Goal: Information Seeking & Learning: Learn about a topic

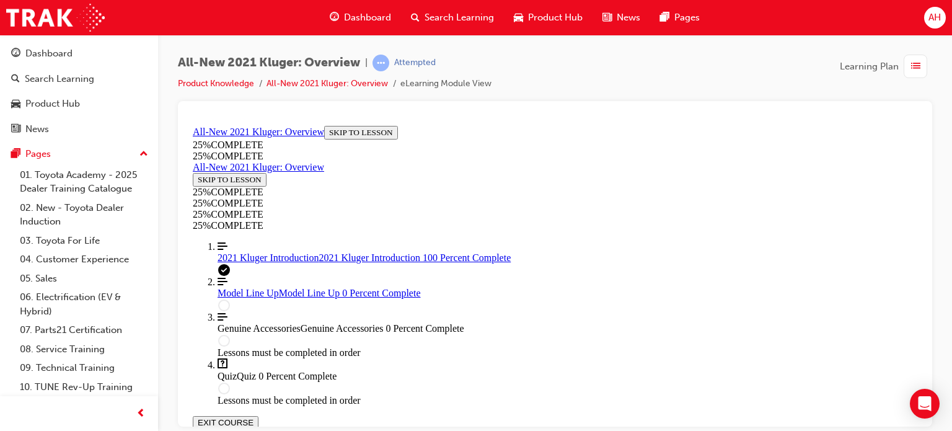
scroll to position [149, 0]
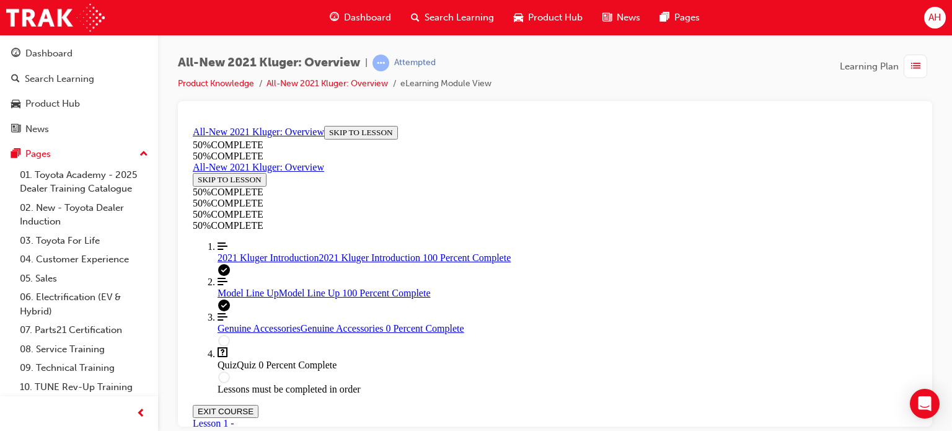
scroll to position [2927, 0]
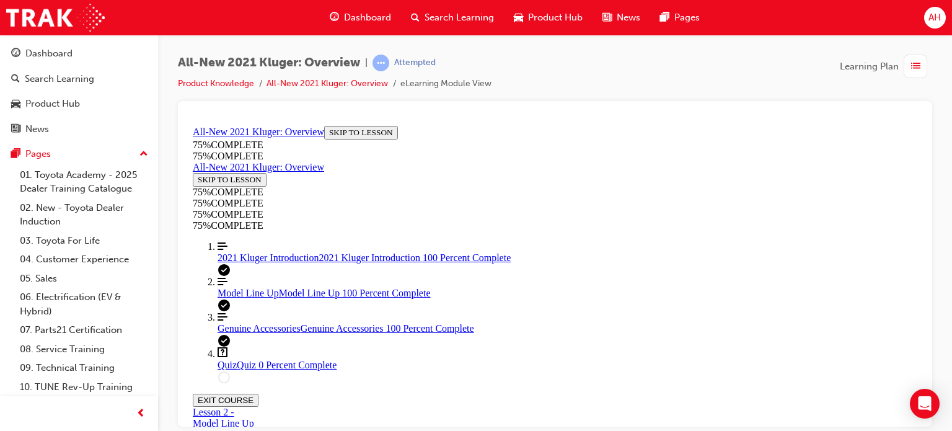
scroll to position [1694, 0]
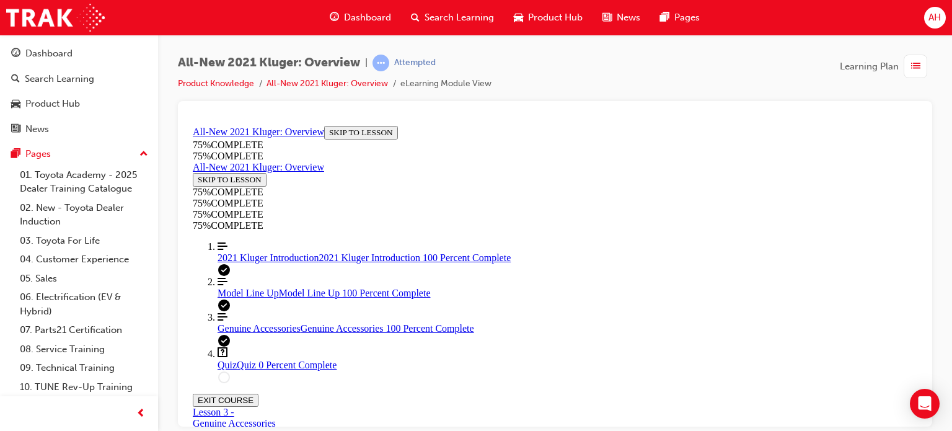
scroll to position [169, 0]
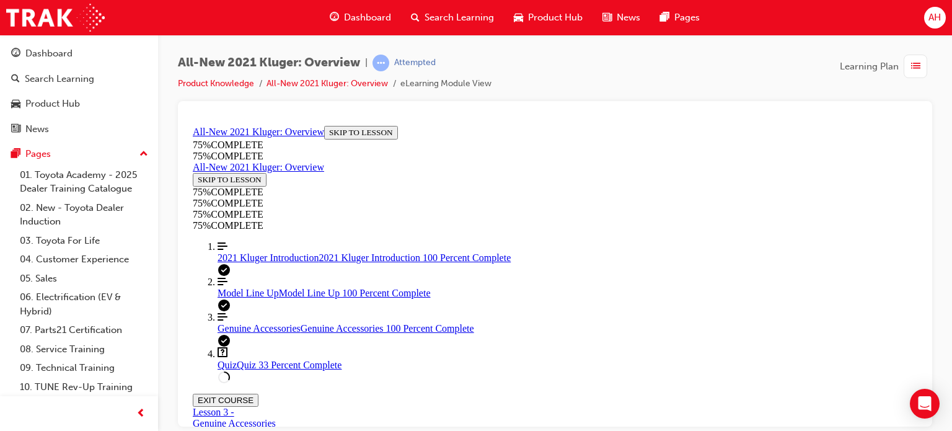
scroll to position [107, 0]
drag, startPoint x: 517, startPoint y: 244, endPoint x: 559, endPoint y: 250, distance: 42.1
drag, startPoint x: 705, startPoint y: 263, endPoint x: 716, endPoint y: 271, distance: 13.4
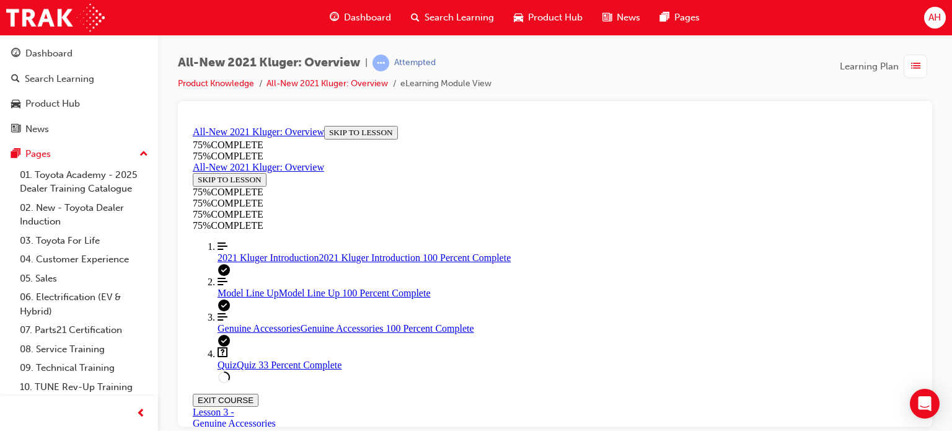
scroll to position [337, 0]
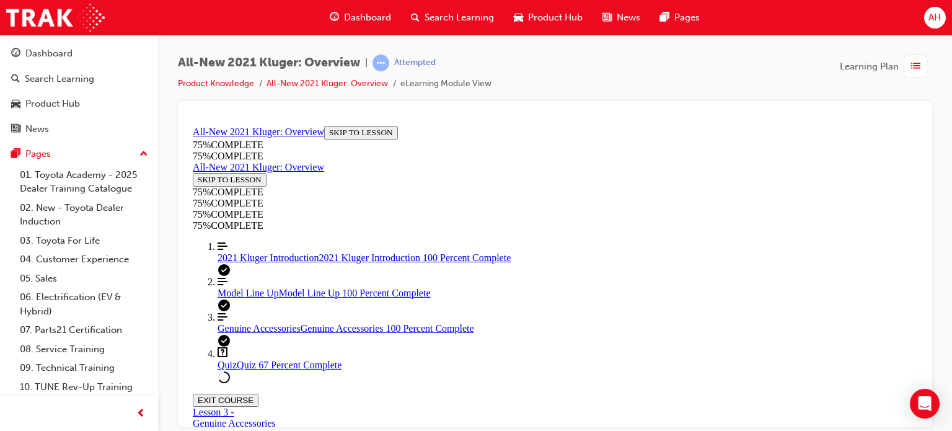
scroll to position [292, 0]
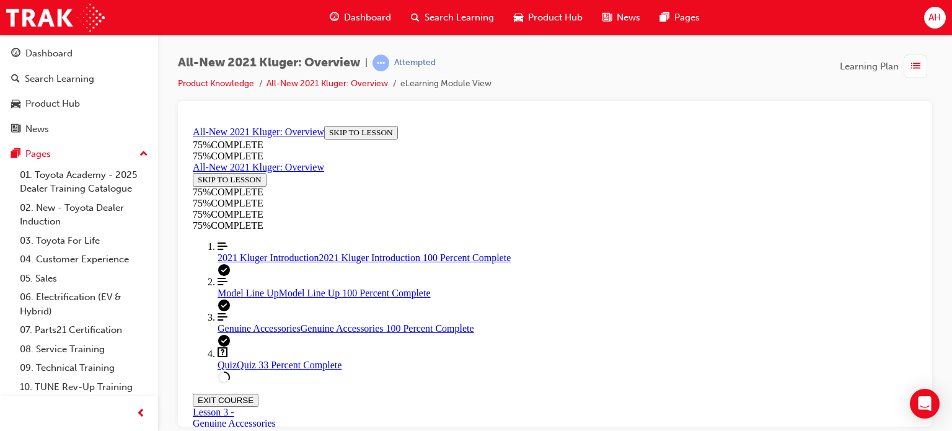
drag, startPoint x: 551, startPoint y: 226, endPoint x: 626, endPoint y: 229, distance: 75.6
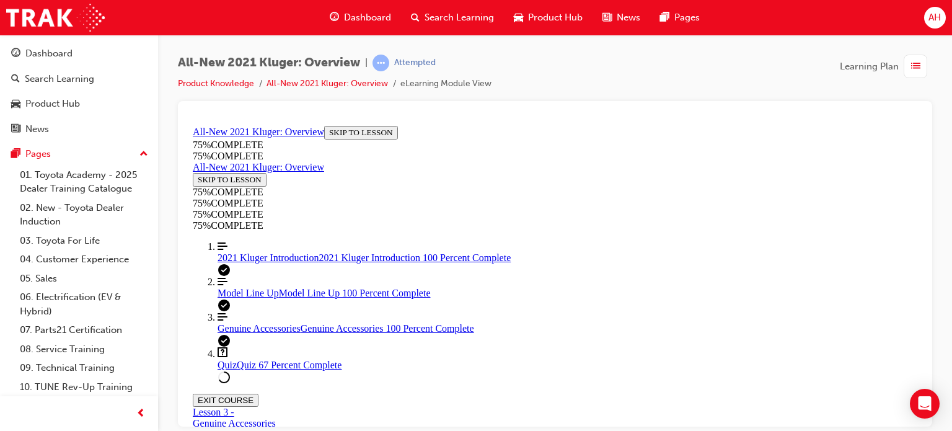
scroll to position [231, 0]
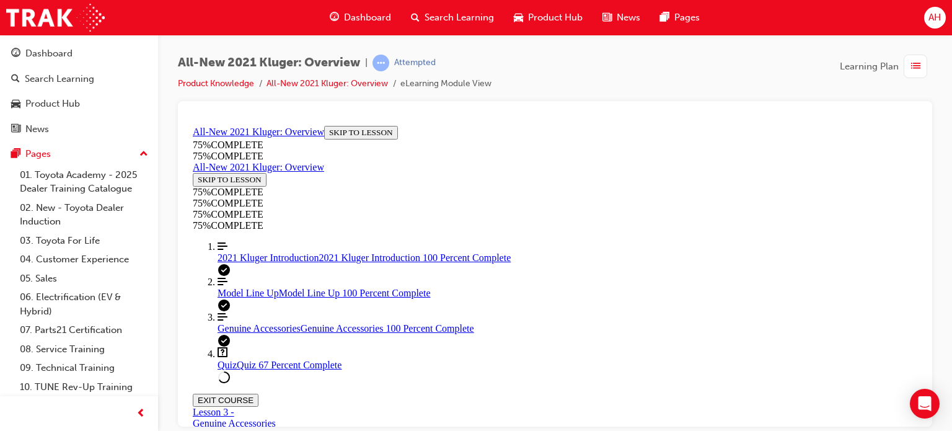
scroll to position [169, 0]
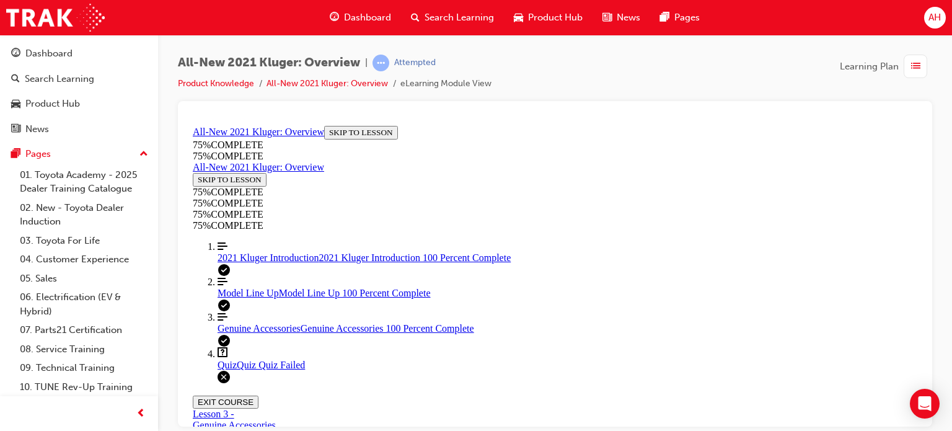
scroll to position [169, 0]
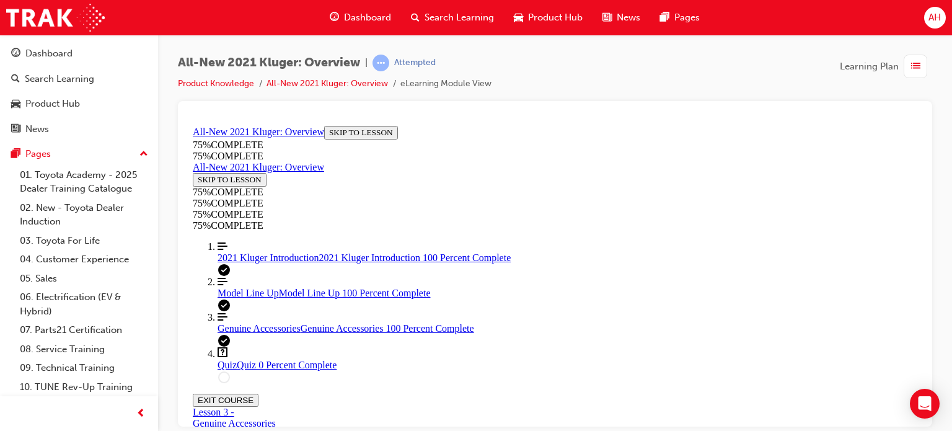
scroll to position [292, 0]
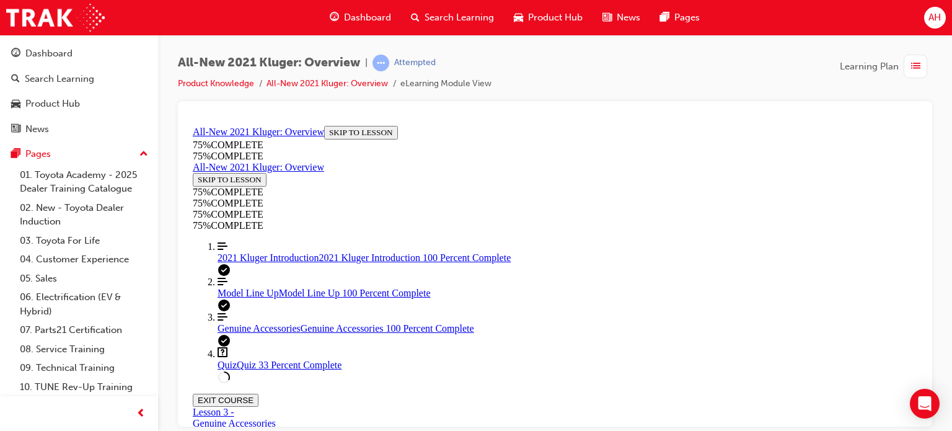
scroll to position [292, 0]
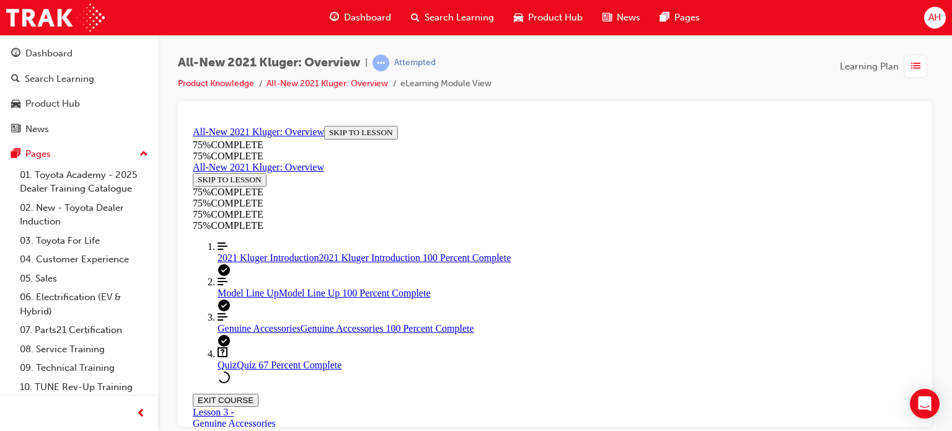
scroll to position [353, 0]
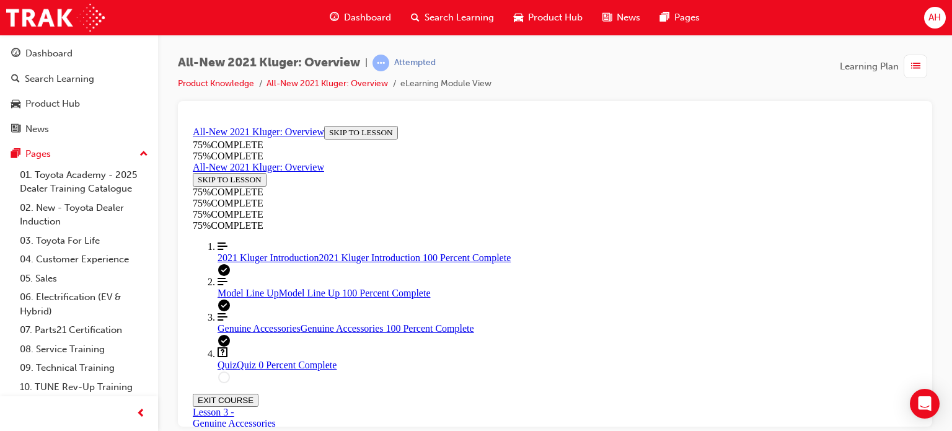
scroll to position [139, 0]
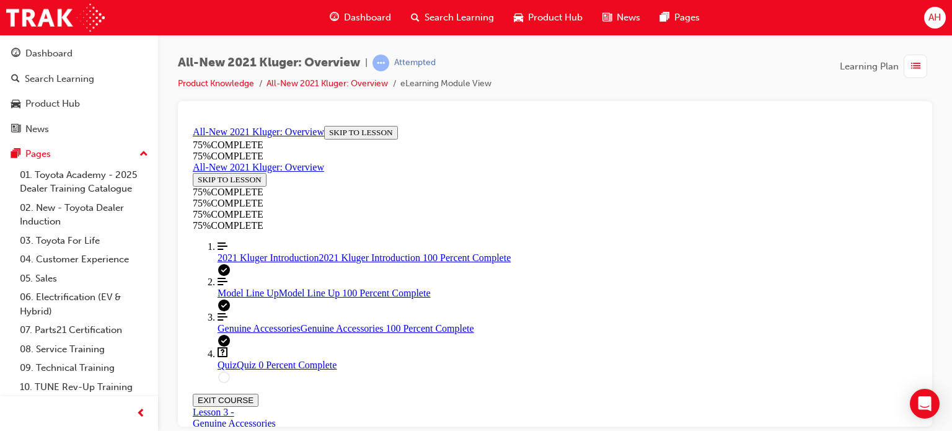
scroll to position [292, 0]
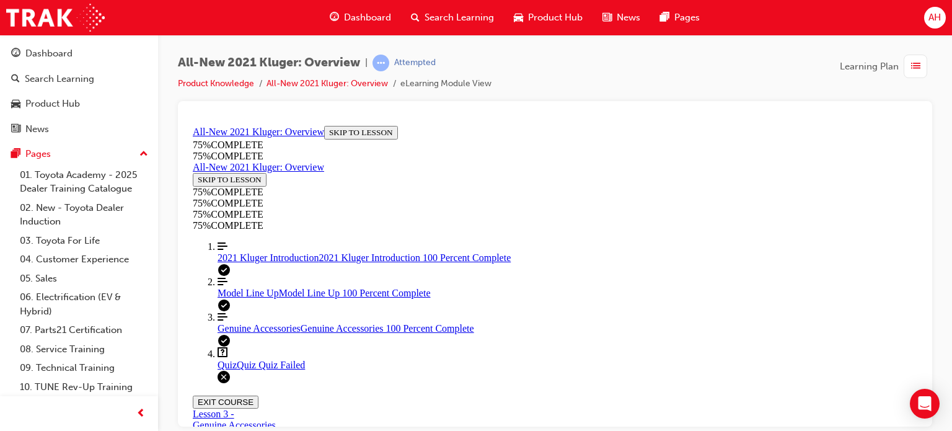
scroll to position [169, 0]
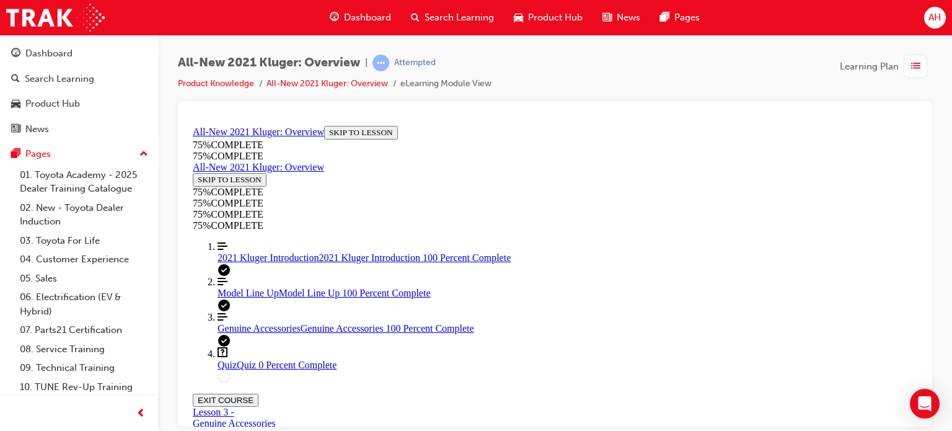
drag, startPoint x: 533, startPoint y: 201, endPoint x: 579, endPoint y: 200, distance: 45.9
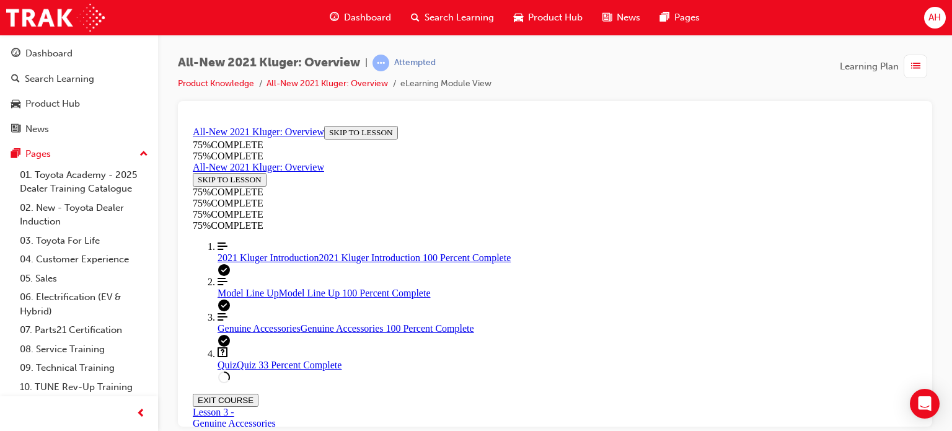
drag, startPoint x: 504, startPoint y: 203, endPoint x: 558, endPoint y: 202, distance: 53.9
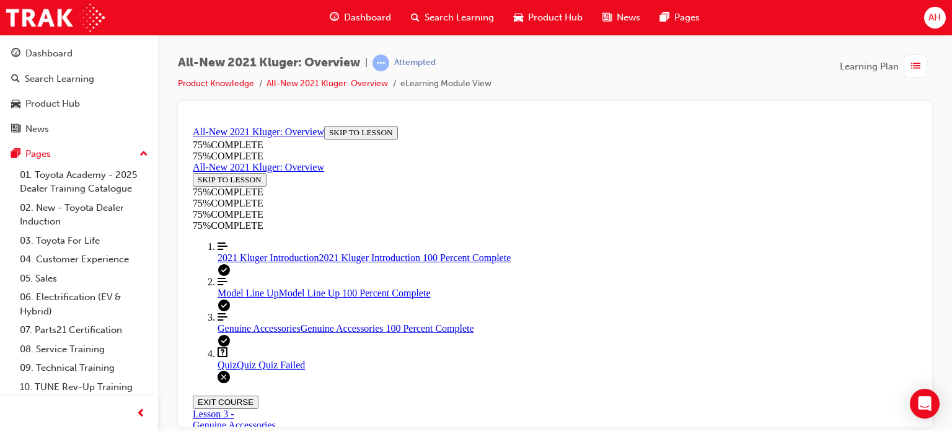
scroll to position [139, 0]
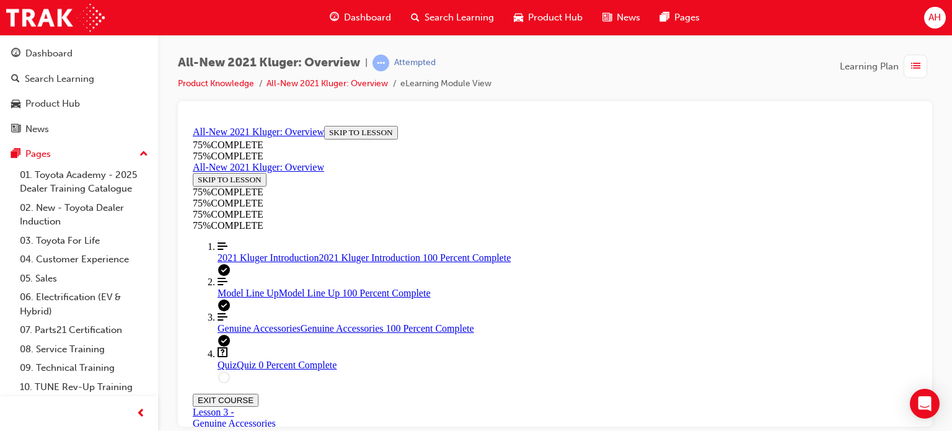
drag, startPoint x: 632, startPoint y: 179, endPoint x: 661, endPoint y: 178, distance: 29.1
drag, startPoint x: 486, startPoint y: 203, endPoint x: 630, endPoint y: 205, distance: 143.8
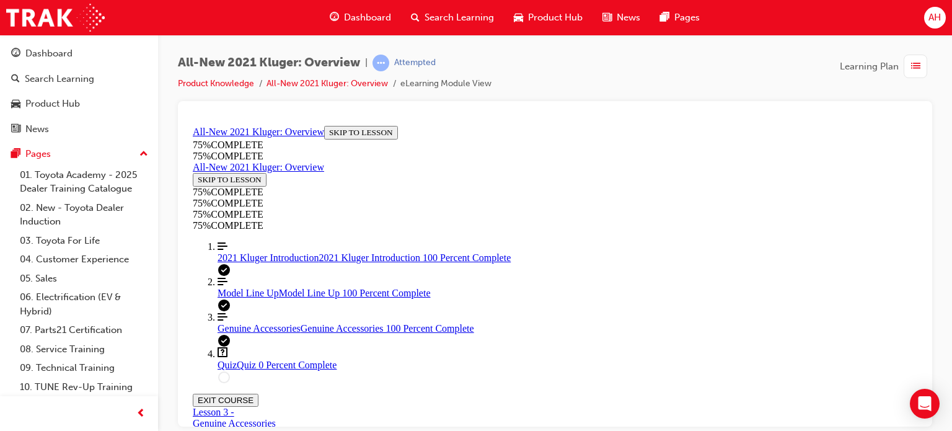
scroll to position [307, 0]
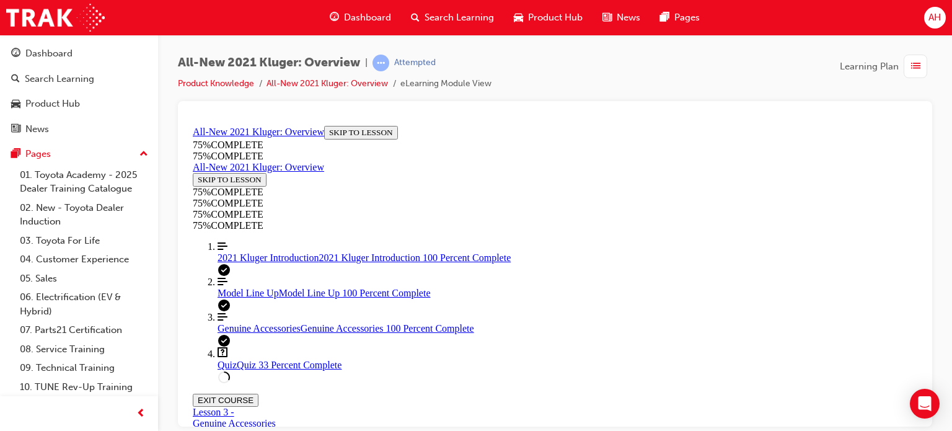
scroll to position [169, 0]
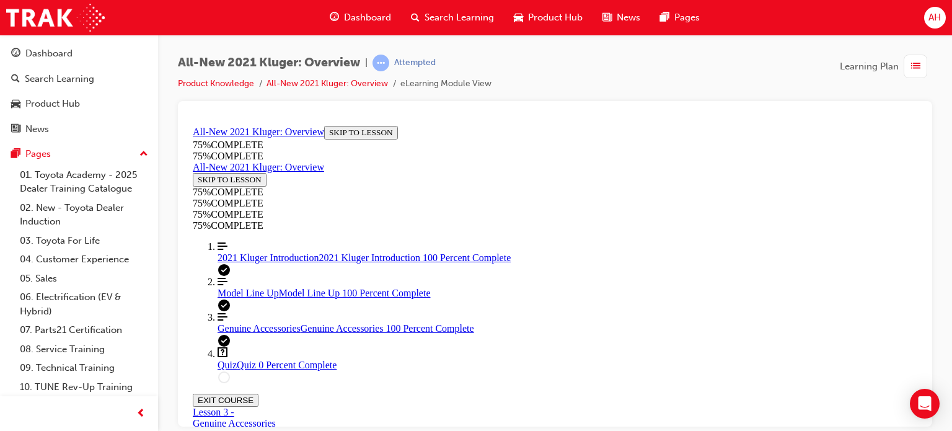
scroll to position [139, 0]
drag, startPoint x: 547, startPoint y: 283, endPoint x: 677, endPoint y: 288, distance: 130.2
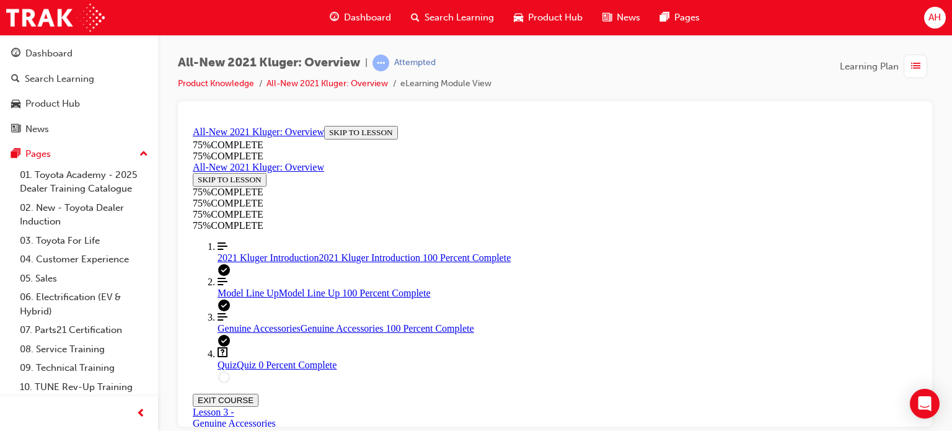
scroll to position [354, 0]
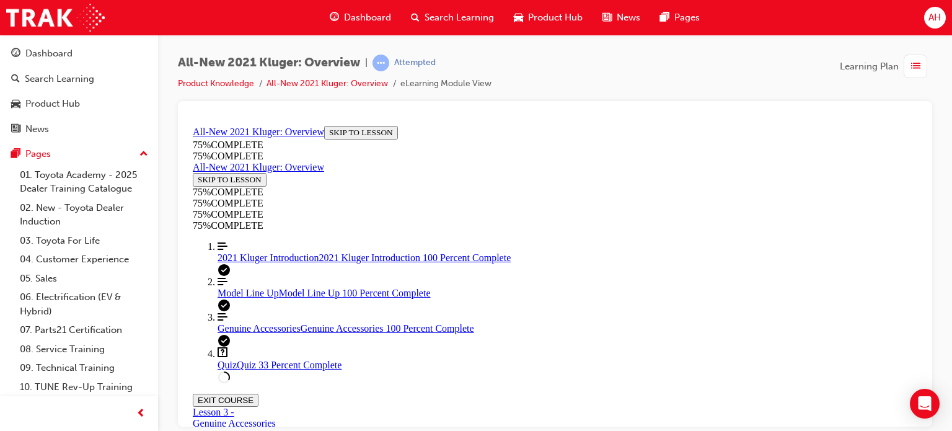
scroll to position [292, 0]
drag, startPoint x: 513, startPoint y: 185, endPoint x: 543, endPoint y: 185, distance: 29.7
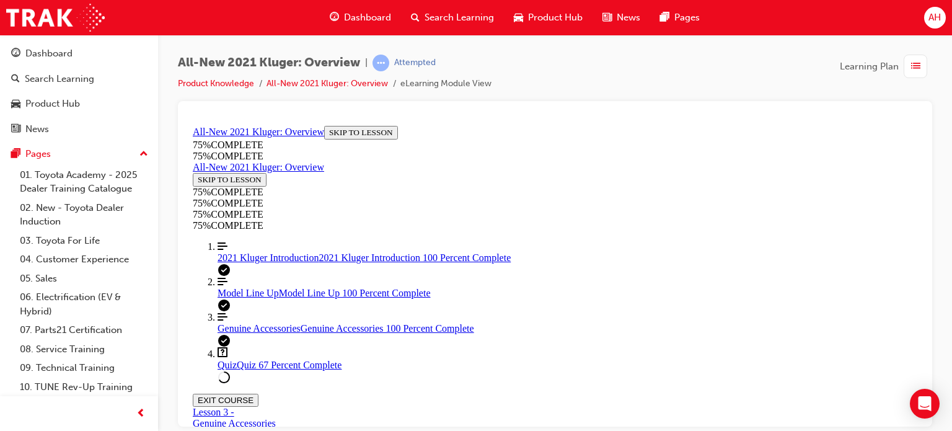
drag, startPoint x: 533, startPoint y: 179, endPoint x: 560, endPoint y: 178, distance: 26.7
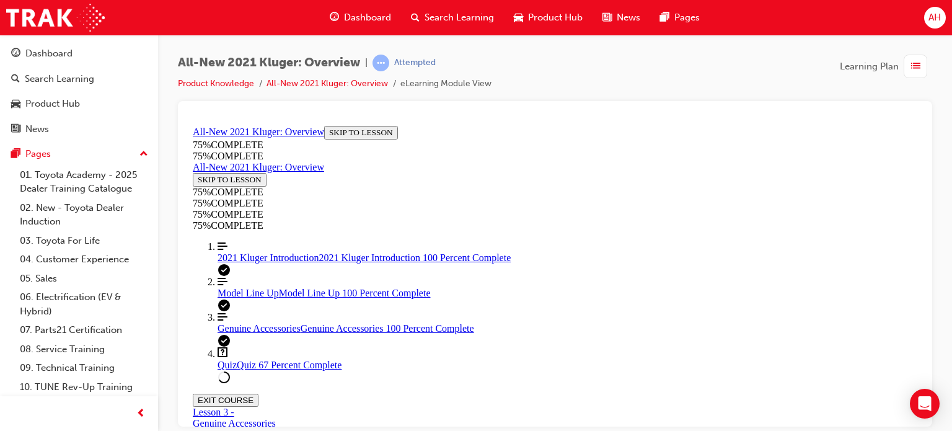
scroll to position [231, 0]
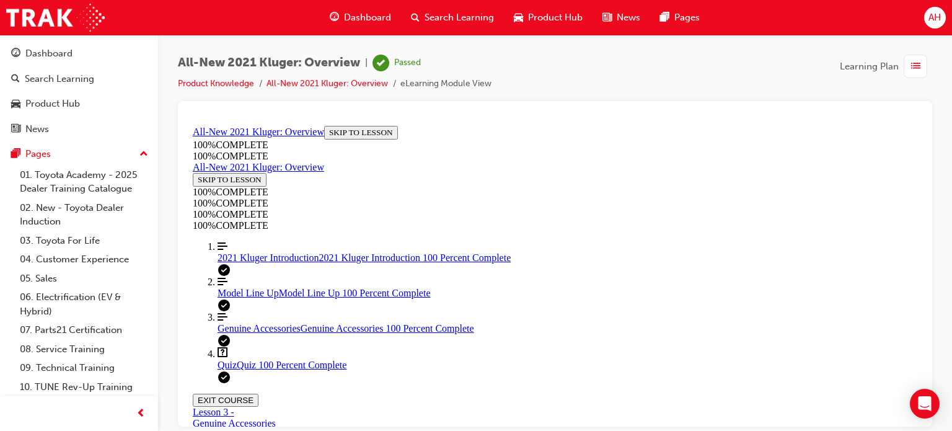
scroll to position [0, 0]
click at [912, 64] on span "list-icon" at bounding box center [915, 66] width 9 height 15
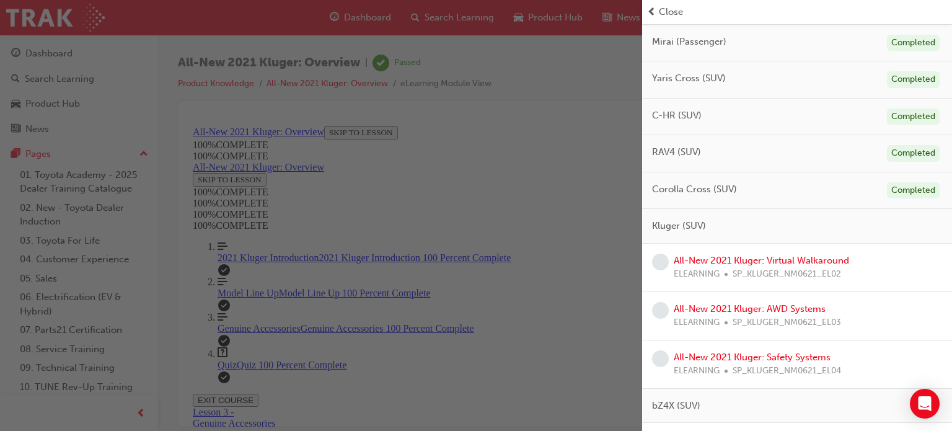
scroll to position [248, 0]
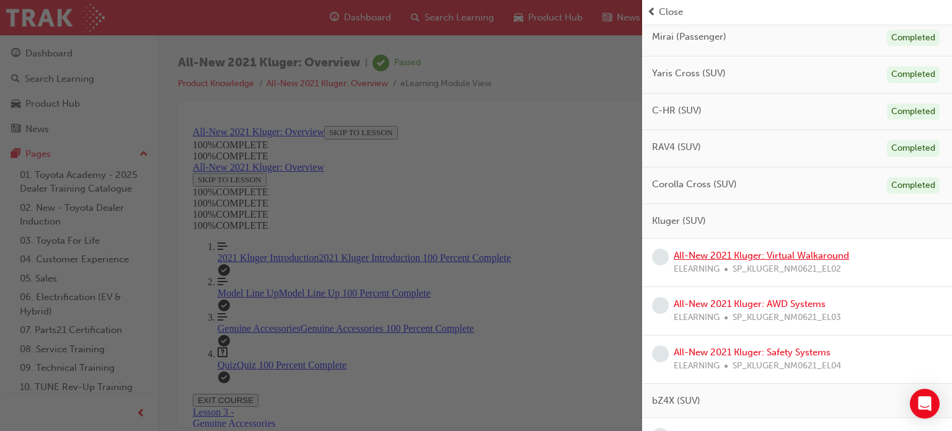
click at [802, 255] on link "All-New 2021 Kluger: Virtual Walkaround" at bounding box center [761, 255] width 175 height 11
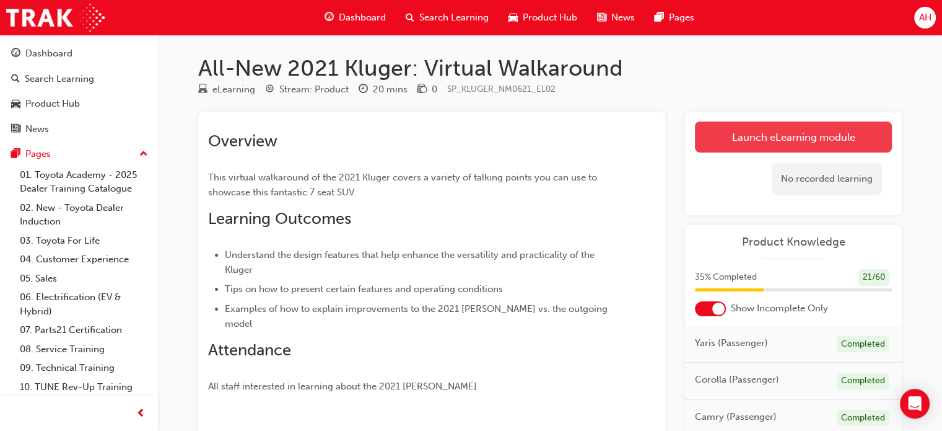
click at [799, 136] on link "Launch eLearning module" at bounding box center [793, 136] width 197 height 31
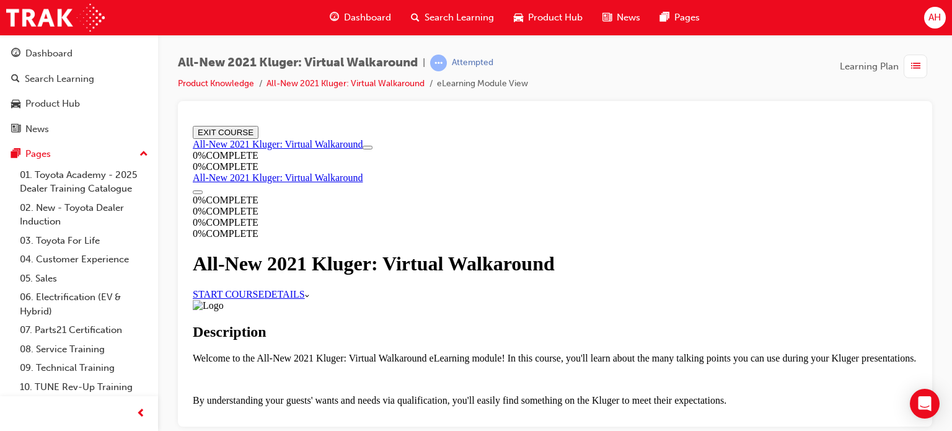
click at [264, 299] on link "START COURSE" at bounding box center [228, 293] width 71 height 11
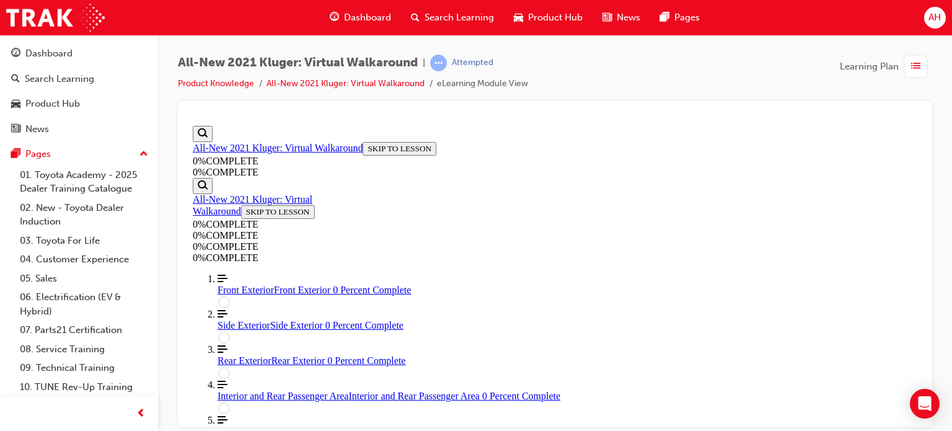
scroll to position [229, 0]
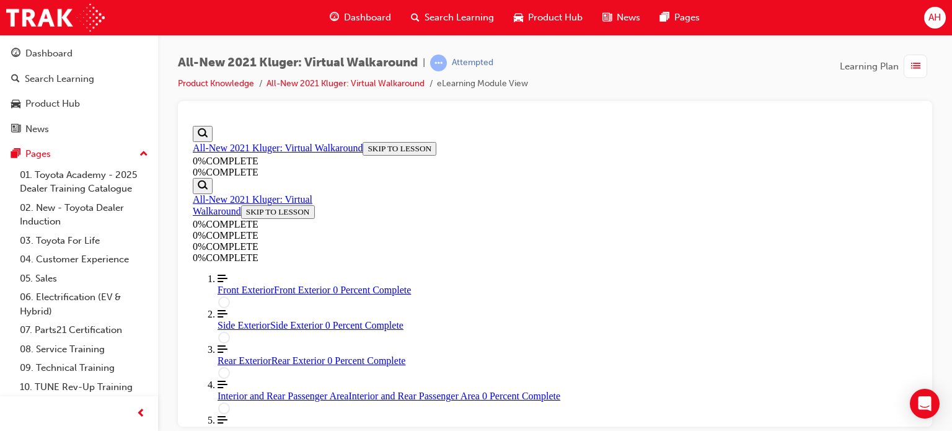
drag, startPoint x: 566, startPoint y: 237, endPoint x: 597, endPoint y: 234, distance: 31.1
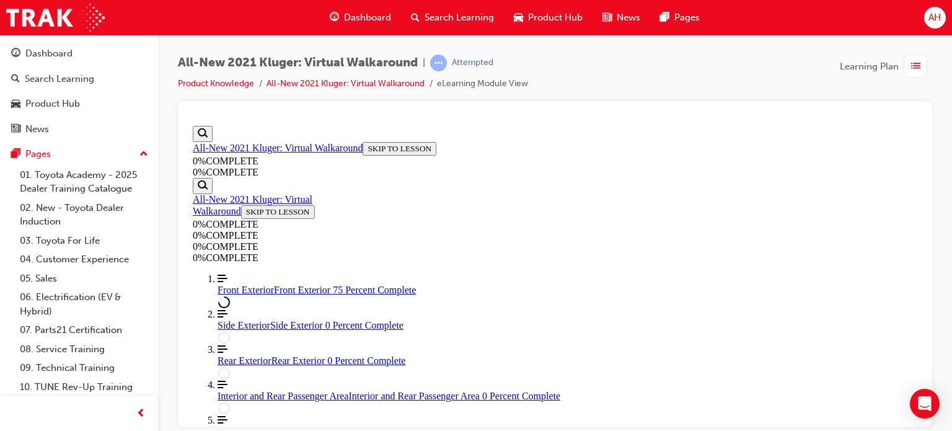
drag, startPoint x: 500, startPoint y: 244, endPoint x: 540, endPoint y: 239, distance: 40.5
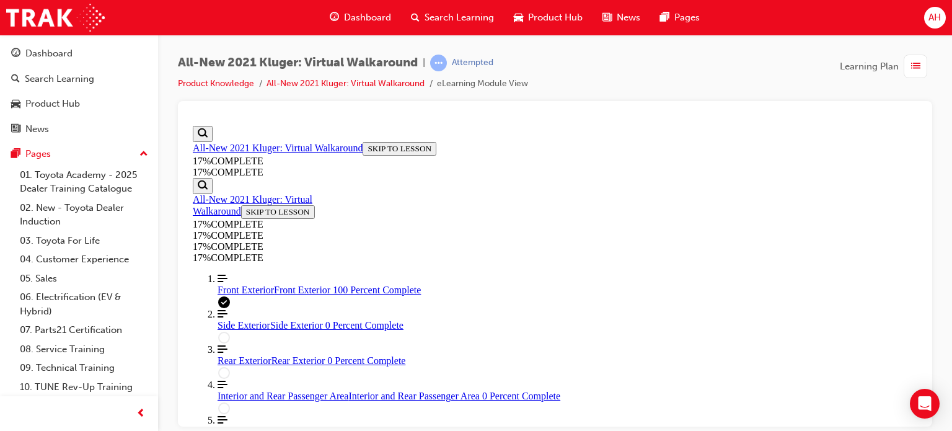
scroll to position [245, 0]
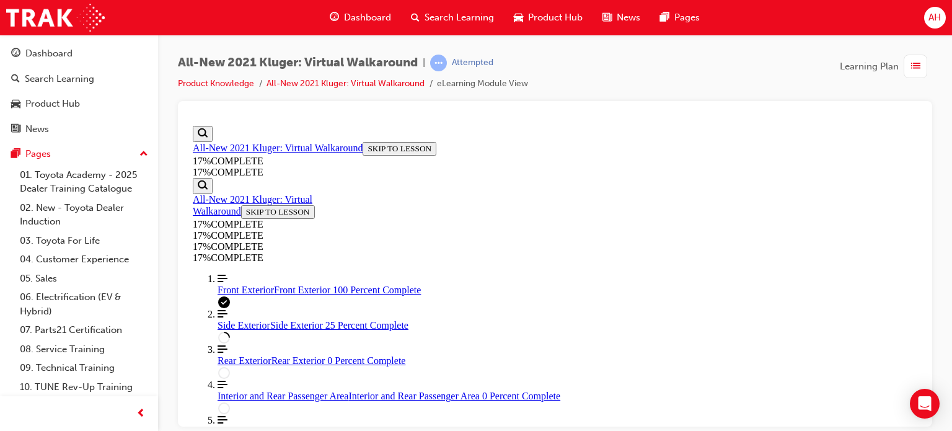
drag, startPoint x: 514, startPoint y: 234, endPoint x: 530, endPoint y: 229, distance: 16.7
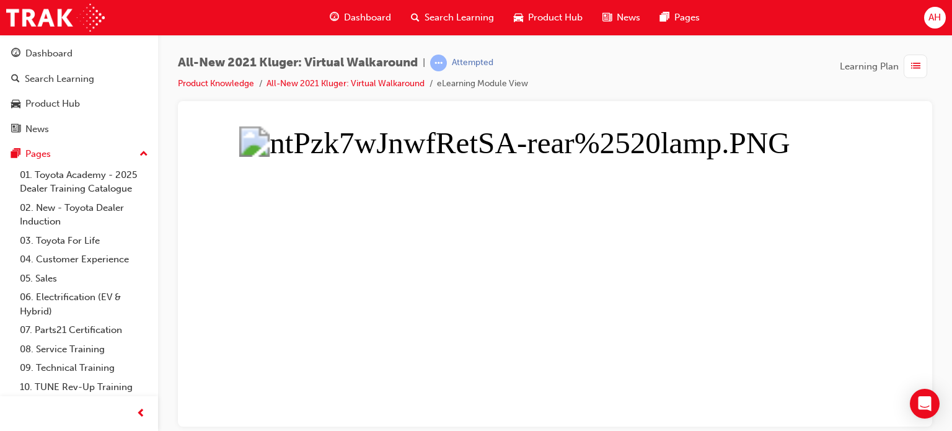
click at [815, 234] on button "Unzoom image" at bounding box center [555, 272] width 734 height 305
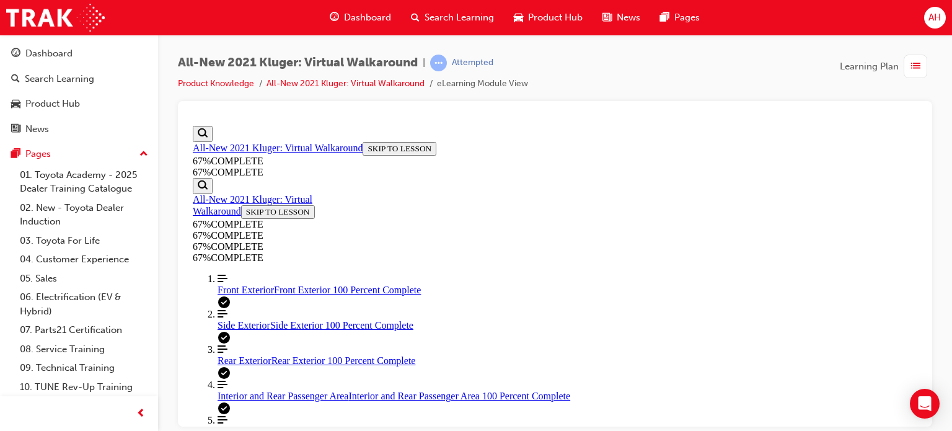
drag, startPoint x: 538, startPoint y: 191, endPoint x: 587, endPoint y: 191, distance: 49.0
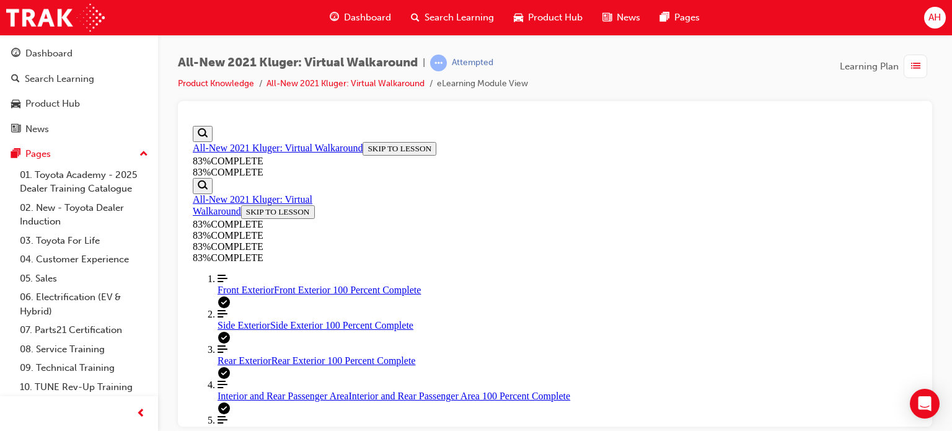
drag, startPoint x: 558, startPoint y: 302, endPoint x: 600, endPoint y: 307, distance: 42.4
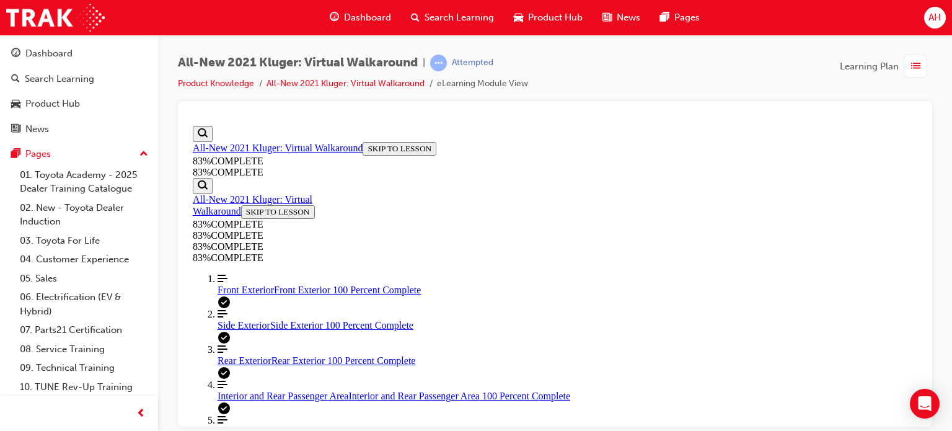
drag, startPoint x: 589, startPoint y: 331, endPoint x: 617, endPoint y: 332, distance: 27.9
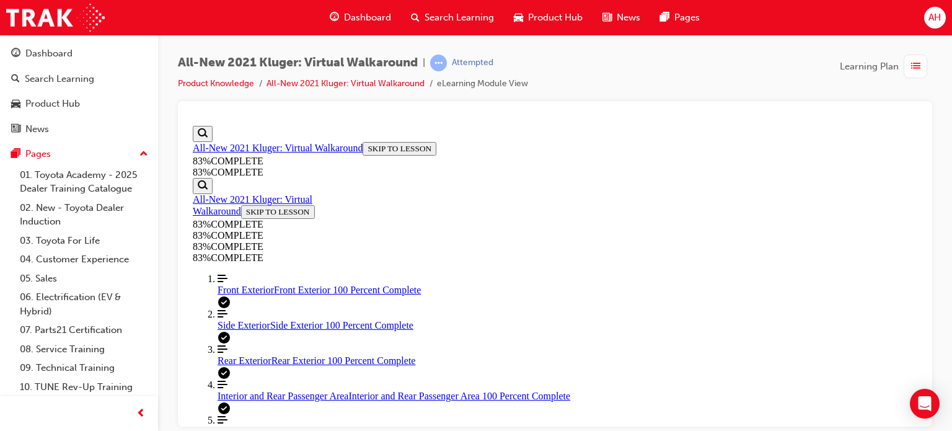
drag, startPoint x: 563, startPoint y: 181, endPoint x: 599, endPoint y: 187, distance: 37.0
drag, startPoint x: 642, startPoint y: 179, endPoint x: 665, endPoint y: 179, distance: 22.9
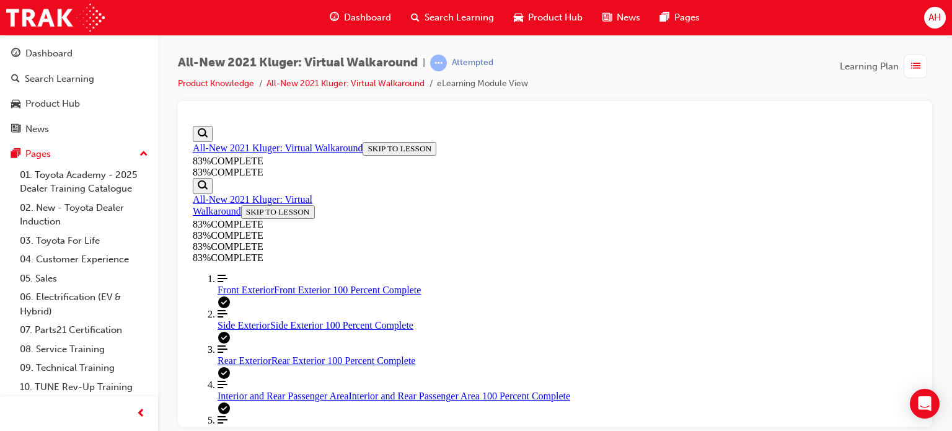
drag, startPoint x: 541, startPoint y: 204, endPoint x: 599, endPoint y: 203, distance: 57.6
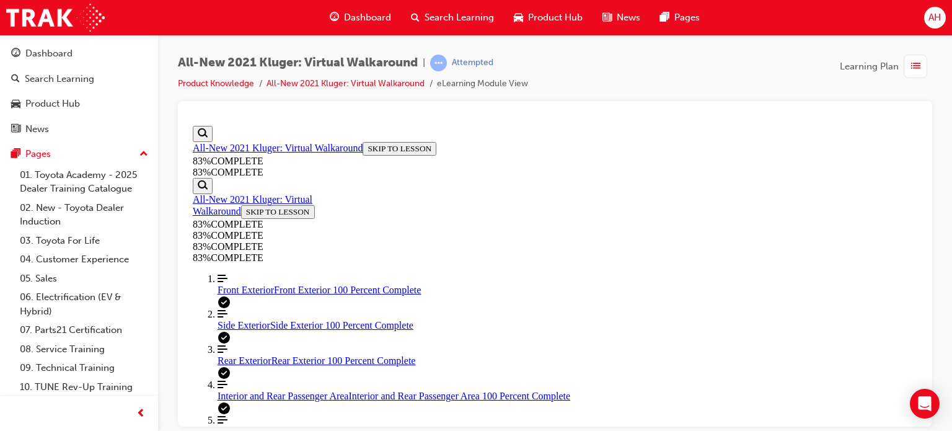
drag, startPoint x: 595, startPoint y: 266, endPoint x: 693, endPoint y: 265, distance: 98.5
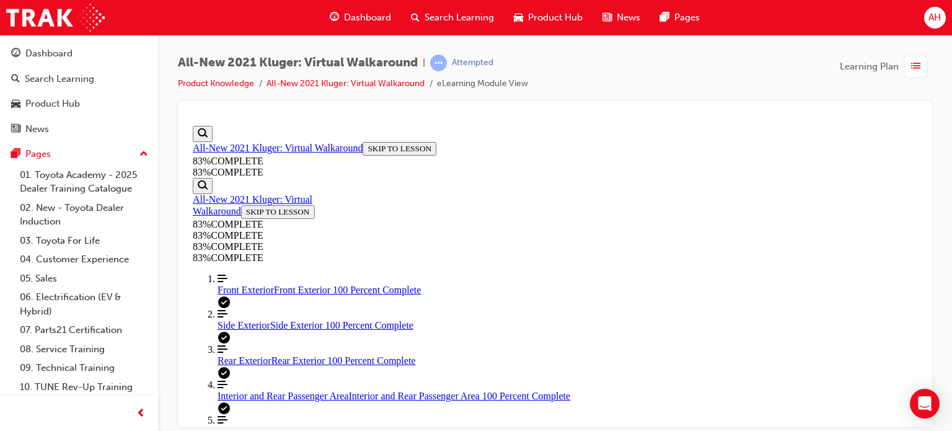
drag, startPoint x: 530, startPoint y: 239, endPoint x: 636, endPoint y: 238, distance: 106.0
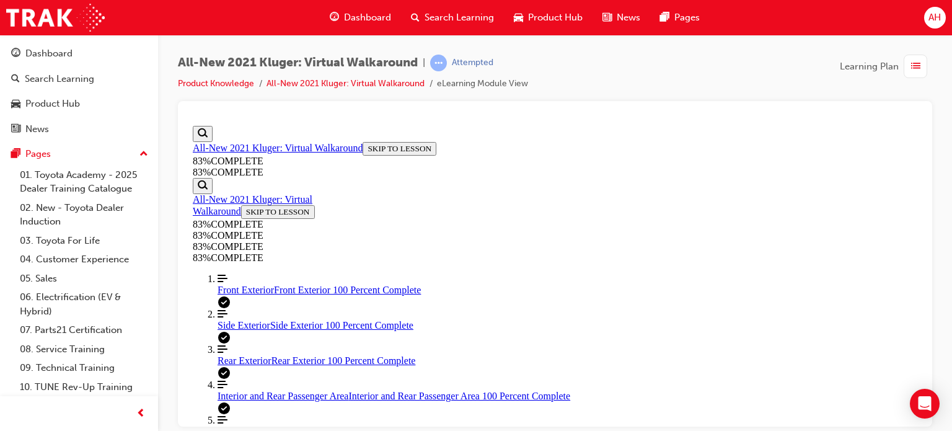
scroll to position [169, 0]
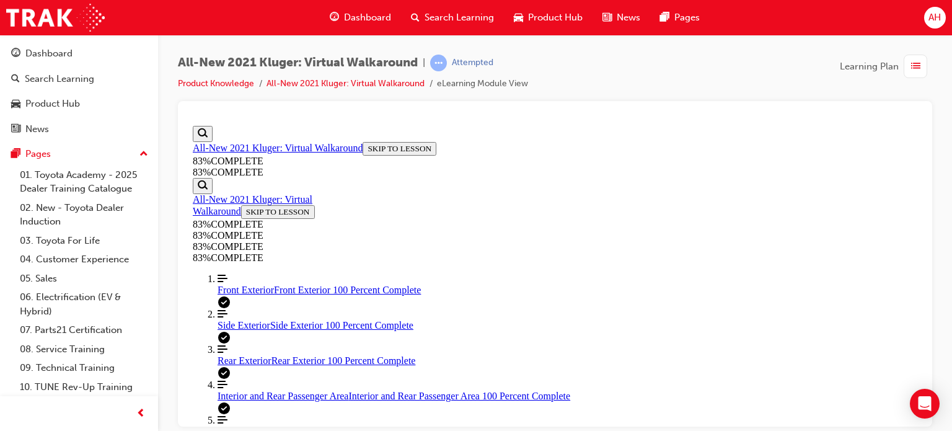
scroll to position [139, 0]
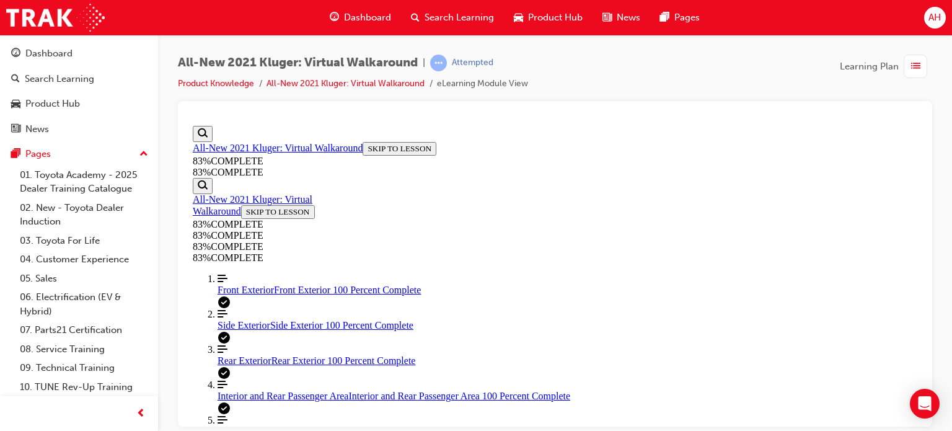
drag, startPoint x: 648, startPoint y: 387, endPoint x: 574, endPoint y: 356, distance: 79.4
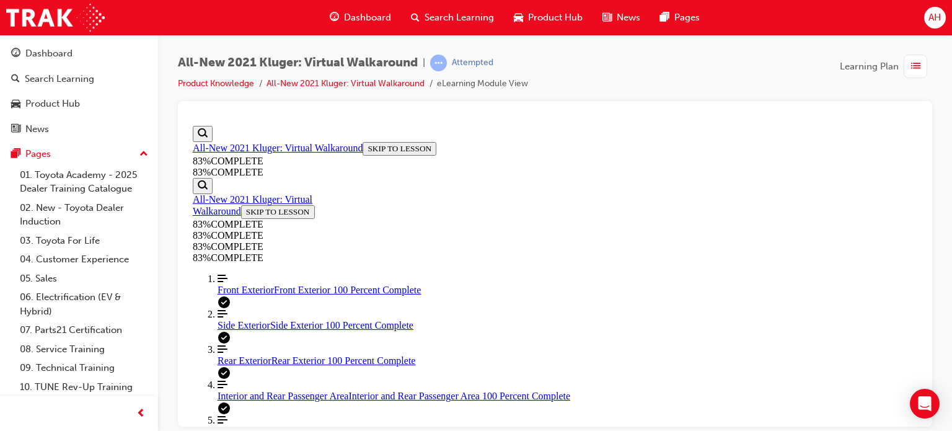
drag, startPoint x: 568, startPoint y: 306, endPoint x: 623, endPoint y: 310, distance: 55.9
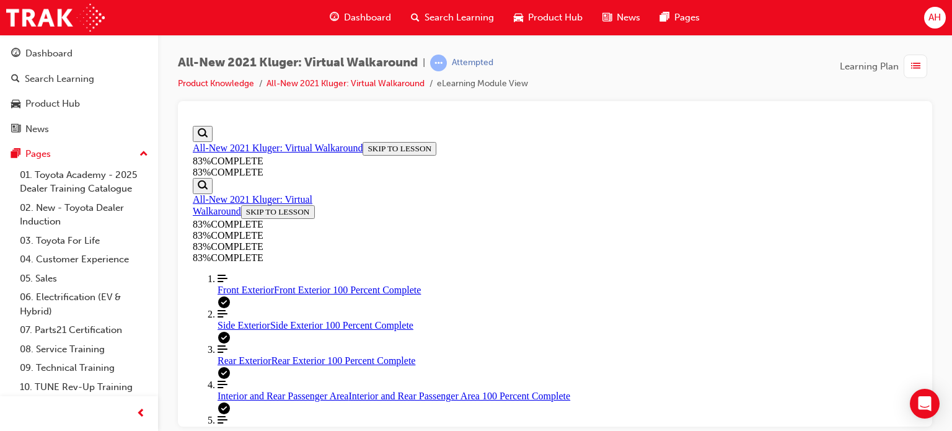
scroll to position [292, 0]
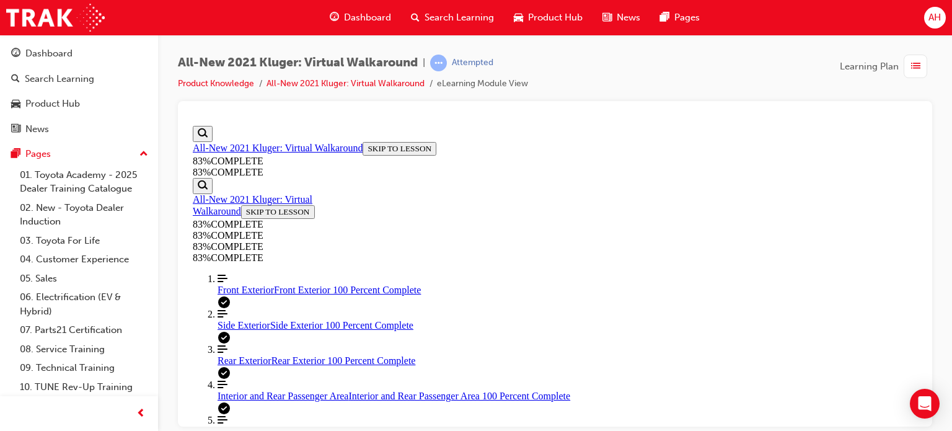
drag, startPoint x: 524, startPoint y: 304, endPoint x: 578, endPoint y: 310, distance: 54.2
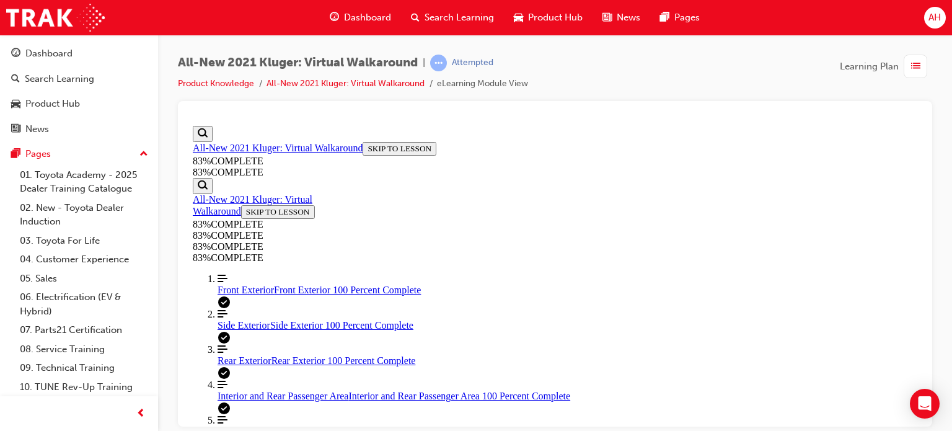
scroll to position [169, 0]
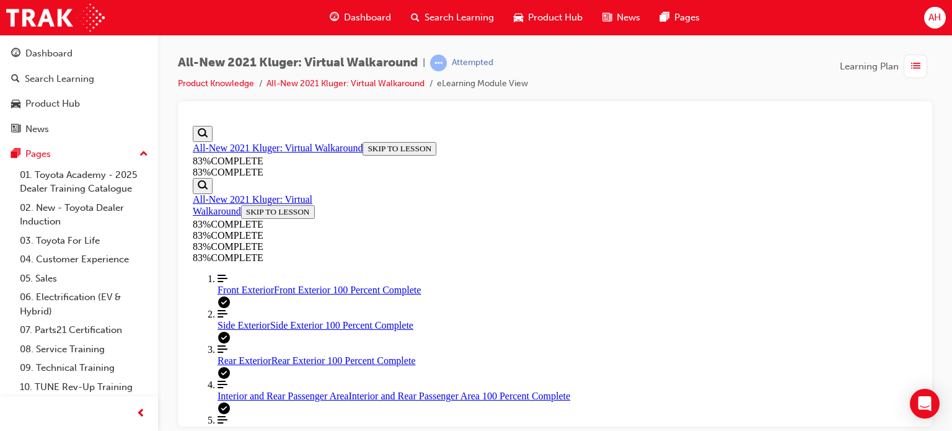
scroll to position [292, 0]
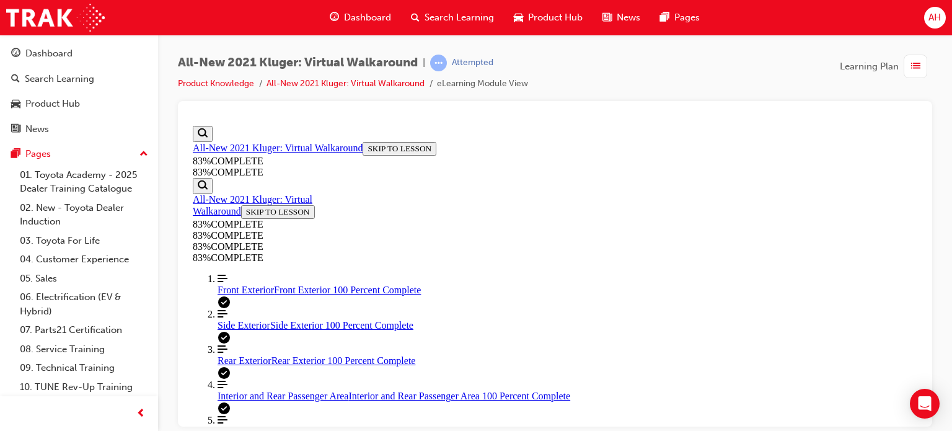
drag, startPoint x: 543, startPoint y: 306, endPoint x: 591, endPoint y: 306, distance: 47.7
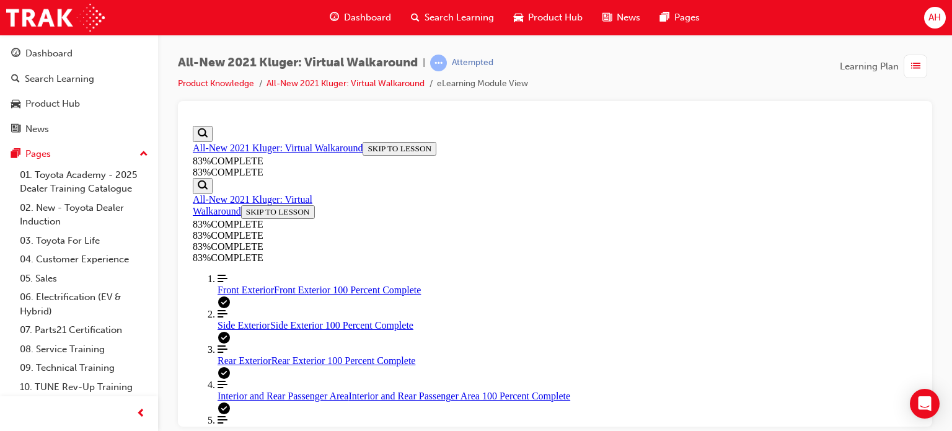
scroll to position [292, 0]
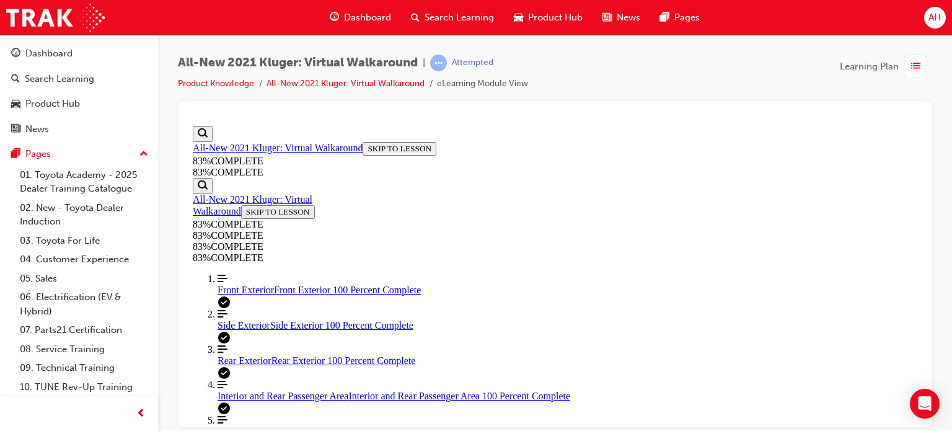
scroll to position [169, 0]
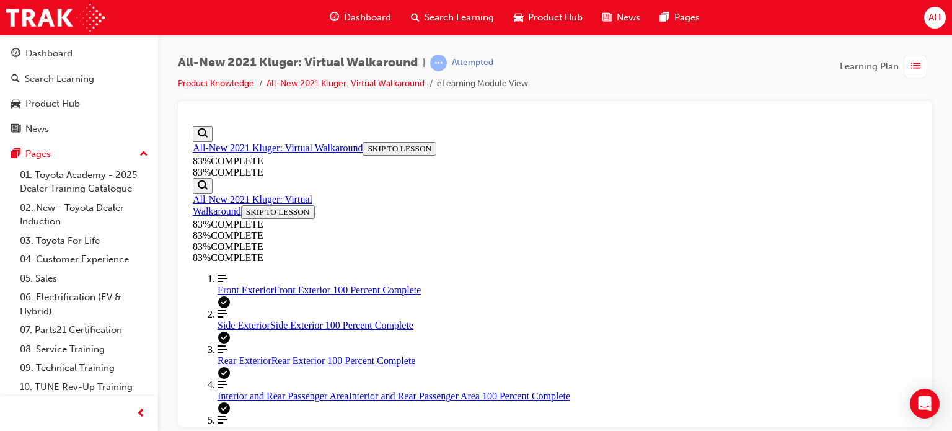
scroll to position [139, 0]
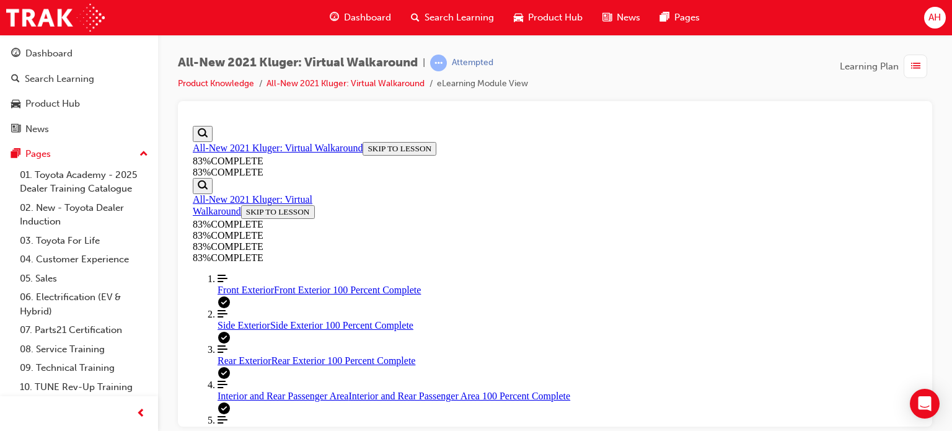
scroll to position [45, 0]
drag, startPoint x: 607, startPoint y: 304, endPoint x: 649, endPoint y: 305, distance: 42.2
drag, startPoint x: 667, startPoint y: 318, endPoint x: 664, endPoint y: 330, distance: 12.8
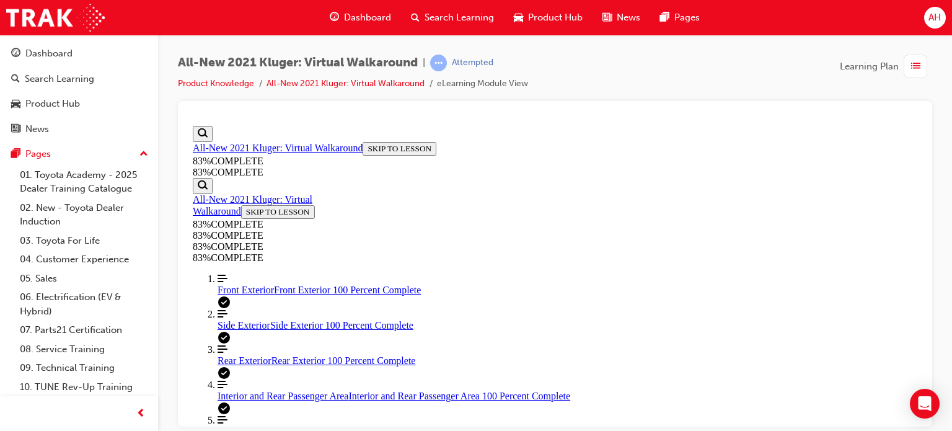
scroll to position [231, 0]
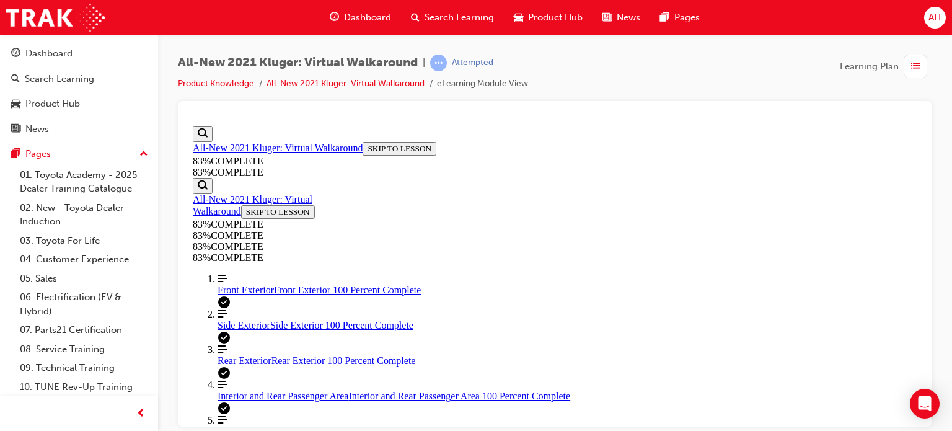
scroll to position [292, 0]
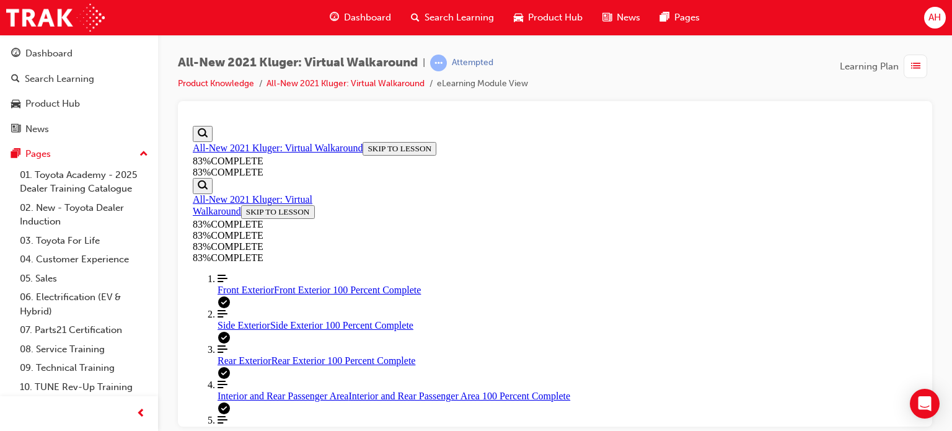
scroll to position [139, 0]
click at [263, 390] on span "Interior and Rear Passenger Area" at bounding box center [282, 395] width 131 height 11
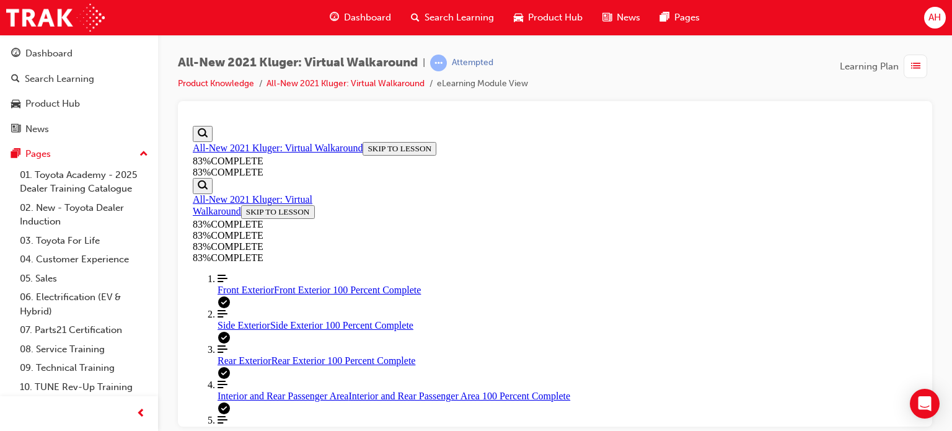
scroll to position [134, 0]
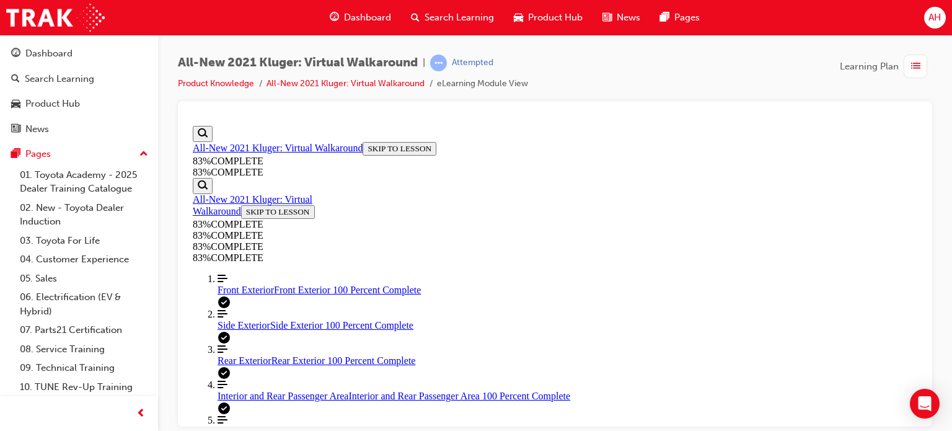
drag, startPoint x: 528, startPoint y: 182, endPoint x: 578, endPoint y: 184, distance: 49.6
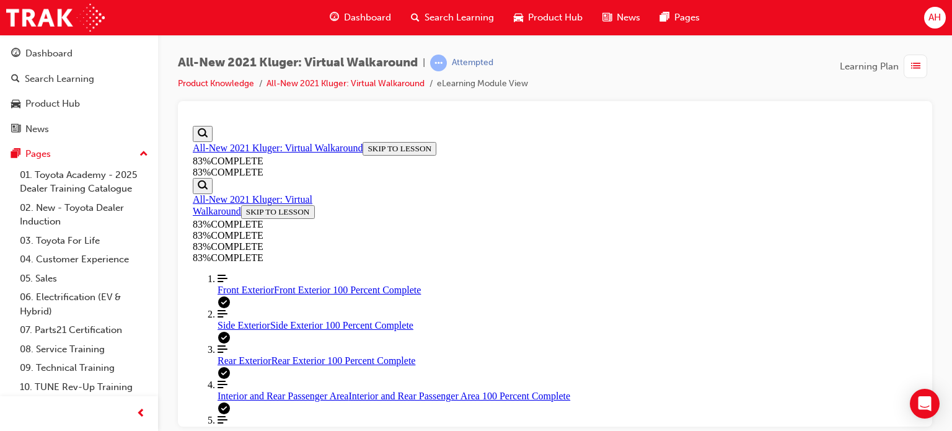
click at [916, 66] on span "list-icon" at bounding box center [915, 66] width 9 height 15
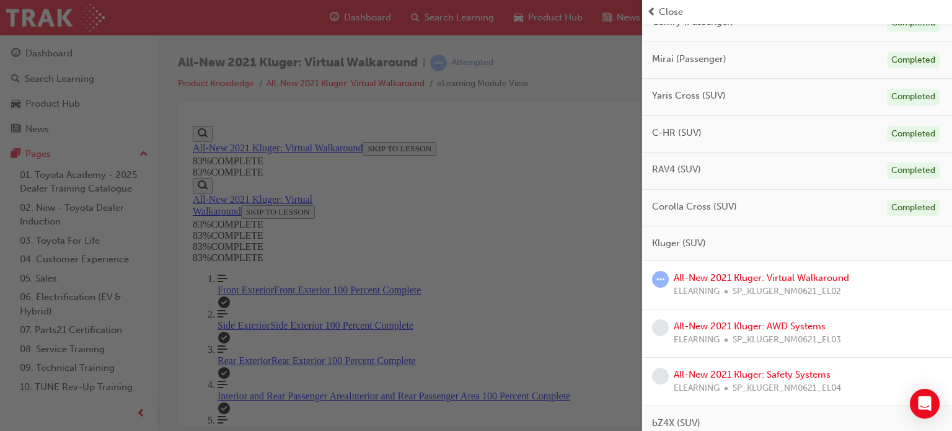
scroll to position [248, 0]
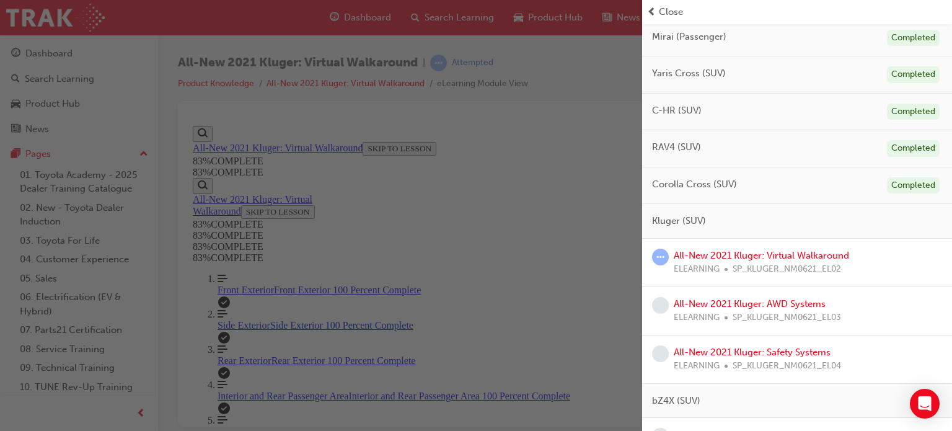
click at [653, 6] on span "prev-icon" at bounding box center [651, 12] width 9 height 14
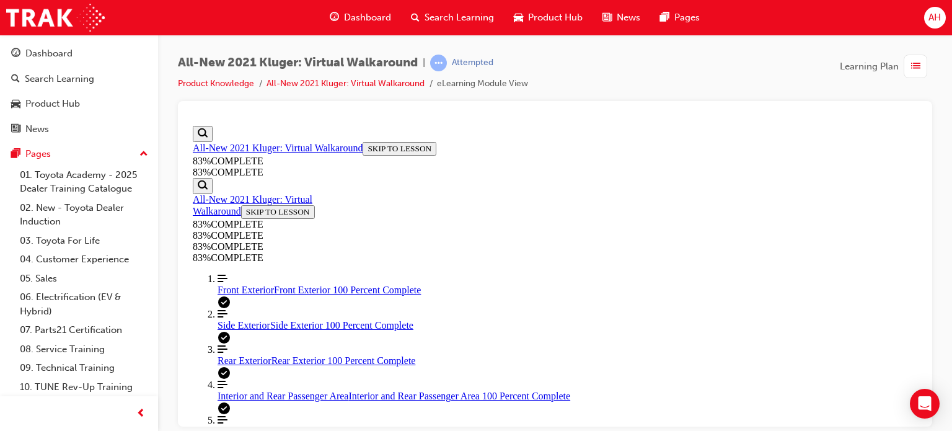
click at [264, 273] on link "Align left Three vertical lines aligned to the left Front Exterior Front Exteri…" at bounding box center [567, 284] width 700 height 22
click at [237, 308] on link "Align left Three vertical lines aligned to the left Side Exterior Side Exterior…" at bounding box center [567, 319] width 700 height 22
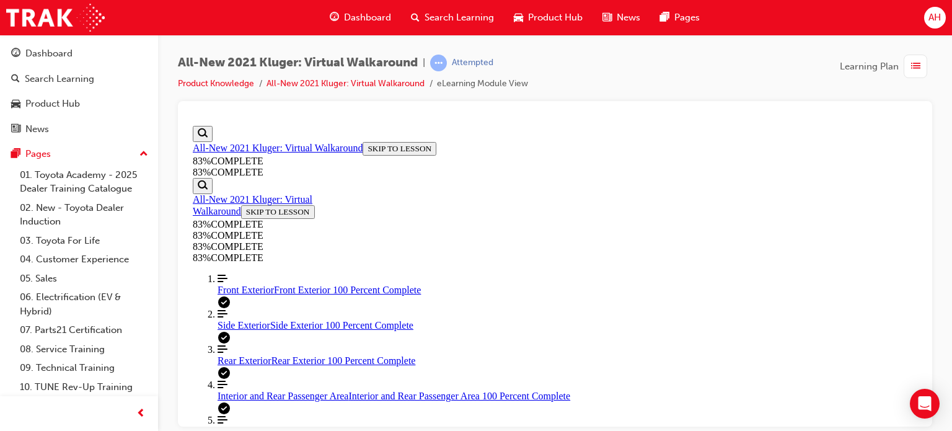
scroll to position [43, 0]
click at [238, 354] on span "Rear Exterior" at bounding box center [244, 359] width 54 height 11
click at [243, 379] on link "Align left Three vertical lines aligned to the left Interior and Rear Passenger…" at bounding box center [567, 390] width 700 height 22
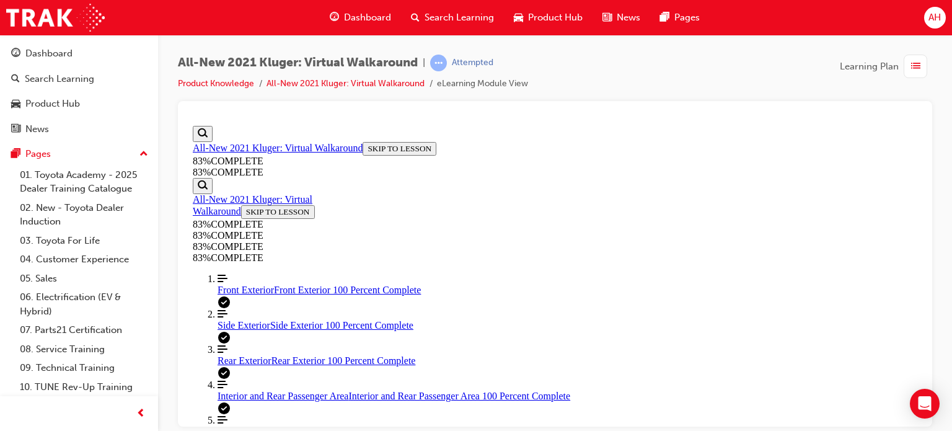
click at [275, 425] on span "Driver and Front Passenger Area" at bounding box center [282, 430] width 130 height 11
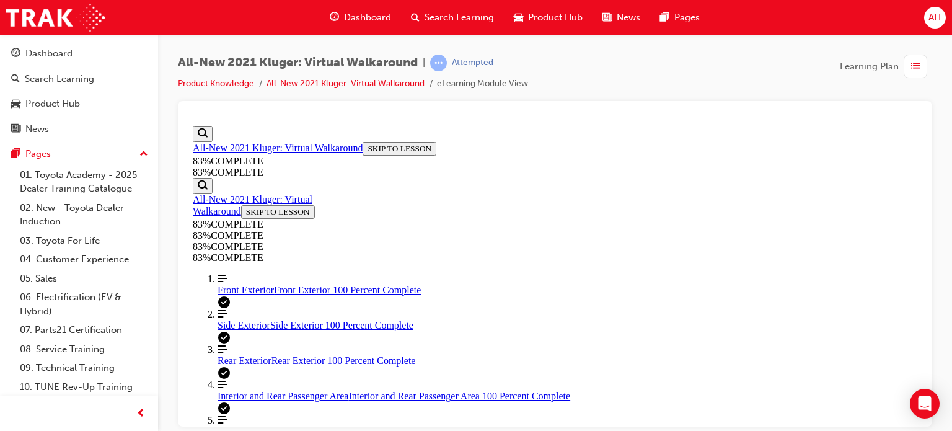
drag, startPoint x: 531, startPoint y: 303, endPoint x: 561, endPoint y: 298, distance: 30.2
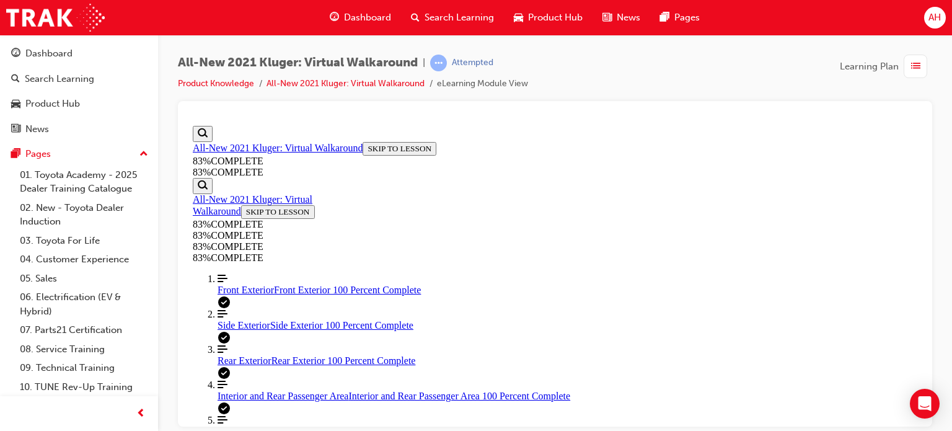
drag, startPoint x: 637, startPoint y: 305, endPoint x: 638, endPoint y: 298, distance: 6.9
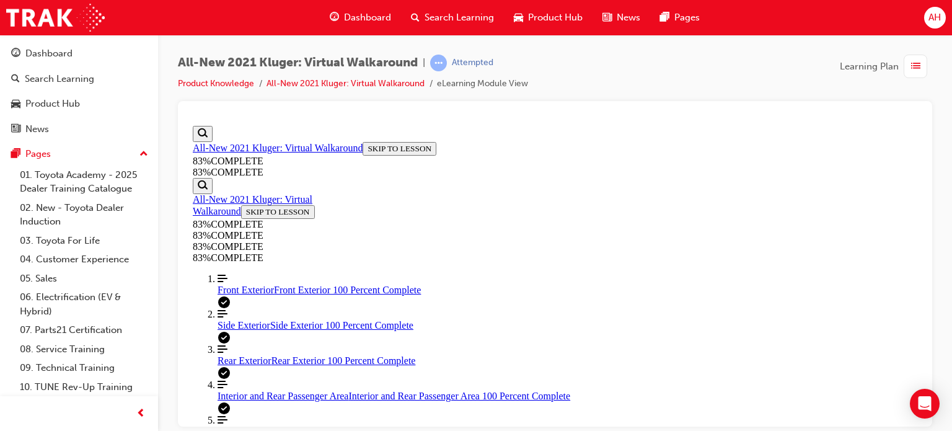
drag, startPoint x: 581, startPoint y: 184, endPoint x: 618, endPoint y: 185, distance: 37.8
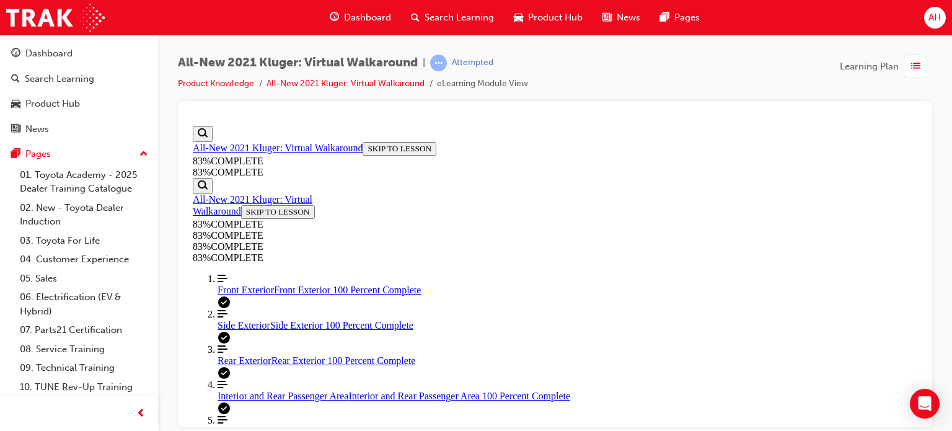
scroll to position [231, 0]
drag, startPoint x: 672, startPoint y: 312, endPoint x: 690, endPoint y: 312, distance: 18.0
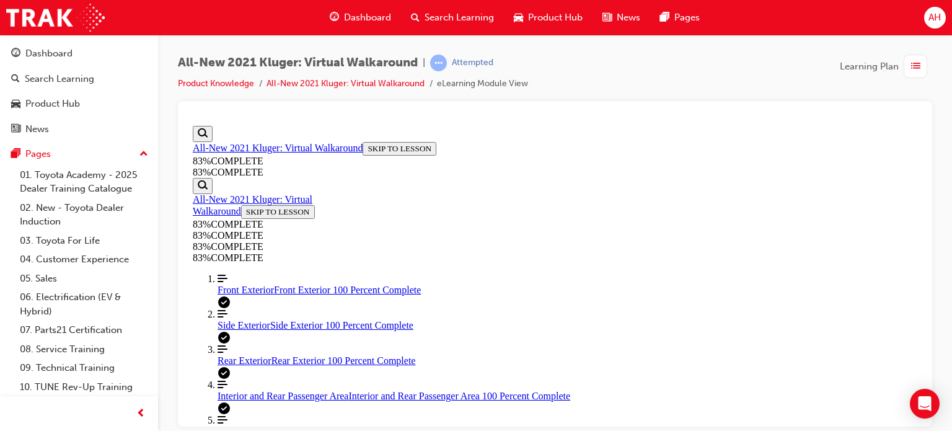
drag, startPoint x: 538, startPoint y: 290, endPoint x: 677, endPoint y: 293, distance: 138.8
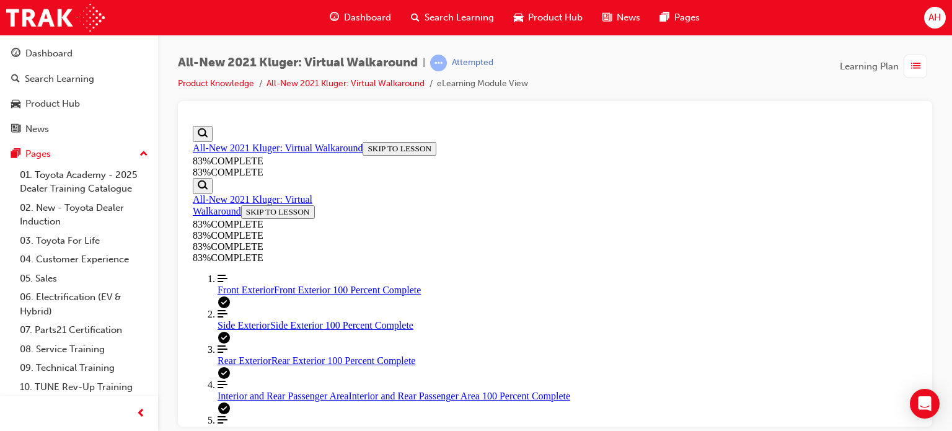
click at [275, 284] on div "Front Exterior Front Exterior 100 Percent Complete" at bounding box center [567, 289] width 700 height 11
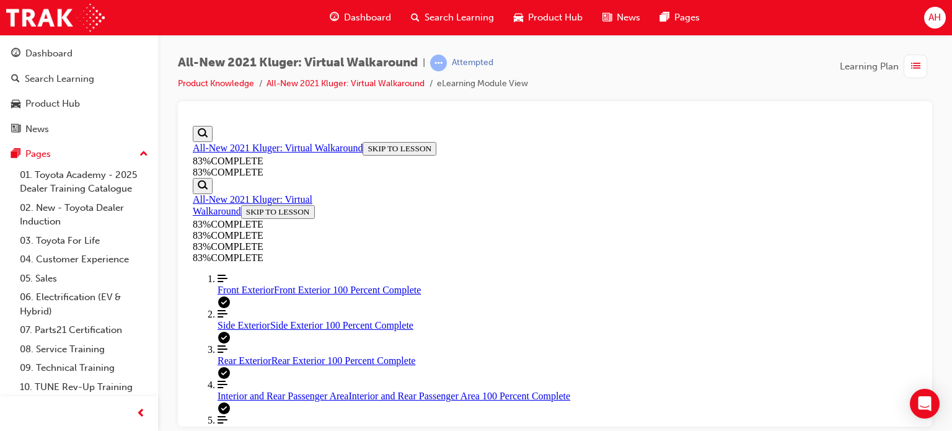
scroll to position [223, 0]
click at [260, 354] on span "Rear Exterior" at bounding box center [244, 359] width 54 height 11
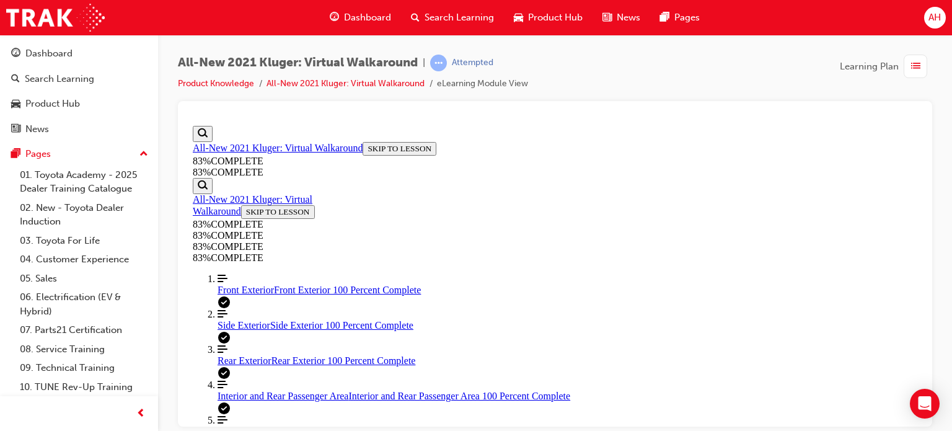
scroll to position [105, 0]
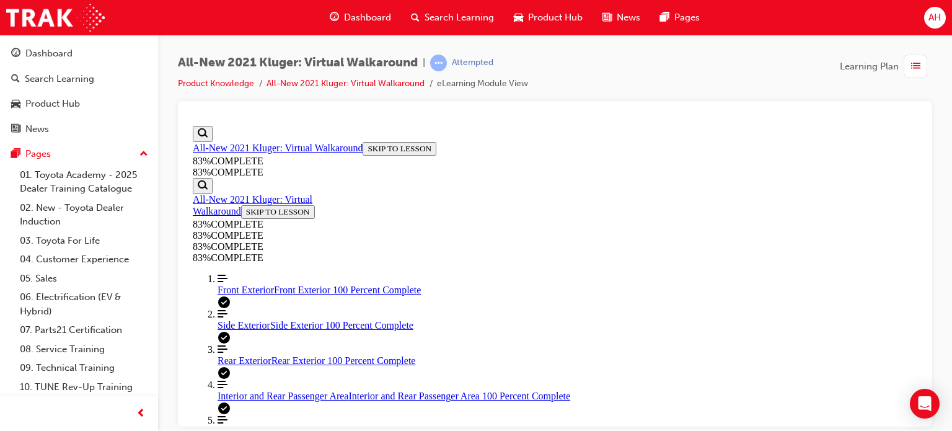
click at [283, 390] on span "Interior and Rear Passenger Area" at bounding box center [282, 395] width 131 height 11
click at [253, 425] on div "Driver and Front Passenger Area Driver and Front Passenger Area 100 Percent Com…" at bounding box center [567, 430] width 700 height 11
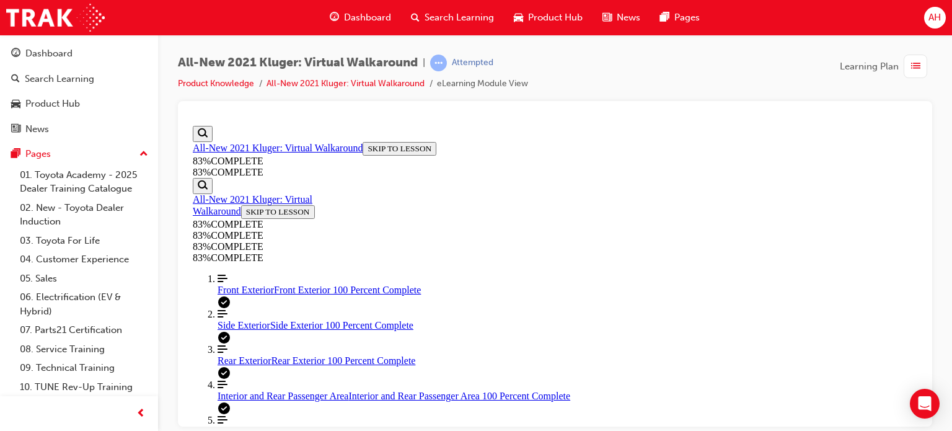
click at [283, 390] on div "Interior and Rear Passenger Area Interior and Rear Passenger Area 100 Percent C…" at bounding box center [567, 395] width 700 height 11
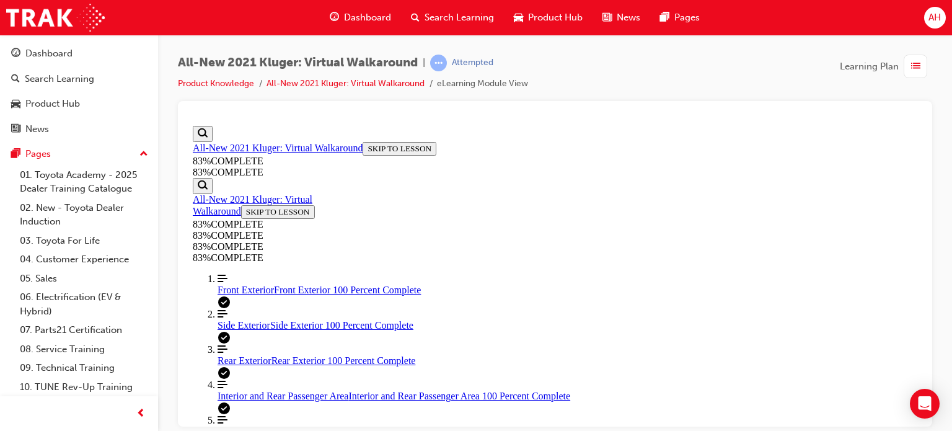
scroll to position [107, 0]
click at [920, 72] on span "list-icon" at bounding box center [915, 66] width 9 height 15
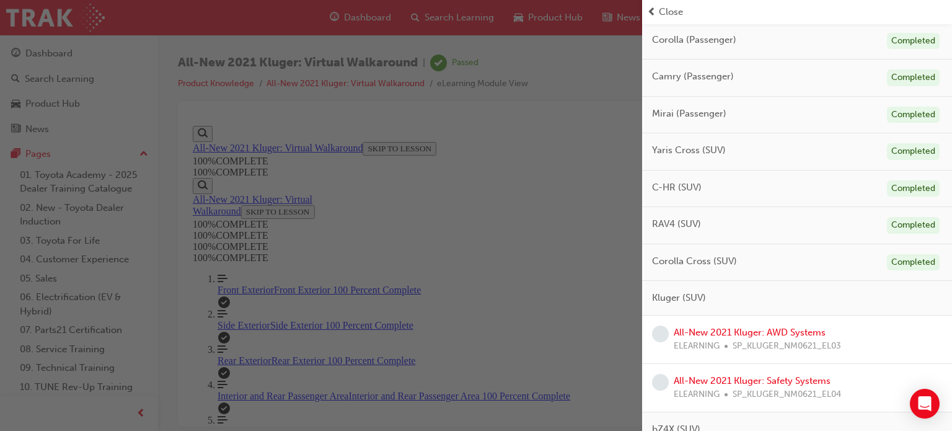
scroll to position [248, 0]
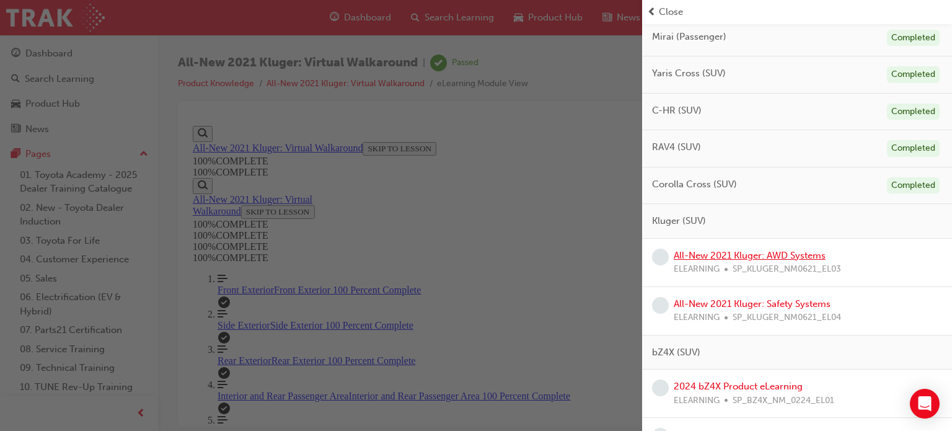
click at [801, 258] on link "All-New 2021 Kluger: AWD Systems" at bounding box center [750, 255] width 152 height 11
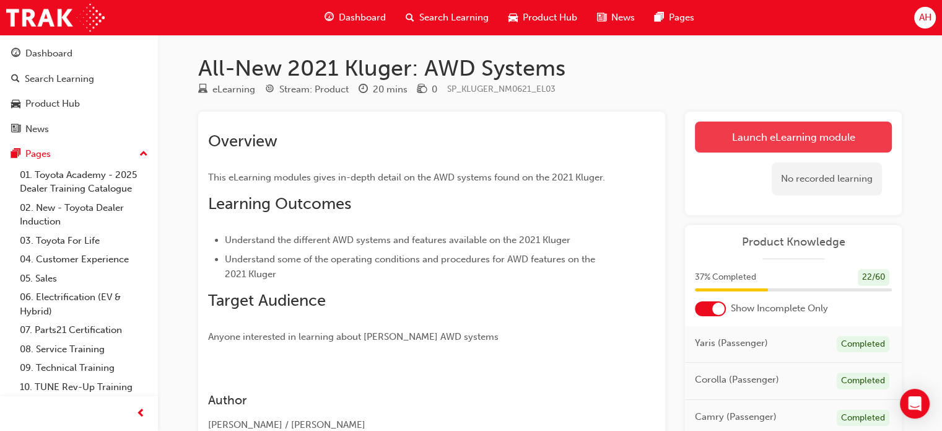
click at [767, 139] on link "Launch eLearning module" at bounding box center [793, 136] width 197 height 31
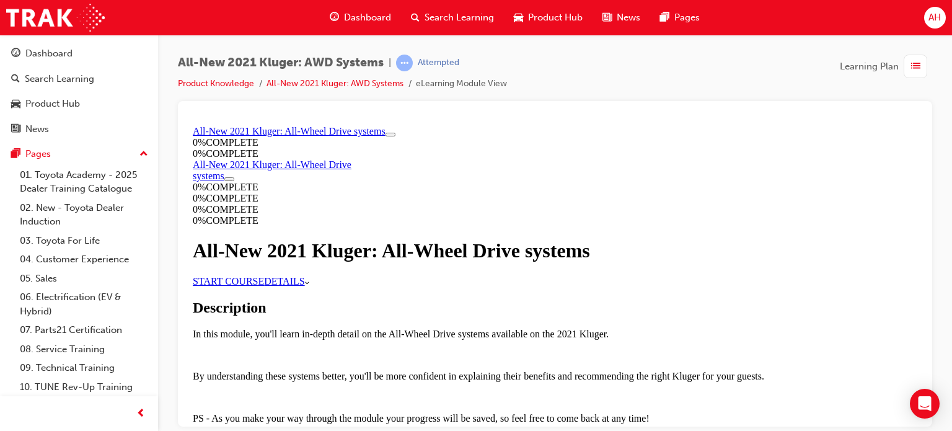
click at [264, 286] on link "START COURSE" at bounding box center [228, 280] width 71 height 11
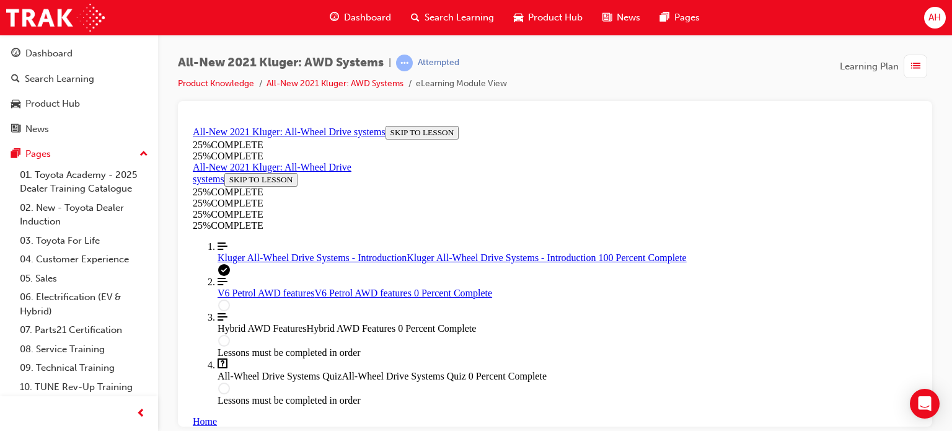
scroll to position [1467, 0]
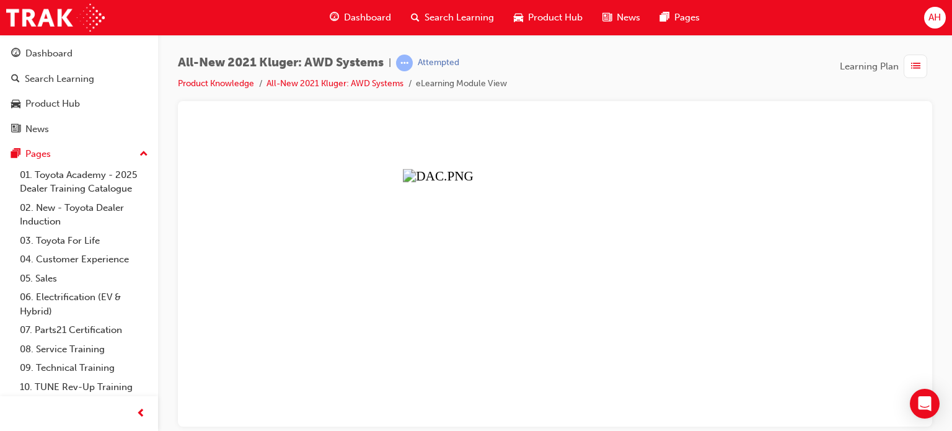
click at [506, 271] on button "Unzoom image" at bounding box center [555, 272] width 734 height 305
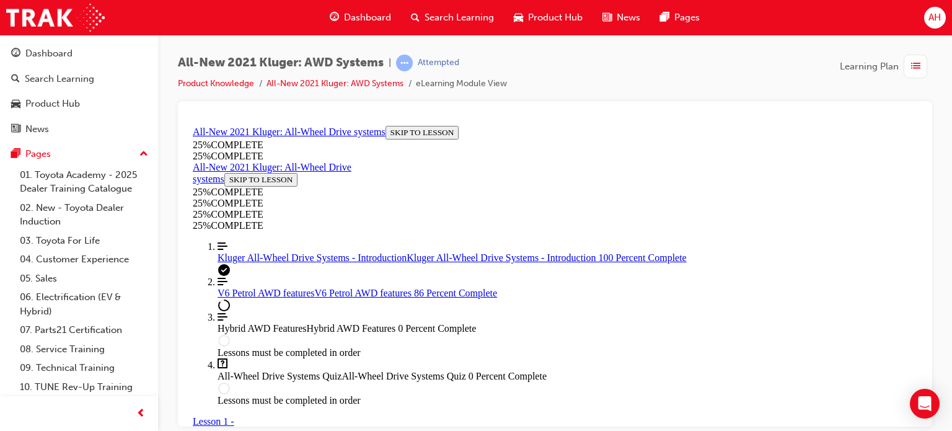
scroll to position [3153, 0]
drag, startPoint x: 537, startPoint y: 315, endPoint x: 703, endPoint y: 320, distance: 166.8
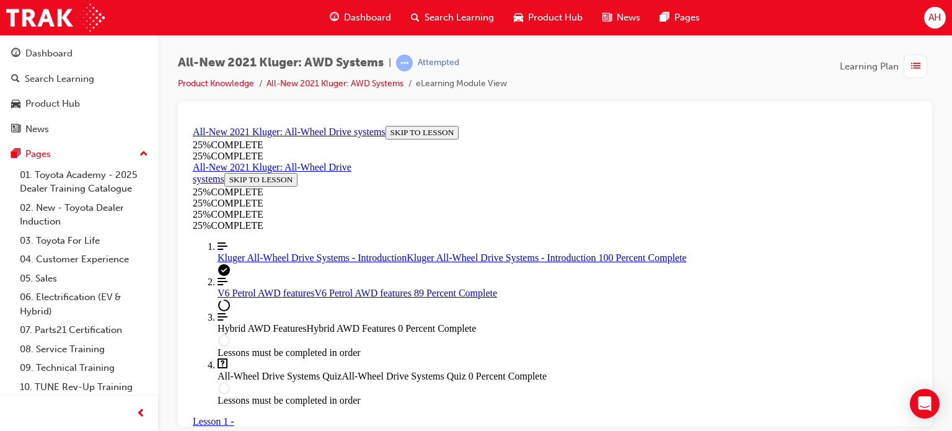
scroll to position [2169, 0]
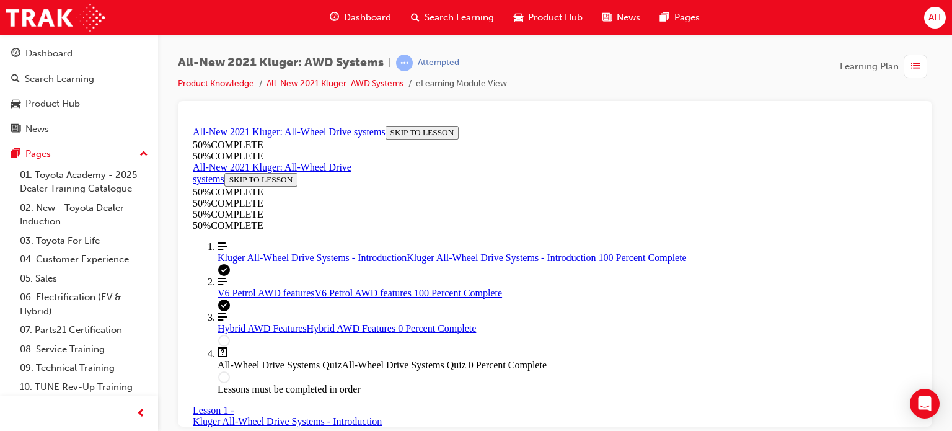
scroll to position [5882, 0]
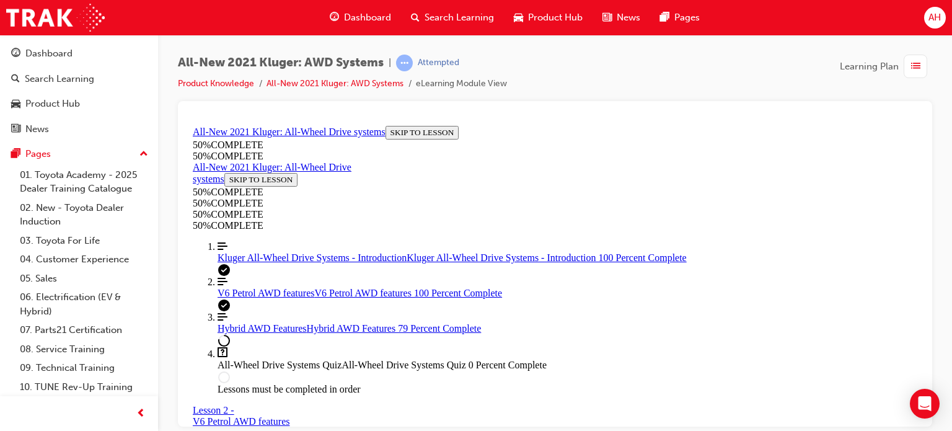
scroll to position [2982, 0]
drag, startPoint x: 555, startPoint y: 403, endPoint x: 654, endPoint y: 405, distance: 99.8
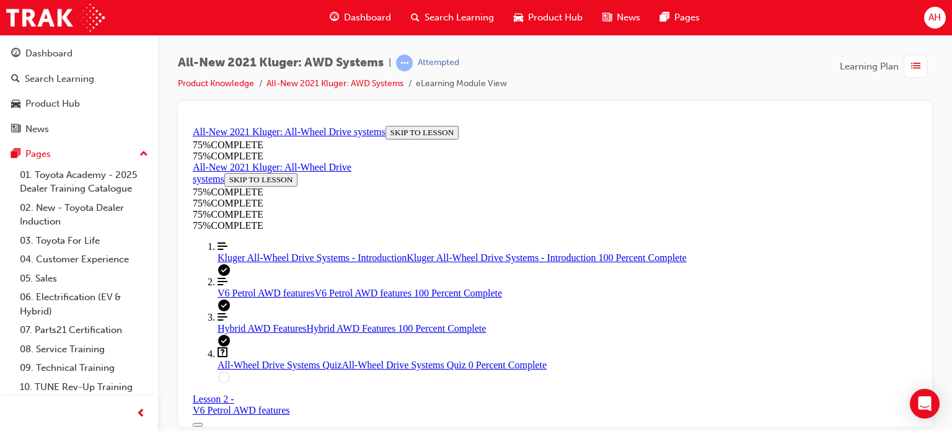
scroll to position [3225, 0]
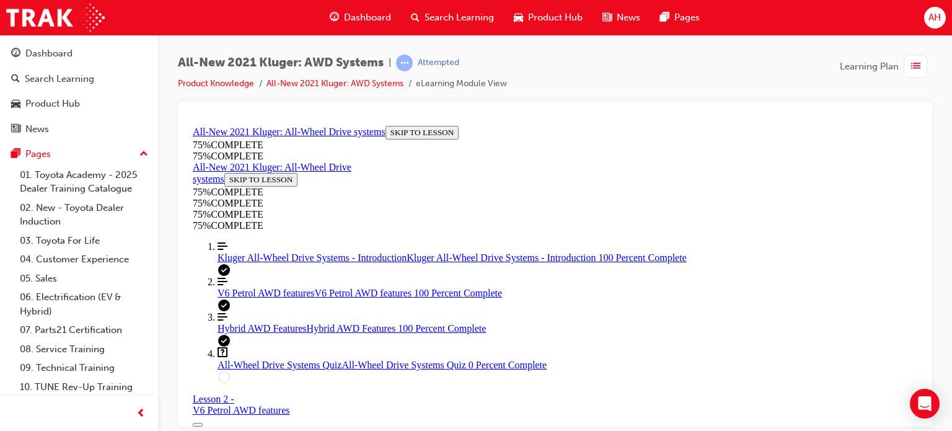
scroll to position [3473, 0]
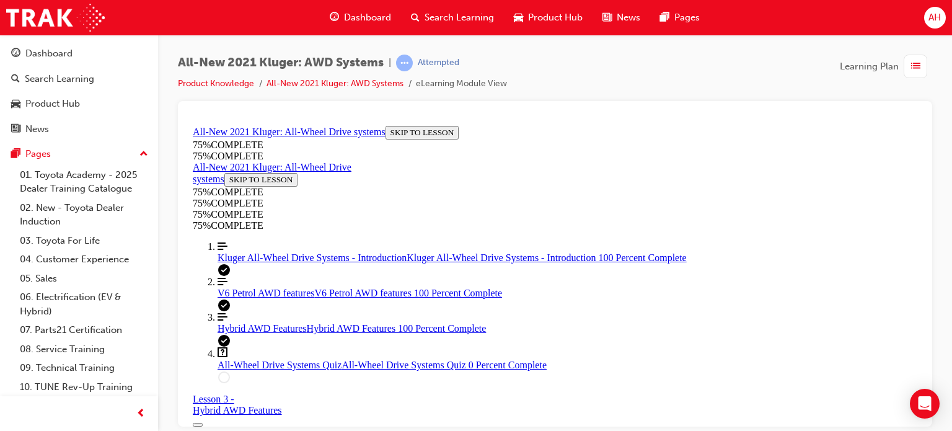
drag, startPoint x: 535, startPoint y: 303, endPoint x: 612, endPoint y: 299, distance: 76.9
drag, startPoint x: 602, startPoint y: 183, endPoint x: 631, endPoint y: 183, distance: 29.7
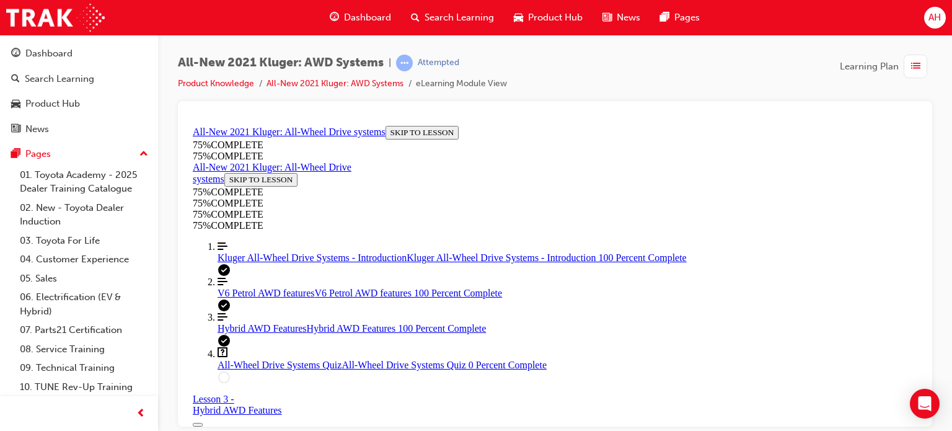
drag, startPoint x: 512, startPoint y: 206, endPoint x: 617, endPoint y: 201, distance: 104.8
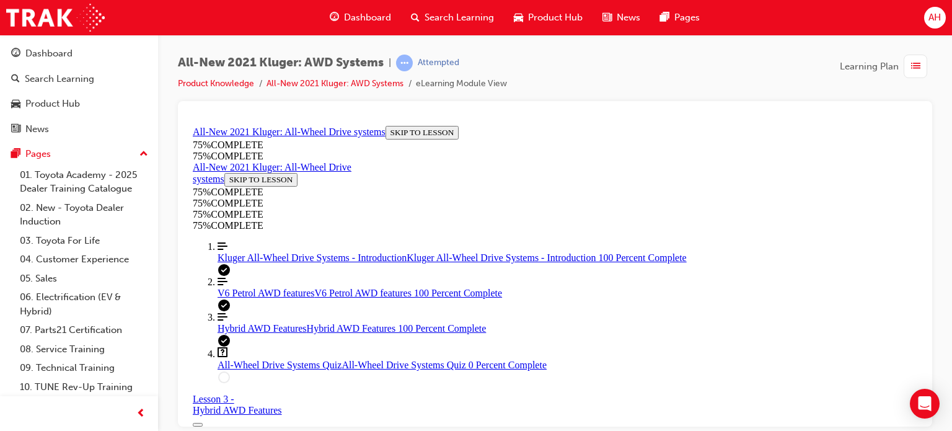
drag, startPoint x: 484, startPoint y: 198, endPoint x: 557, endPoint y: 200, distance: 73.1
drag, startPoint x: 537, startPoint y: 178, endPoint x: 617, endPoint y: 178, distance: 79.9
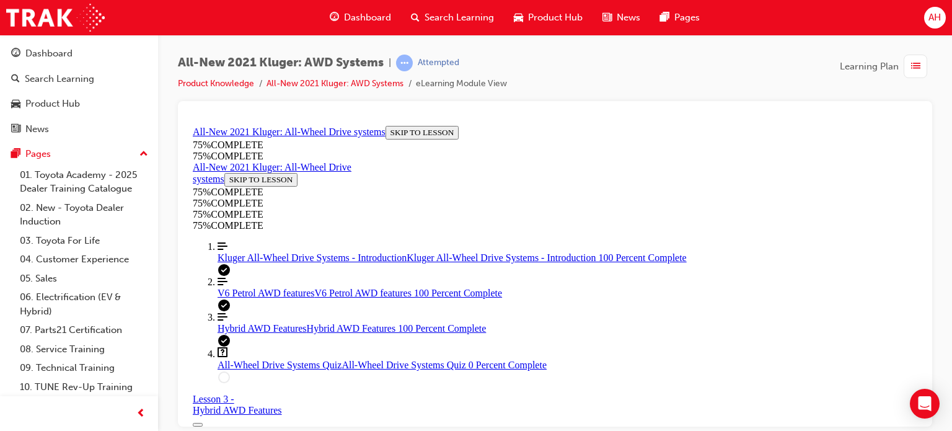
drag, startPoint x: 511, startPoint y: 189, endPoint x: 542, endPoint y: 195, distance: 31.5
drag, startPoint x: 540, startPoint y: 204, endPoint x: 596, endPoint y: 200, distance: 56.5
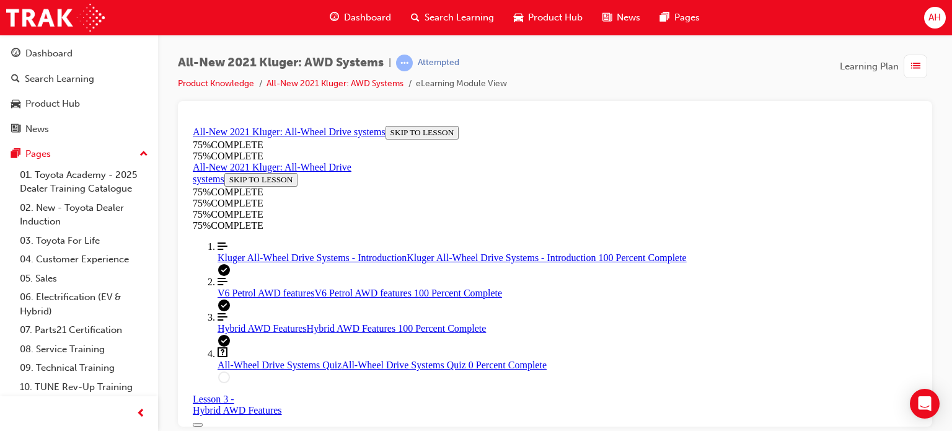
drag, startPoint x: 592, startPoint y: 206, endPoint x: 629, endPoint y: 203, distance: 36.7
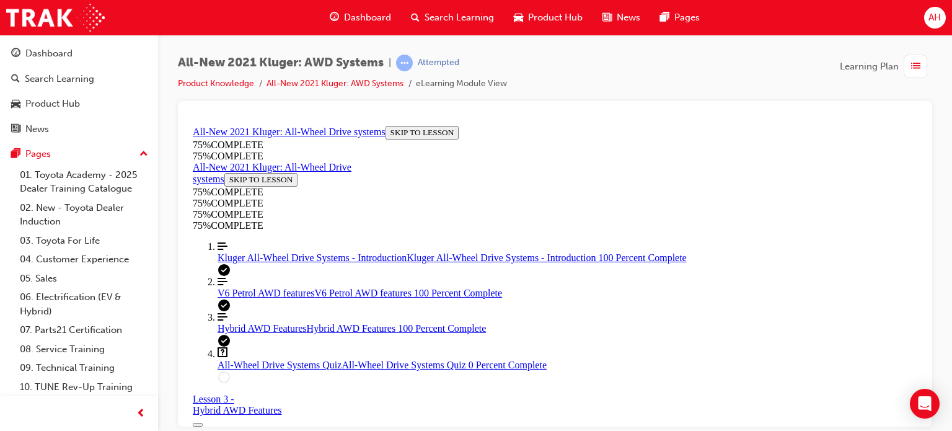
drag, startPoint x: 550, startPoint y: 249, endPoint x: 580, endPoint y: 252, distance: 30.5
drag, startPoint x: 511, startPoint y: 181, endPoint x: 590, endPoint y: 178, distance: 79.4
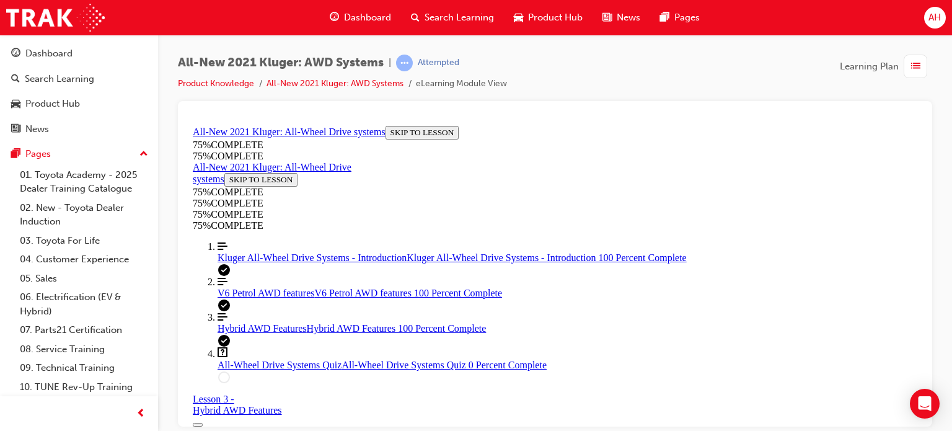
drag, startPoint x: 503, startPoint y: 204, endPoint x: 573, endPoint y: 201, distance: 69.4
drag, startPoint x: 573, startPoint y: 201, endPoint x: 631, endPoint y: 204, distance: 58.3
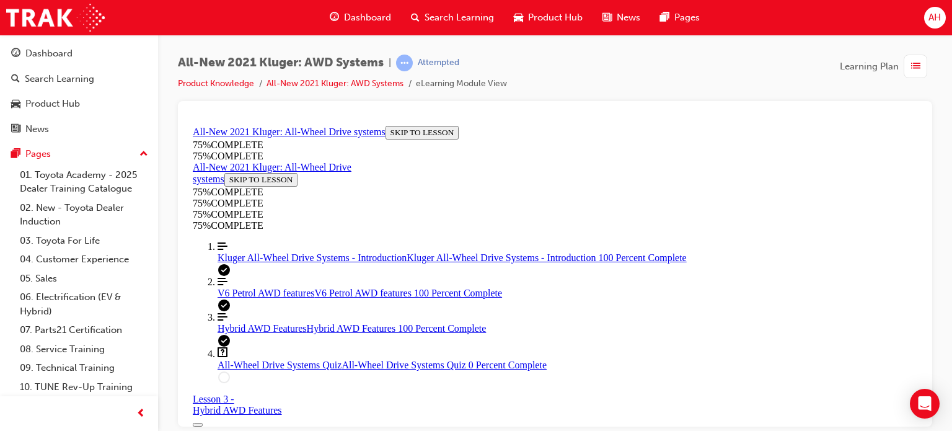
drag, startPoint x: 592, startPoint y: 204, endPoint x: 649, endPoint y: 200, distance: 57.2
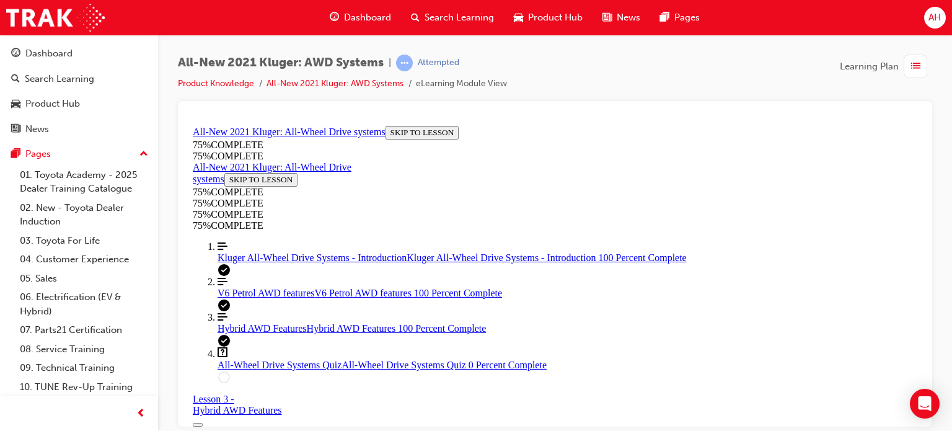
scroll to position [332, 0]
drag, startPoint x: 550, startPoint y: 302, endPoint x: 584, endPoint y: 302, distance: 33.5
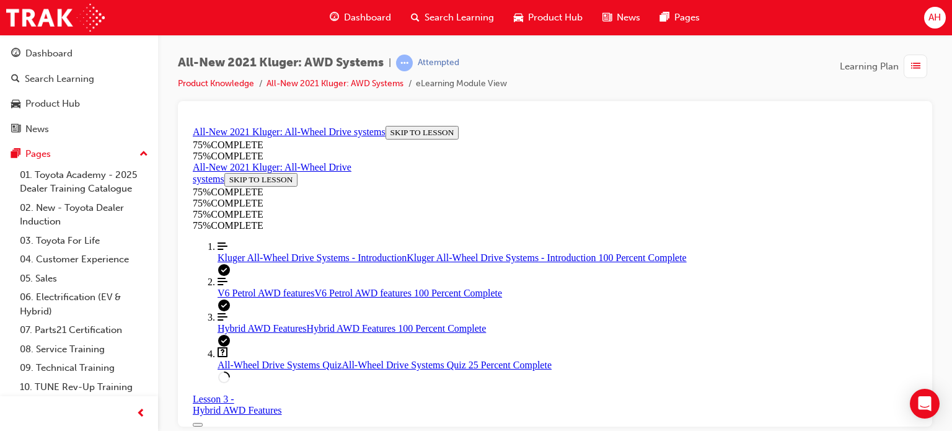
drag, startPoint x: 499, startPoint y: 252, endPoint x: 539, endPoint y: 253, distance: 39.7
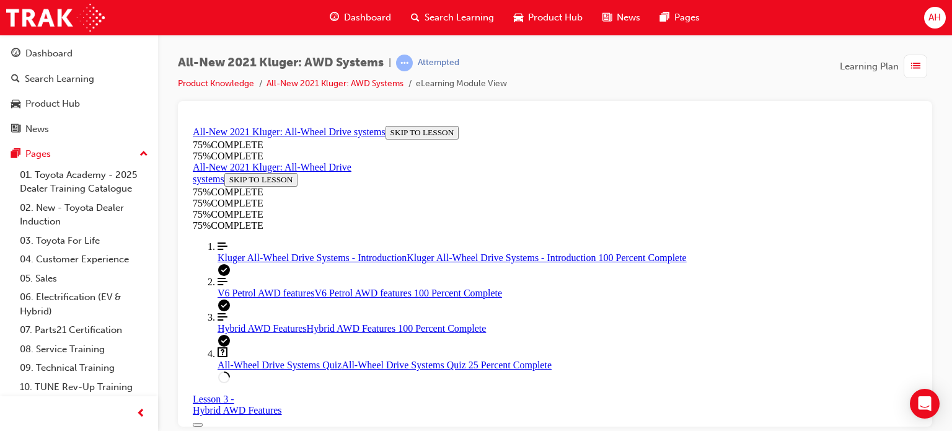
scroll to position [169, 0]
drag, startPoint x: 550, startPoint y: 228, endPoint x: 623, endPoint y: 226, distance: 73.1
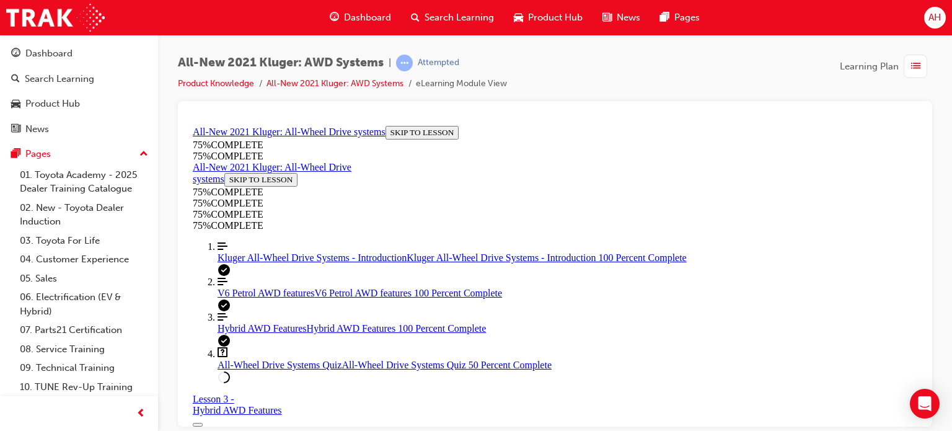
drag, startPoint x: 506, startPoint y: 243, endPoint x: 570, endPoint y: 242, distance: 63.8
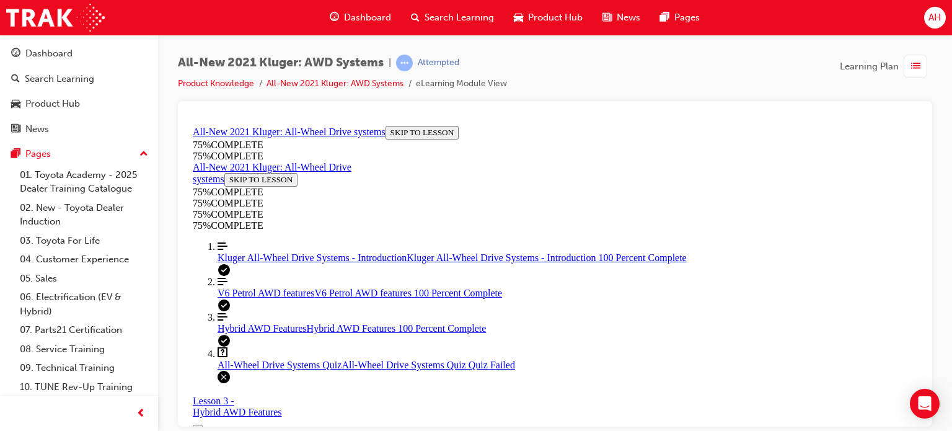
drag, startPoint x: 510, startPoint y: 236, endPoint x: 526, endPoint y: 235, distance: 16.1
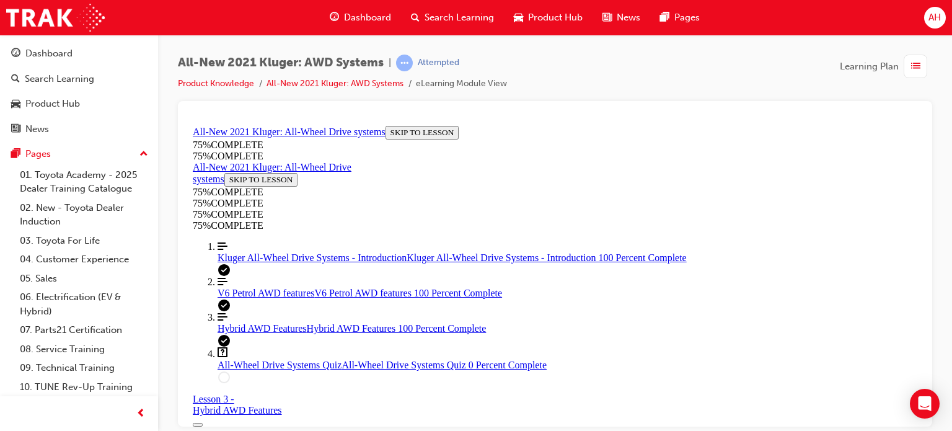
drag, startPoint x: 478, startPoint y: 244, endPoint x: 529, endPoint y: 242, distance: 50.2
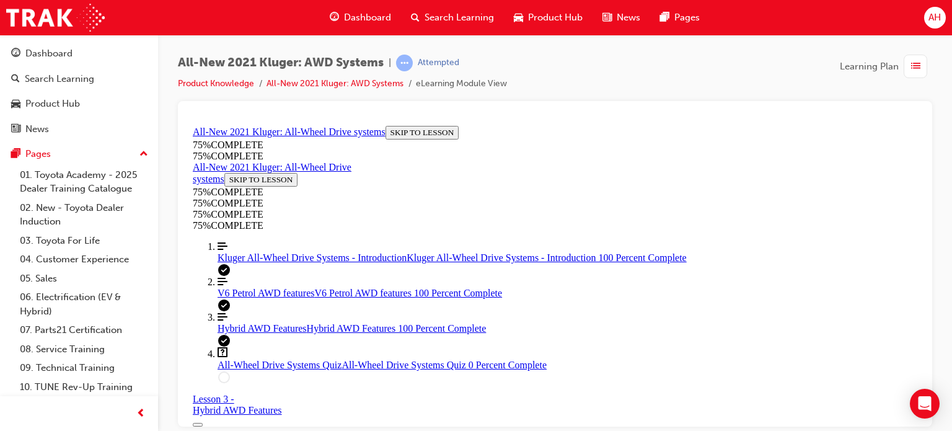
drag, startPoint x: 514, startPoint y: 175, endPoint x: 554, endPoint y: 183, distance: 41.1
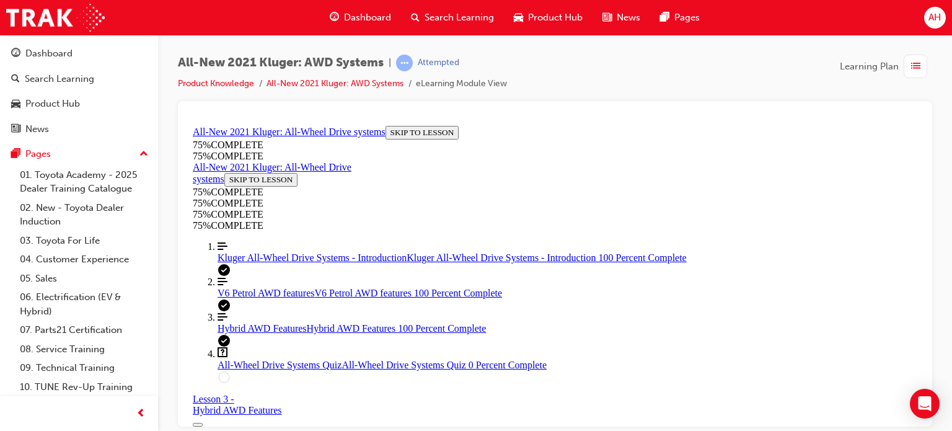
scroll to position [417, 0]
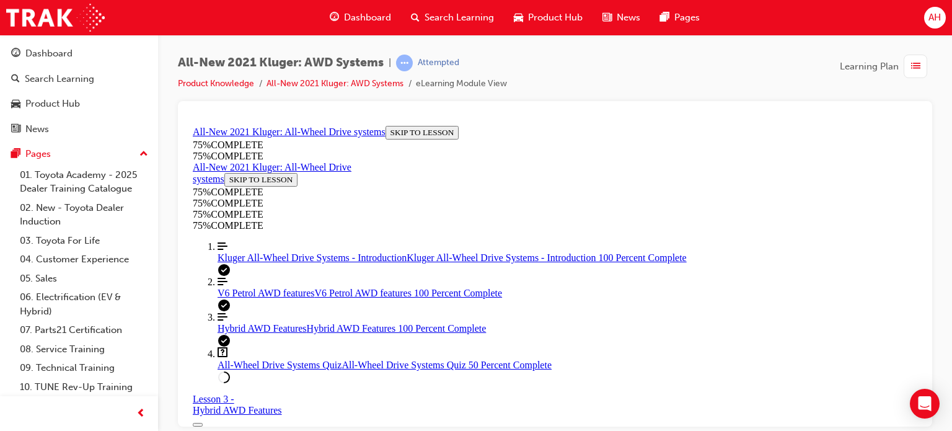
scroll to position [231, 0]
drag, startPoint x: 605, startPoint y: 191, endPoint x: 429, endPoint y: 174, distance: 176.3
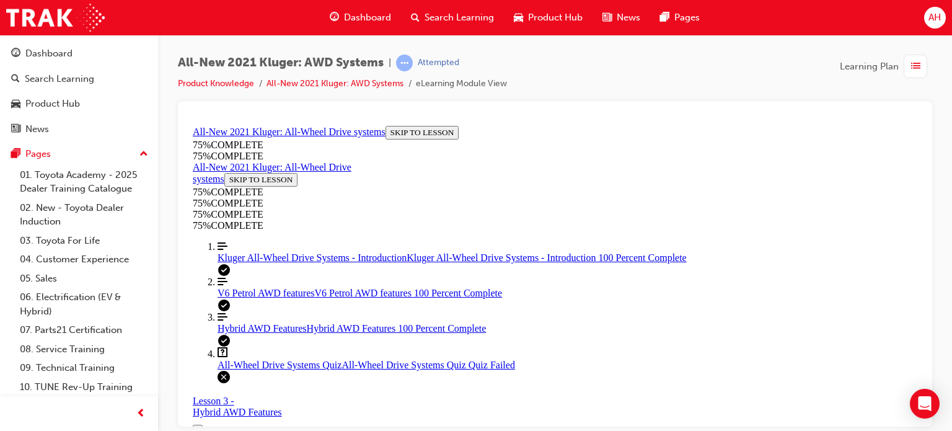
click at [266, 262] on span "Kluger All-Wheel Drive Systems - Introduction" at bounding box center [311, 257] width 189 height 11
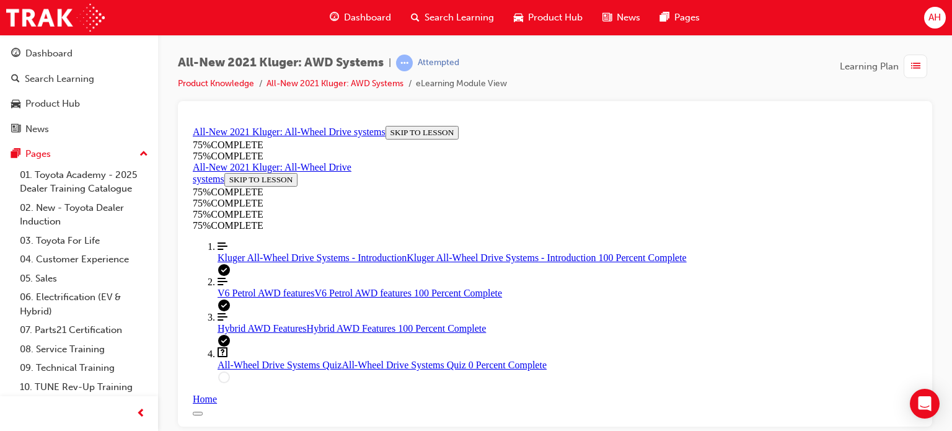
click at [276, 370] on link "Question box Question mark inside of a square All-Wheel Drive Systems Quiz All-…" at bounding box center [567, 358] width 700 height 24
drag, startPoint x: 667, startPoint y: 187, endPoint x: 701, endPoint y: 187, distance: 34.7
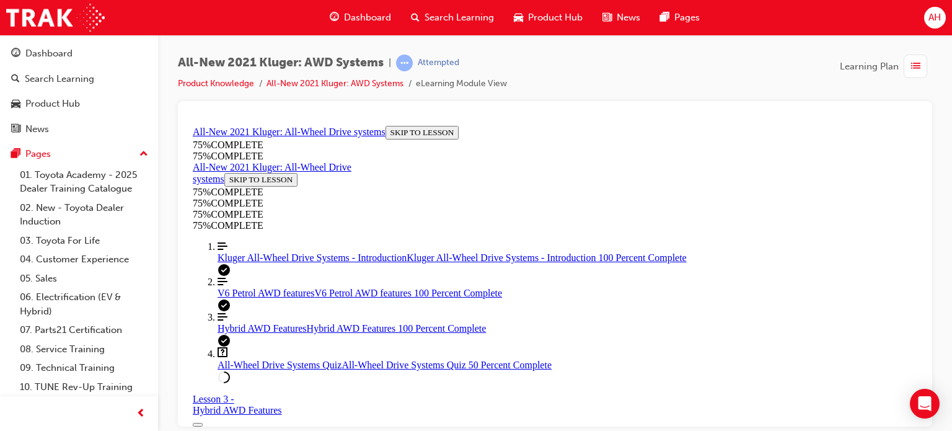
scroll to position [292, 0]
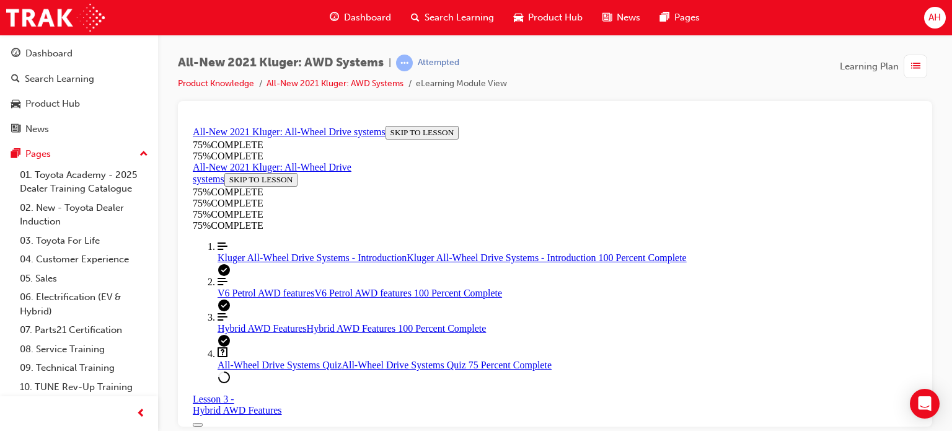
drag, startPoint x: 502, startPoint y: 325, endPoint x: 535, endPoint y: 325, distance: 33.5
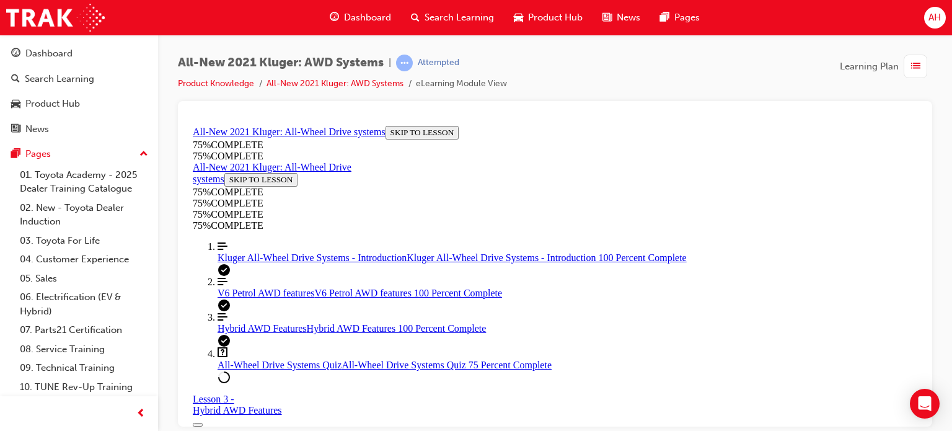
click at [257, 330] on span "Hybrid AWD Features" at bounding box center [261, 327] width 89 height 11
click at [239, 366] on link "Question box Question mark inside of a square All-Wheel Drive Systems Quiz All-…" at bounding box center [567, 358] width 700 height 24
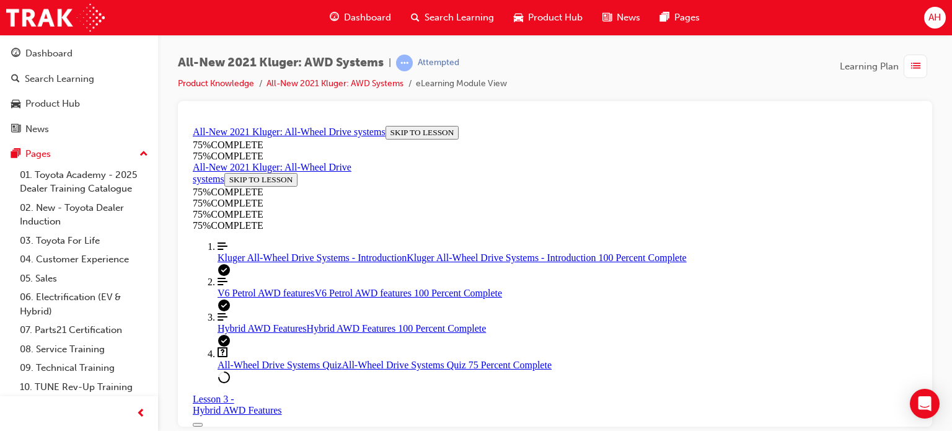
click at [911, 74] on div "button" at bounding box center [915, 67] width 24 height 24
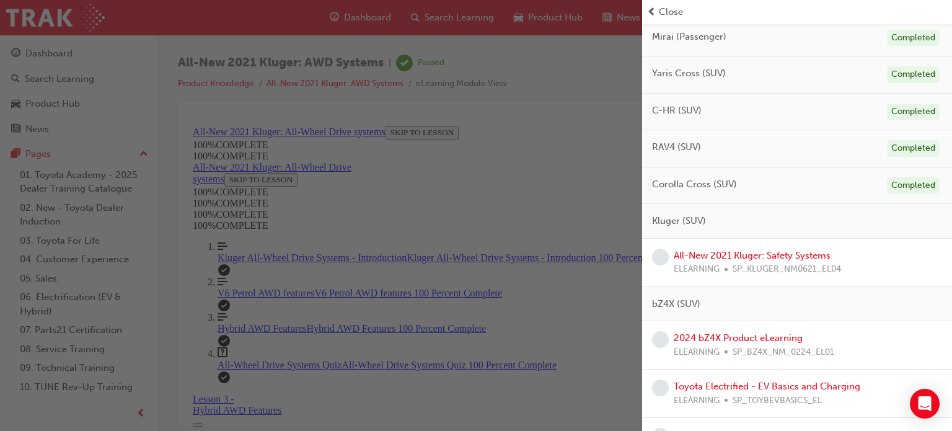
scroll to position [310, 0]
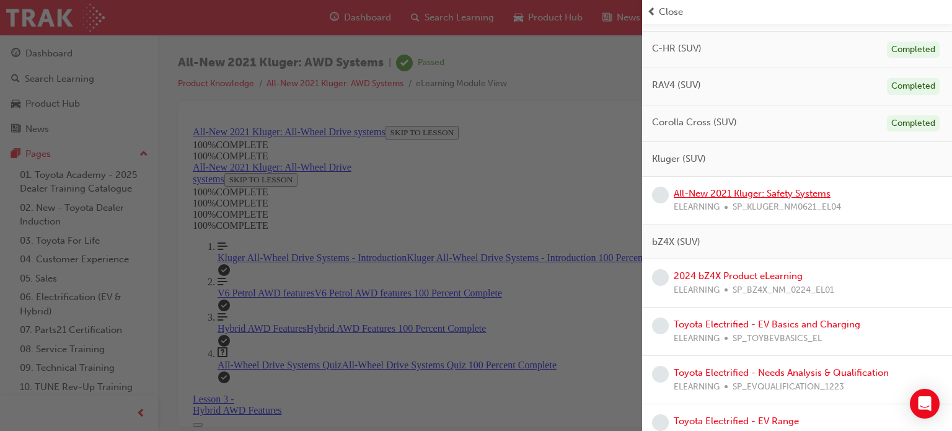
click at [751, 188] on link "All-New 2021 Kluger: Safety Systems" at bounding box center [752, 193] width 157 height 11
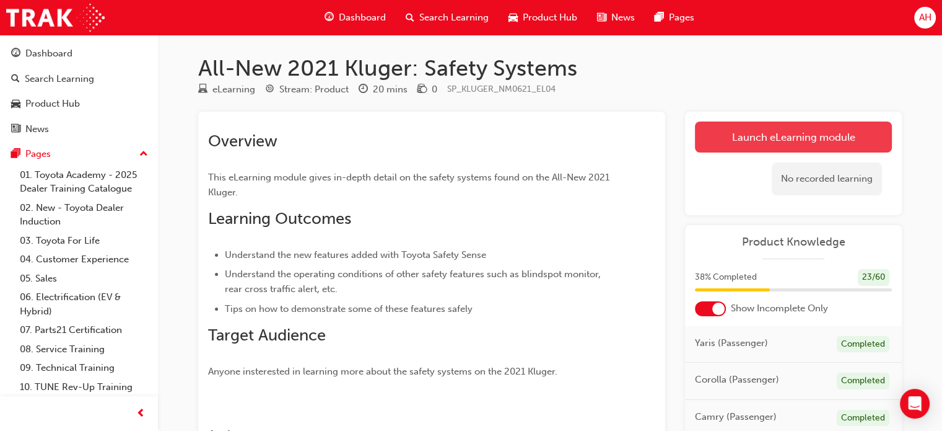
click at [742, 143] on link "Launch eLearning module" at bounding box center [793, 136] width 197 height 31
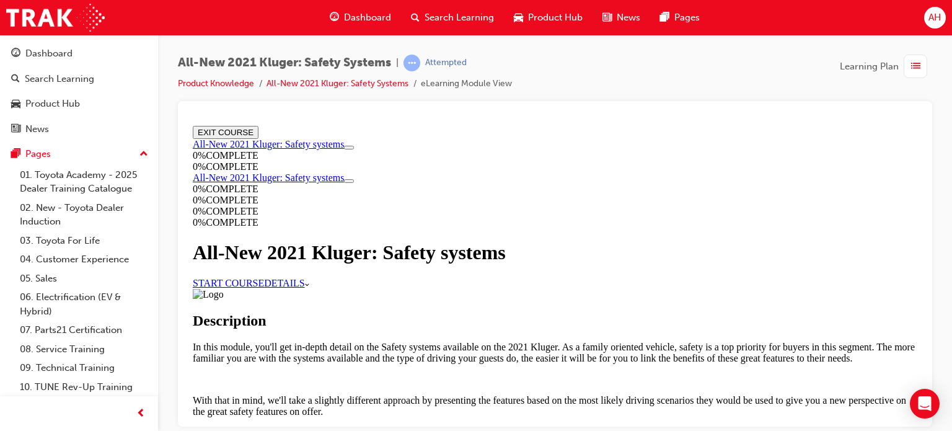
click at [264, 288] on link "START COURSE" at bounding box center [228, 282] width 71 height 11
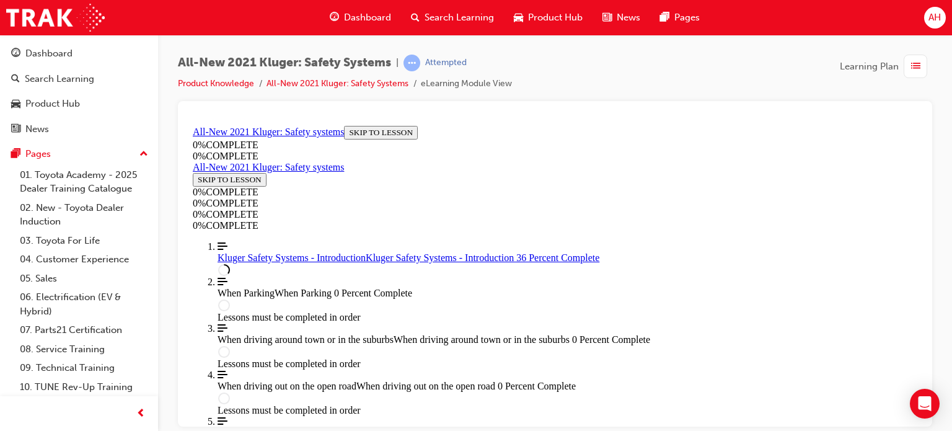
scroll to position [415, 0]
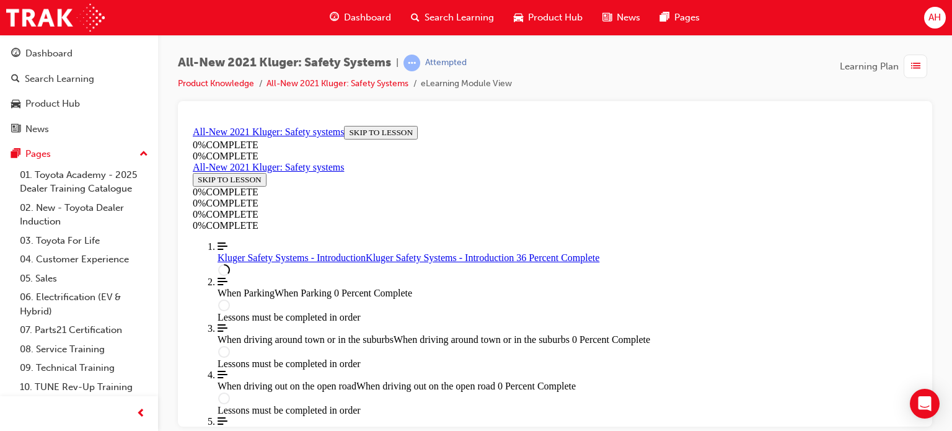
scroll to position [538, 0]
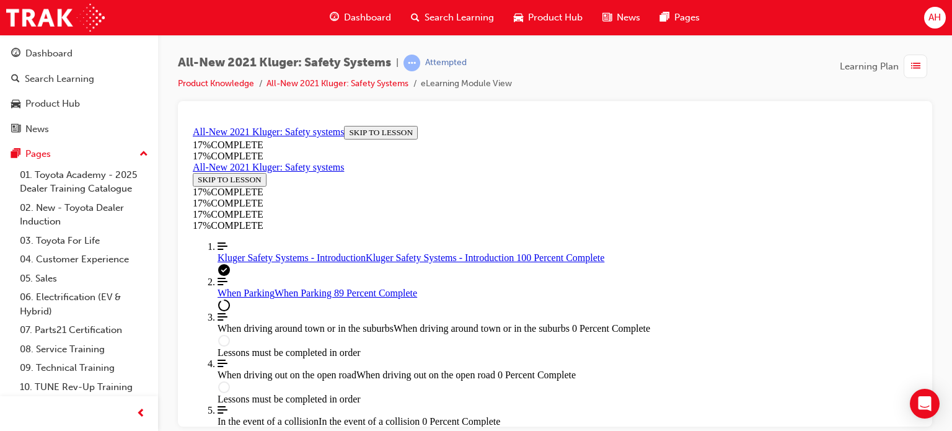
scroll to position [2736, 0]
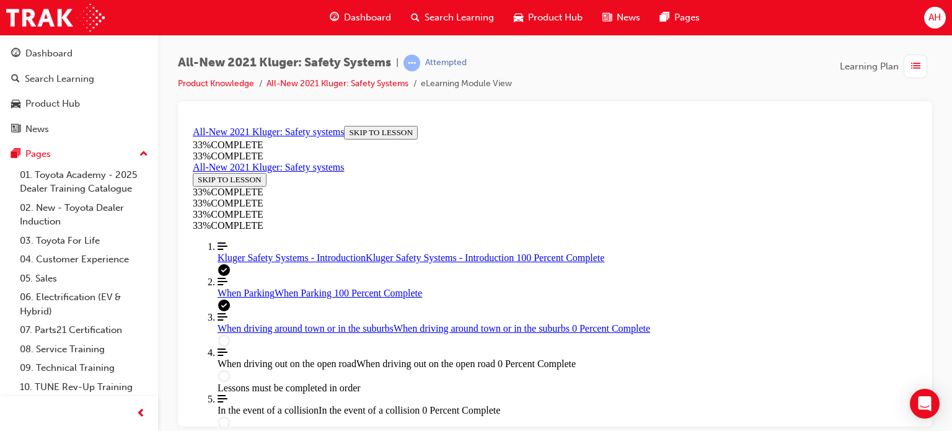
scroll to position [4572, 0]
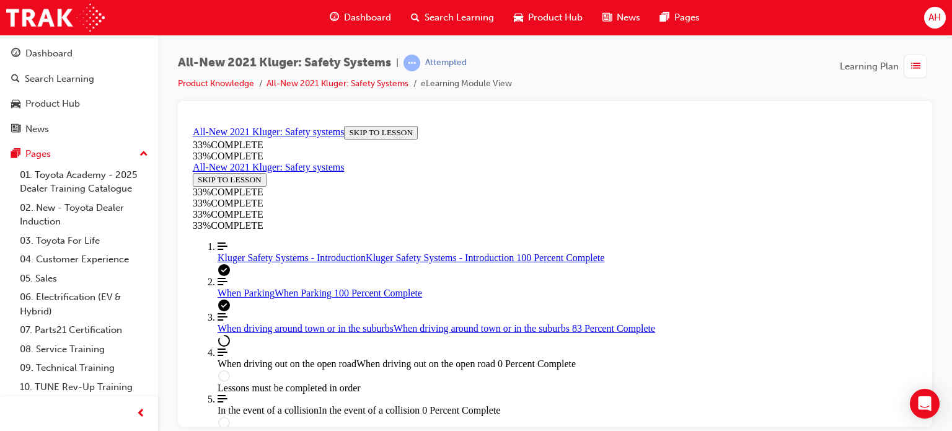
scroll to position [2314, 0]
drag, startPoint x: 565, startPoint y: 206, endPoint x: 649, endPoint y: 217, distance: 85.1
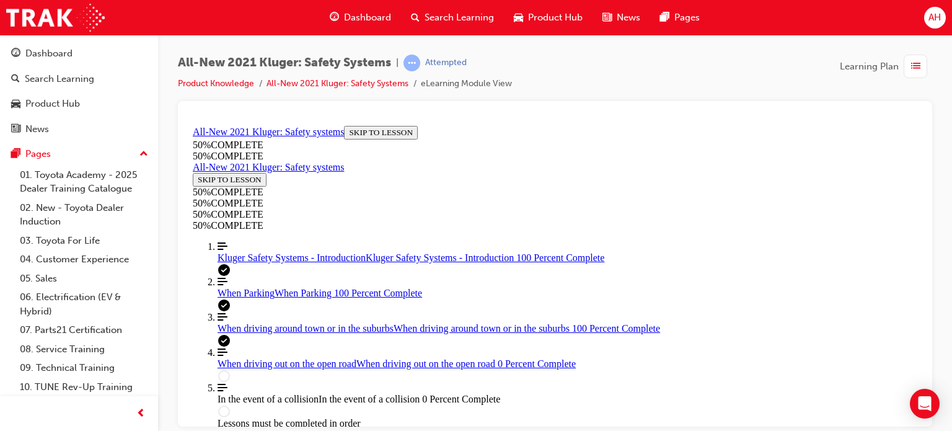
scroll to position [2552, 0]
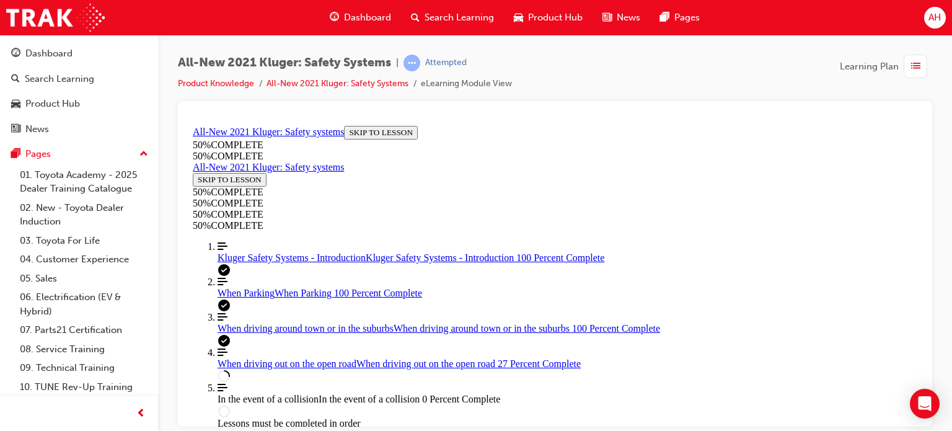
scroll to position [1592, 0]
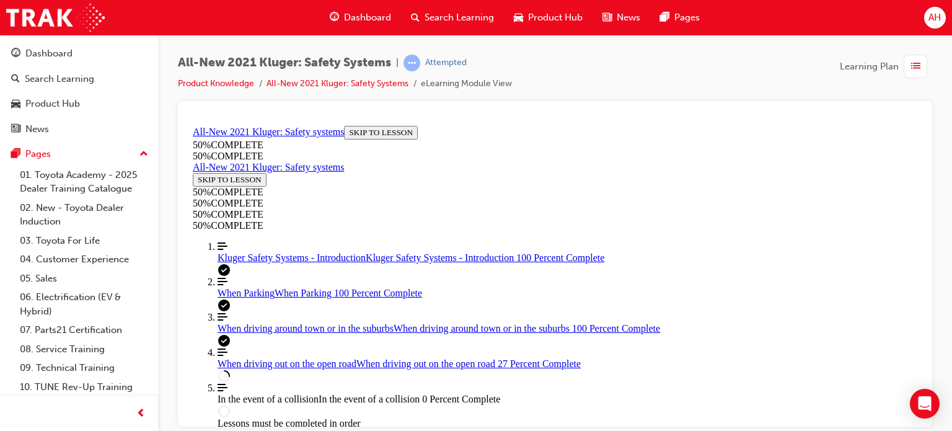
scroll to position [1716, 0]
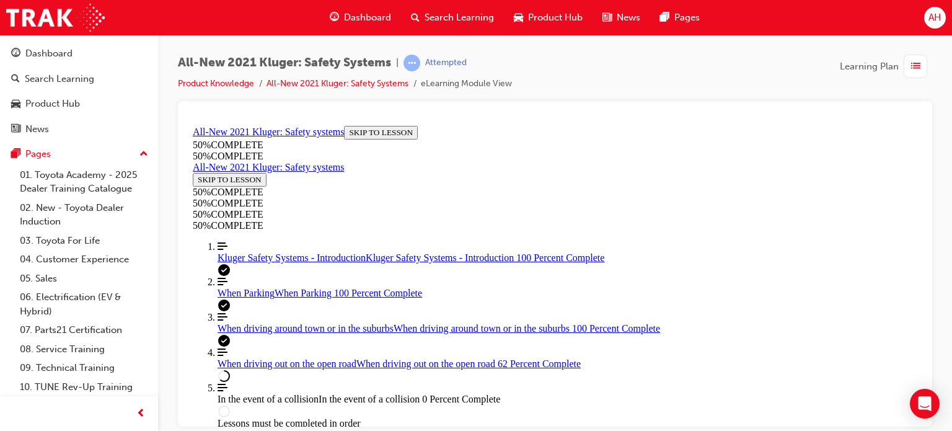
scroll to position [3442, 0]
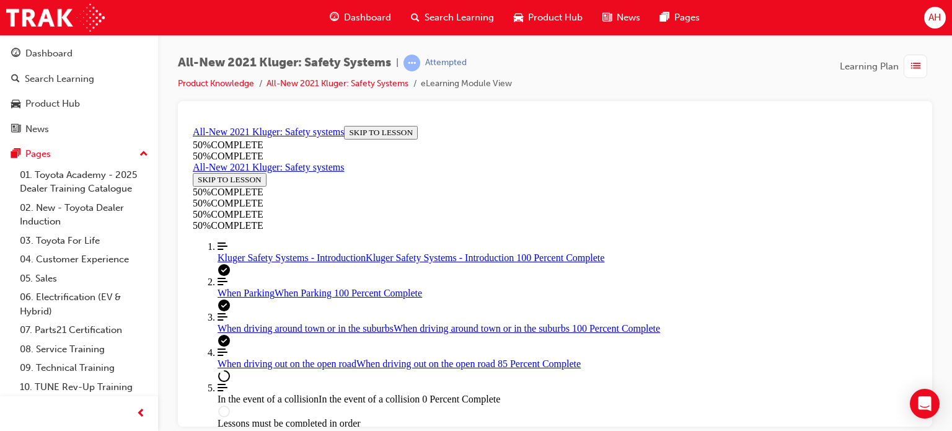
drag, startPoint x: 421, startPoint y: 406, endPoint x: 685, endPoint y: 406, distance: 264.0
drag, startPoint x: 615, startPoint y: 185, endPoint x: 605, endPoint y: 185, distance: 9.9
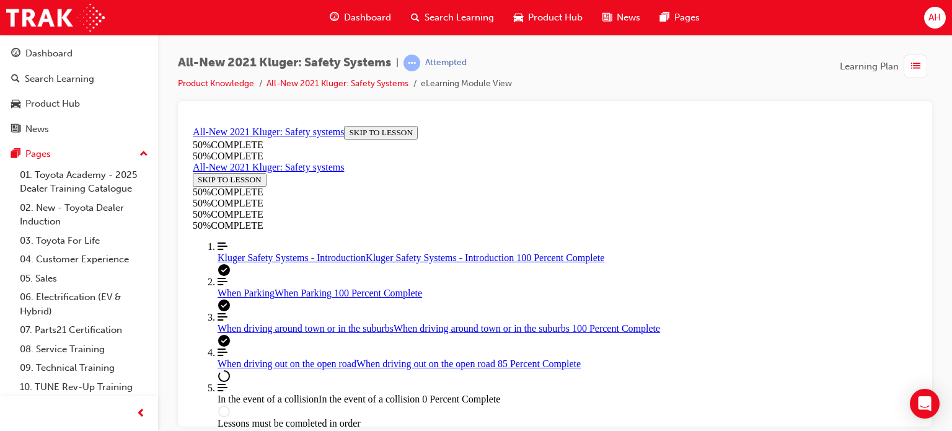
drag, startPoint x: 513, startPoint y: 402, endPoint x: 684, endPoint y: 399, distance: 171.0
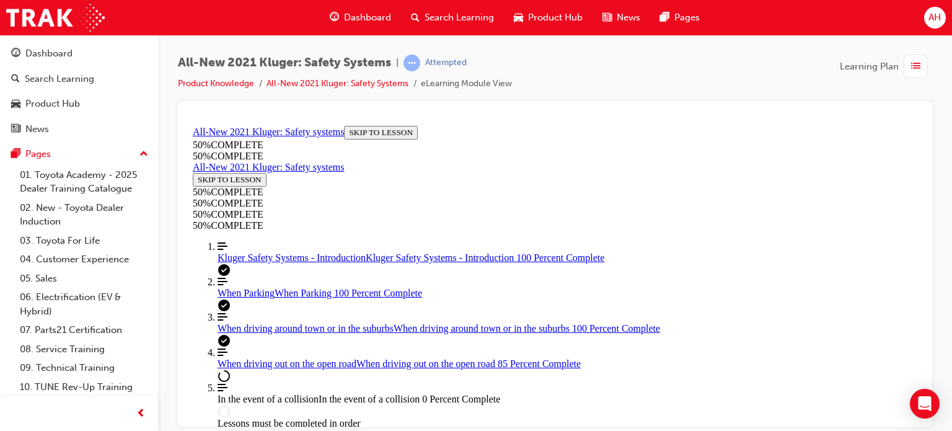
scroll to position [4543, 0]
drag, startPoint x: 449, startPoint y: 405, endPoint x: 710, endPoint y: 397, distance: 261.6
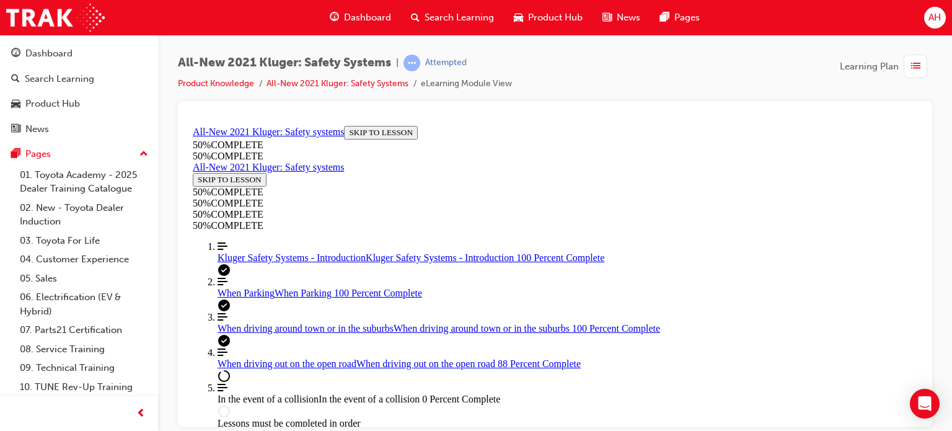
scroll to position [5224, 0]
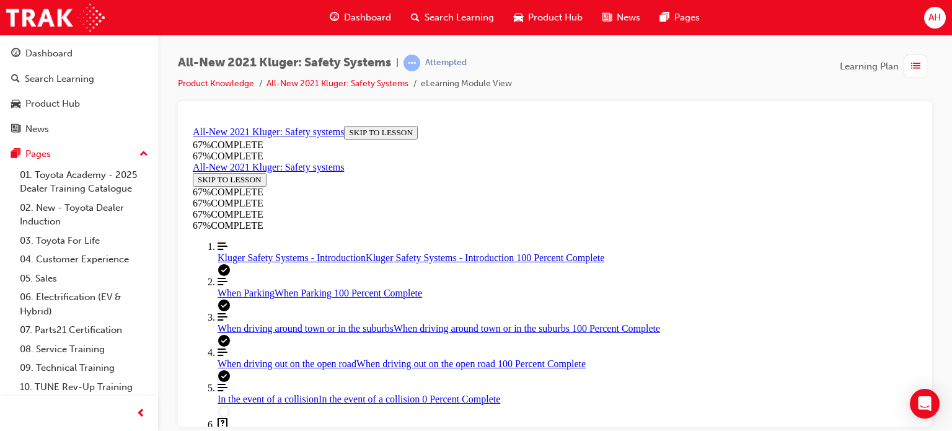
scroll to position [6211, 0]
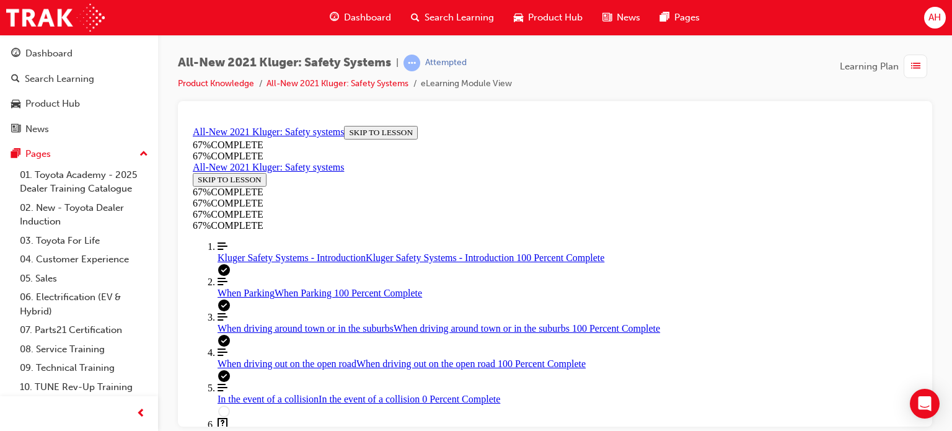
scroll to position [6417, 0]
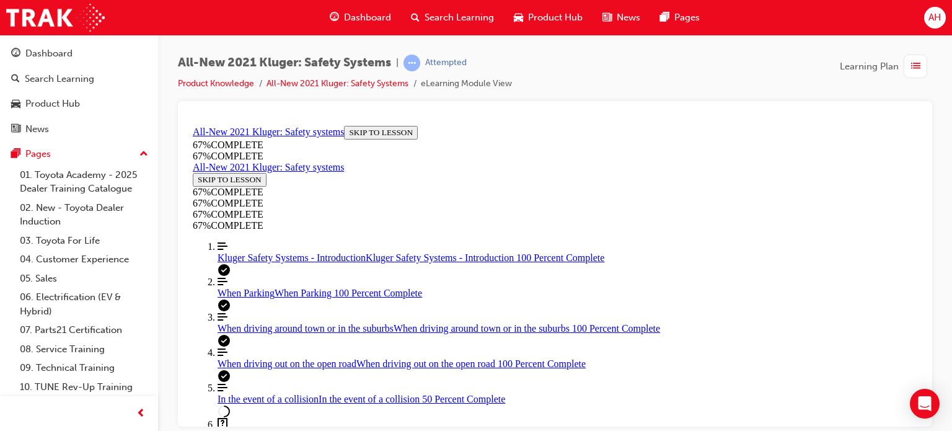
scroll to position [1299, 0]
drag, startPoint x: 581, startPoint y: 404, endPoint x: 680, endPoint y: 412, distance: 100.1
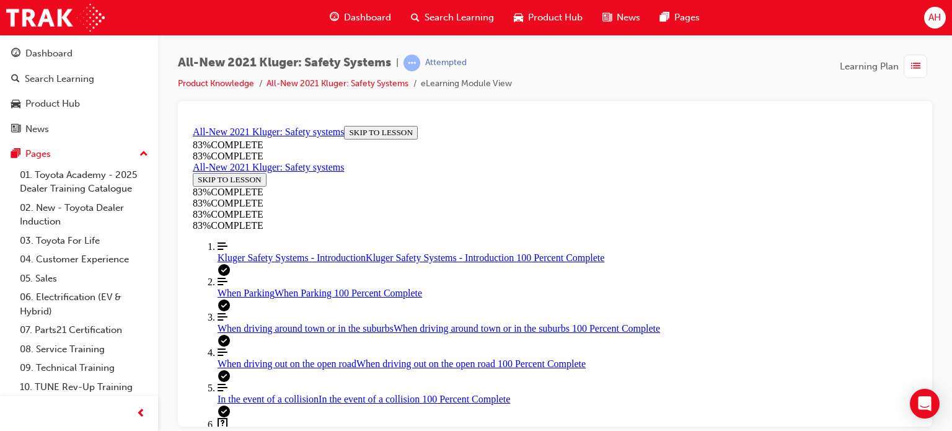
drag, startPoint x: 590, startPoint y: 253, endPoint x: 758, endPoint y: 192, distance: 179.2
drag, startPoint x: 601, startPoint y: 252, endPoint x: 630, endPoint y: 309, distance: 63.7
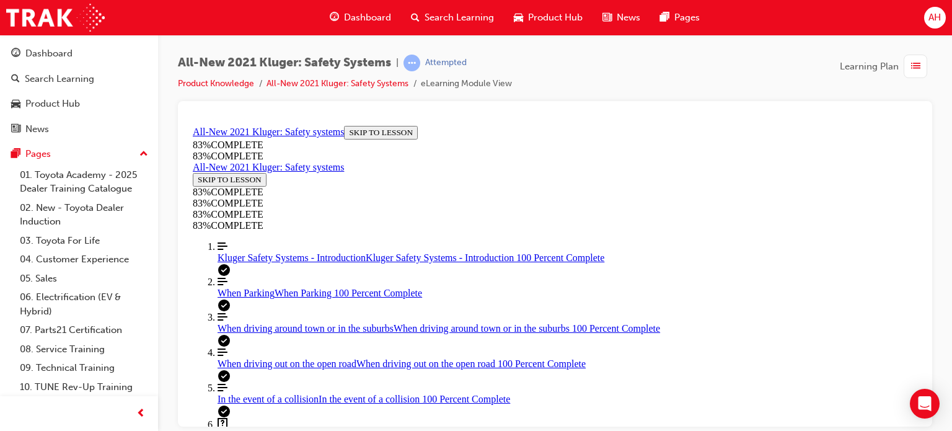
drag, startPoint x: 547, startPoint y: 240, endPoint x: 597, endPoint y: 249, distance: 50.9
drag, startPoint x: 493, startPoint y: 200, endPoint x: 572, endPoint y: 206, distance: 79.6
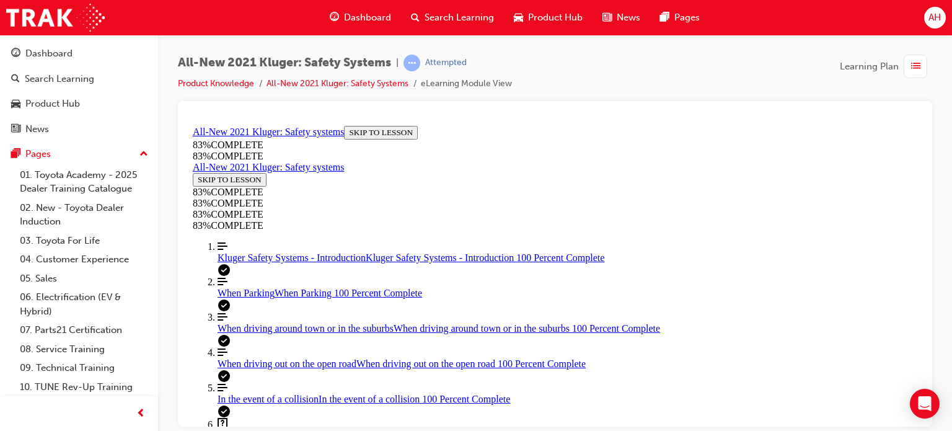
scroll to position [169, 0]
drag, startPoint x: 533, startPoint y: 186, endPoint x: 580, endPoint y: 184, distance: 47.1
drag, startPoint x: 642, startPoint y: 183, endPoint x: 667, endPoint y: 183, distance: 25.4
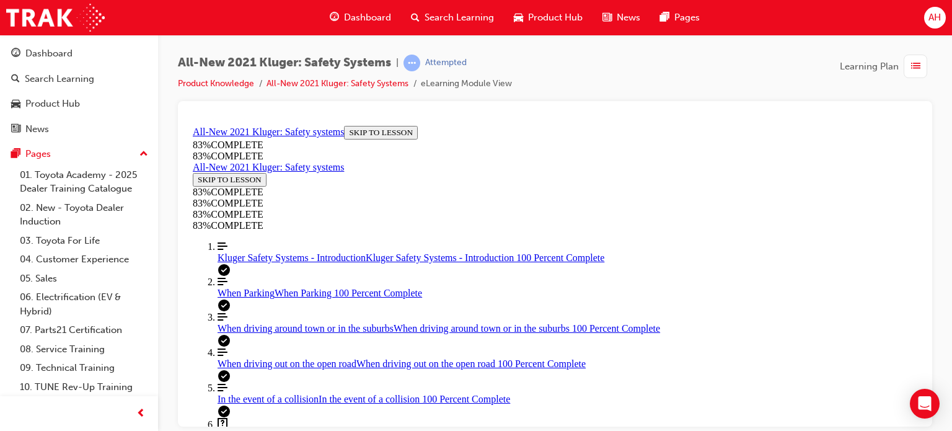
drag, startPoint x: 551, startPoint y: 310, endPoint x: 638, endPoint y: 313, distance: 86.8
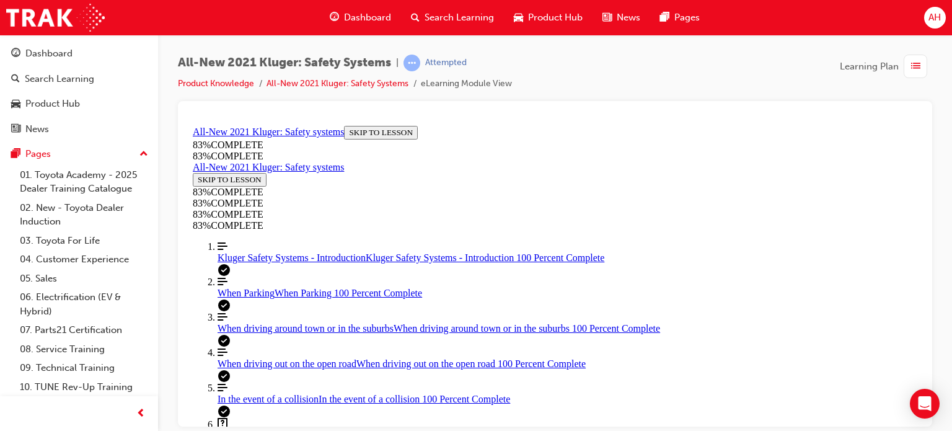
scroll to position [169, 0]
drag, startPoint x: 554, startPoint y: 200, endPoint x: 646, endPoint y: 204, distance: 92.4
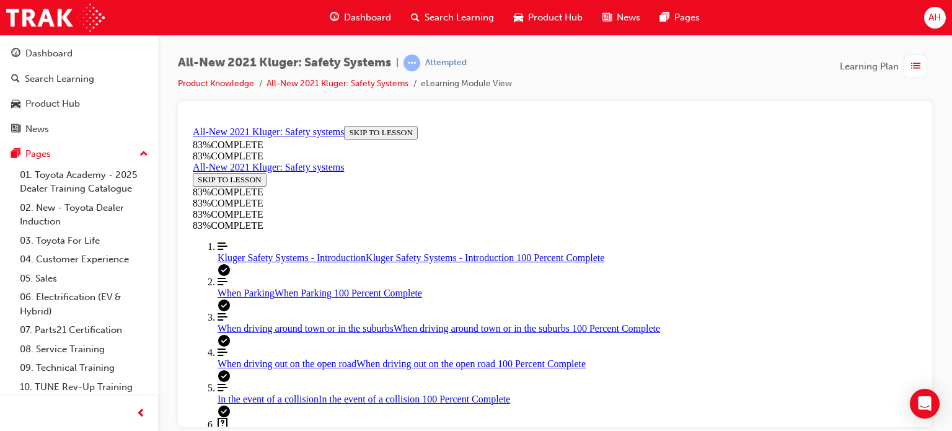
scroll to position [231, 0]
drag, startPoint x: 536, startPoint y: 308, endPoint x: 581, endPoint y: 307, distance: 44.6
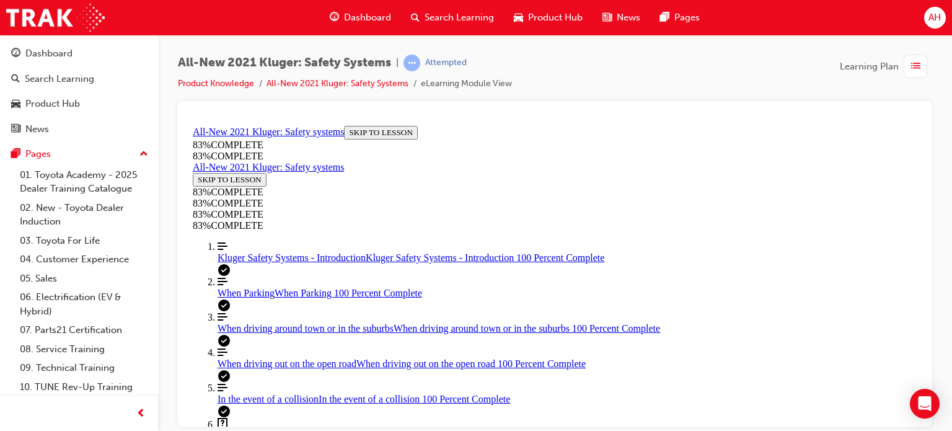
drag, startPoint x: 524, startPoint y: 253, endPoint x: 578, endPoint y: 253, distance: 53.9
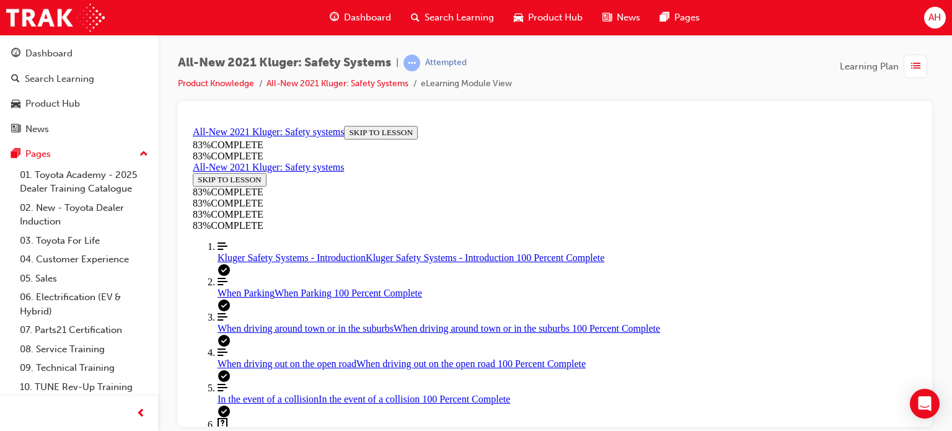
drag, startPoint x: 679, startPoint y: 240, endPoint x: 724, endPoint y: 245, distance: 45.6
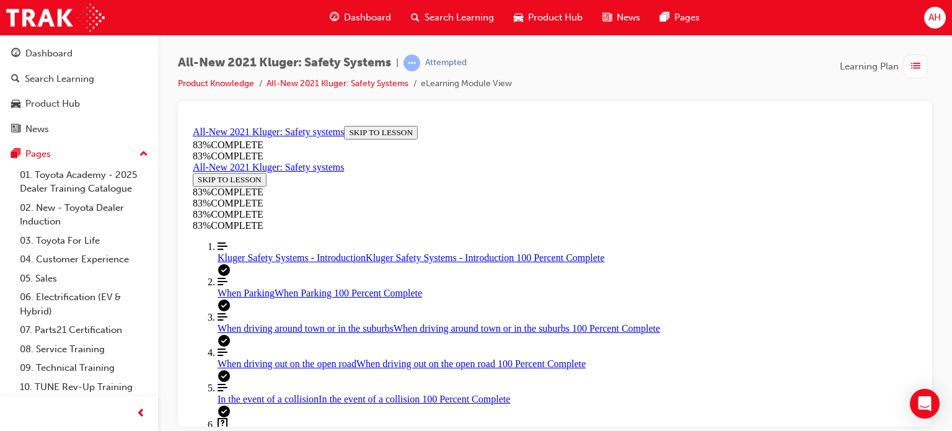
drag, startPoint x: 463, startPoint y: 260, endPoint x: 530, endPoint y: 266, distance: 66.6
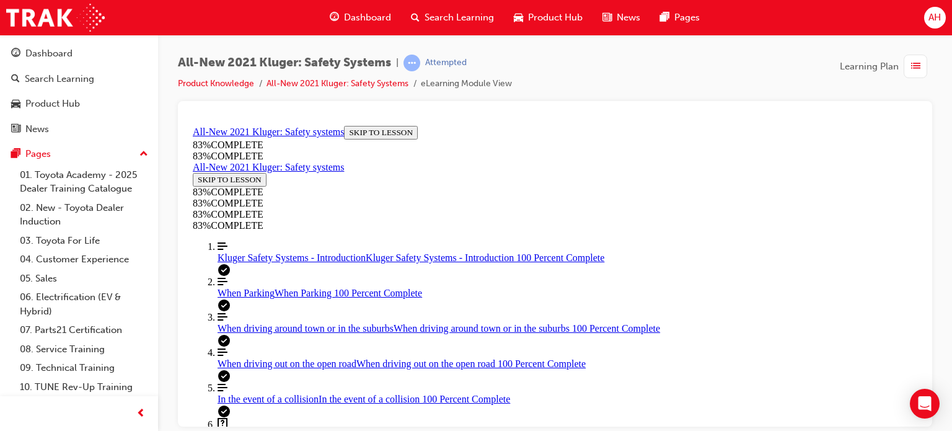
scroll to position [416, 0]
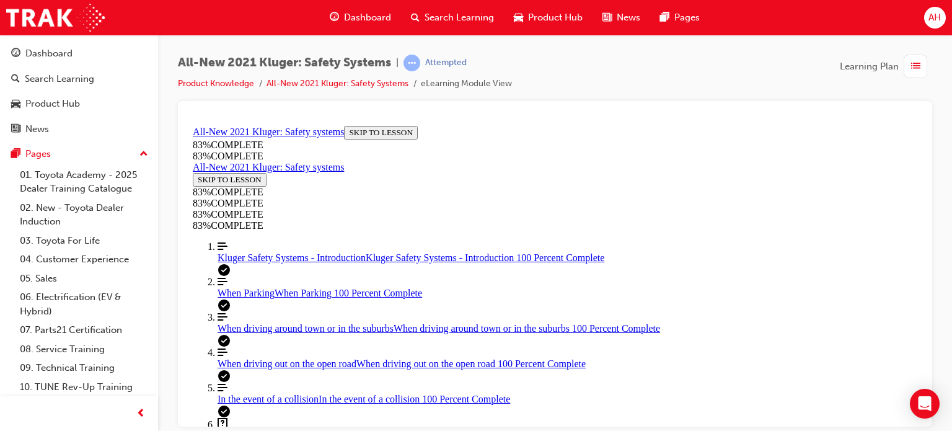
scroll to position [164, 0]
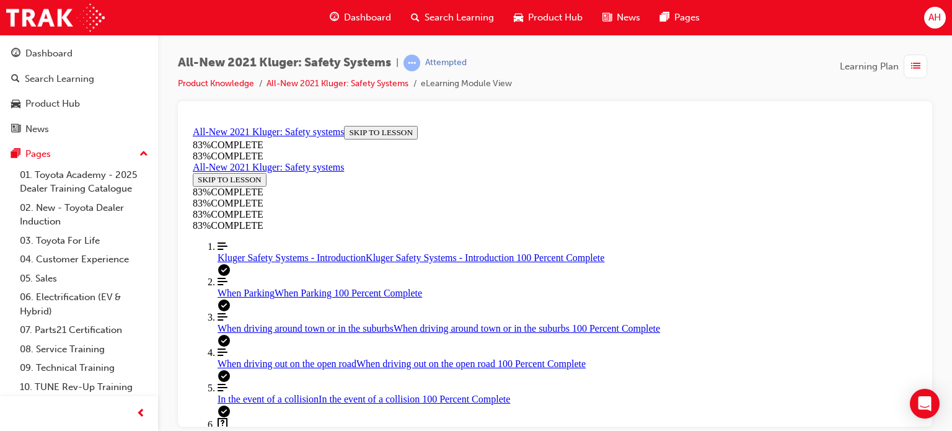
drag, startPoint x: 506, startPoint y: 324, endPoint x: 524, endPoint y: 323, distance: 18.0
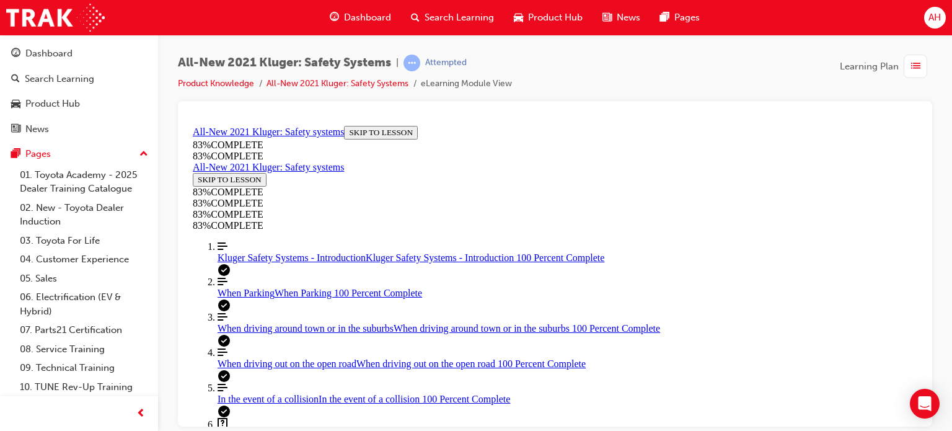
drag, startPoint x: 582, startPoint y: 335, endPoint x: 652, endPoint y: 336, distance: 69.4
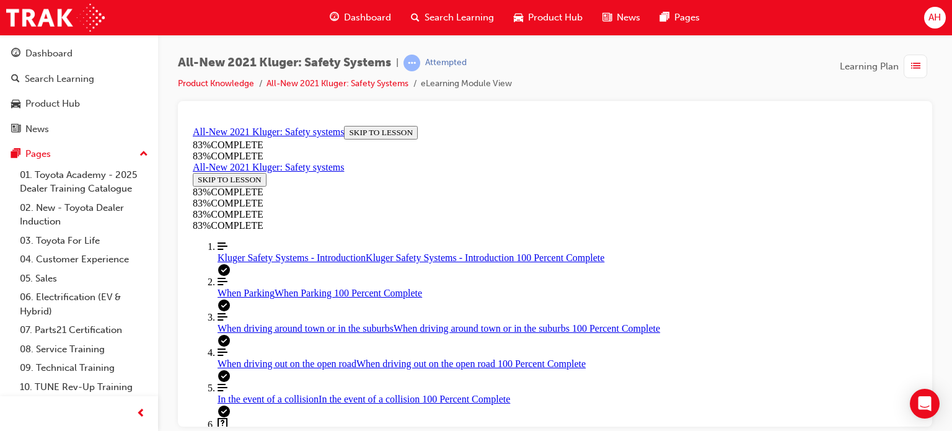
scroll to position [20, 0]
click at [266, 262] on span "Kluger Safety Systems - Introduction" at bounding box center [291, 257] width 148 height 11
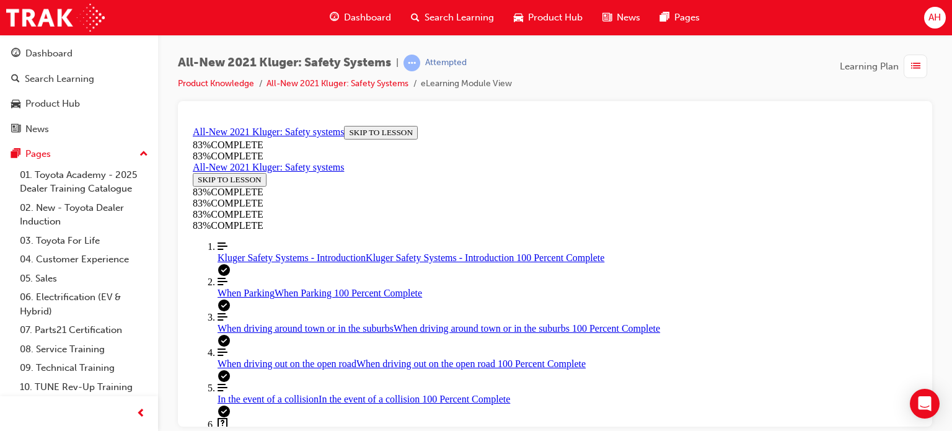
click at [264, 429] on span "Kluger Safety Systems Quiz" at bounding box center [273, 434] width 113 height 11
drag, startPoint x: 590, startPoint y: 167, endPoint x: 622, endPoint y: 167, distance: 31.6
drag, startPoint x: 587, startPoint y: 340, endPoint x: 607, endPoint y: 338, distance: 20.0
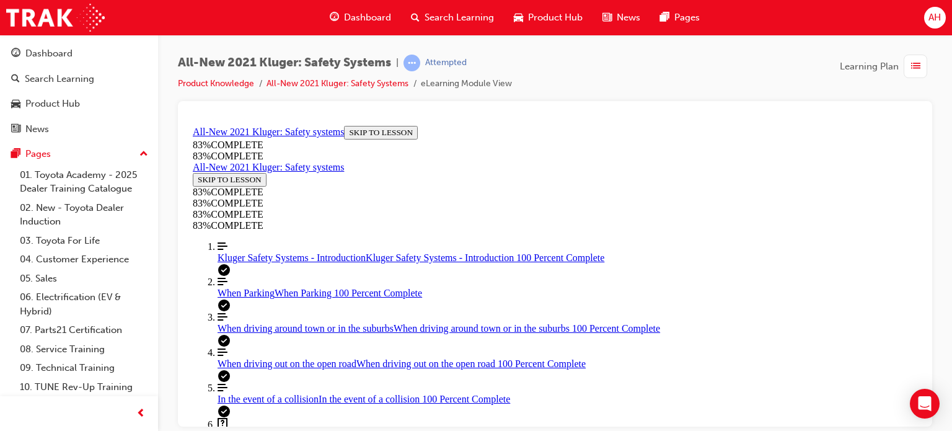
drag, startPoint x: 577, startPoint y: 258, endPoint x: 607, endPoint y: 256, distance: 29.8
drag, startPoint x: 579, startPoint y: 324, endPoint x: 608, endPoint y: 324, distance: 28.5
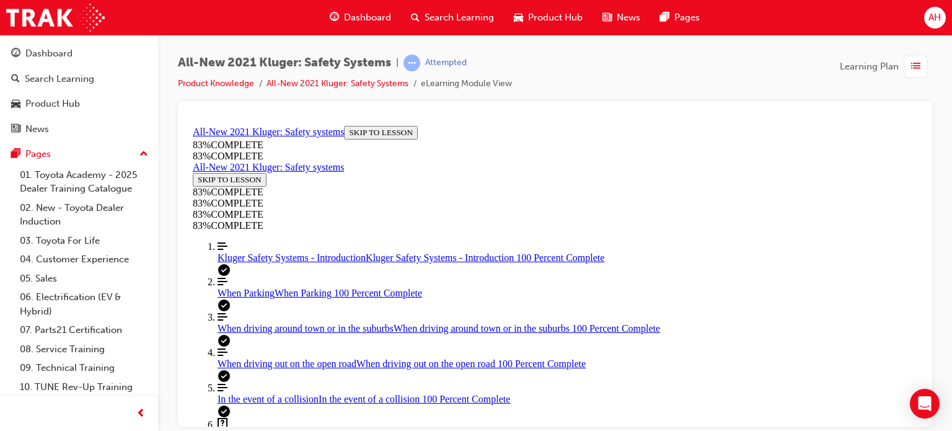
drag, startPoint x: 610, startPoint y: 206, endPoint x: 622, endPoint y: 207, distance: 11.8
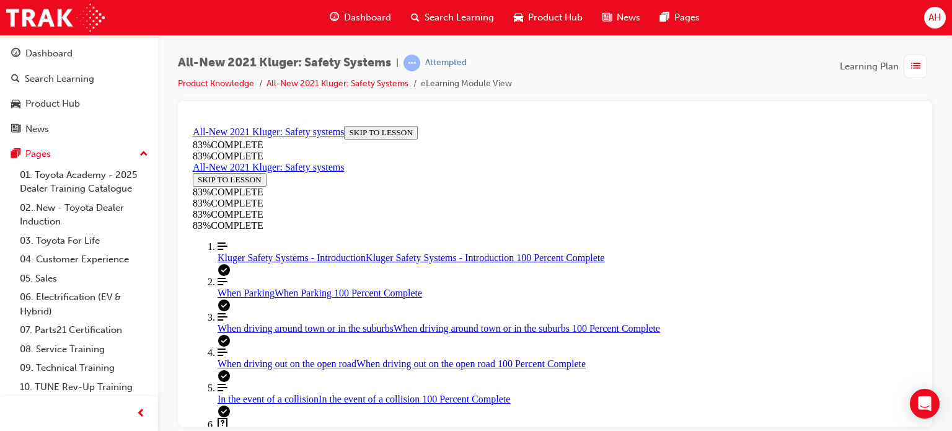
drag, startPoint x: 576, startPoint y: 224, endPoint x: 626, endPoint y: 235, distance: 51.6
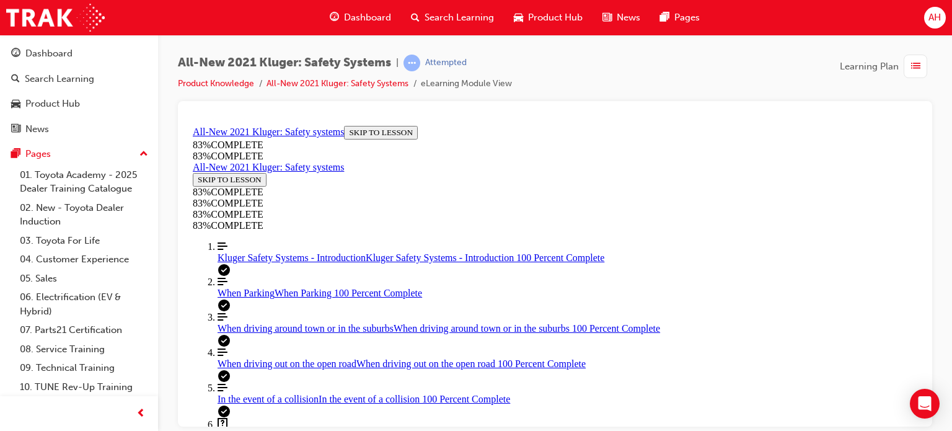
drag, startPoint x: 511, startPoint y: 239, endPoint x: 580, endPoint y: 245, distance: 69.1
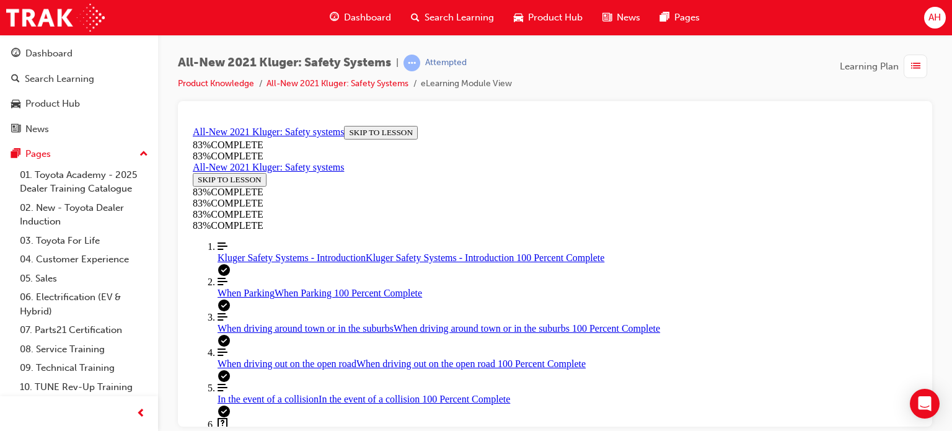
scroll to position [169, 0]
click at [225, 358] on span "When driving out on the open road" at bounding box center [286, 363] width 139 height 11
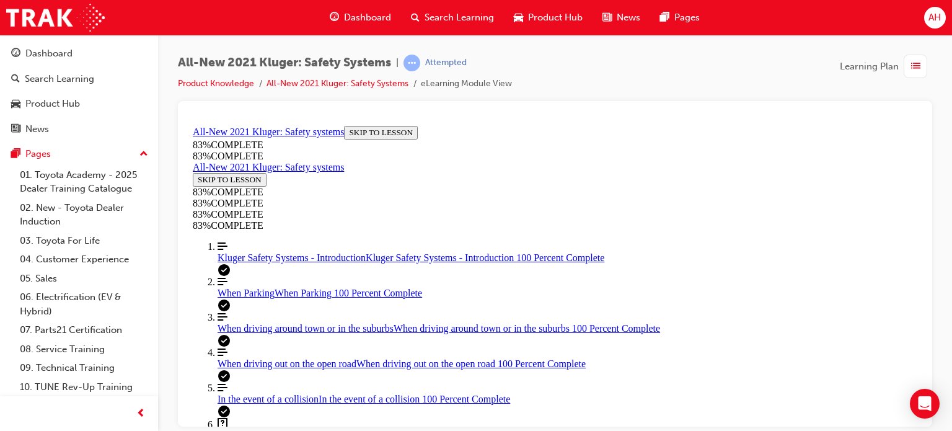
click at [276, 429] on span "Kluger Safety Systems Quiz" at bounding box center [273, 434] width 113 height 11
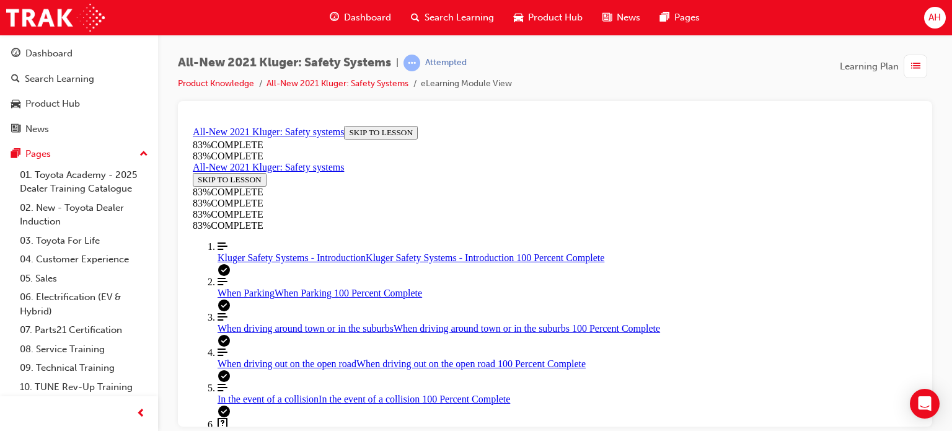
scroll to position [229, 0]
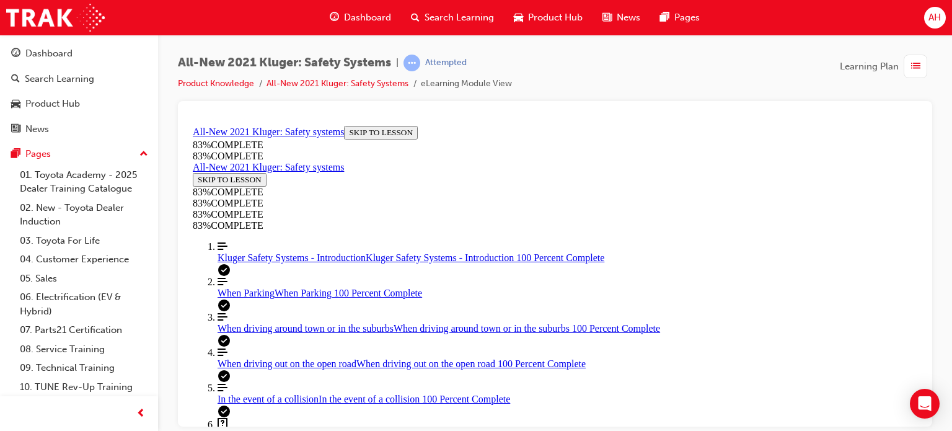
click at [301, 358] on span "When driving out on the open road" at bounding box center [286, 363] width 139 height 11
click at [265, 429] on span "Kluger Safety Systems Quiz" at bounding box center [273, 434] width 113 height 11
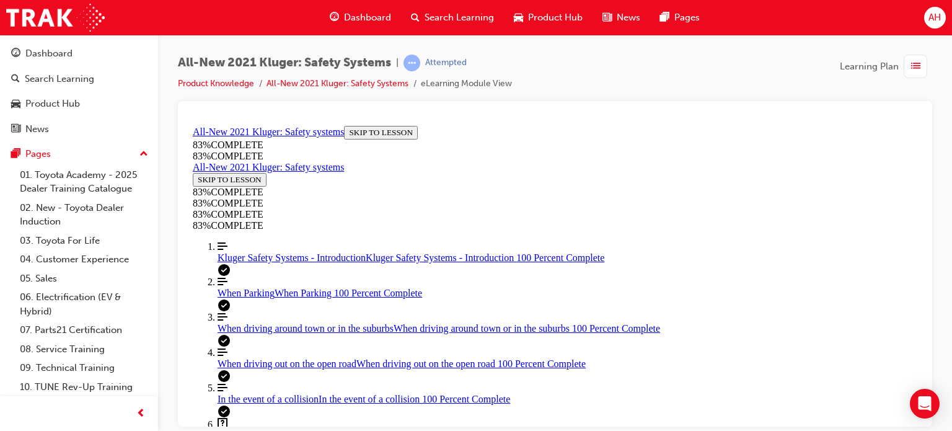
scroll to position [167, 0]
click at [287, 382] on link "Align left Three vertical lines aligned to the left In the event of a collision…" at bounding box center [567, 393] width 700 height 22
drag, startPoint x: 521, startPoint y: 265, endPoint x: 587, endPoint y: 268, distance: 66.4
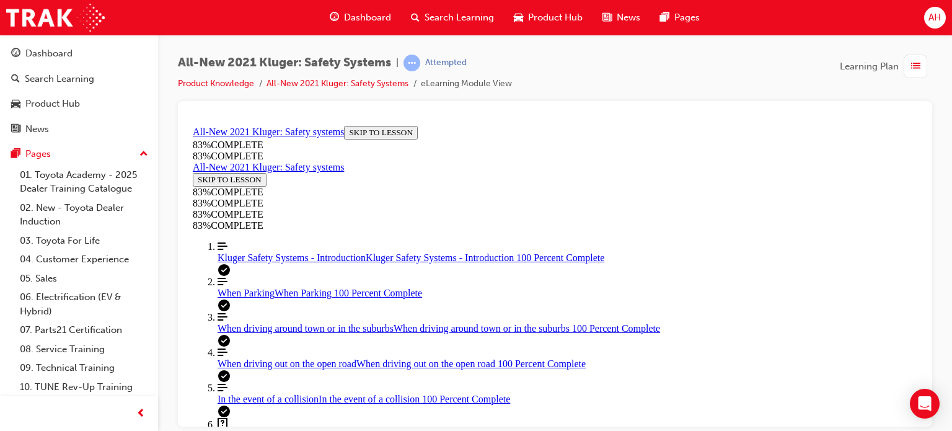
click at [301, 417] on link "Question box Question mark inside of a square Kluger Safety Systems Quiz Kluger…" at bounding box center [567, 429] width 700 height 24
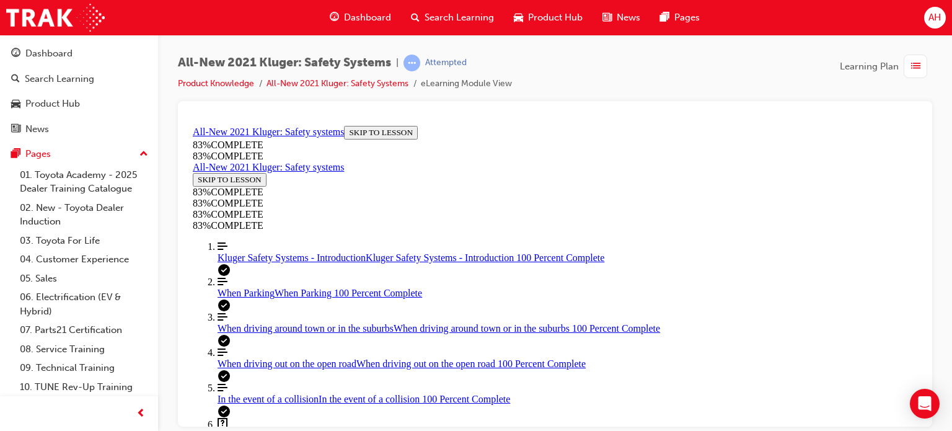
scroll to position [478, 0]
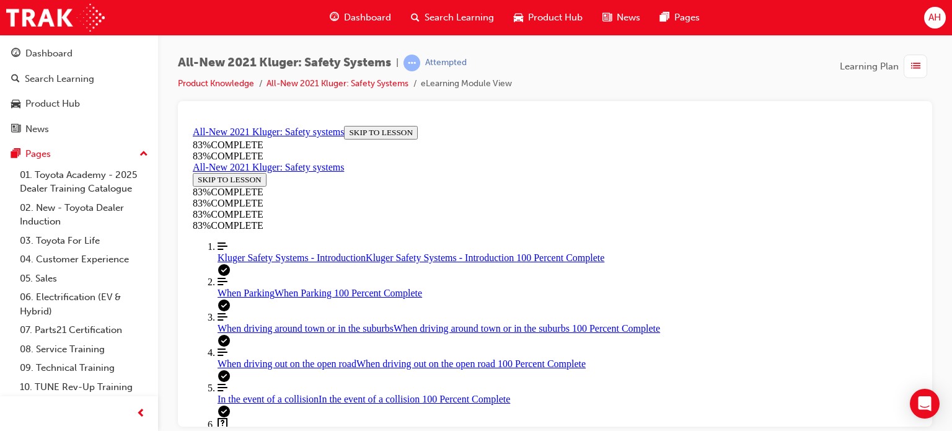
scroll to position [82, 0]
click at [271, 252] on div "Kluger Safety Systems - Introduction Kluger Safety Systems - Introduction 100 P…" at bounding box center [567, 257] width 700 height 11
drag, startPoint x: 548, startPoint y: 276, endPoint x: 429, endPoint y: 273, distance: 119.0
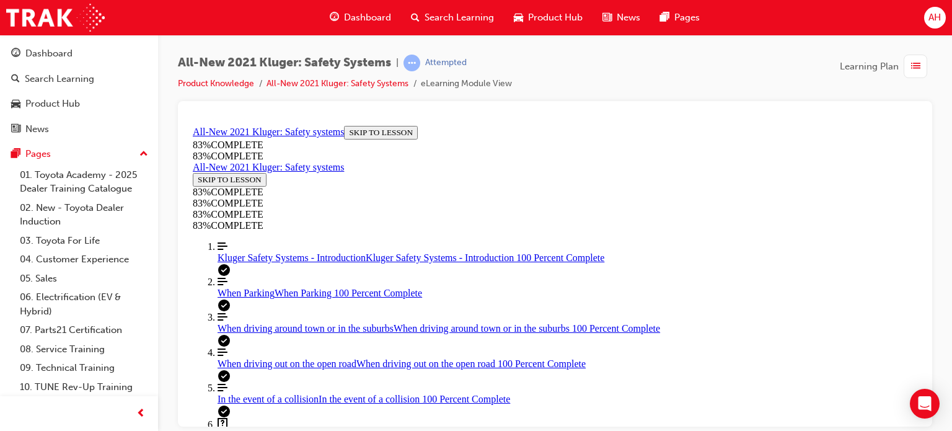
click at [264, 322] on span "When driving around town or in the suburbs" at bounding box center [305, 327] width 176 height 11
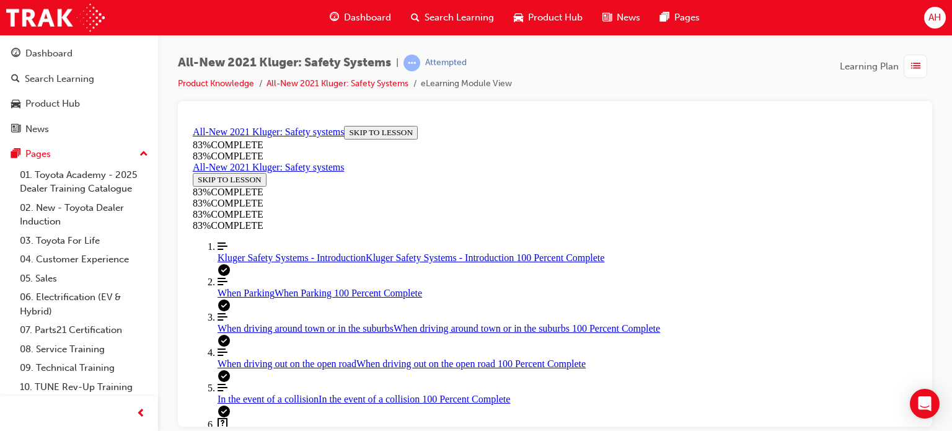
scroll to position [496, 0]
drag, startPoint x: 451, startPoint y: 401, endPoint x: 574, endPoint y: 408, distance: 123.5
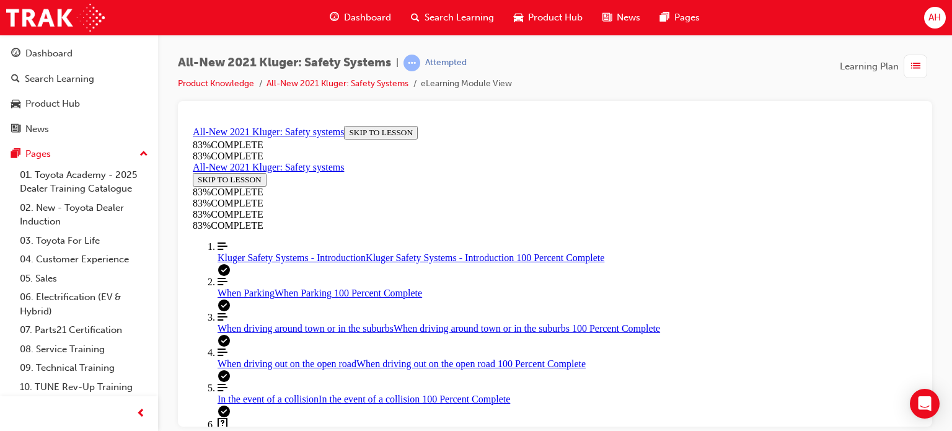
click at [266, 417] on link "Question box Question mark inside of a square Kluger Safety Systems Quiz Kluger…" at bounding box center [567, 429] width 700 height 24
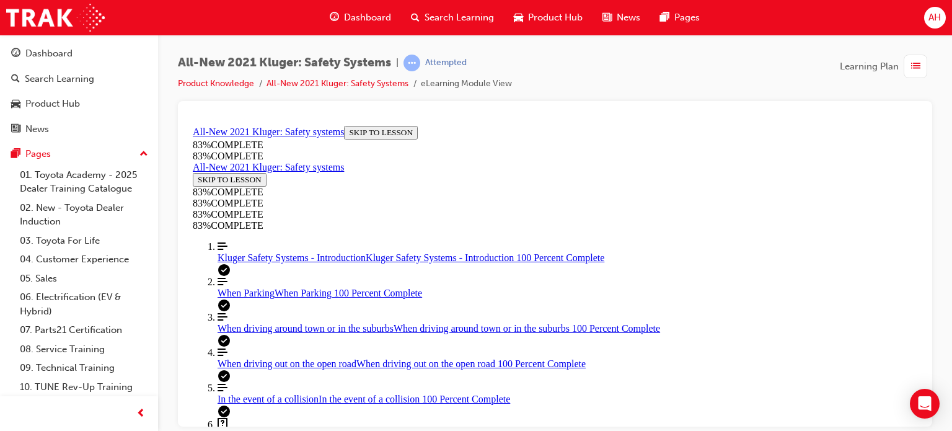
scroll to position [354, 0]
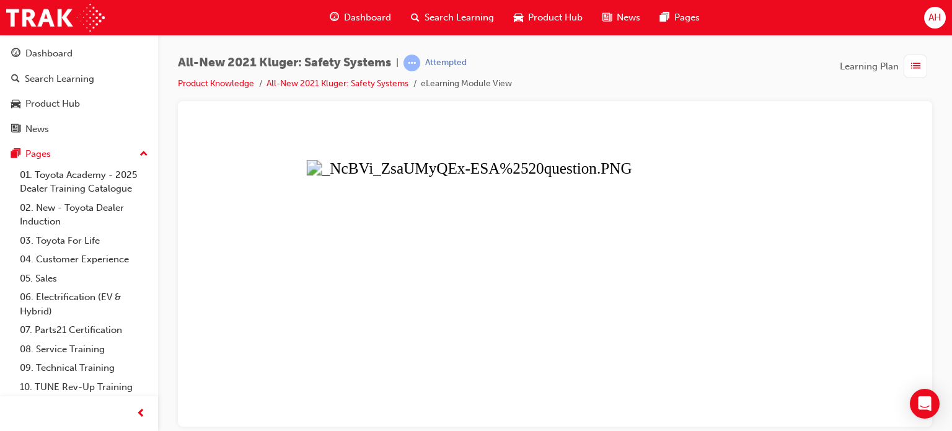
click at [521, 180] on button "Unzoom image" at bounding box center [555, 272] width 734 height 305
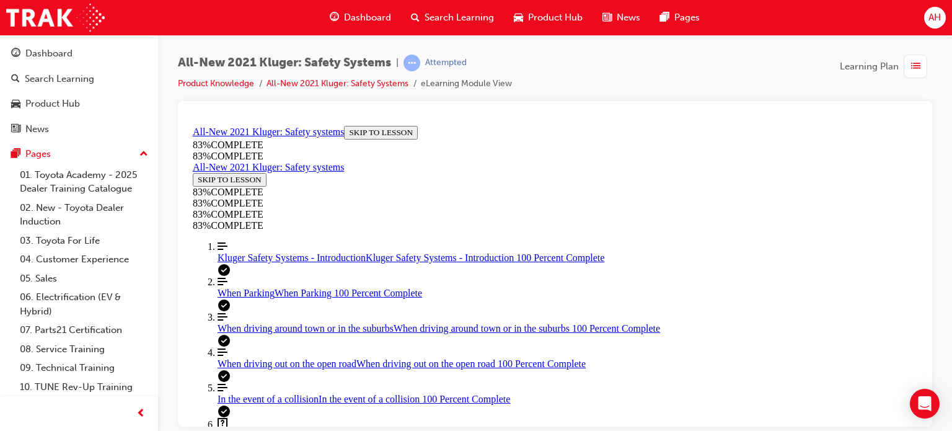
drag, startPoint x: 503, startPoint y: 204, endPoint x: 531, endPoint y: 203, distance: 27.9
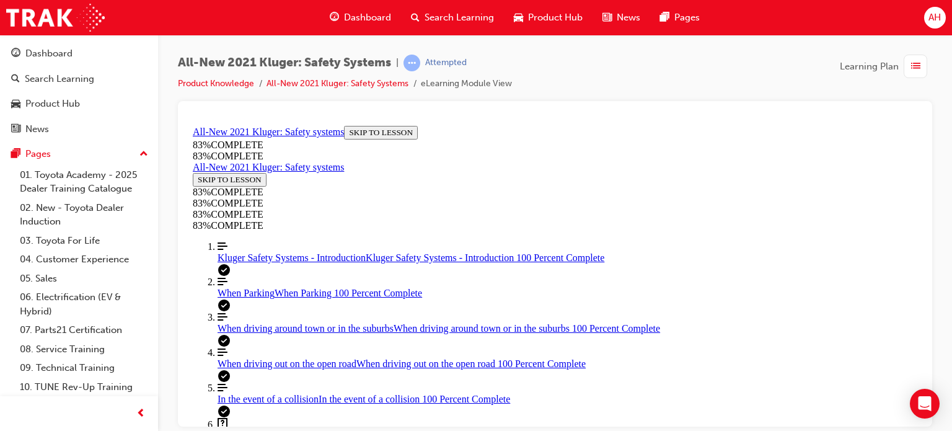
drag, startPoint x: 600, startPoint y: 359, endPoint x: 650, endPoint y: 249, distance: 120.4
drag, startPoint x: 597, startPoint y: 364, endPoint x: 618, endPoint y: 359, distance: 21.5
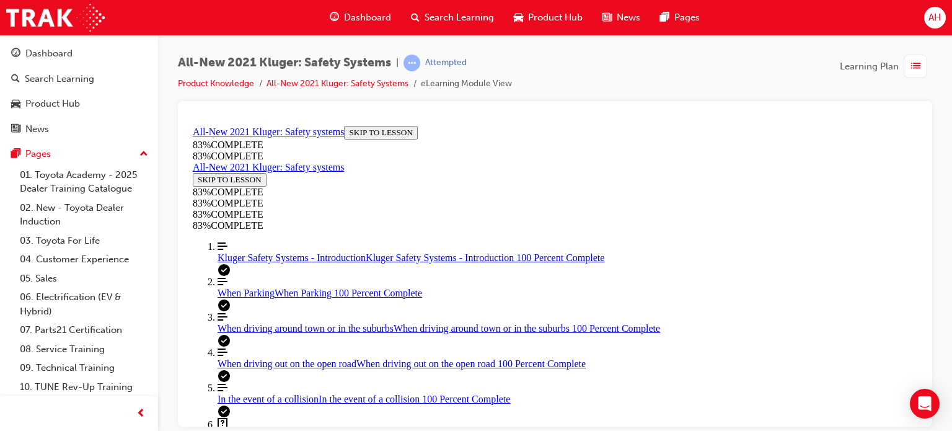
drag, startPoint x: 589, startPoint y: 320, endPoint x: 638, endPoint y: 320, distance: 49.0
drag, startPoint x: 595, startPoint y: 364, endPoint x: 659, endPoint y: 367, distance: 63.9
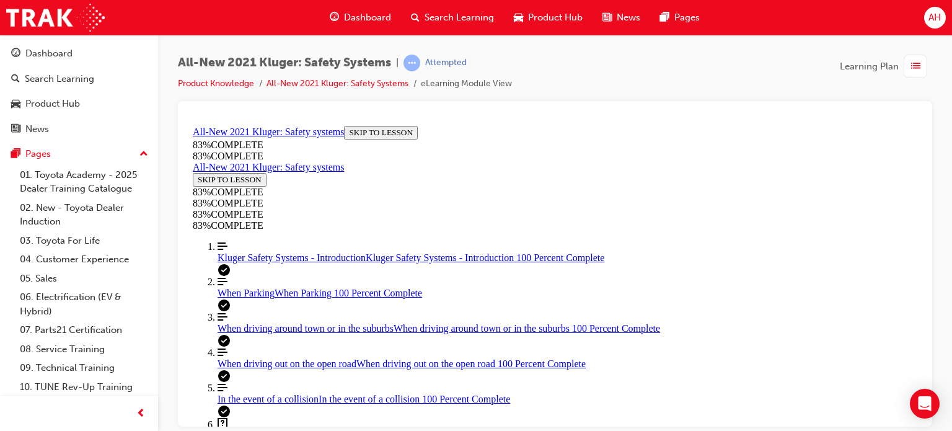
scroll to position [335, 0]
click at [593, 96] on div "All-New 2021 Kluger: Safety Systems | Attempted Product Knowledge All-New 2021 …" at bounding box center [555, 78] width 754 height 46
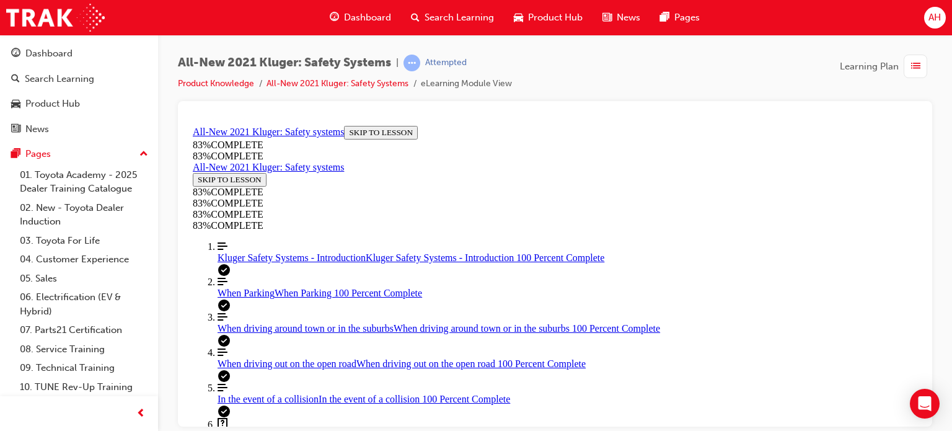
scroll to position [169, 0]
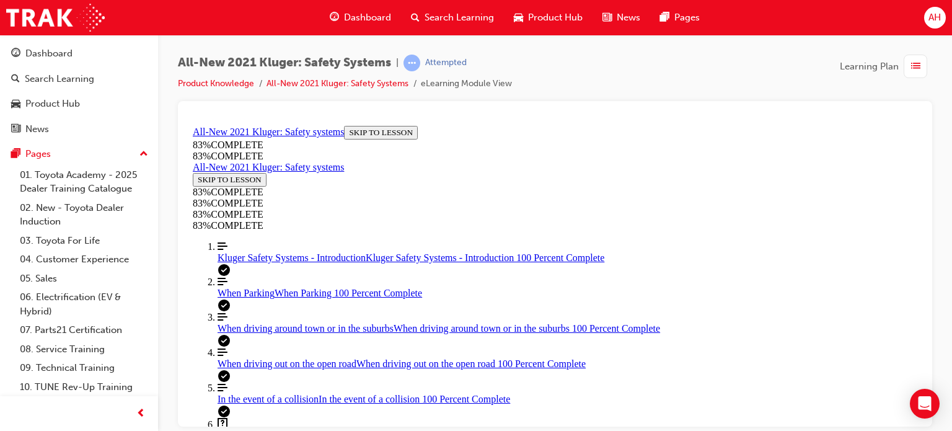
scroll to position [292, 0]
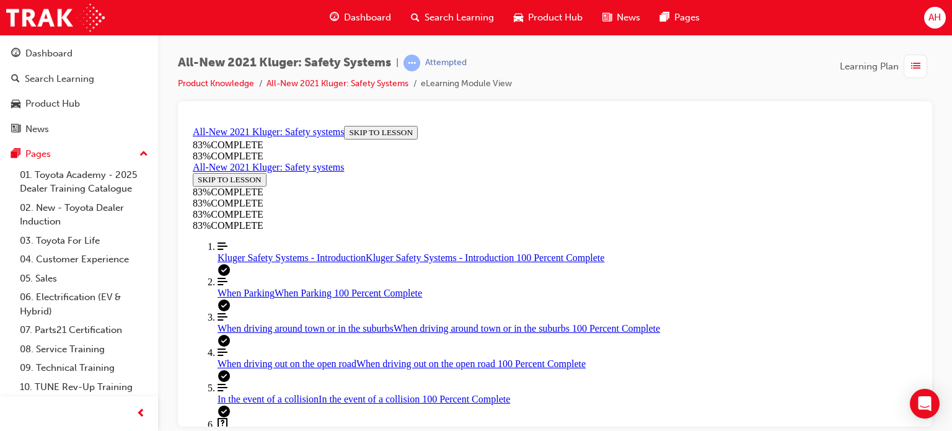
drag, startPoint x: 585, startPoint y: 260, endPoint x: 615, endPoint y: 263, distance: 29.8
drag, startPoint x: 592, startPoint y: 362, endPoint x: 637, endPoint y: 308, distance: 70.5
drag, startPoint x: 582, startPoint y: 361, endPoint x: 616, endPoint y: 361, distance: 33.5
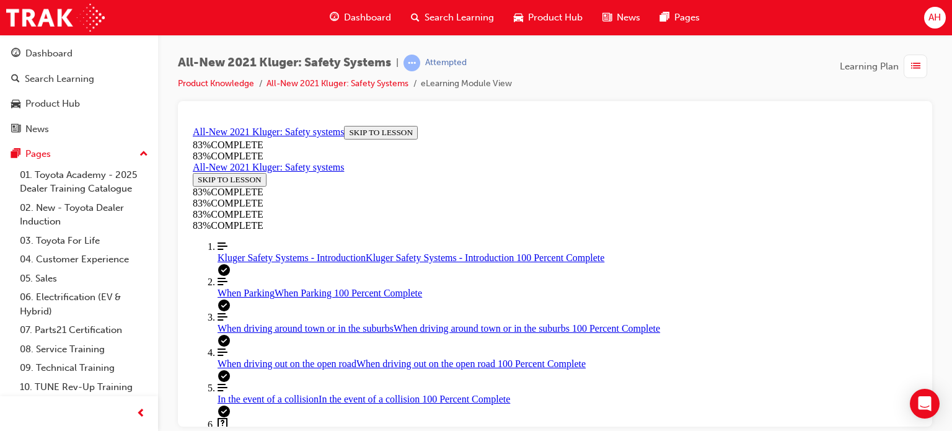
scroll to position [169, 0]
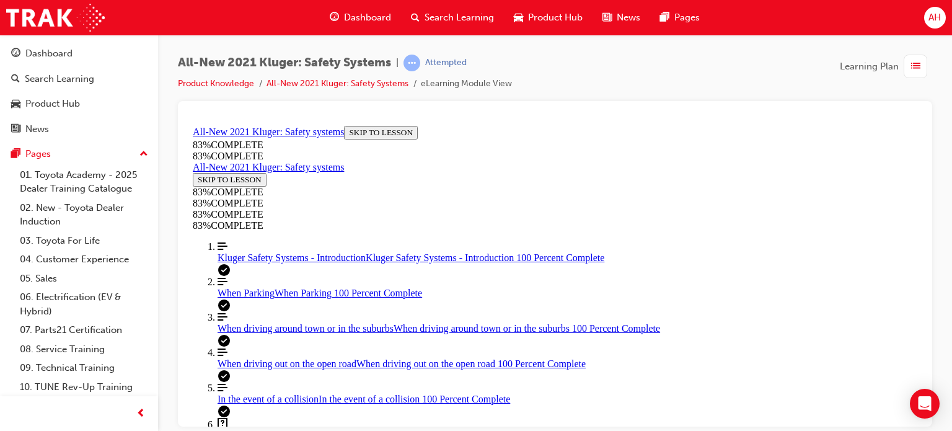
scroll to position [354, 0]
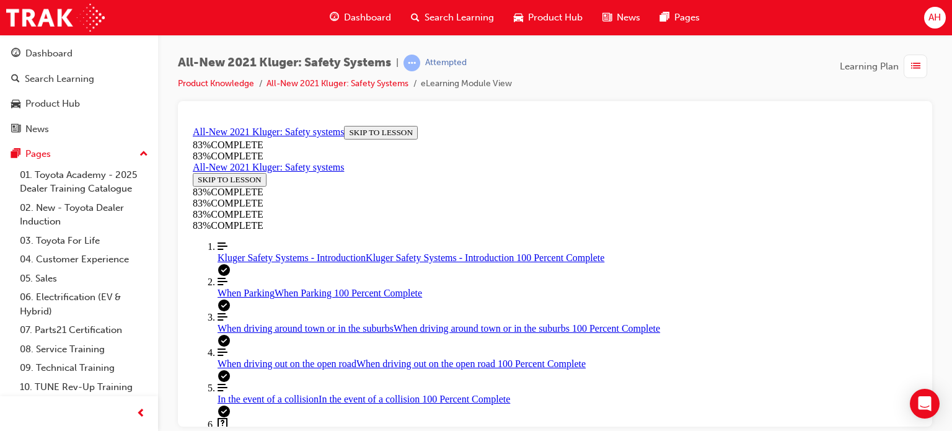
click at [259, 311] on link "Align left Three vertical lines aligned to the left When driving around town or…" at bounding box center [567, 322] width 700 height 22
drag, startPoint x: 726, startPoint y: 256, endPoint x: 799, endPoint y: 257, distance: 73.1
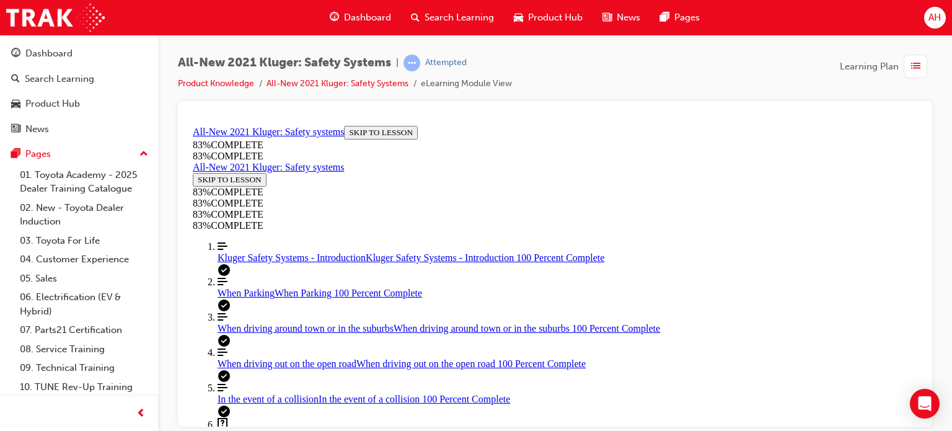
click at [243, 417] on link "Question box Question mark inside of a square Kluger Safety Systems Quiz Kluger…" at bounding box center [567, 429] width 700 height 24
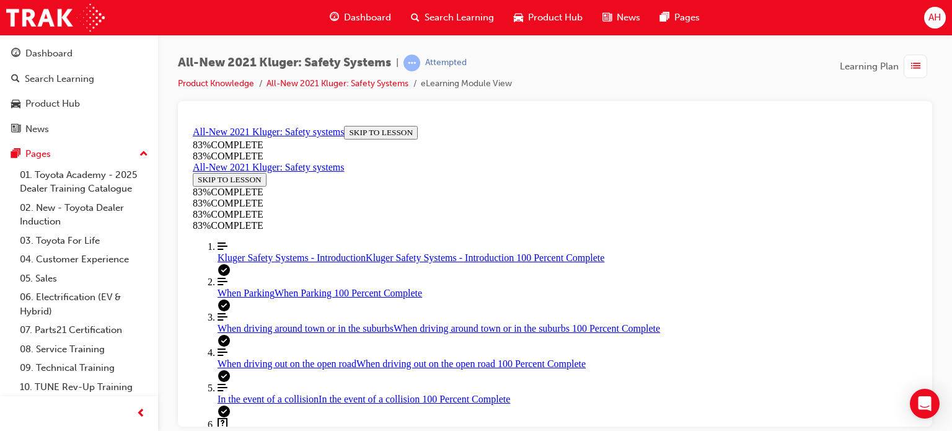
scroll to position [169, 0]
drag, startPoint x: 599, startPoint y: 263, endPoint x: 659, endPoint y: 263, distance: 60.1
drag, startPoint x: 604, startPoint y: 361, endPoint x: 628, endPoint y: 364, distance: 24.9
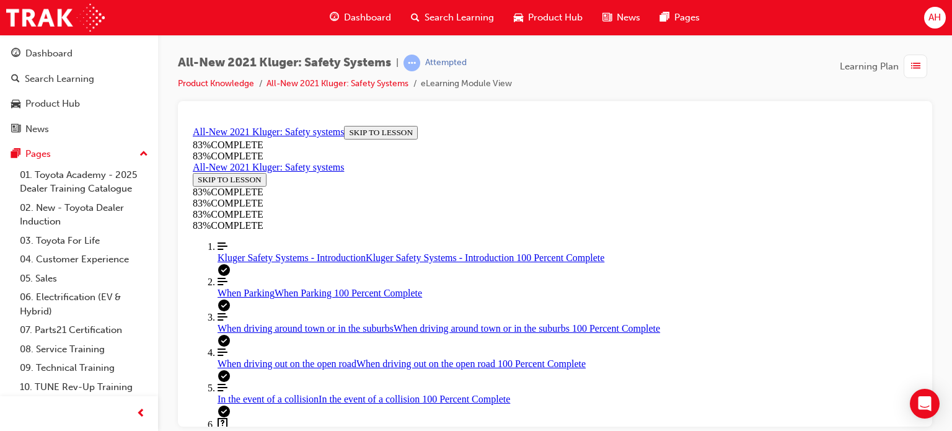
drag, startPoint x: 595, startPoint y: 302, endPoint x: 636, endPoint y: 303, distance: 40.3
drag, startPoint x: 617, startPoint y: 360, endPoint x: 659, endPoint y: 361, distance: 42.8
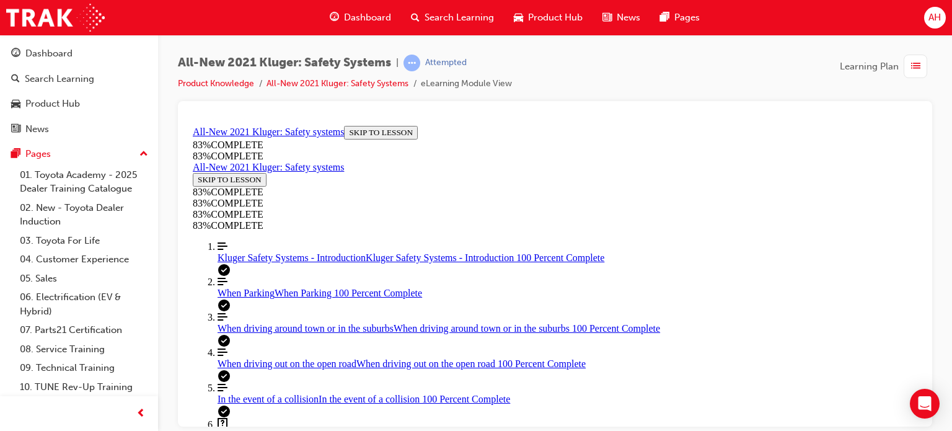
scroll to position [169, 0]
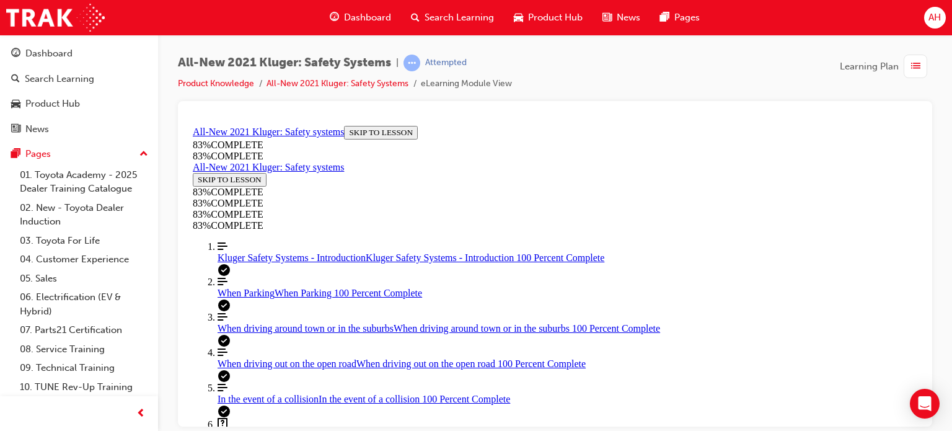
drag, startPoint x: 561, startPoint y: 323, endPoint x: 642, endPoint y: 326, distance: 81.2
click at [299, 322] on div "When driving around town or in the suburbs When driving around town or in the s…" at bounding box center [567, 327] width 700 height 11
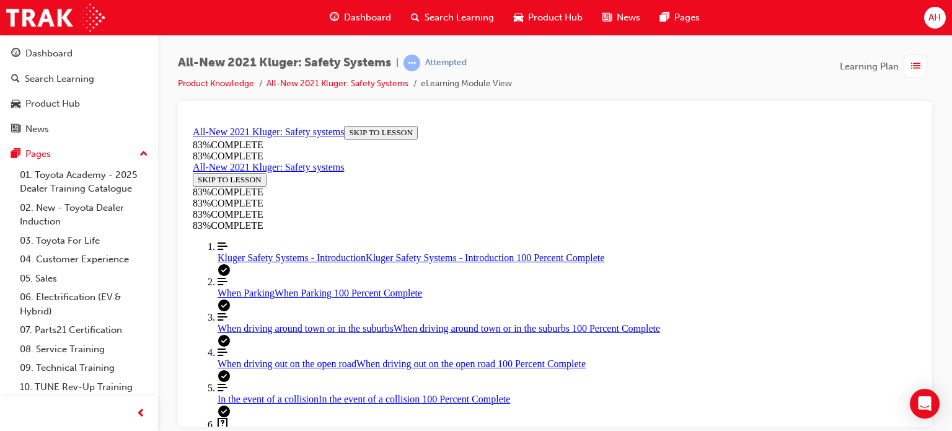
scroll to position [2723, 0]
click at [279, 429] on span "Kluger Safety Systems Quiz" at bounding box center [273, 434] width 113 height 11
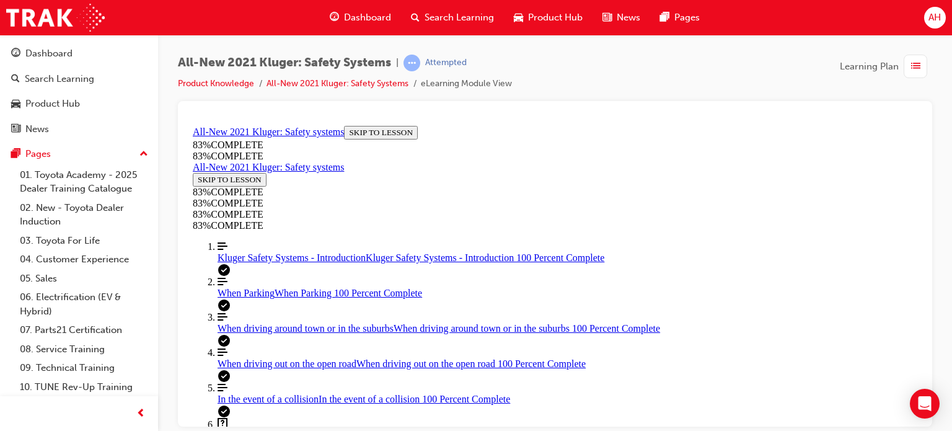
scroll to position [169, 0]
click at [260, 358] on div "When driving out on the open road When driving out on the open road 100 Percent…" at bounding box center [567, 363] width 700 height 11
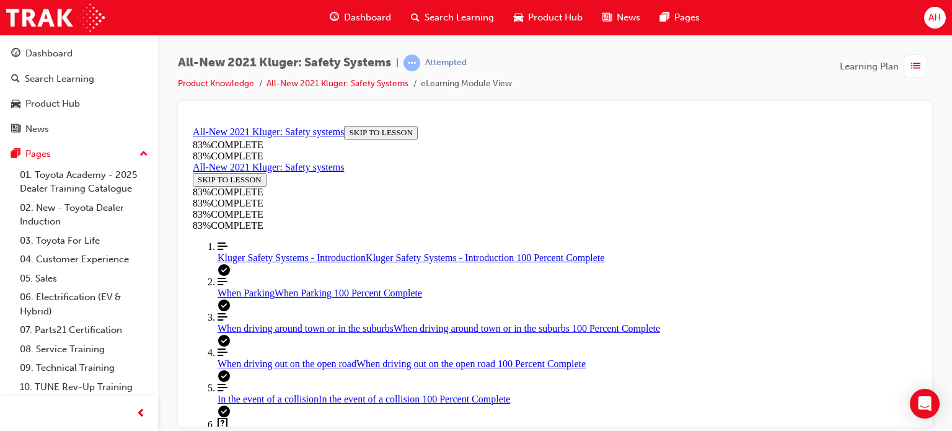
click at [308, 429] on span "Kluger Safety Systems Quiz" at bounding box center [273, 434] width 113 height 11
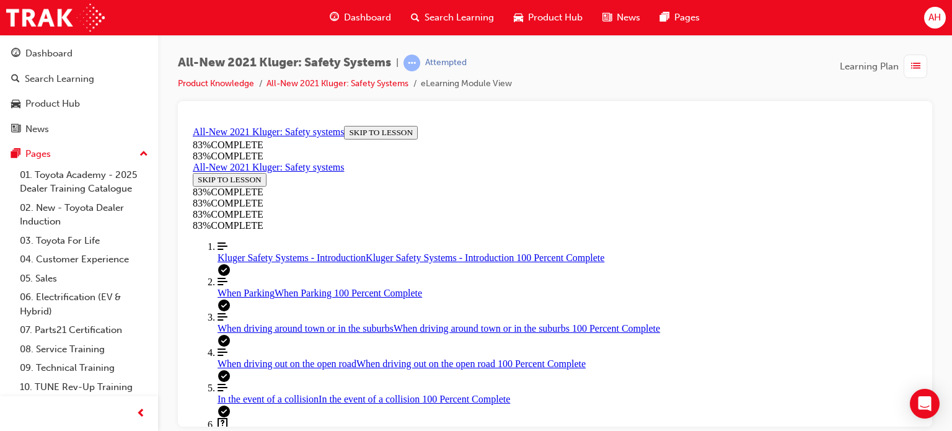
scroll to position [231, 0]
drag, startPoint x: 563, startPoint y: 250, endPoint x: 645, endPoint y: 195, distance: 98.6
drag, startPoint x: 605, startPoint y: 310, endPoint x: 649, endPoint y: 255, distance: 70.5
drag, startPoint x: 592, startPoint y: 305, endPoint x: 626, endPoint y: 302, distance: 33.6
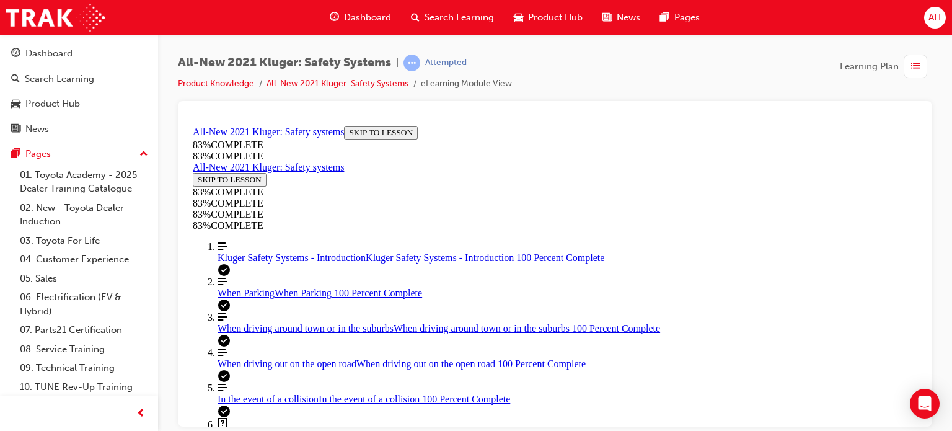
drag, startPoint x: 513, startPoint y: 182, endPoint x: 558, endPoint y: 183, distance: 45.3
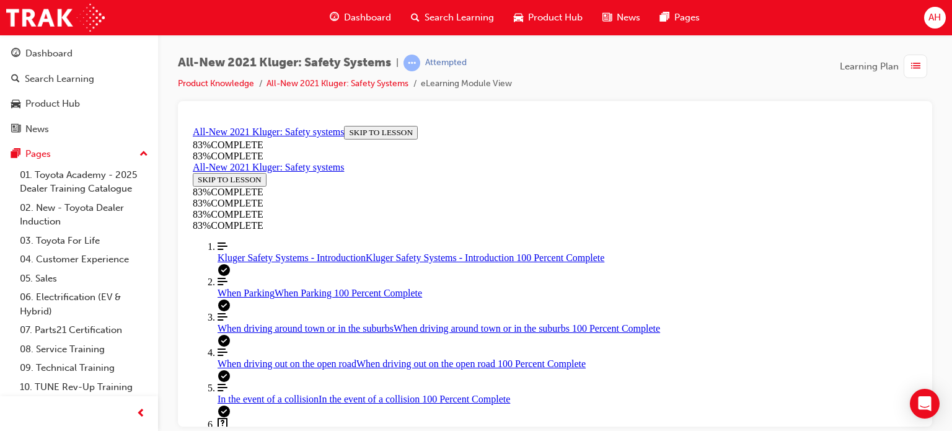
scroll to position [416, 0]
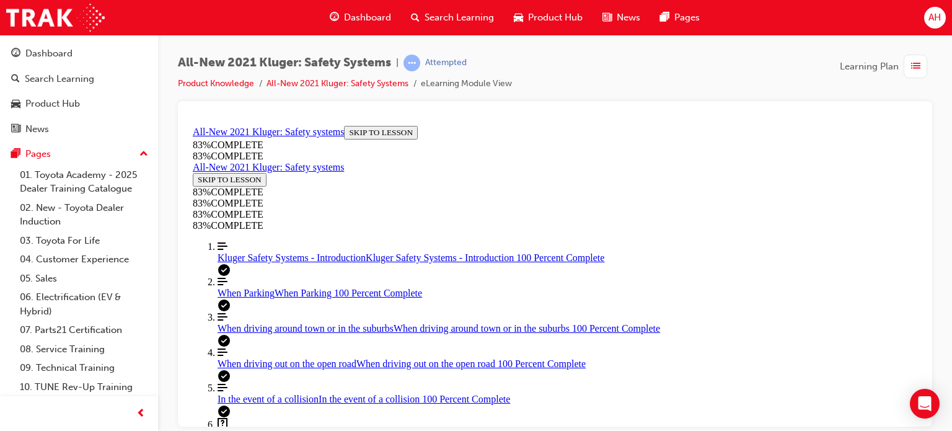
scroll to position [164, 0]
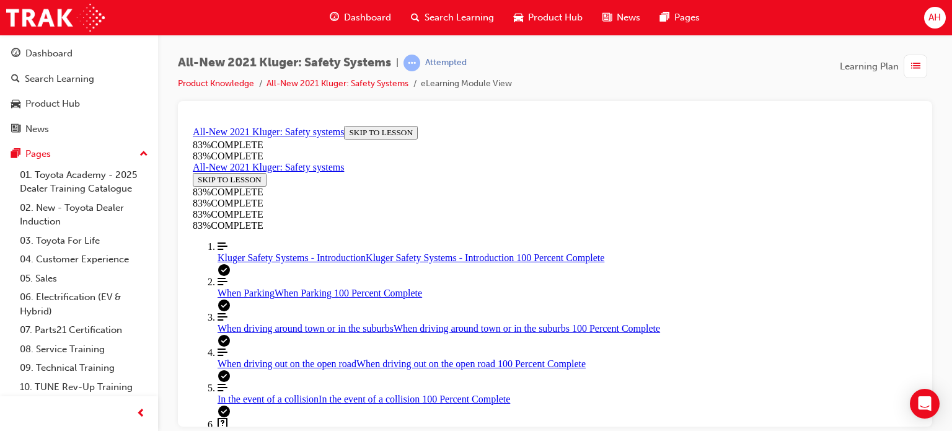
drag, startPoint x: 535, startPoint y: 208, endPoint x: 595, endPoint y: 209, distance: 60.1
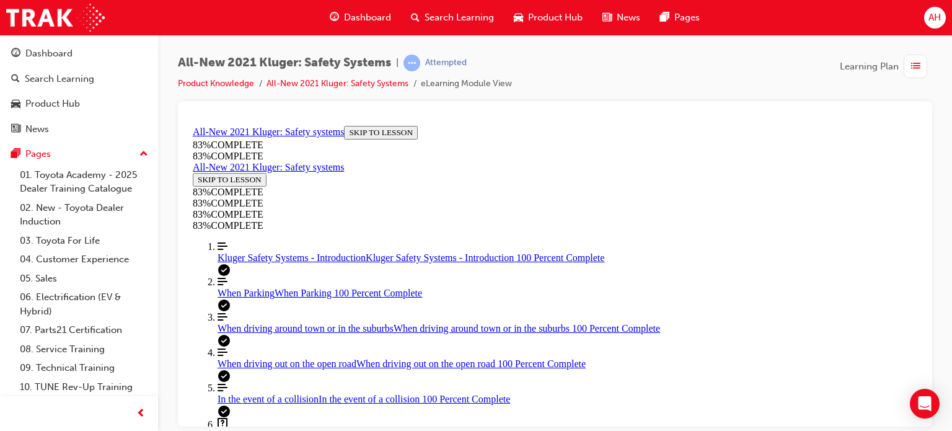
drag, startPoint x: 508, startPoint y: 226, endPoint x: 551, endPoint y: 229, distance: 43.4
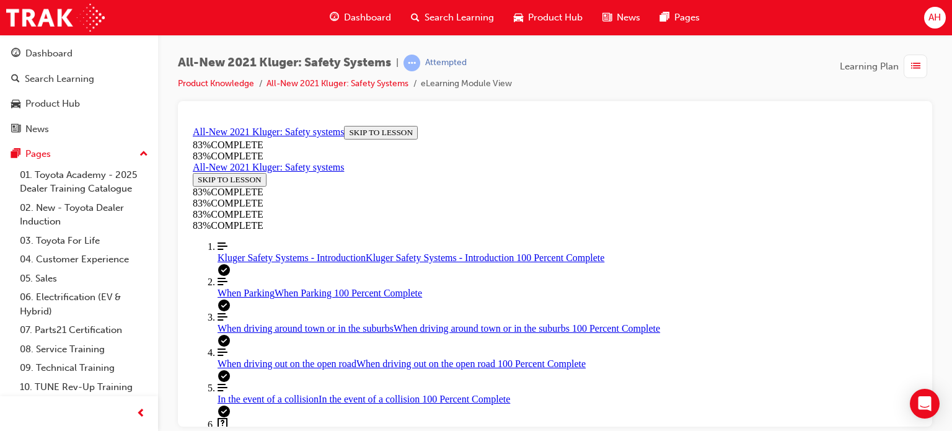
scroll to position [292, 0]
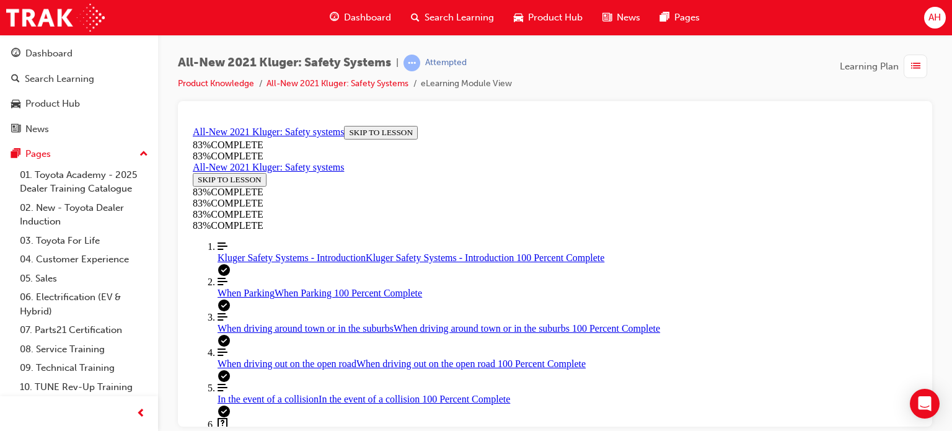
drag, startPoint x: 601, startPoint y: 314, endPoint x: 649, endPoint y: 257, distance: 75.2
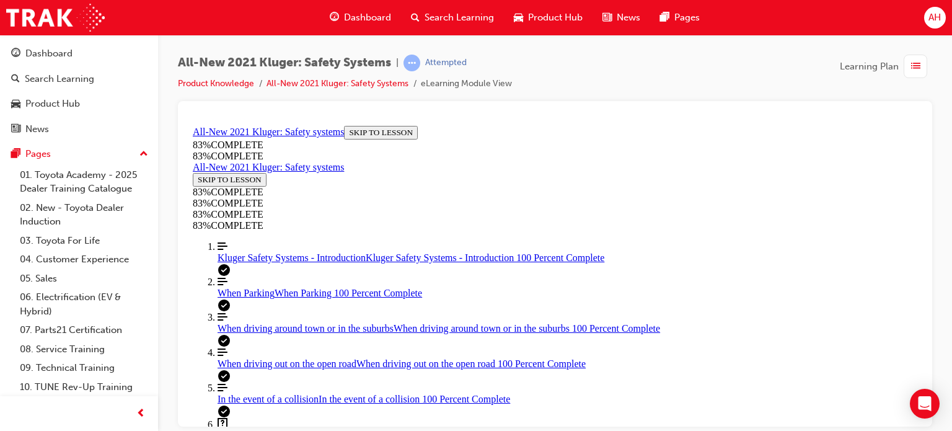
drag, startPoint x: 610, startPoint y: 261, endPoint x: 627, endPoint y: 377, distance: 117.1
drag, startPoint x: 599, startPoint y: 260, endPoint x: 627, endPoint y: 258, distance: 28.6
drag, startPoint x: 598, startPoint y: 299, endPoint x: 634, endPoint y: 299, distance: 35.9
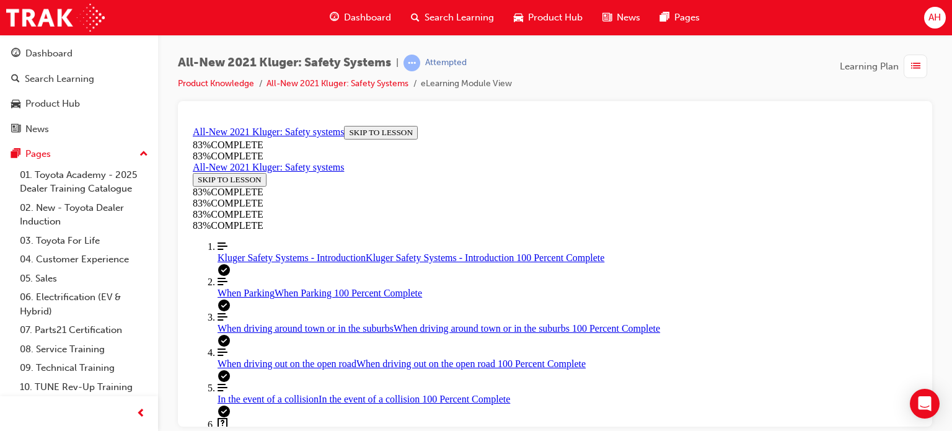
scroll to position [292, 0]
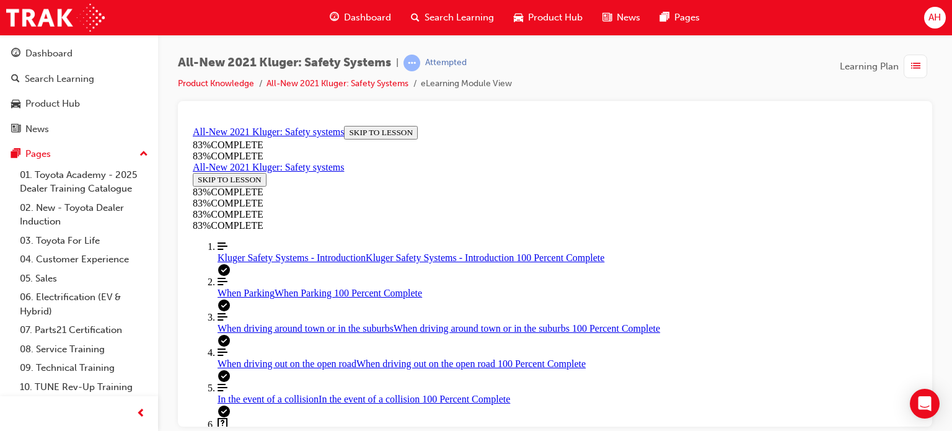
scroll to position [416, 0]
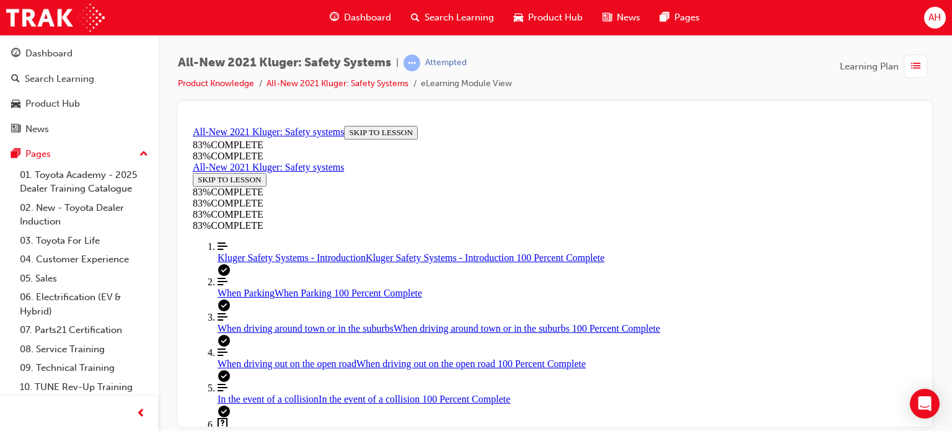
scroll to position [169, 0]
drag, startPoint x: 534, startPoint y: 183, endPoint x: 601, endPoint y: 182, distance: 66.9
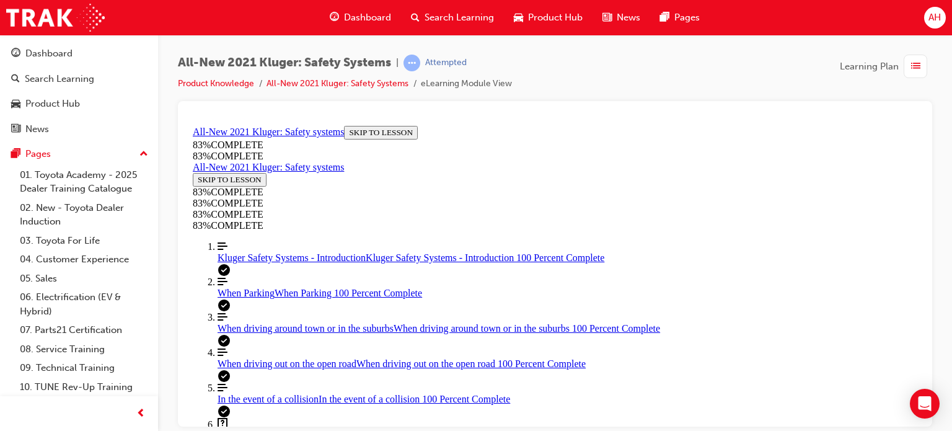
drag, startPoint x: 491, startPoint y: 173, endPoint x: 540, endPoint y: 177, distance: 49.7
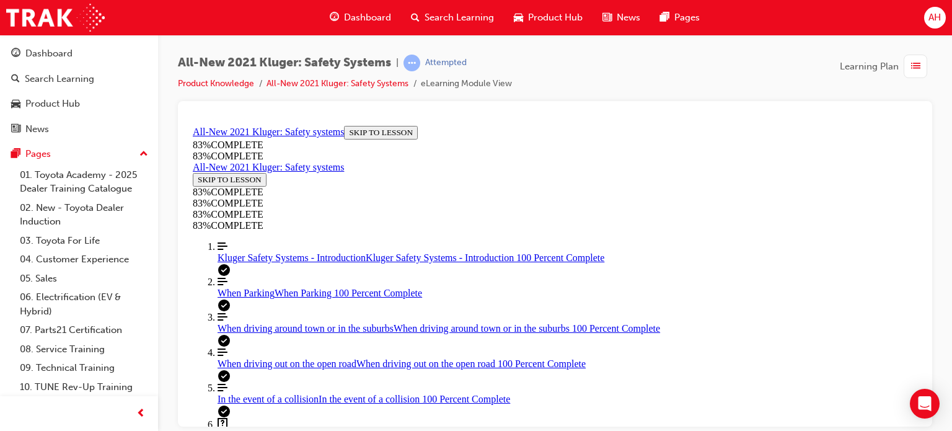
drag, startPoint x: 587, startPoint y: 257, endPoint x: 618, endPoint y: 257, distance: 31.6
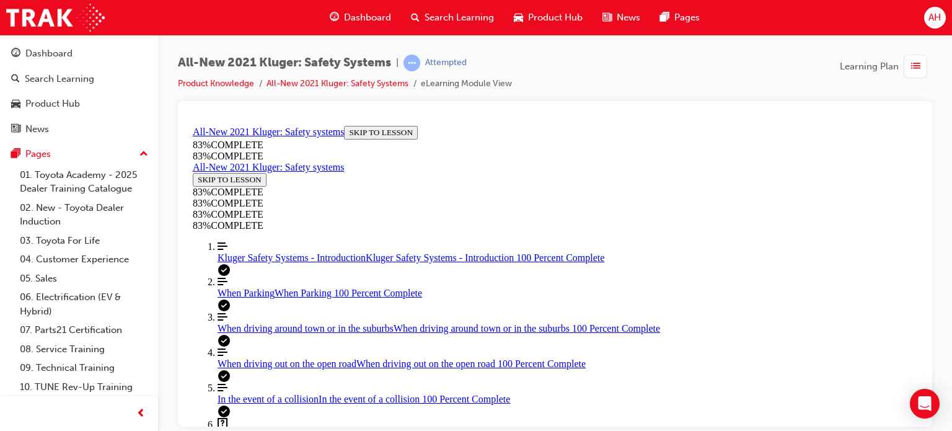
drag, startPoint x: 587, startPoint y: 314, endPoint x: 629, endPoint y: 369, distance: 69.5
drag, startPoint x: 587, startPoint y: 316, endPoint x: 615, endPoint y: 315, distance: 27.9
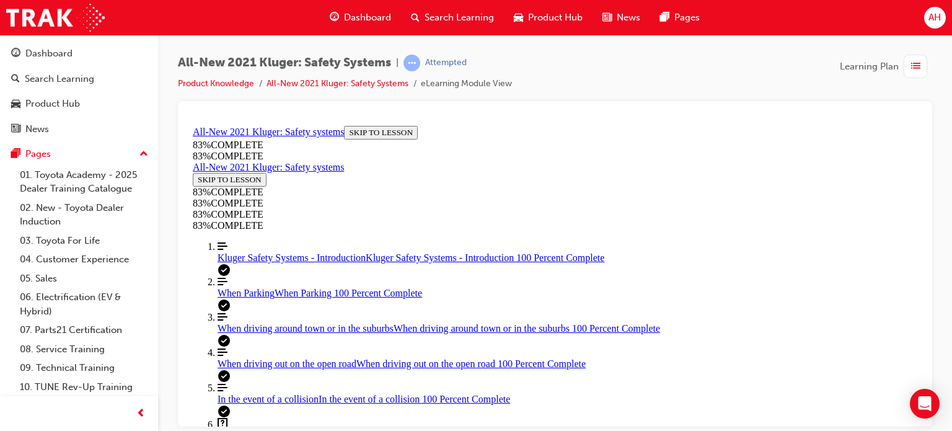
scroll to position [354, 0]
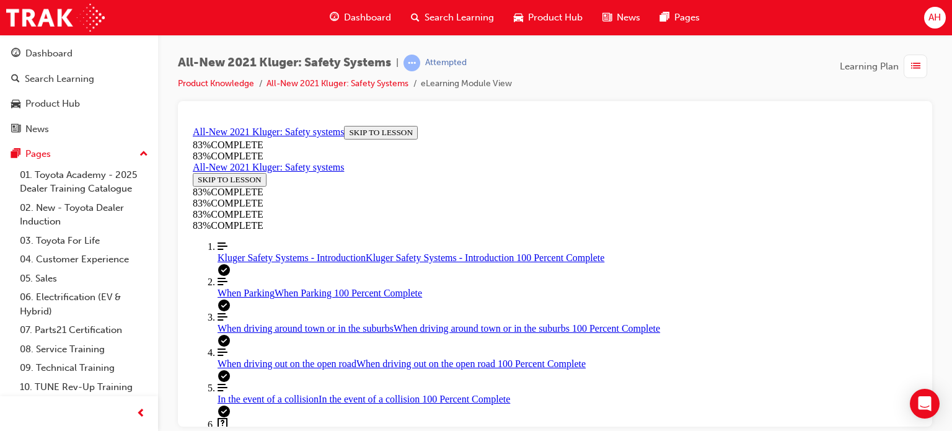
scroll to position [231, 0]
drag, startPoint x: 597, startPoint y: 301, endPoint x: 659, endPoint y: 183, distance: 132.2
drag, startPoint x: 584, startPoint y: 306, endPoint x: 622, endPoint y: 306, distance: 37.2
drag, startPoint x: 594, startPoint y: 247, endPoint x: 626, endPoint y: 244, distance: 33.0
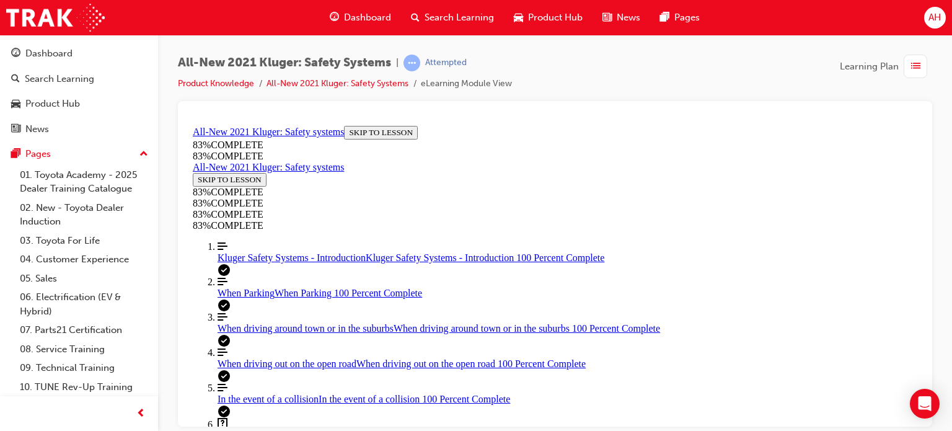
scroll to position [354, 0]
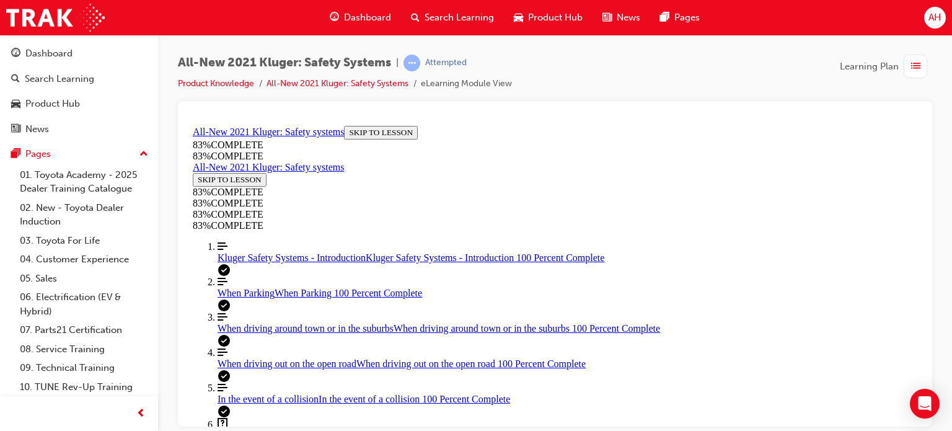
scroll to position [335, 0]
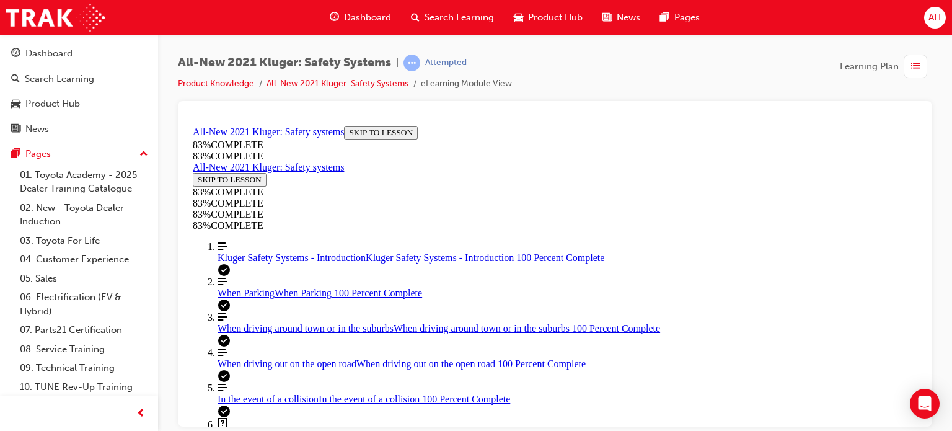
scroll to position [169, 0]
click at [280, 311] on link "Align left Three vertical lines aligned to the left When driving around town or…" at bounding box center [567, 322] width 700 height 22
drag, startPoint x: 751, startPoint y: 297, endPoint x: 811, endPoint y: 304, distance: 59.9
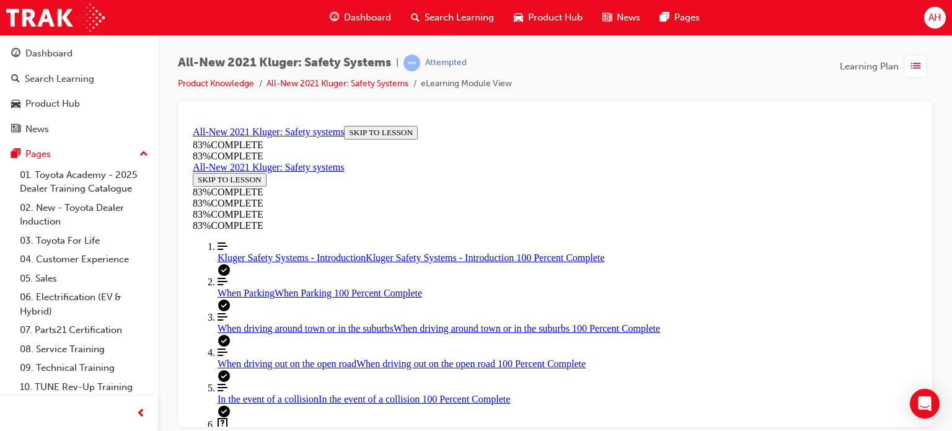
click at [268, 417] on link "Question box Question mark inside of a square Kluger Safety Systems Quiz Kluger…" at bounding box center [567, 429] width 700 height 24
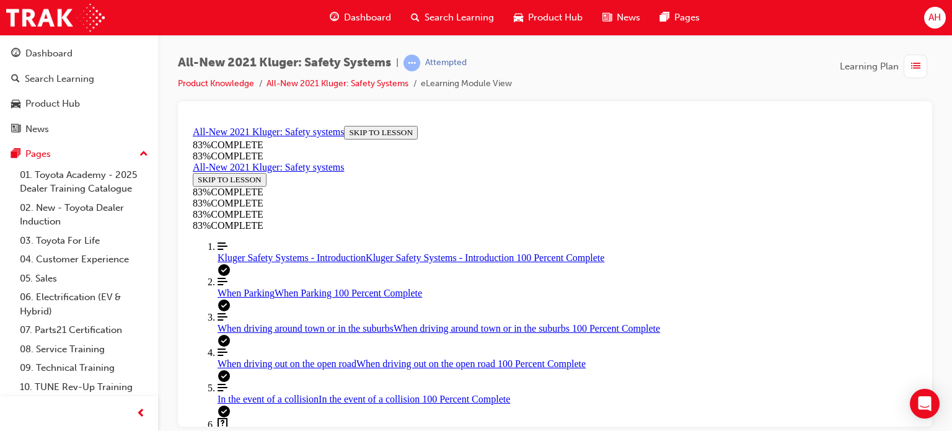
scroll to position [538, 0]
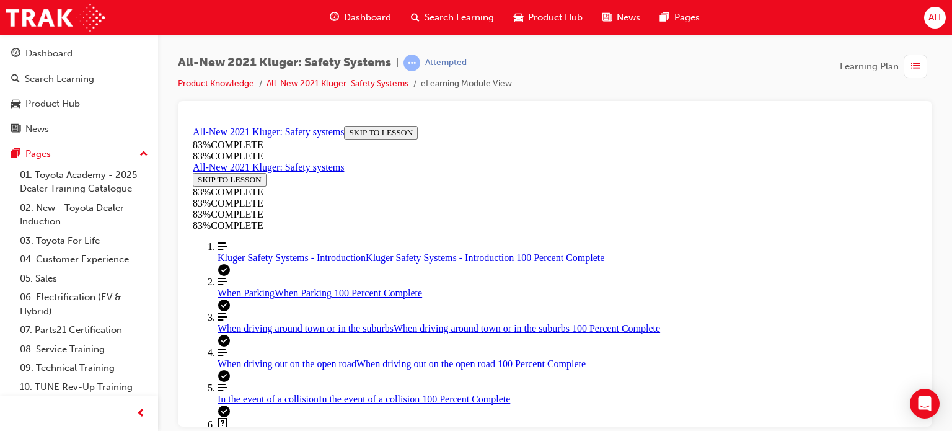
drag, startPoint x: 602, startPoint y: 359, endPoint x: 643, endPoint y: 250, distance: 116.5
drag, startPoint x: 591, startPoint y: 304, endPoint x: 626, endPoint y: 304, distance: 35.9
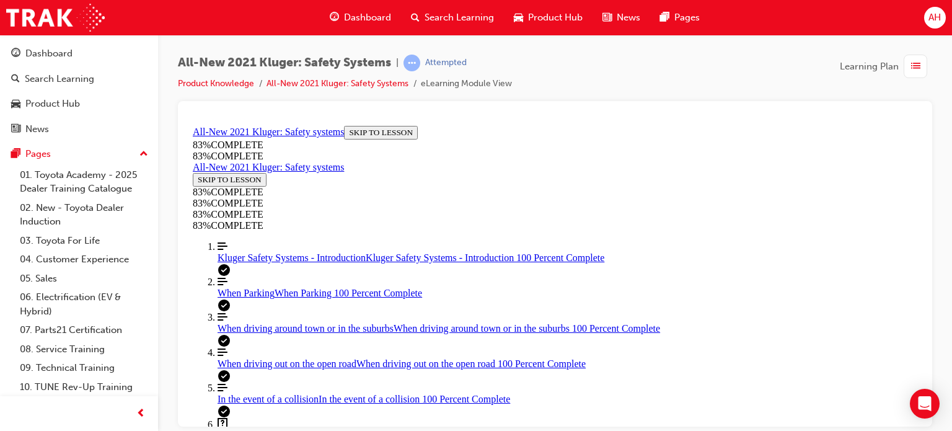
drag, startPoint x: 575, startPoint y: 349, endPoint x: 629, endPoint y: 353, distance: 54.1
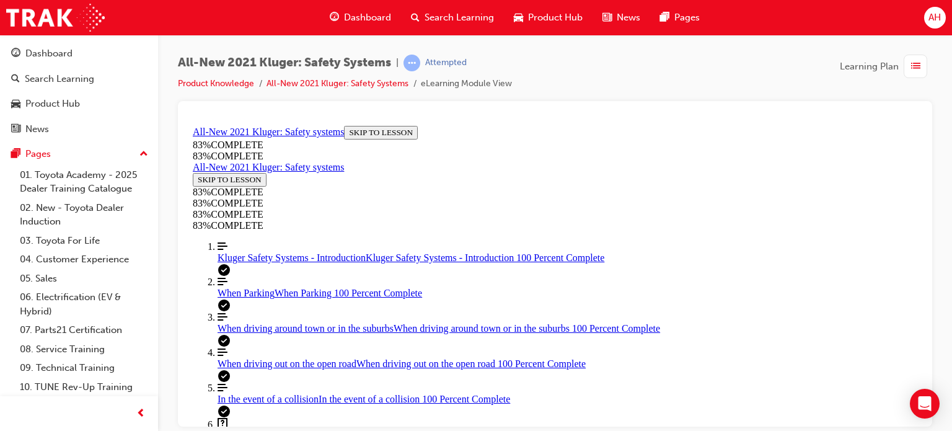
scroll to position [164, 0]
drag, startPoint x: 521, startPoint y: 185, endPoint x: 612, endPoint y: 186, distance: 91.7
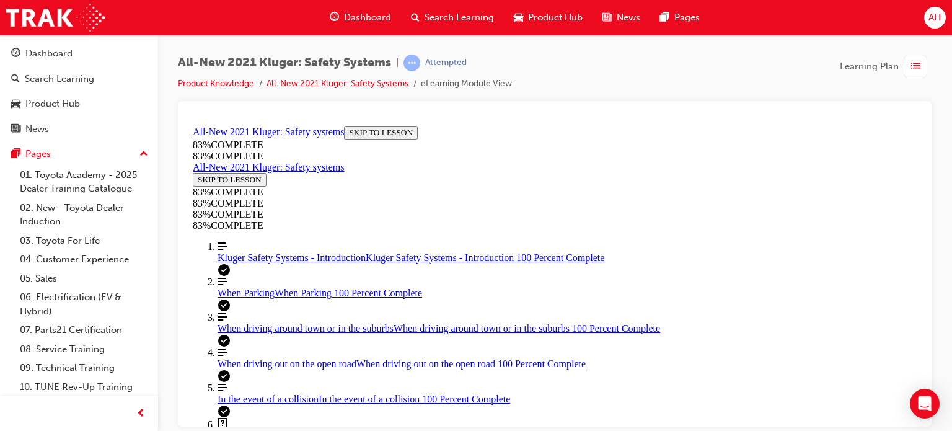
drag, startPoint x: 523, startPoint y: 203, endPoint x: 661, endPoint y: 201, distance: 137.6
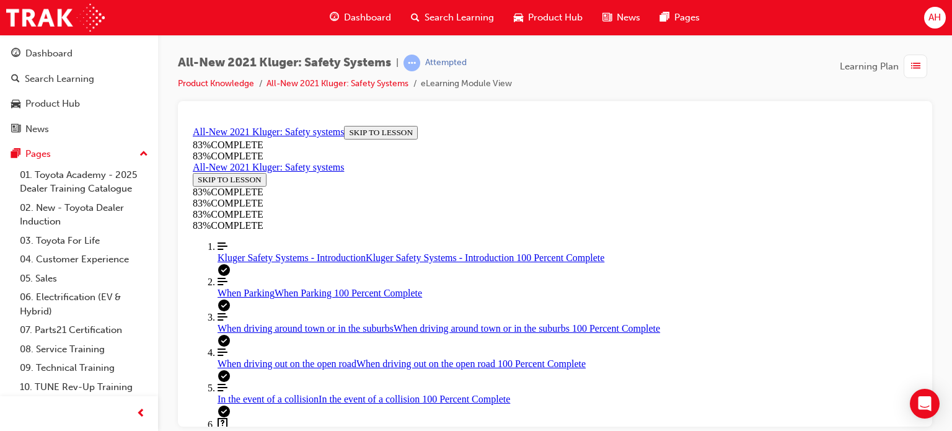
scroll to position [416, 0]
drag, startPoint x: 586, startPoint y: 316, endPoint x: 630, endPoint y: 258, distance: 72.5
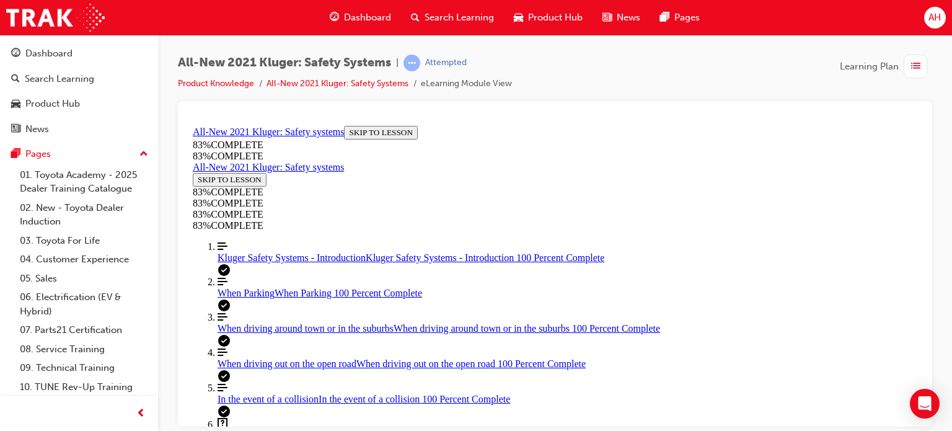
drag, startPoint x: 602, startPoint y: 310, endPoint x: 638, endPoint y: 194, distance: 121.5
drag, startPoint x: 582, startPoint y: 303, endPoint x: 619, endPoint y: 301, distance: 36.6
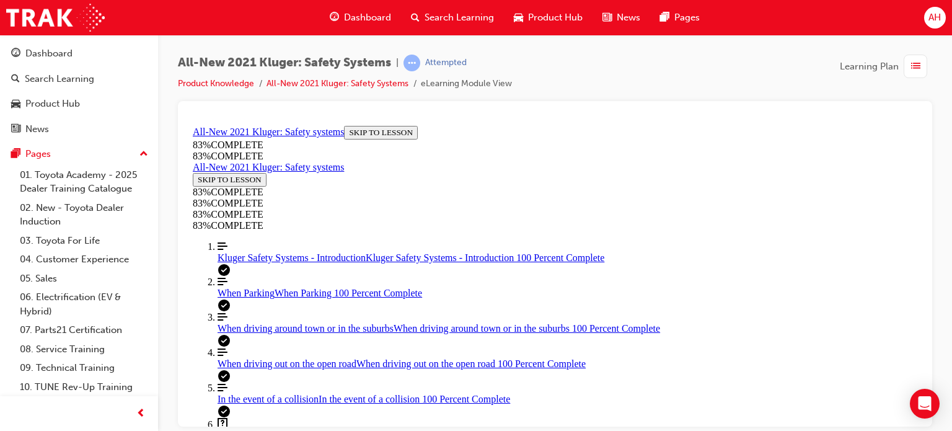
click at [271, 346] on link "Align left Three vertical lines aligned to the left When driving out on the ope…" at bounding box center [567, 357] width 700 height 22
click at [240, 417] on link "Question box Question mark inside of a square Kluger Safety Systems Quiz Kluger…" at bounding box center [567, 429] width 700 height 24
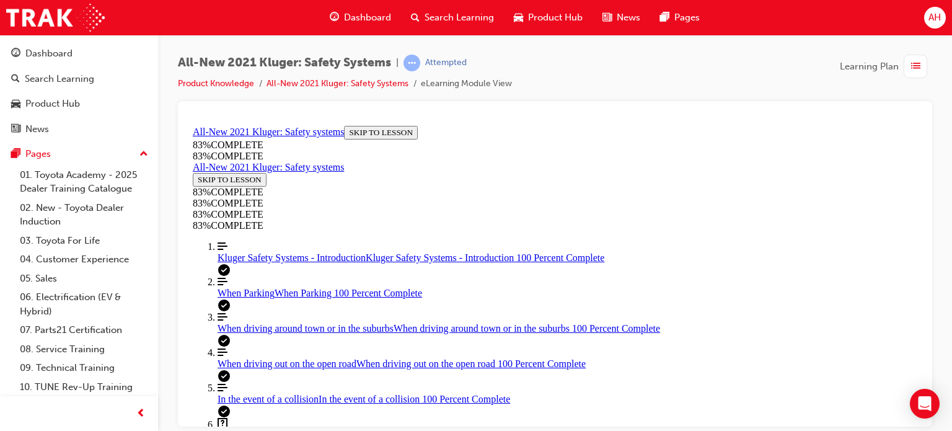
scroll to position [354, 0]
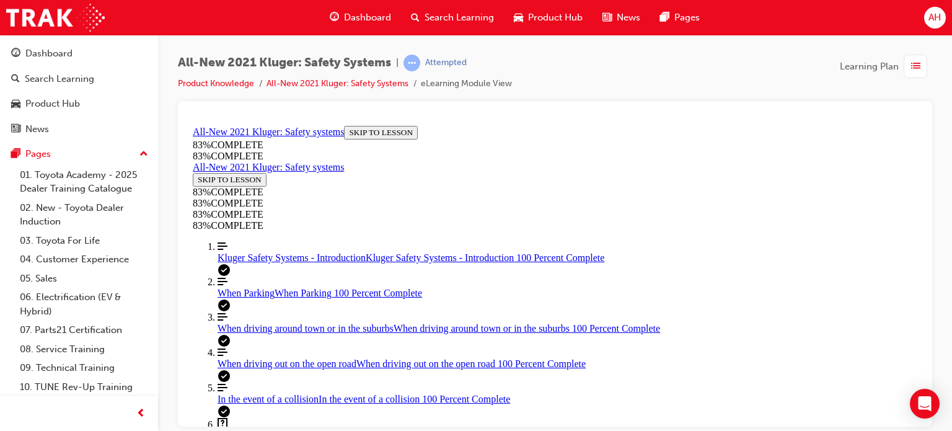
scroll to position [231, 0]
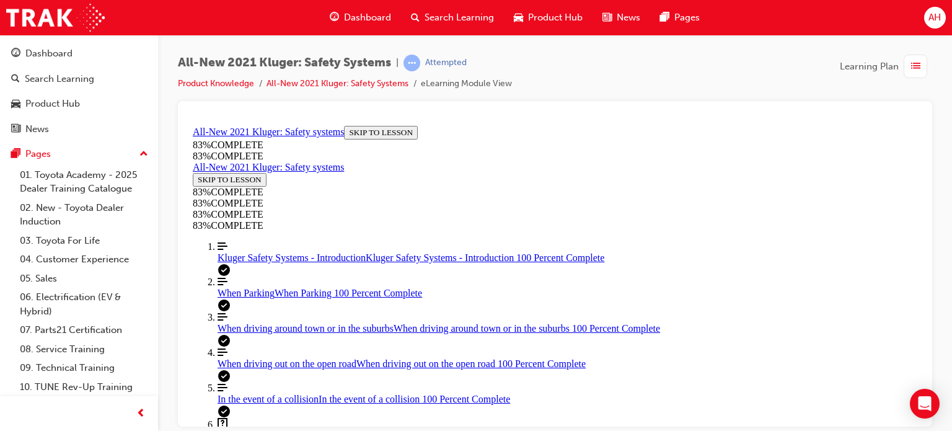
scroll to position [354, 0]
click at [256, 311] on link "Align left Three vertical lines aligned to the left When driving around town or…" at bounding box center [567, 322] width 700 height 22
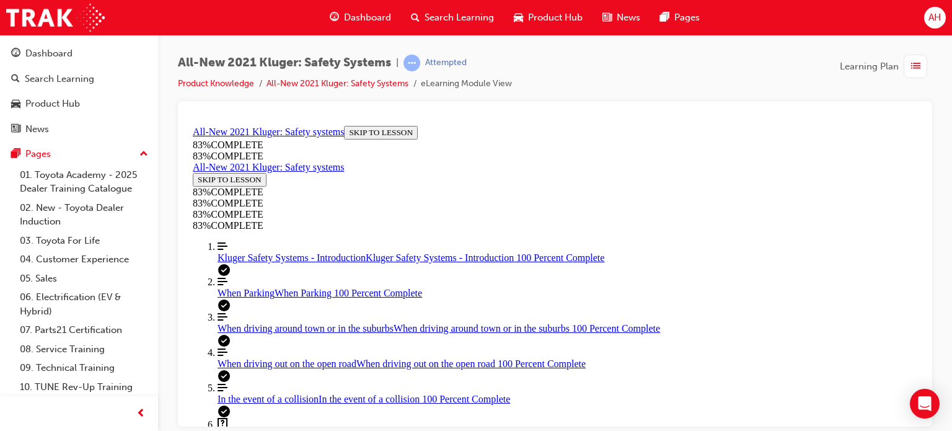
click at [292, 417] on link "Question box Question mark inside of a square Kluger Safety Systems Quiz Kluger…" at bounding box center [567, 429] width 700 height 24
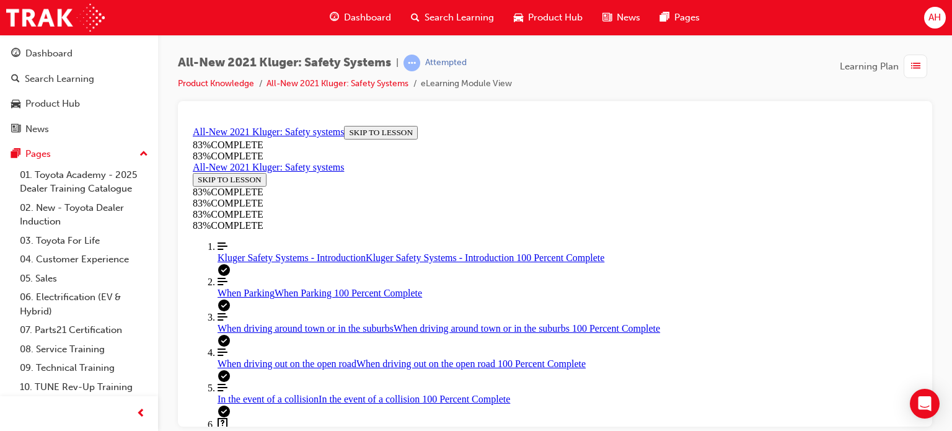
scroll to position [231, 0]
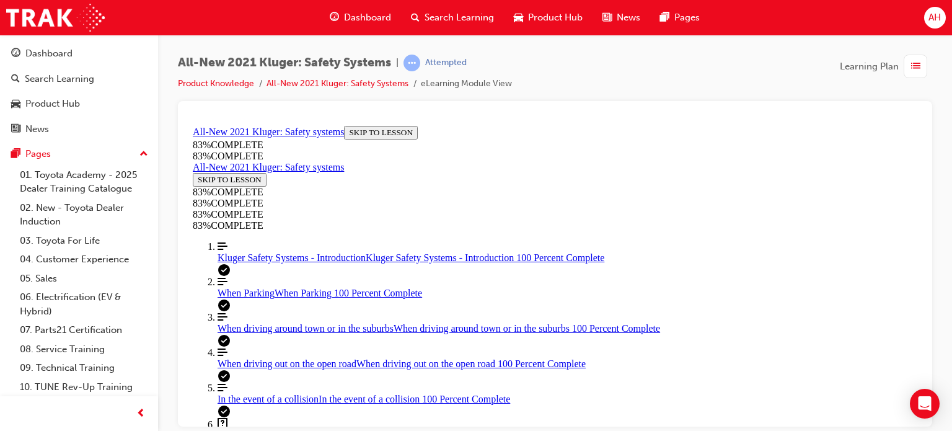
drag, startPoint x: 587, startPoint y: 361, endPoint x: 625, endPoint y: 362, distance: 37.2
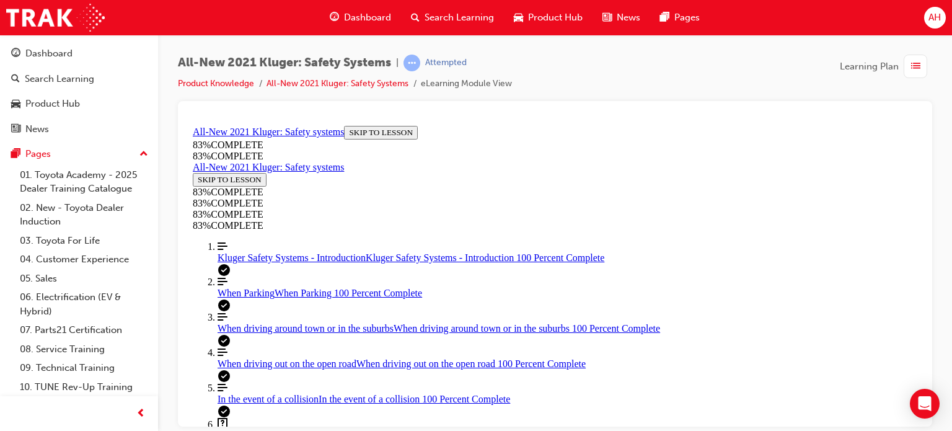
drag, startPoint x: 596, startPoint y: 325, endPoint x: 626, endPoint y: 320, distance: 30.8
drag, startPoint x: 618, startPoint y: 265, endPoint x: 652, endPoint y: 265, distance: 34.7
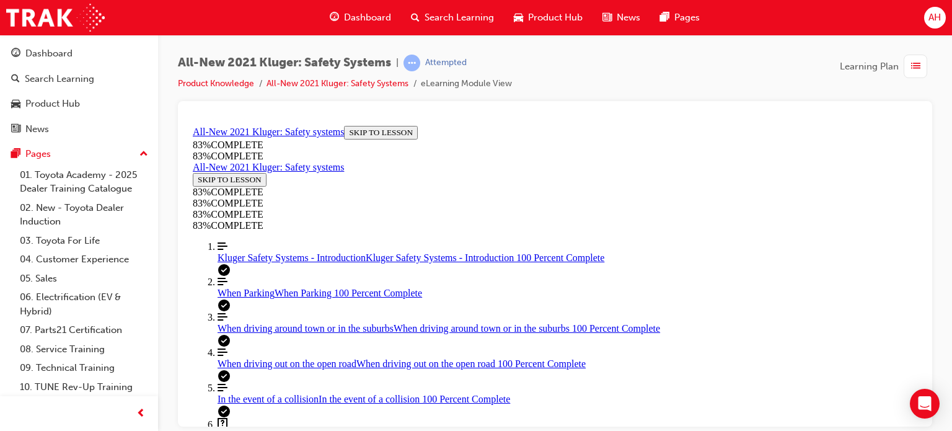
scroll to position [292, 0]
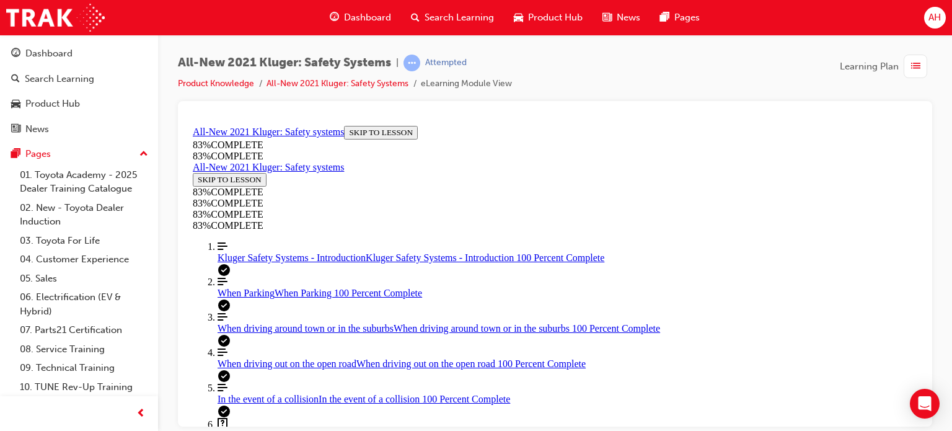
scroll to position [164, 0]
click at [265, 240] on link "Align left Three vertical lines aligned to the left Kluger Safety Systems - Int…" at bounding box center [567, 251] width 700 height 22
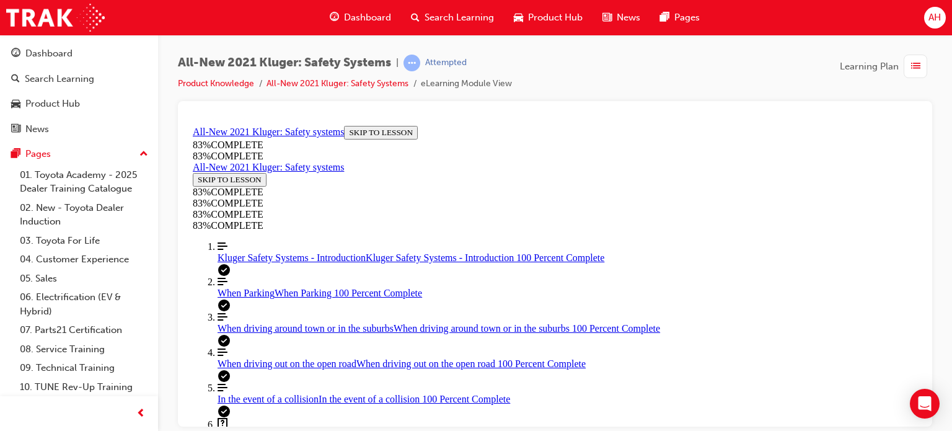
click at [263, 276] on link "Align left Three vertical lines aligned to the left When Parking When Parking 1…" at bounding box center [567, 287] width 700 height 22
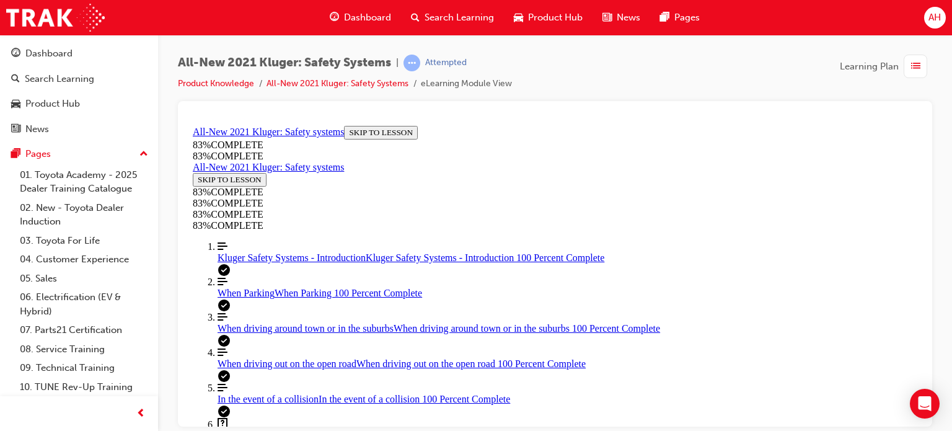
click at [276, 429] on span "Kluger Safety Systems Quiz" at bounding box center [273, 434] width 113 height 11
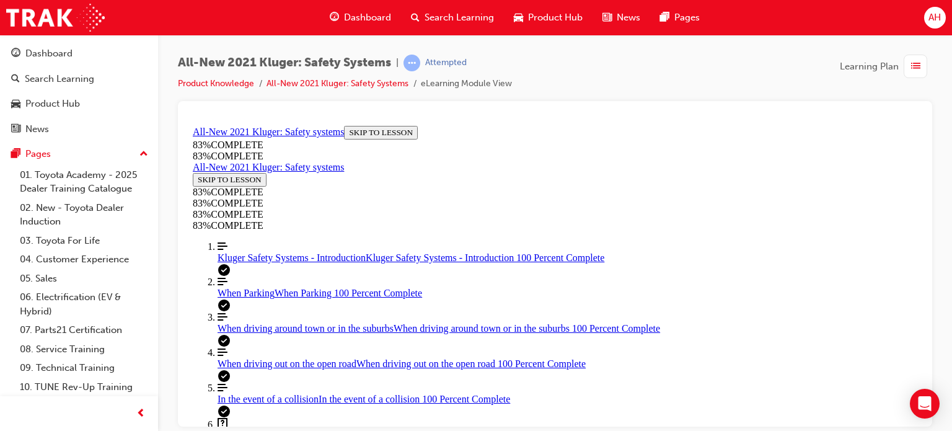
drag, startPoint x: 593, startPoint y: 253, endPoint x: 625, endPoint y: 307, distance: 62.0
drag, startPoint x: 571, startPoint y: 263, endPoint x: 606, endPoint y: 263, distance: 35.3
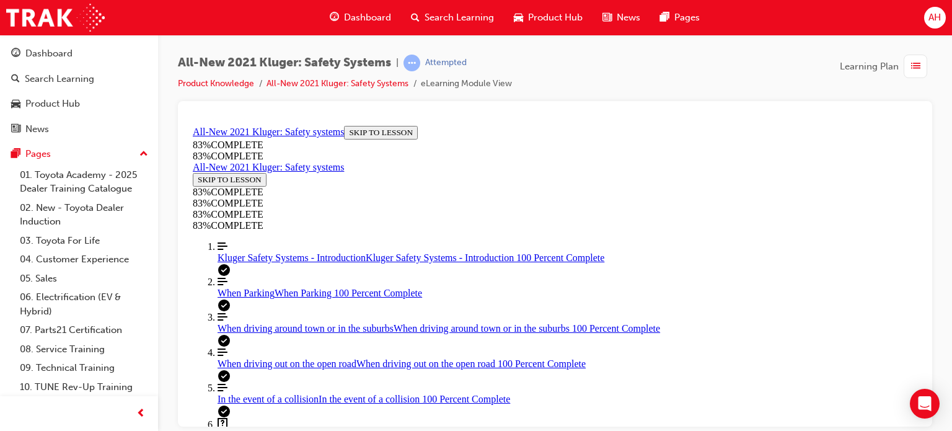
drag, startPoint x: 572, startPoint y: 364, endPoint x: 622, endPoint y: 362, distance: 50.2
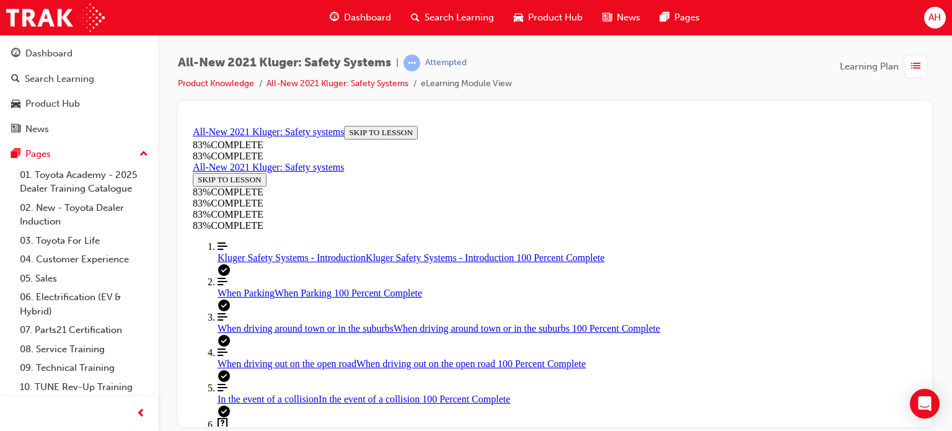
click at [280, 358] on span "When driving out on the open road" at bounding box center [286, 363] width 139 height 11
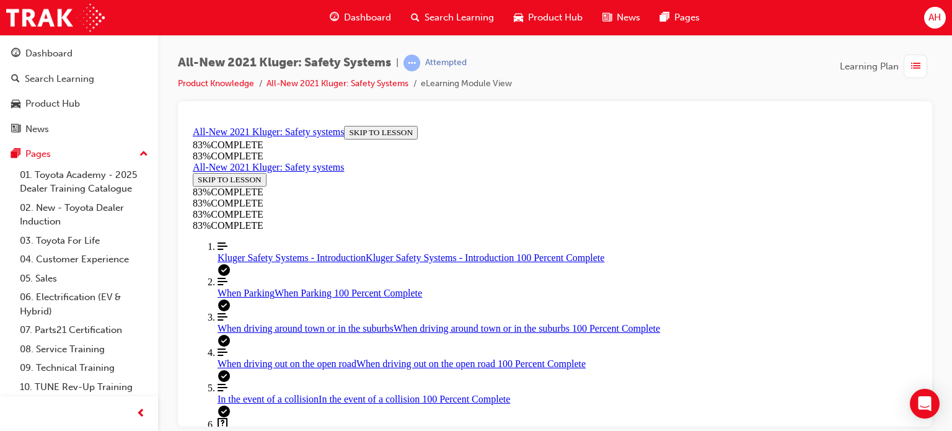
drag, startPoint x: 454, startPoint y: 402, endPoint x: 559, endPoint y: 405, distance: 105.4
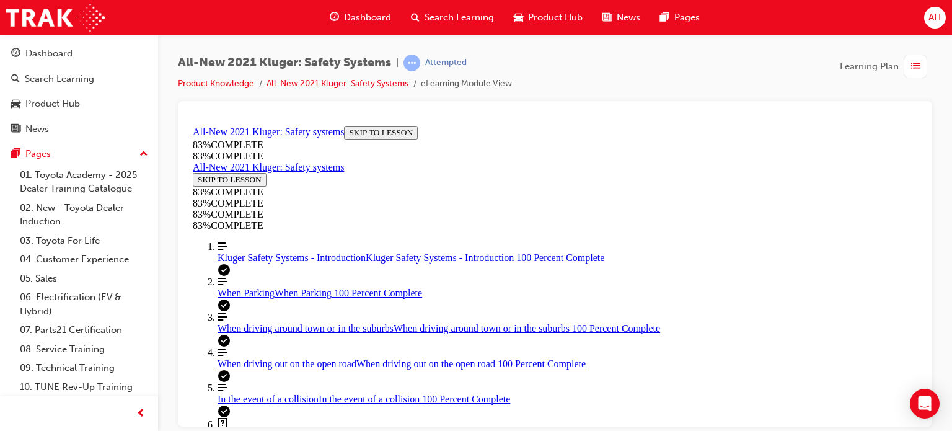
drag, startPoint x: 559, startPoint y: 405, endPoint x: 602, endPoint y: 404, distance: 42.8
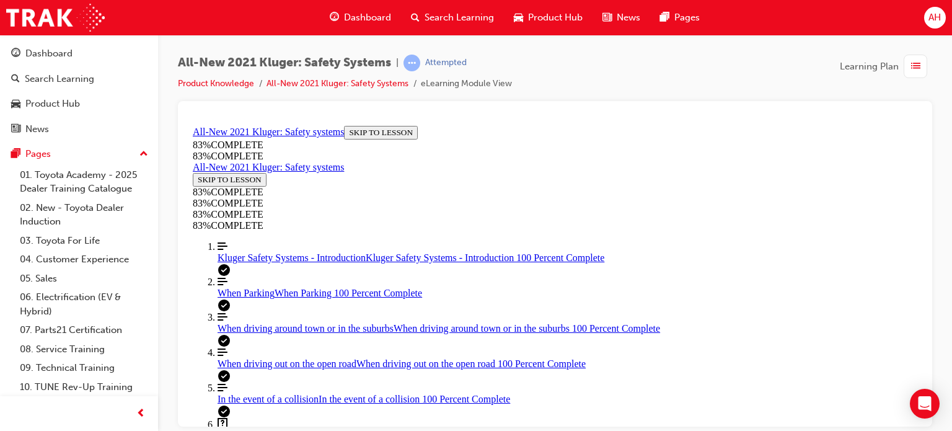
scroll to position [1877, 0]
drag, startPoint x: 427, startPoint y: 404, endPoint x: 494, endPoint y: 402, distance: 67.0
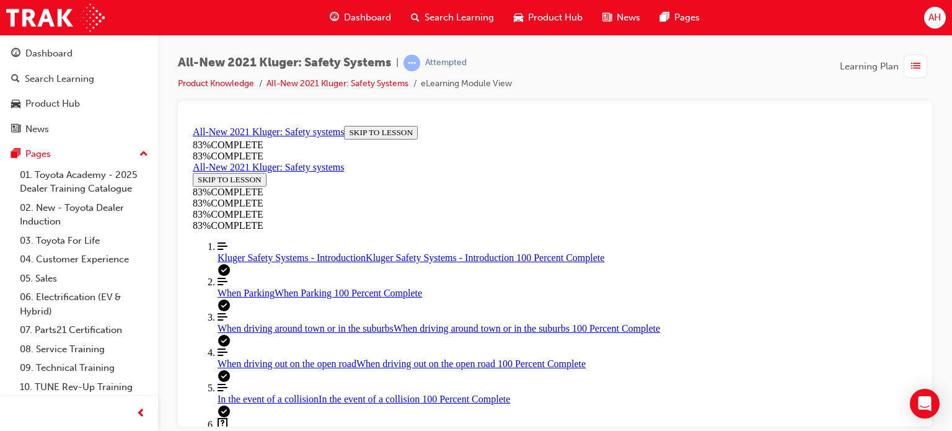
drag, startPoint x: 706, startPoint y: 405, endPoint x: 635, endPoint y: 397, distance: 71.7
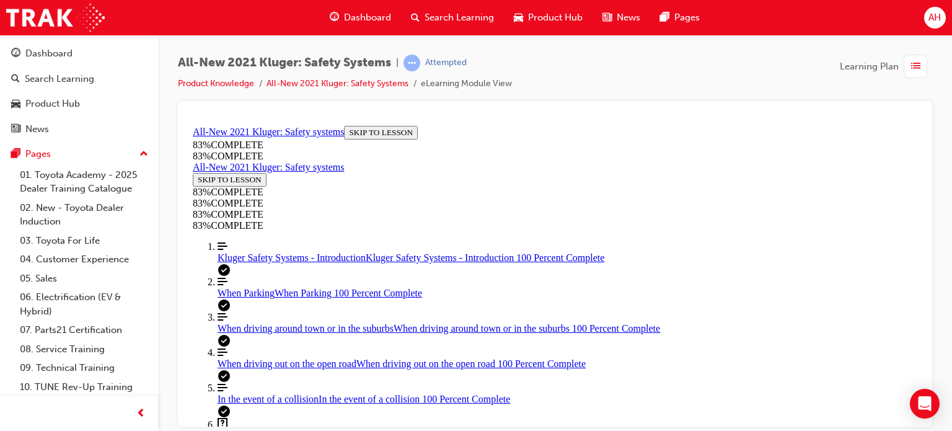
click at [261, 417] on link "Question box Question mark inside of a square Kluger Safety Systems Quiz Kluger…" at bounding box center [567, 429] width 700 height 24
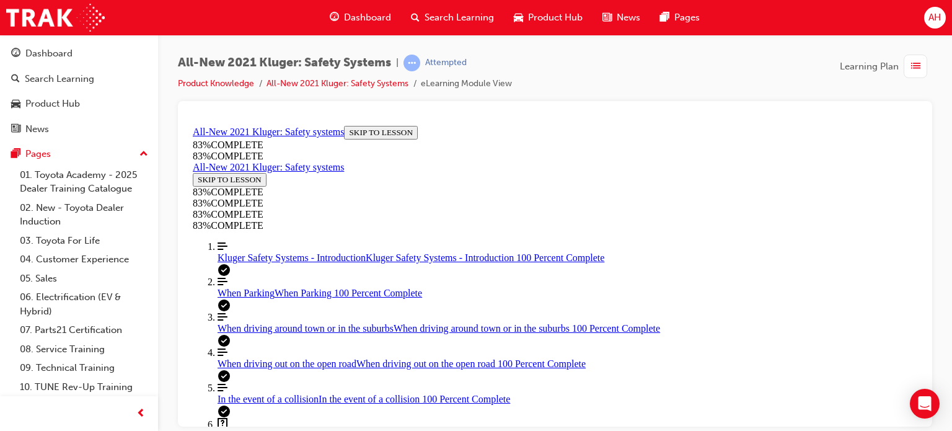
scroll to position [415, 0]
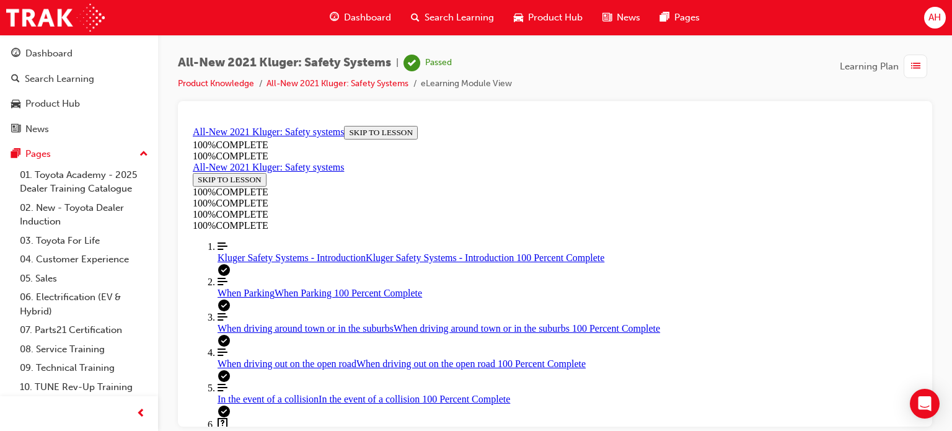
click at [908, 69] on div "button" at bounding box center [915, 67] width 24 height 24
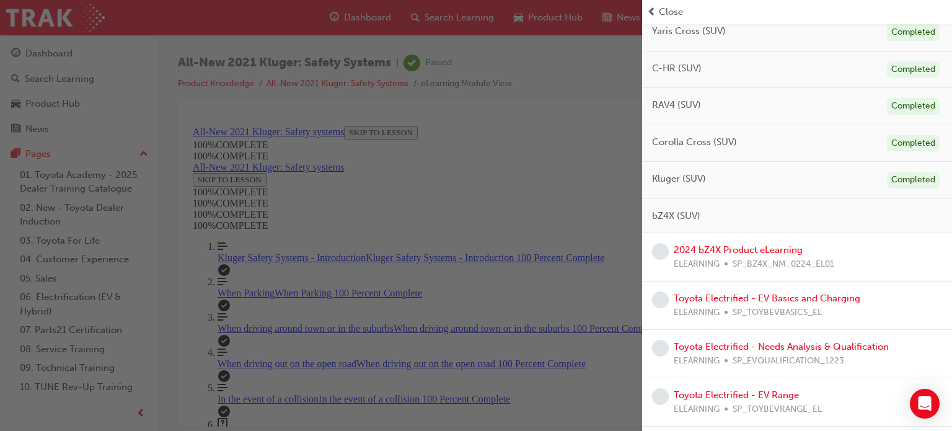
scroll to position [310, 0]
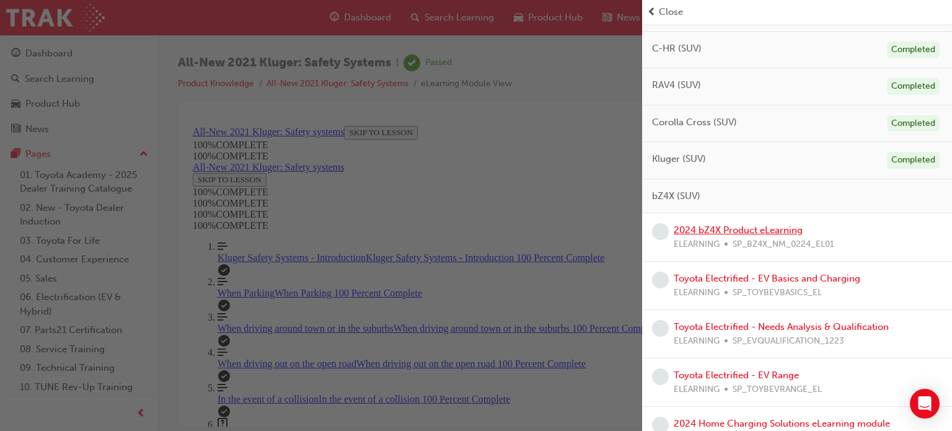
click at [766, 225] on link "2024 bZ4X Product eLearning" at bounding box center [738, 229] width 129 height 11
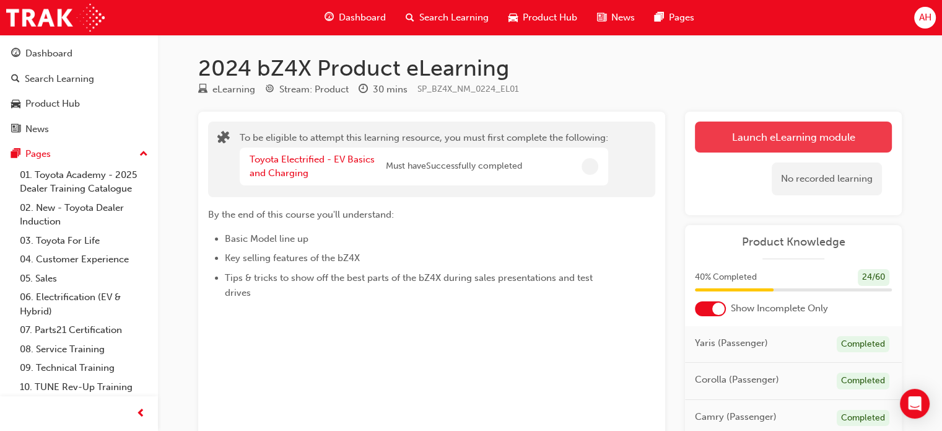
click at [752, 141] on button "Launch eLearning module" at bounding box center [793, 136] width 197 height 31
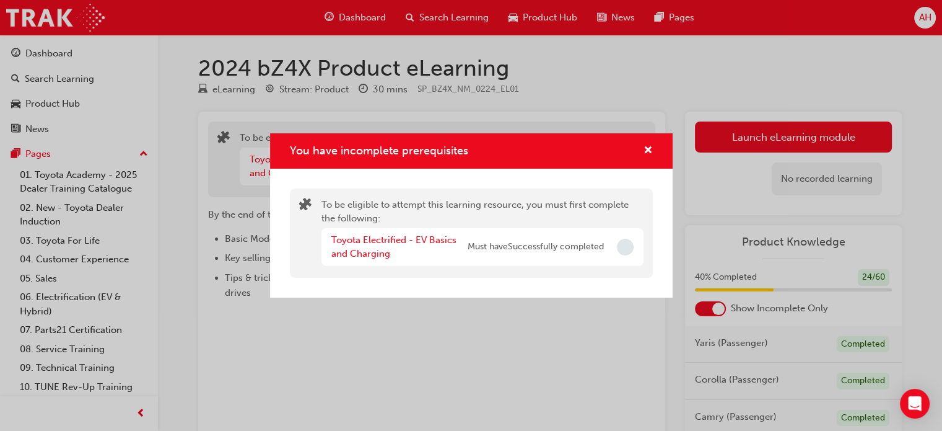
click at [390, 247] on div "Toyota Electrified - EV Basics and Charging" at bounding box center [400, 247] width 136 height 28
click at [390, 240] on link "Toyota Electrified - EV Basics and Charging" at bounding box center [394, 246] width 125 height 25
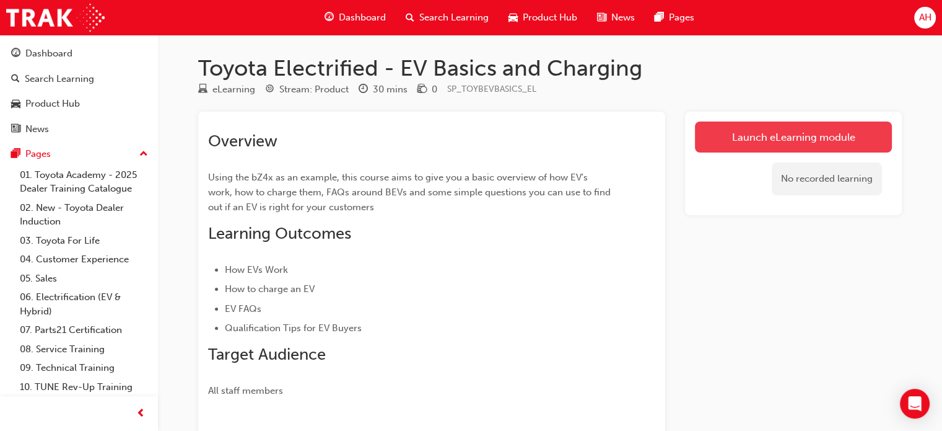
click at [758, 141] on link "Launch eLearning module" at bounding box center [793, 136] width 197 height 31
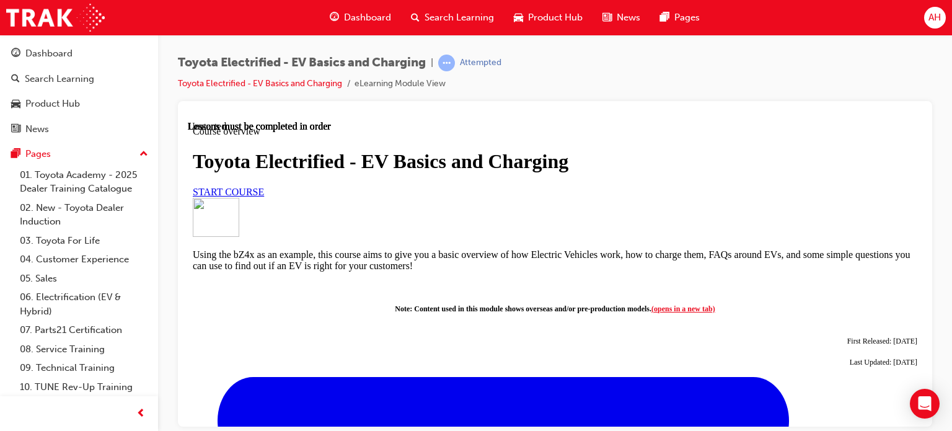
click at [264, 196] on span "START COURSE" at bounding box center [228, 191] width 71 height 11
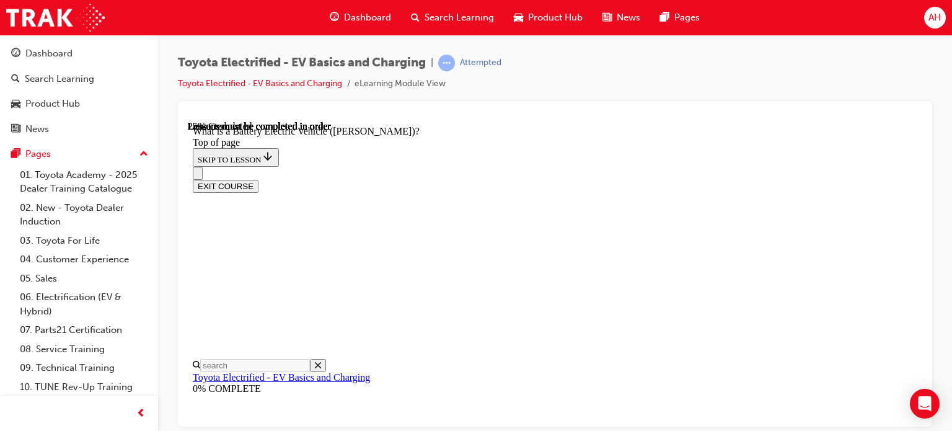
scroll to position [38, 0]
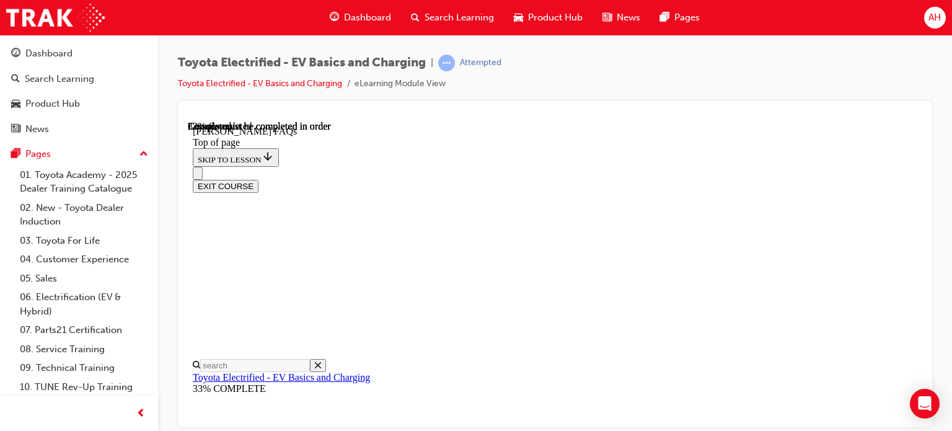
scroll to position [444, 0]
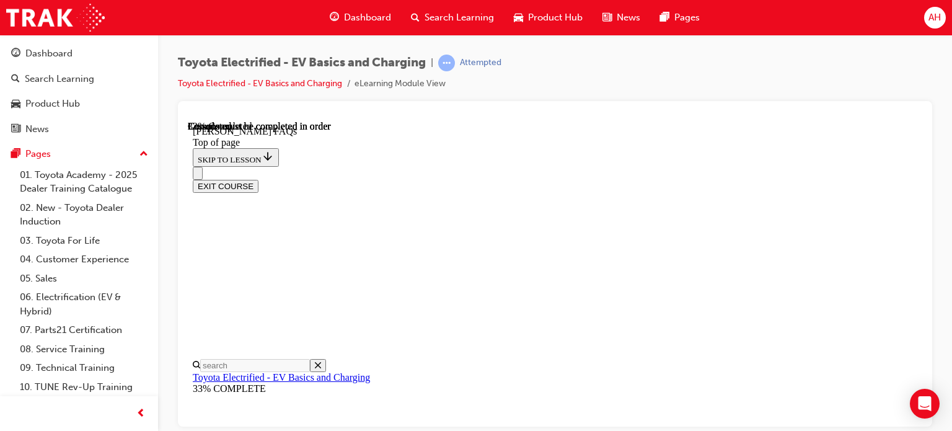
scroll to position [320, 0]
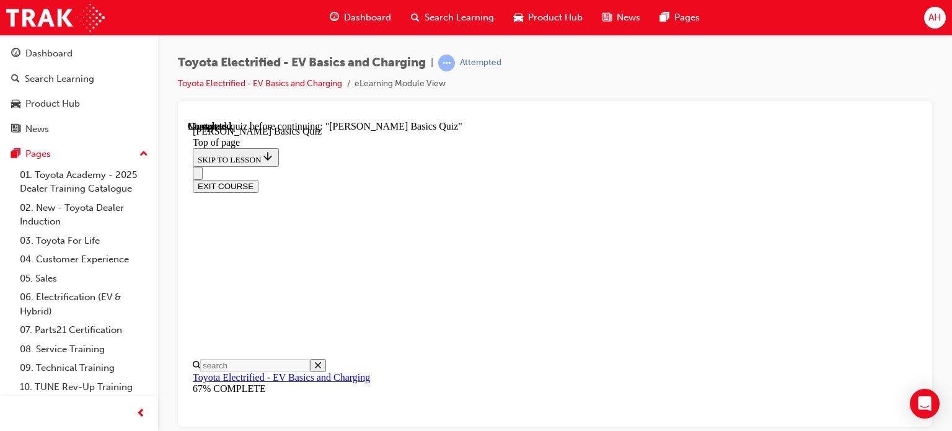
scroll to position [133, 0]
drag, startPoint x: 642, startPoint y: 184, endPoint x: 788, endPoint y: 189, distance: 145.7
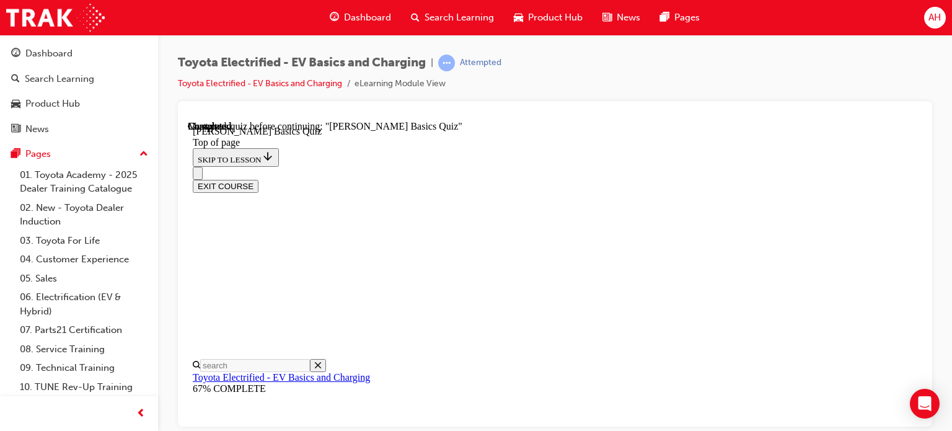
drag, startPoint x: 526, startPoint y: 204, endPoint x: 575, endPoint y: 203, distance: 49.0
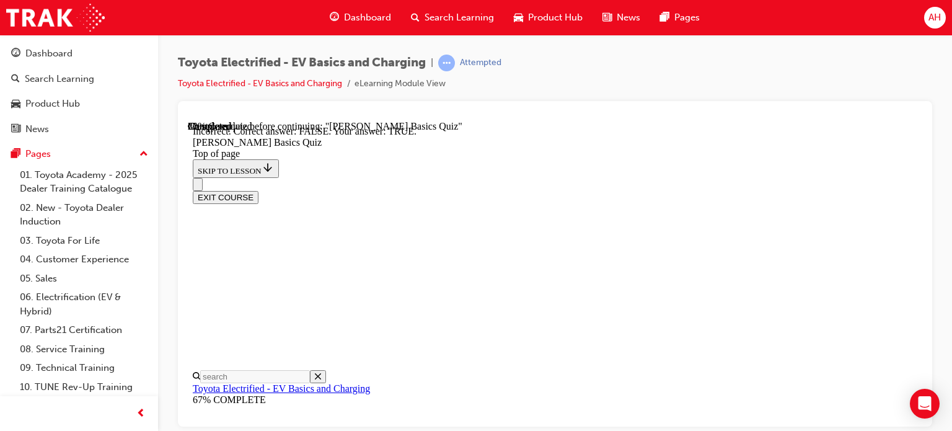
scroll to position [145, 0]
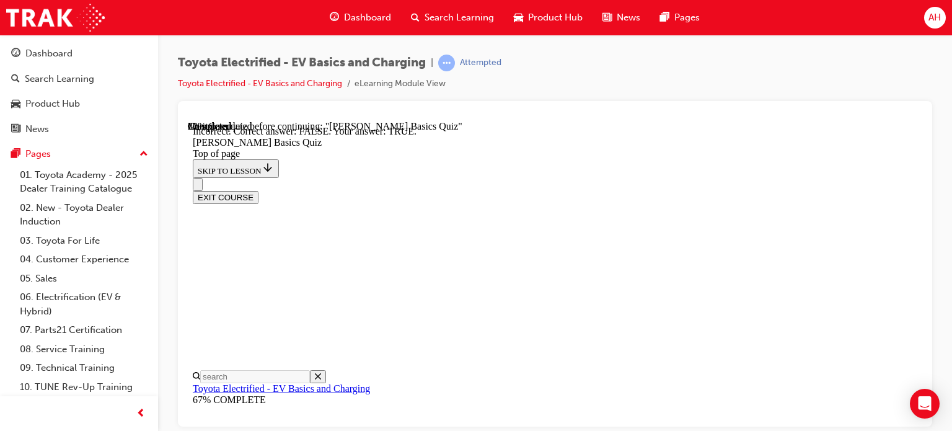
drag, startPoint x: 517, startPoint y: 296, endPoint x: 594, endPoint y: 308, distance: 77.7
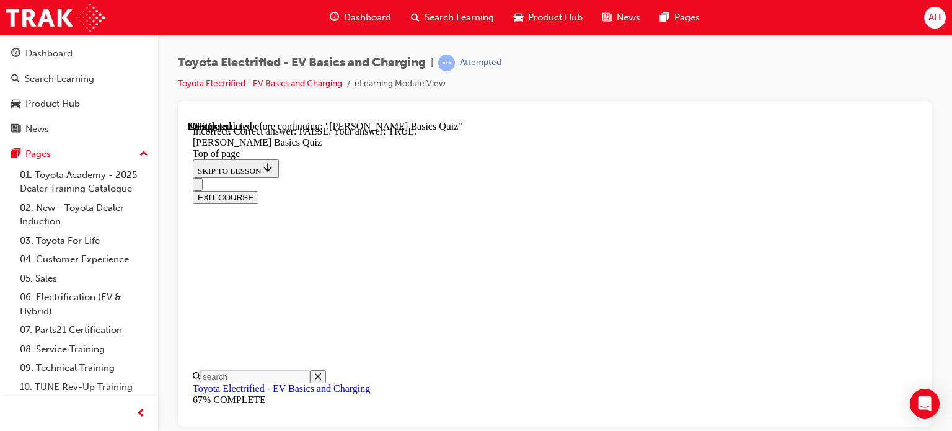
scroll to position [285, 0]
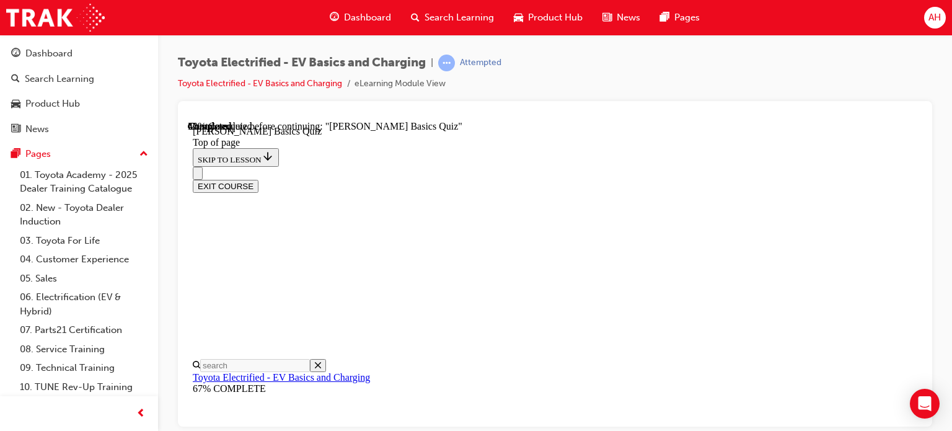
scroll to position [223, 0]
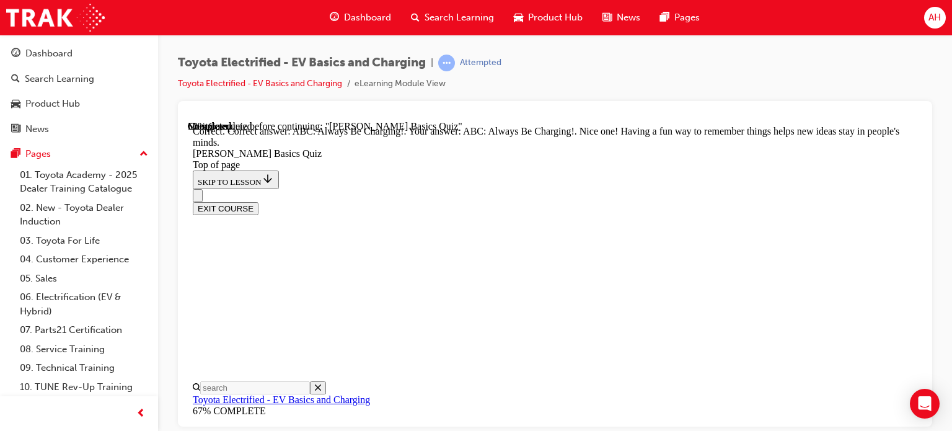
scroll to position [394, 0]
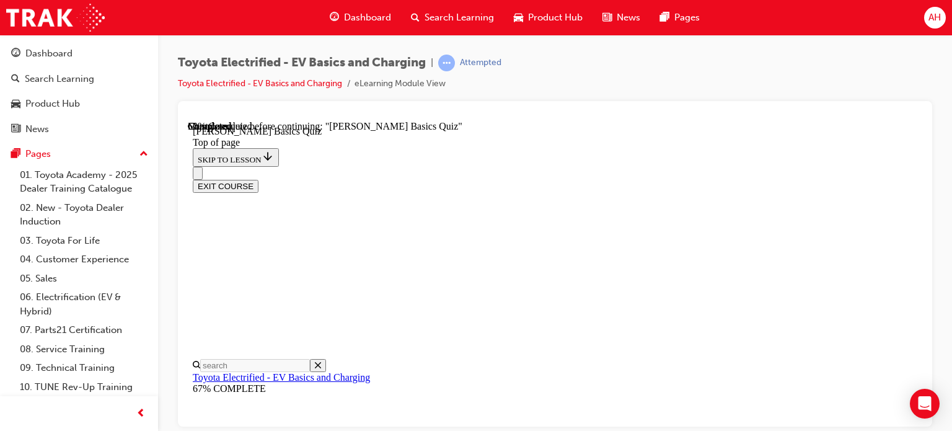
scroll to position [347, 0]
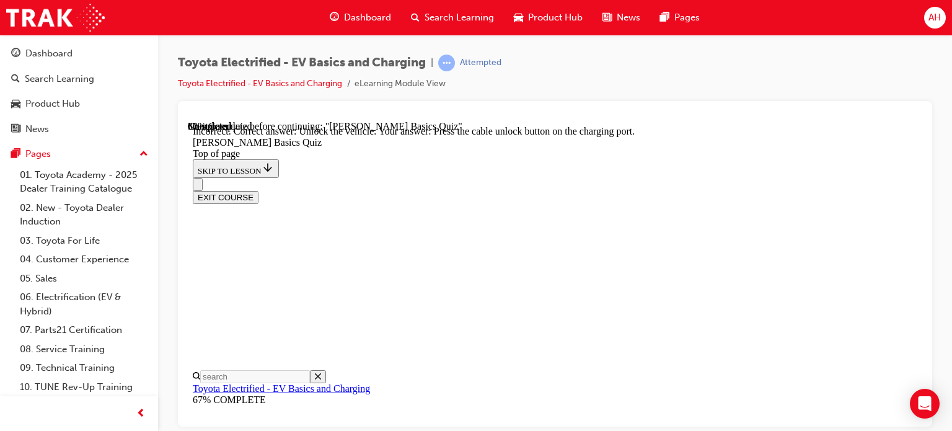
scroll to position [330, 0]
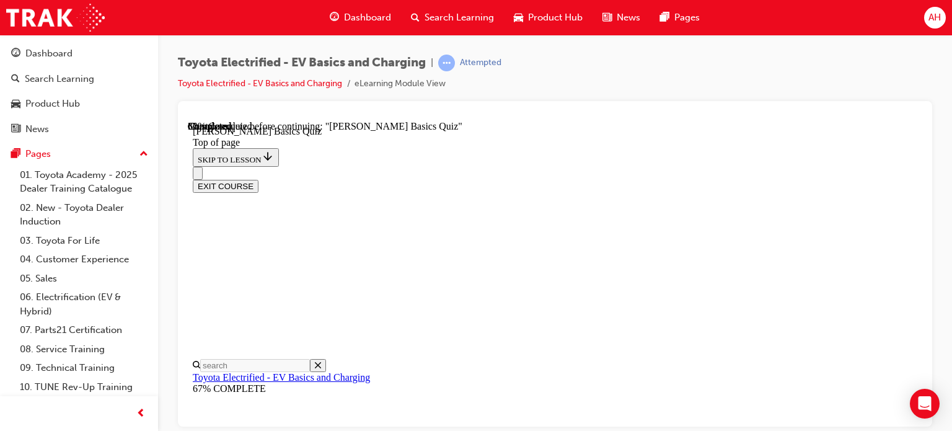
scroll to position [161, 0]
drag, startPoint x: 499, startPoint y: 206, endPoint x: 558, endPoint y: 203, distance: 59.6
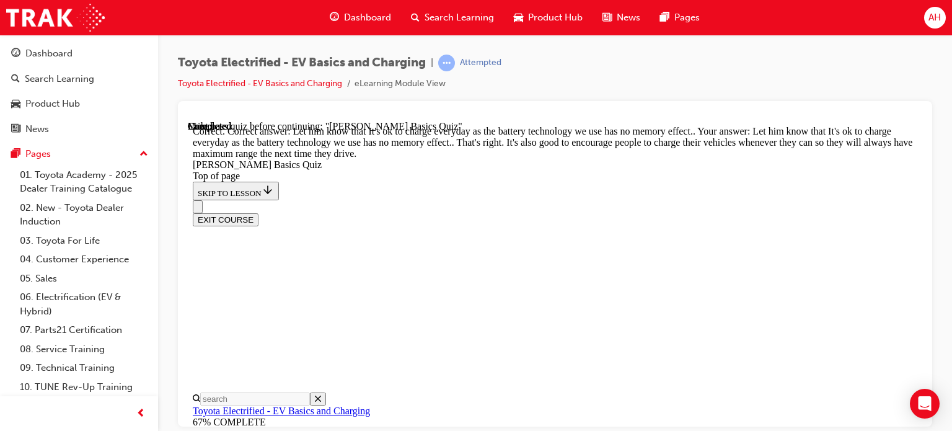
scroll to position [418, 0]
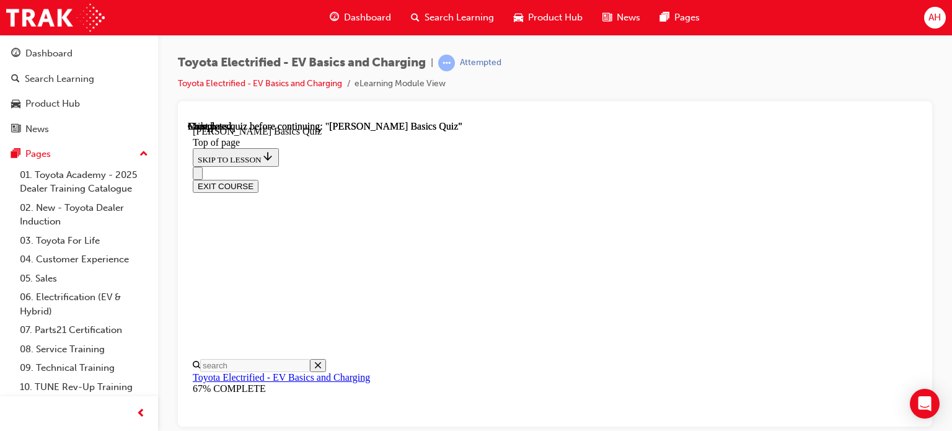
scroll to position [367, 0]
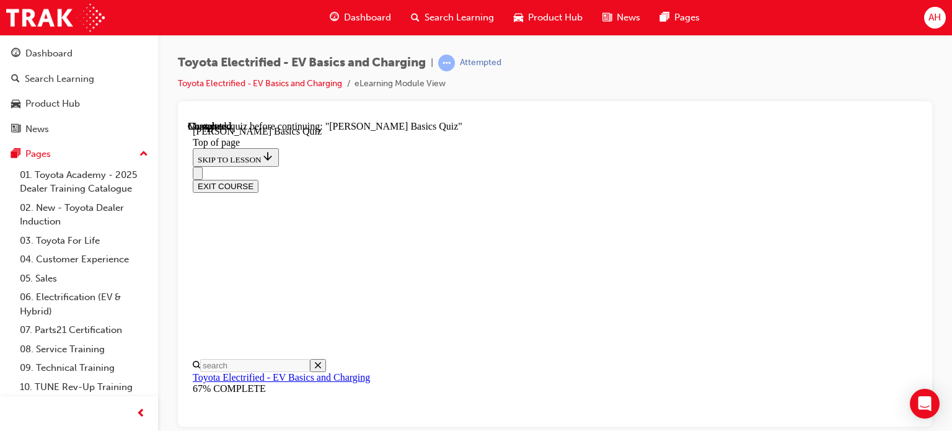
scroll to position [162, 0]
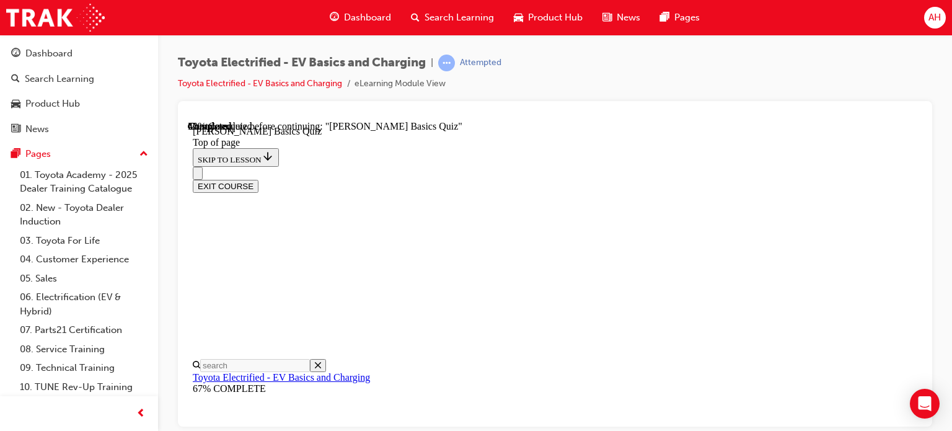
scroll to position [285, 0]
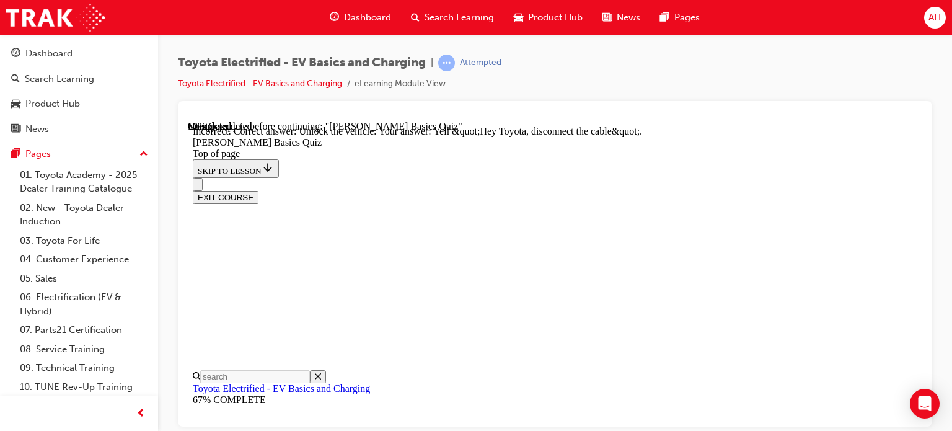
scroll to position [454, 0]
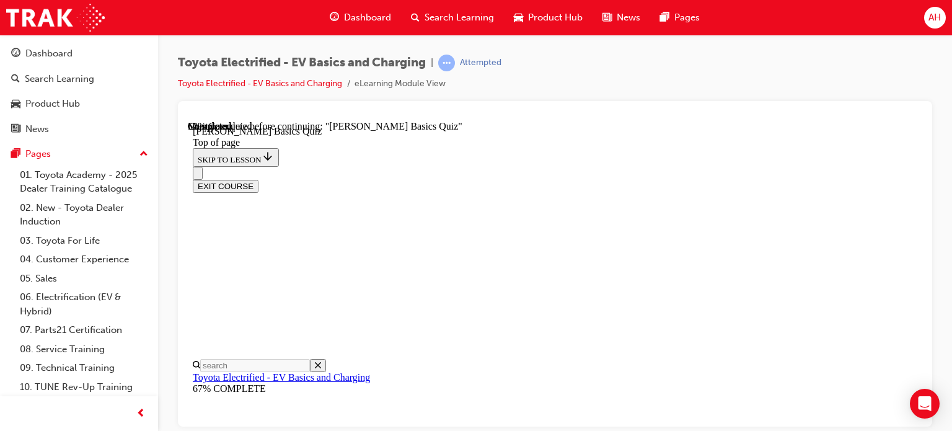
scroll to position [99, 0]
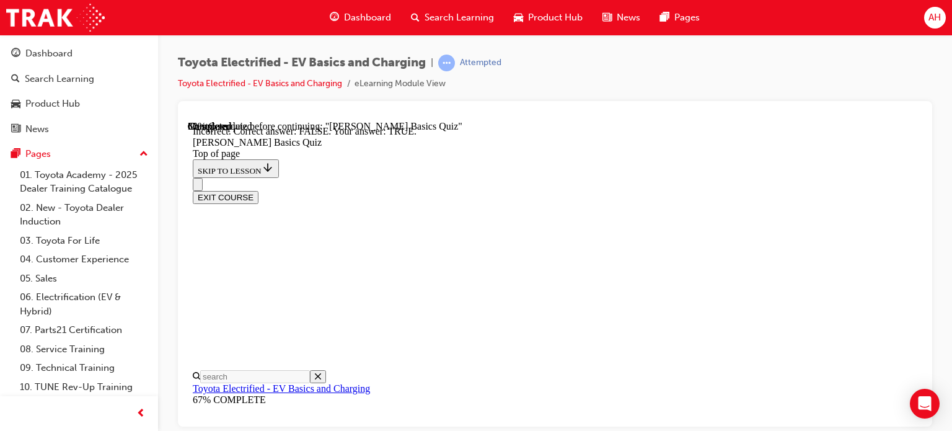
scroll to position [269, 0]
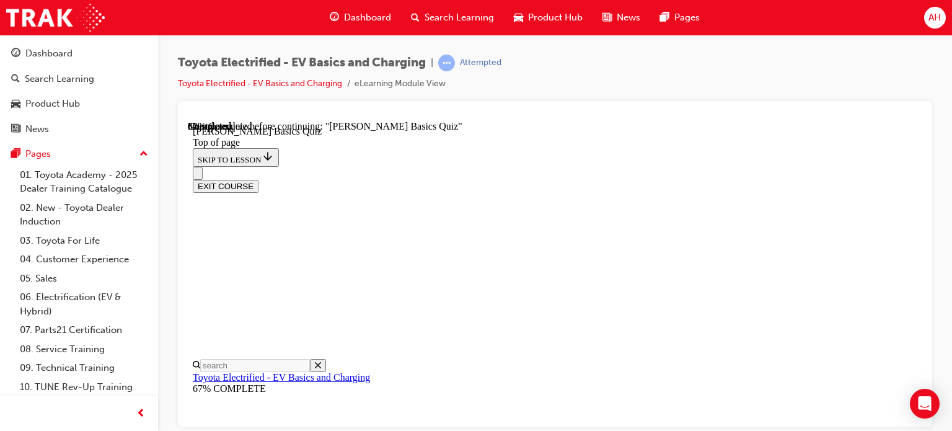
scroll to position [162, 0]
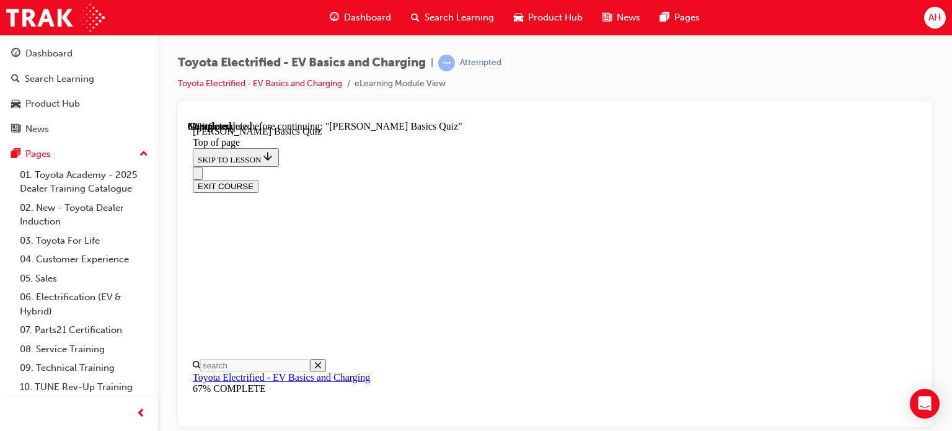
scroll to position [286, 0]
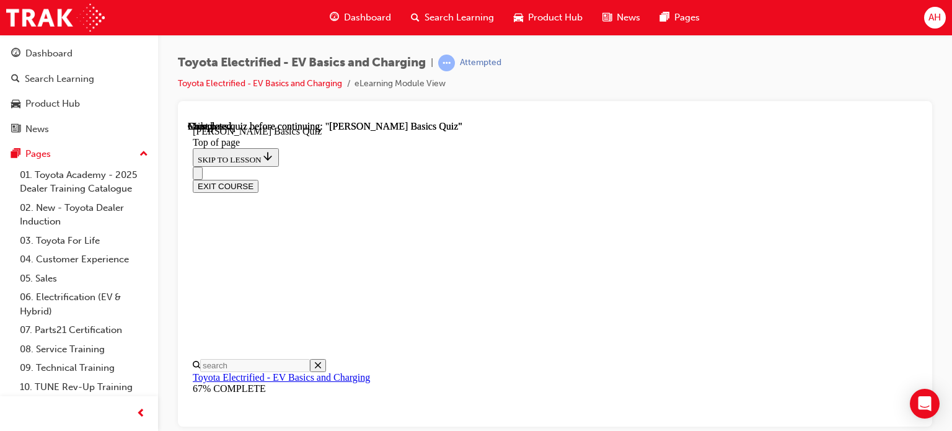
scroll to position [38, 0]
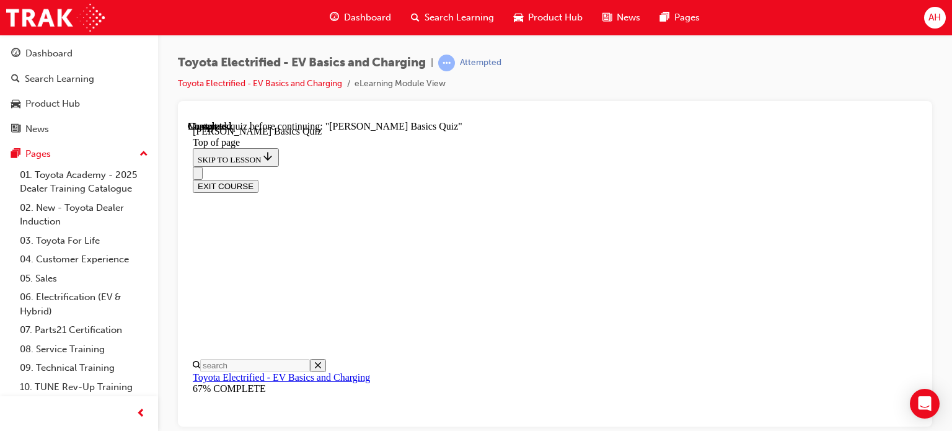
scroll to position [100, 0]
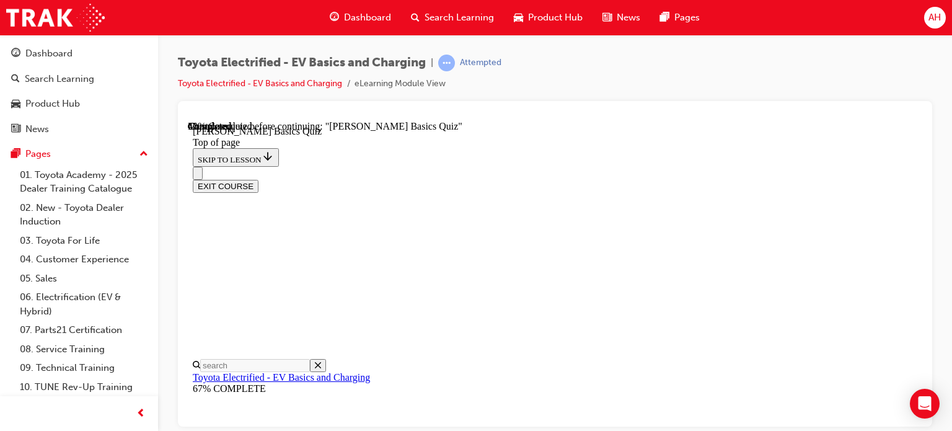
scroll to position [161, 0]
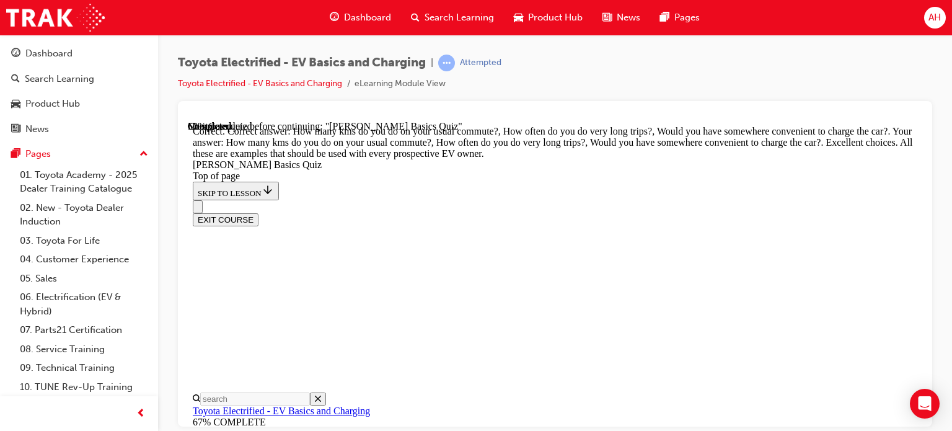
scroll to position [503, 0]
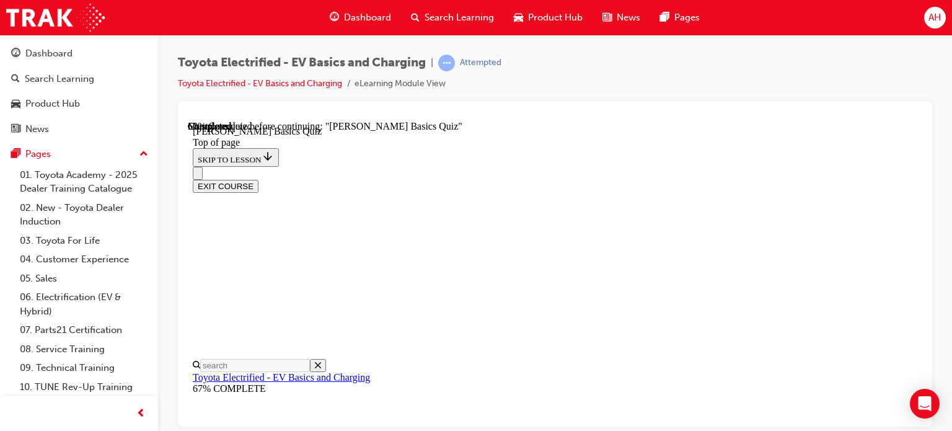
scroll to position [223, 0]
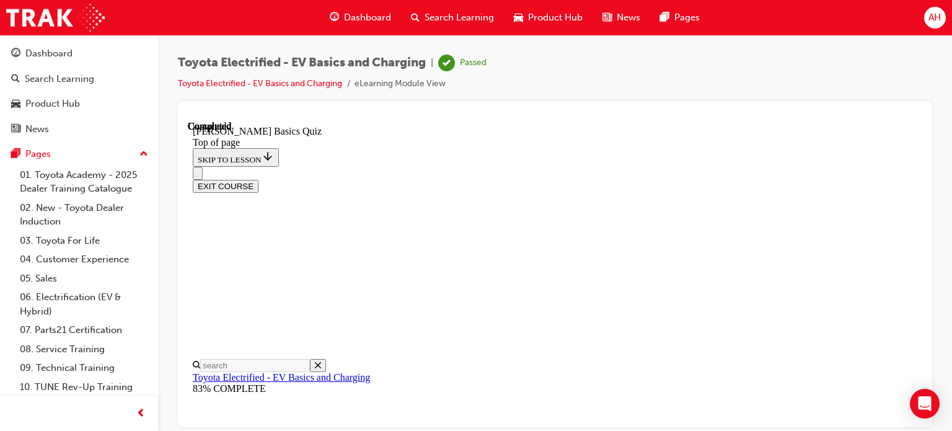
scroll to position [367, 0]
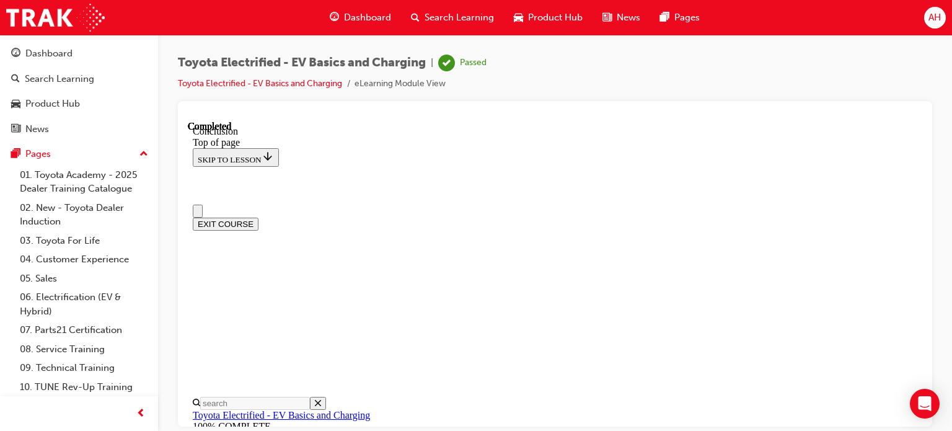
click at [258, 217] on button "EXIT COURSE" at bounding box center [226, 223] width 66 height 13
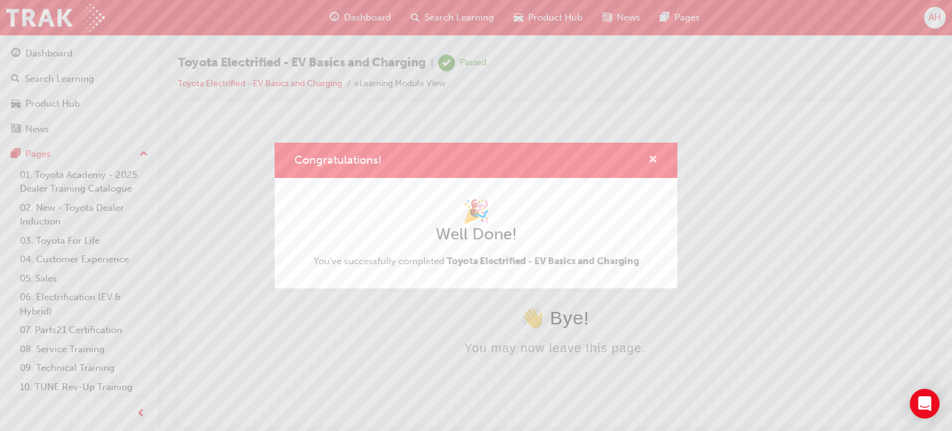
click at [654, 158] on span "cross-icon" at bounding box center [652, 160] width 9 height 11
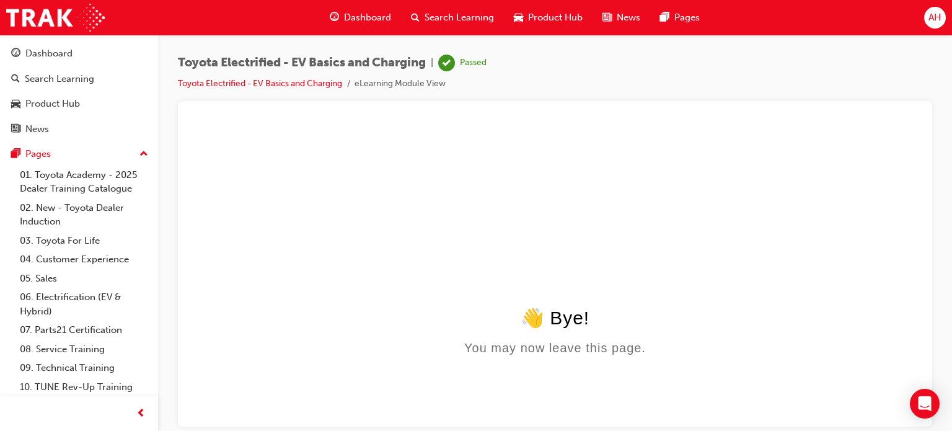
click at [353, 15] on span "Dashboard" at bounding box center [367, 18] width 47 height 14
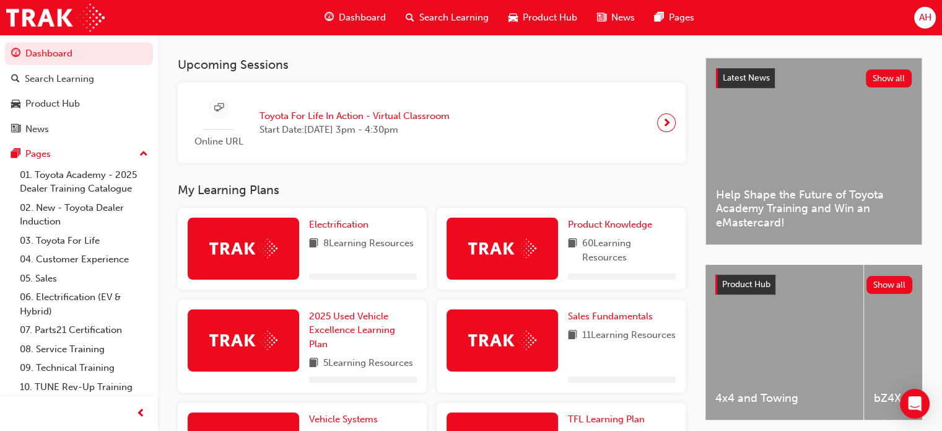
scroll to position [372, 0]
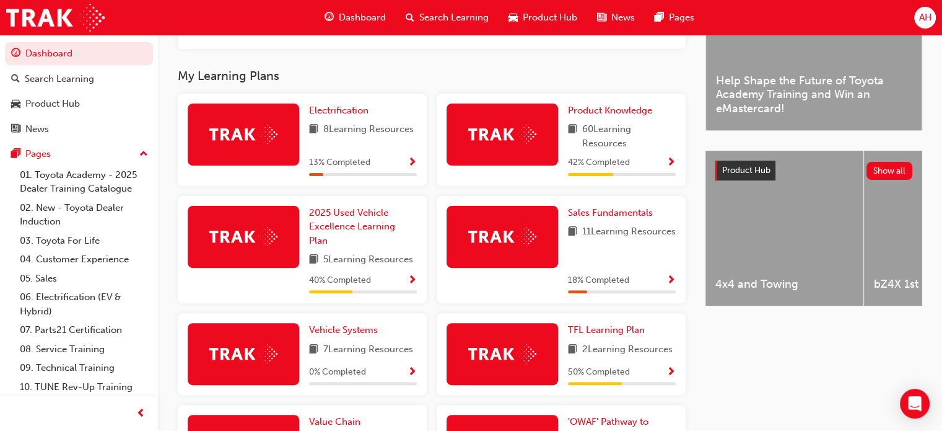
click at [667, 163] on span "Show Progress" at bounding box center [671, 162] width 9 height 11
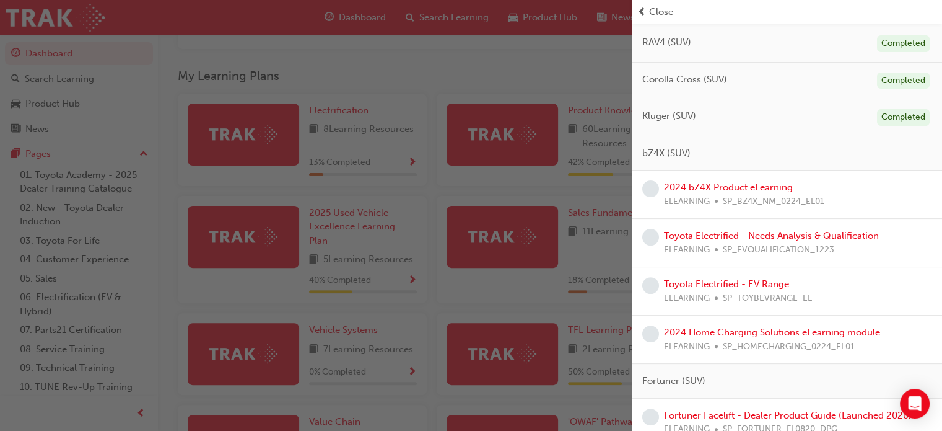
scroll to position [310, 0]
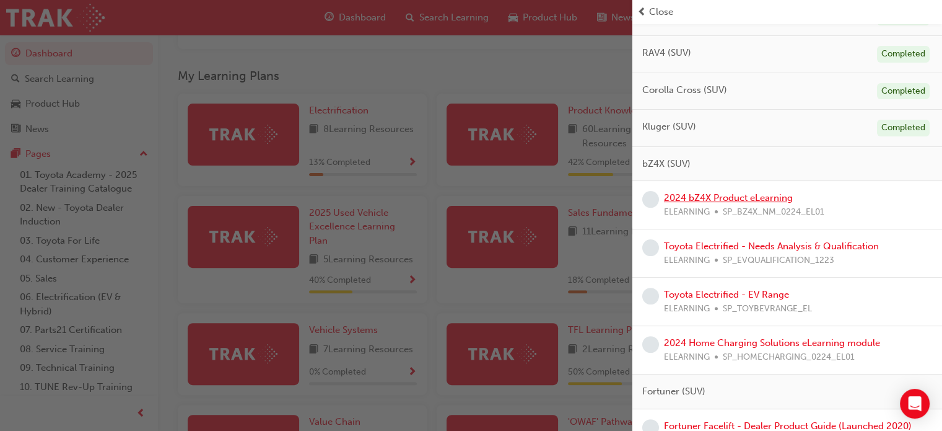
click at [734, 193] on link "2024 bZ4X Product eLearning" at bounding box center [728, 197] width 129 height 11
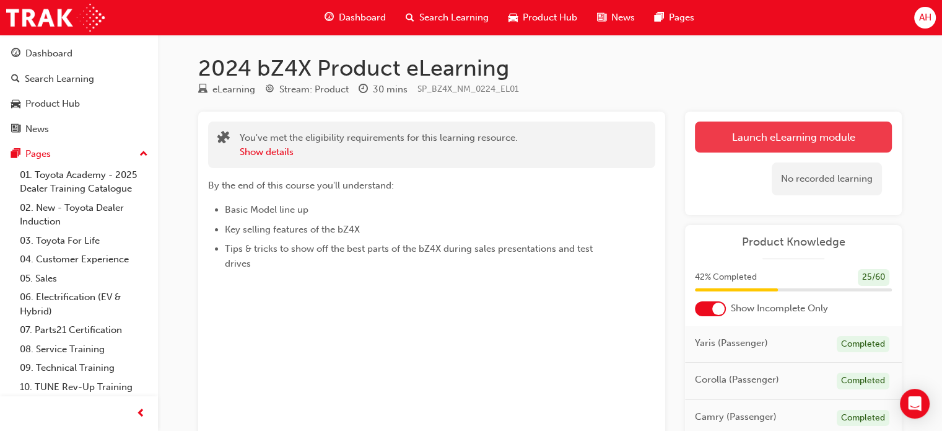
click at [726, 143] on link "Launch eLearning module" at bounding box center [793, 136] width 197 height 31
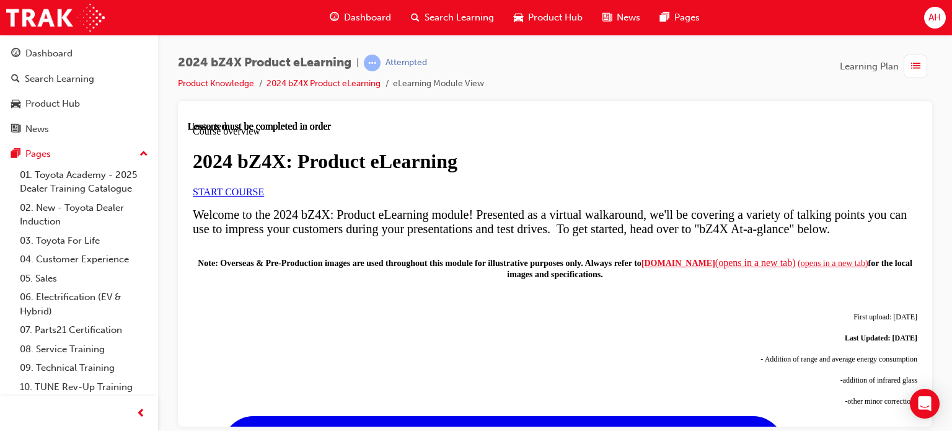
click at [264, 196] on link "START COURSE" at bounding box center [228, 191] width 71 height 11
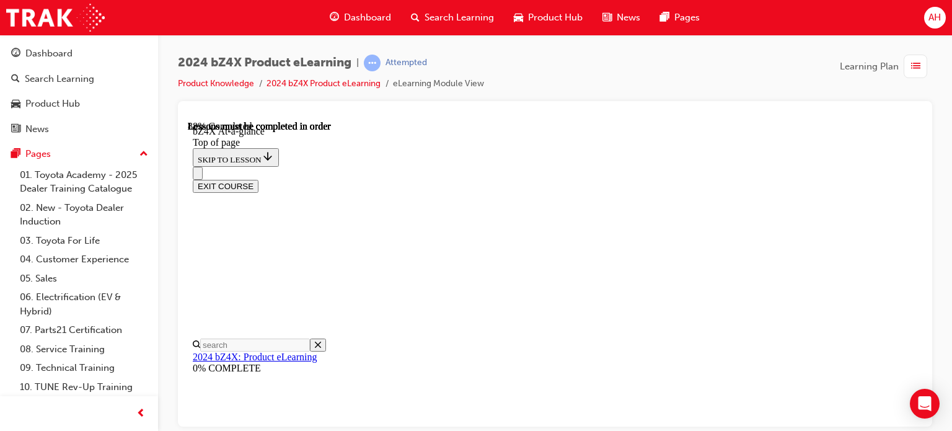
scroll to position [1899, 0]
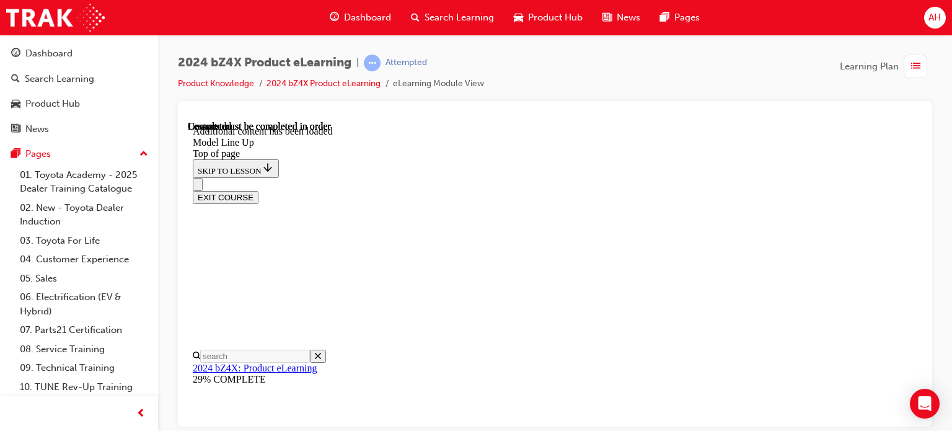
scroll to position [2397, 0]
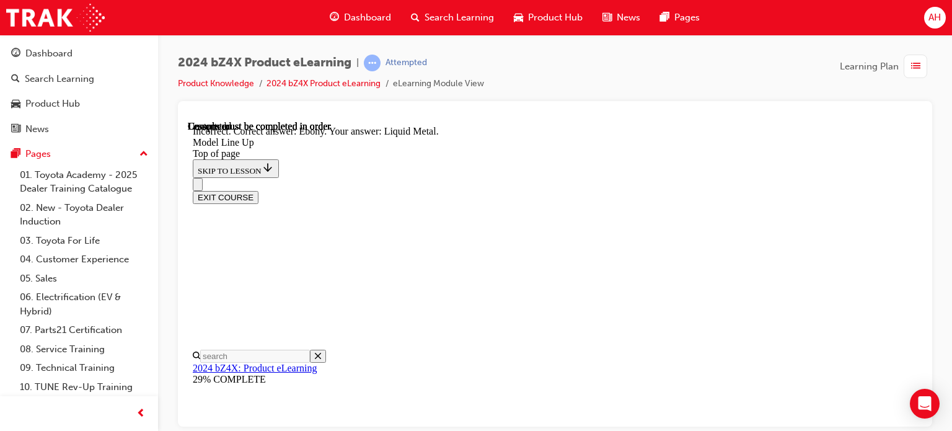
scroll to position [2598, 0]
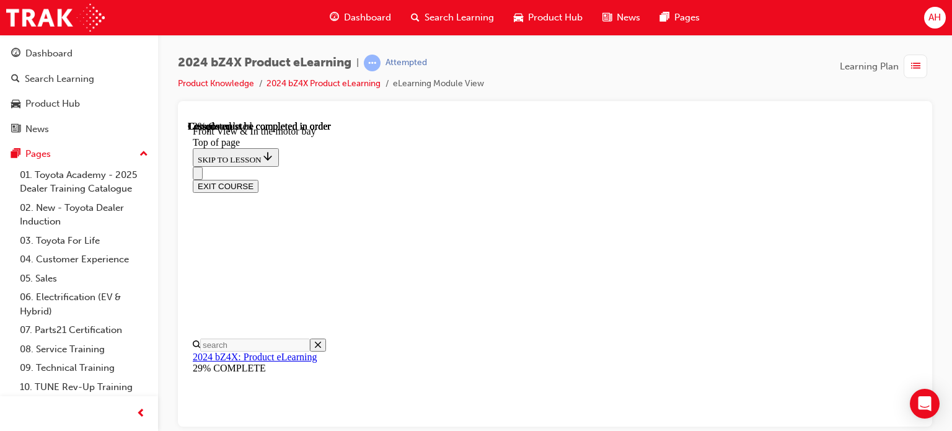
scroll to position [410, 0]
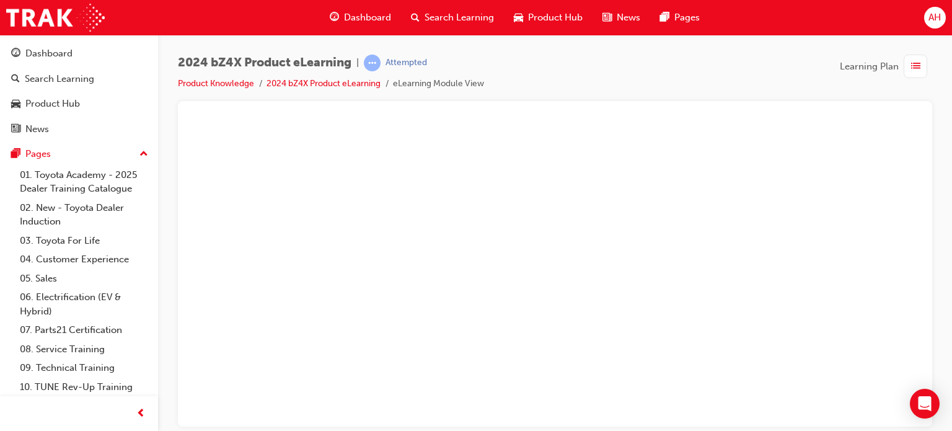
click at [480, 231] on button "Unzoom image" at bounding box center [555, 272] width 734 height 305
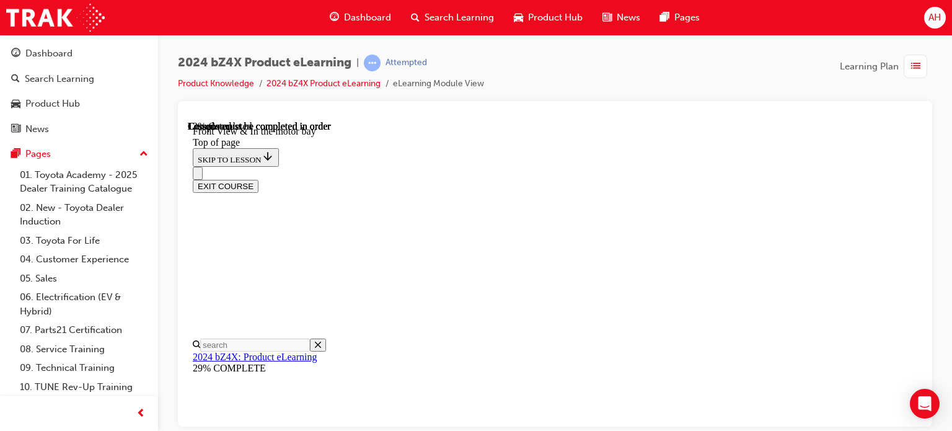
click at [925, 287] on div at bounding box center [555, 263] width 754 height 325
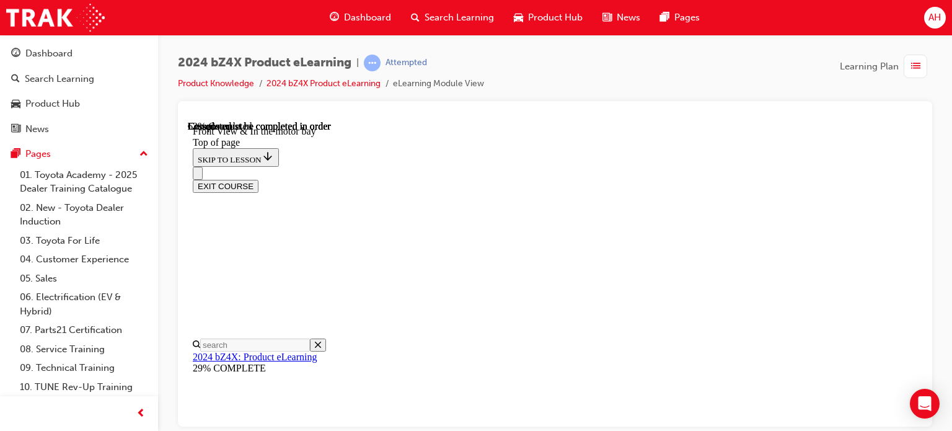
drag, startPoint x: 441, startPoint y: 402, endPoint x: 673, endPoint y: 401, distance: 232.4
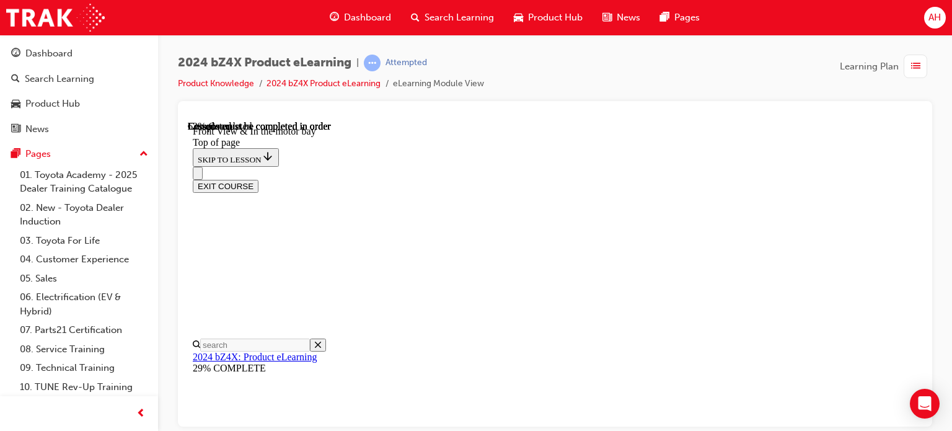
drag, startPoint x: 673, startPoint y: 401, endPoint x: 696, endPoint y: 401, distance: 23.5
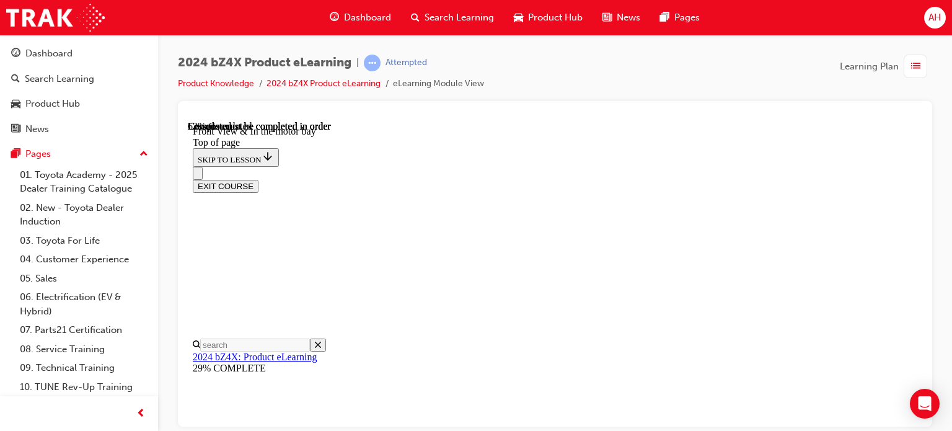
click at [198, 175] on icon "Close navigation menu" at bounding box center [198, 175] width 0 height 0
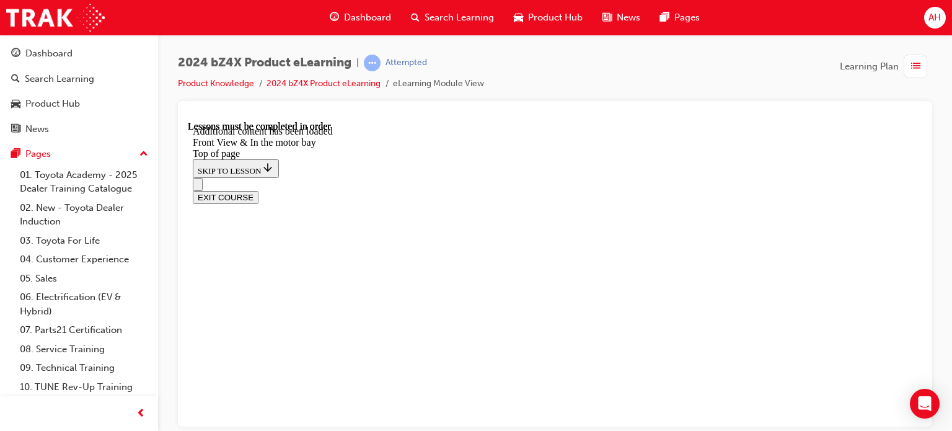
scroll to position [2169, 0]
click at [196, 177] on button "Open navigation menu" at bounding box center [198, 183] width 10 height 13
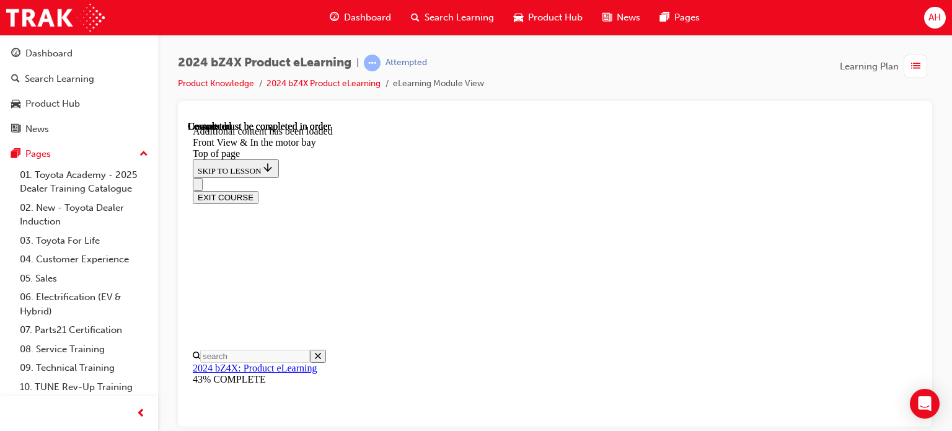
drag, startPoint x: 564, startPoint y: 255, endPoint x: 600, endPoint y: 307, distance: 63.6
drag, startPoint x: 545, startPoint y: 263, endPoint x: 577, endPoint y: 266, distance: 32.3
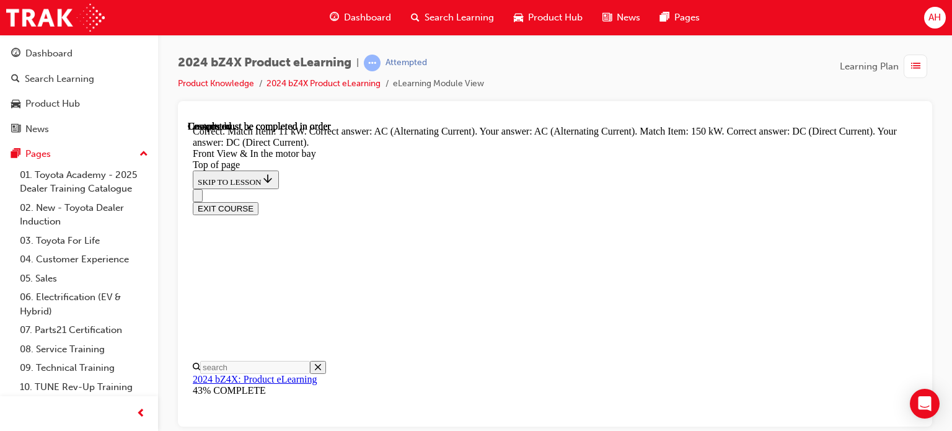
scroll to position [2183, 0]
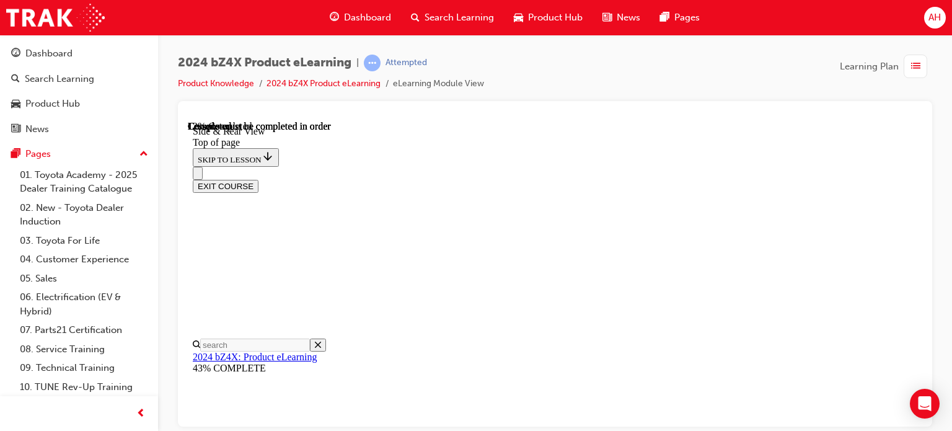
scroll to position [348, 0]
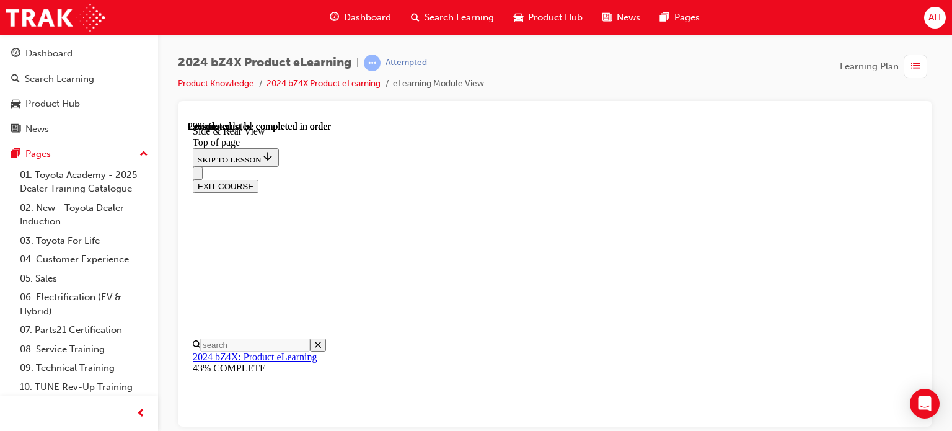
scroll to position [1169, 0]
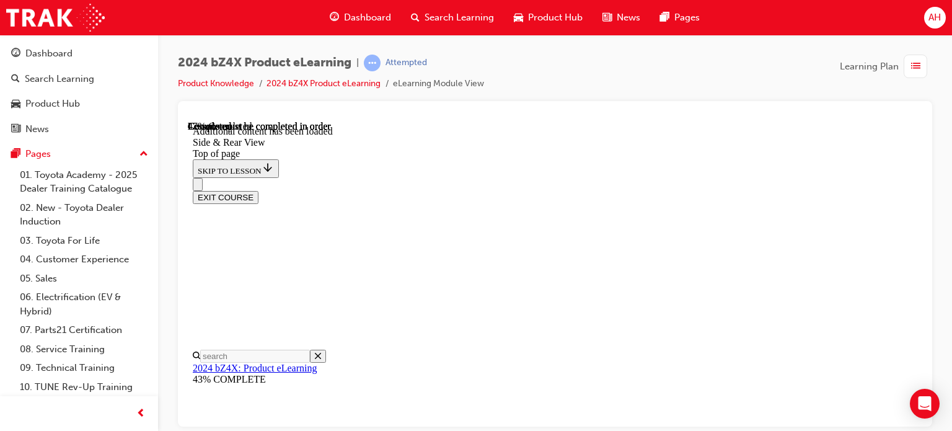
scroll to position [2127, 0]
drag, startPoint x: 600, startPoint y: 197, endPoint x: 627, endPoint y: 201, distance: 26.9
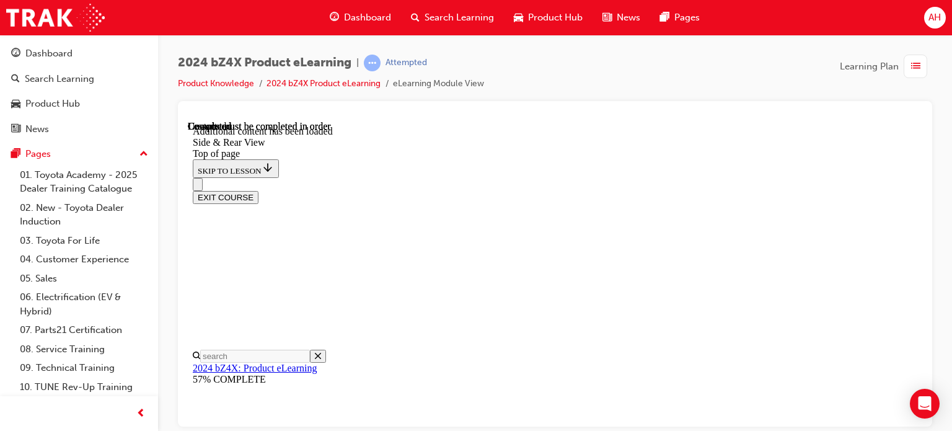
scroll to position [4142, 0]
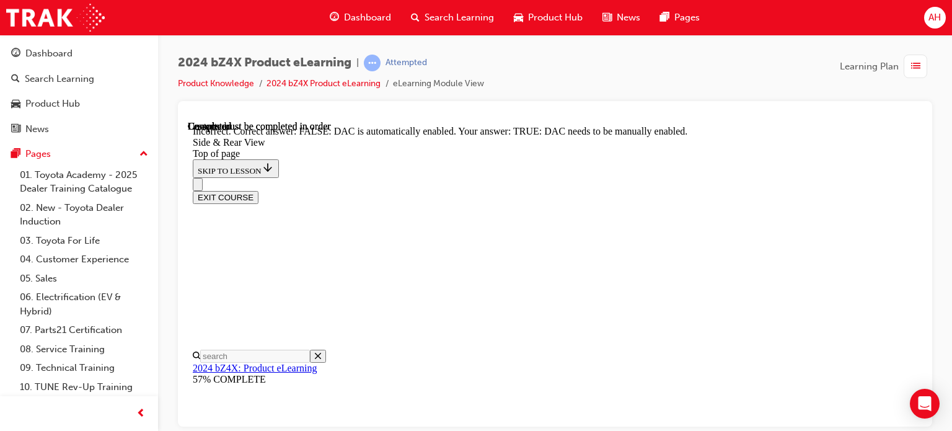
drag, startPoint x: 636, startPoint y: 204, endPoint x: 637, endPoint y: 218, distance: 14.3
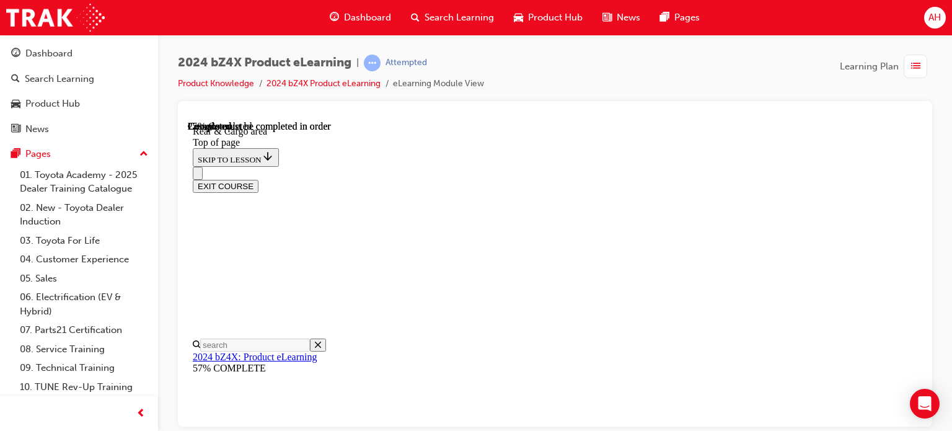
scroll to position [410, 0]
drag, startPoint x: 643, startPoint y: 145, endPoint x: 654, endPoint y: 139, distance: 12.8
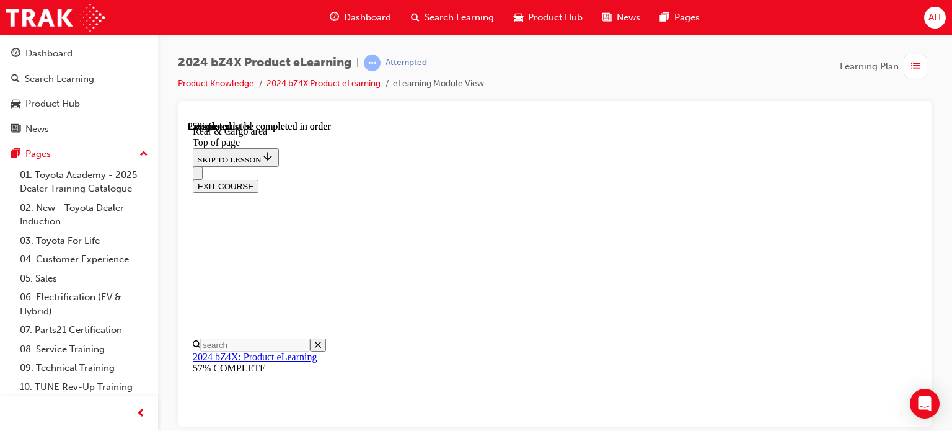
scroll to position [403, 0]
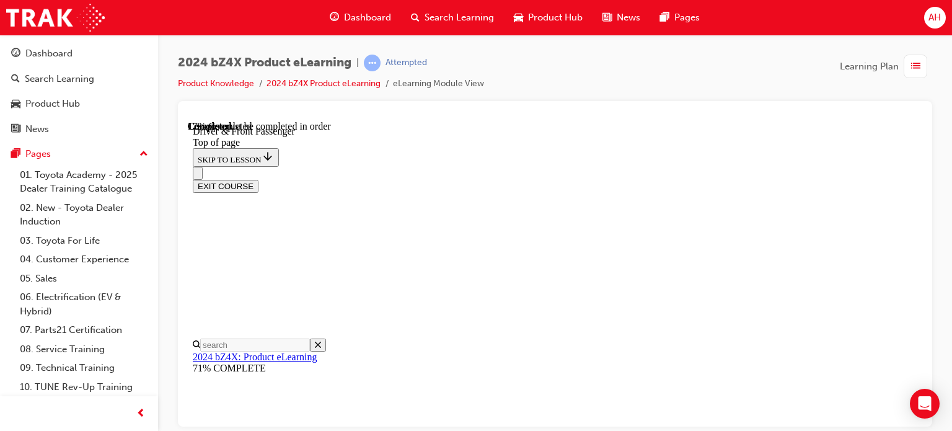
scroll to position [463, 0]
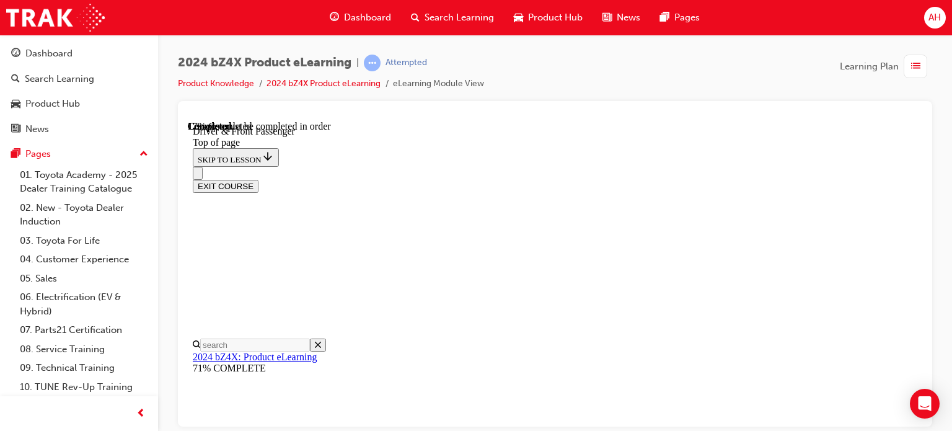
drag, startPoint x: 437, startPoint y: 301, endPoint x: 461, endPoint y: 295, distance: 24.2
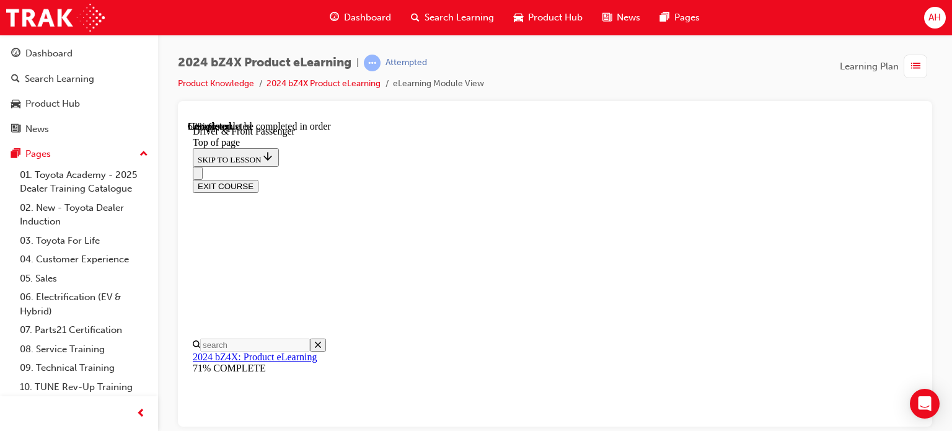
scroll to position [1485, 0]
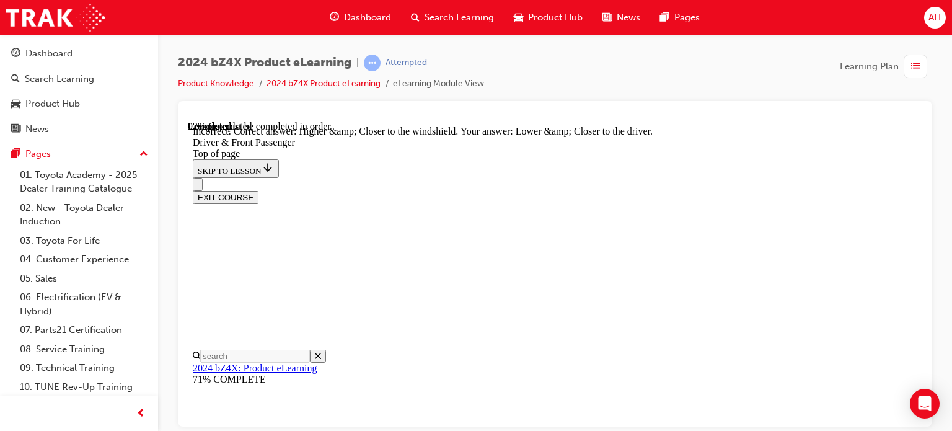
scroll to position [3081, 0]
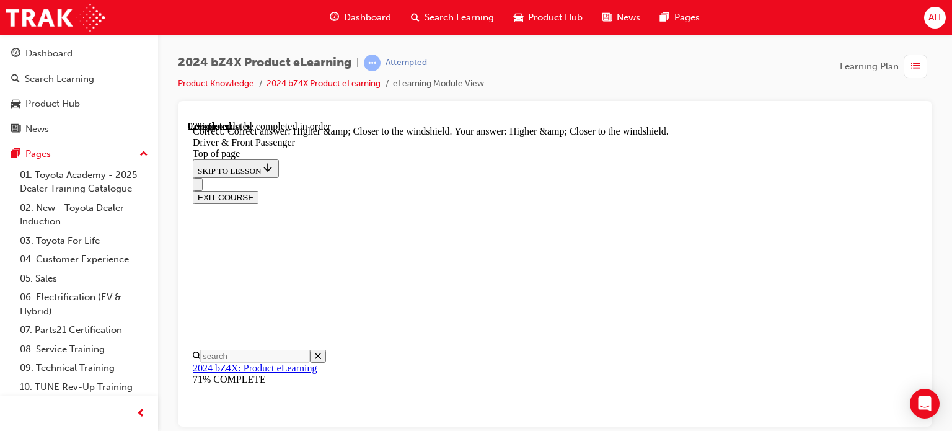
scroll to position [3161, 0]
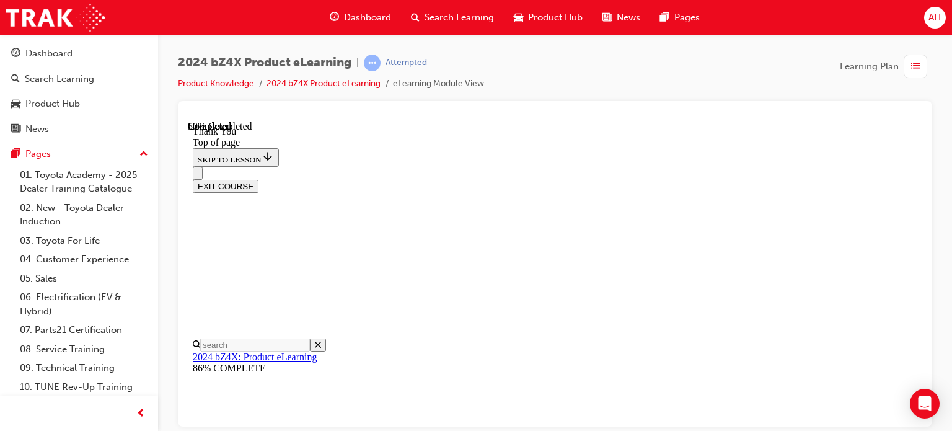
scroll to position [708, 0]
click at [910, 71] on div "button" at bounding box center [915, 67] width 24 height 24
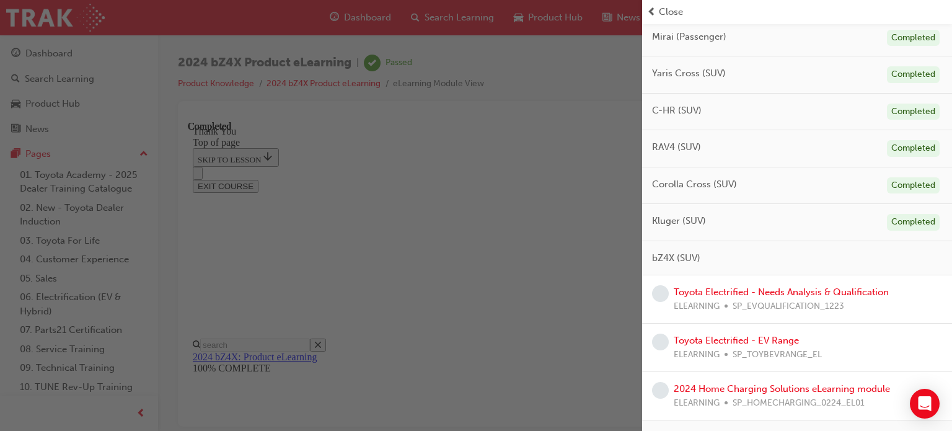
scroll to position [372, 0]
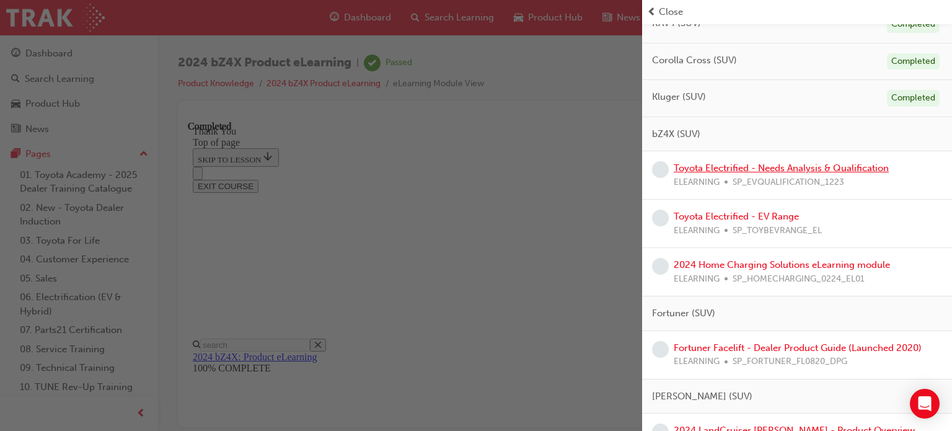
click at [772, 170] on link "Toyota Electrified - Needs Analysis & Qualification" at bounding box center [781, 167] width 215 height 11
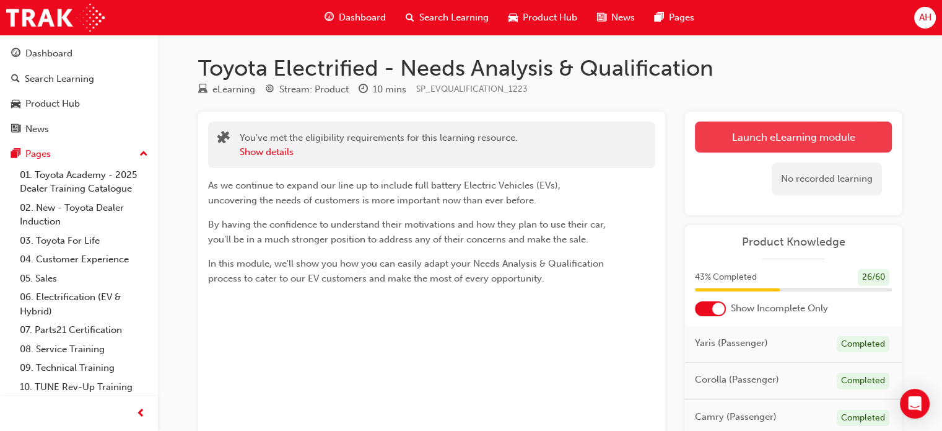
click at [767, 133] on link "Launch eLearning module" at bounding box center [793, 136] width 197 height 31
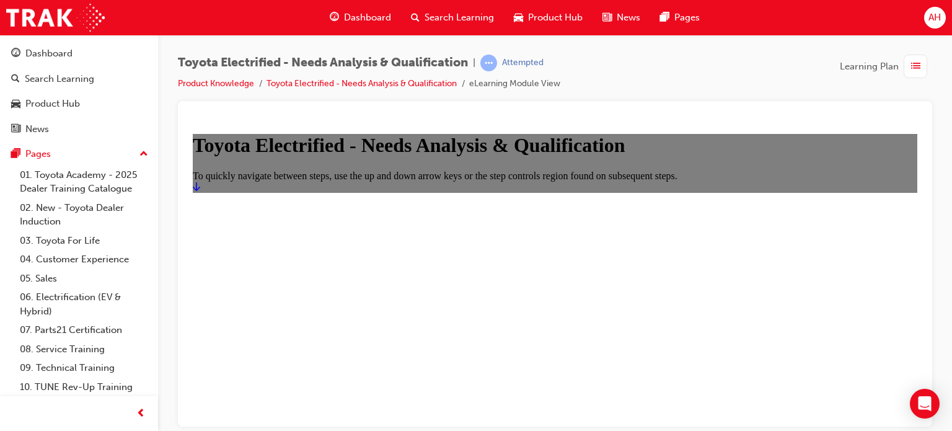
click at [200, 191] on icon "Start" at bounding box center [196, 186] width 7 height 10
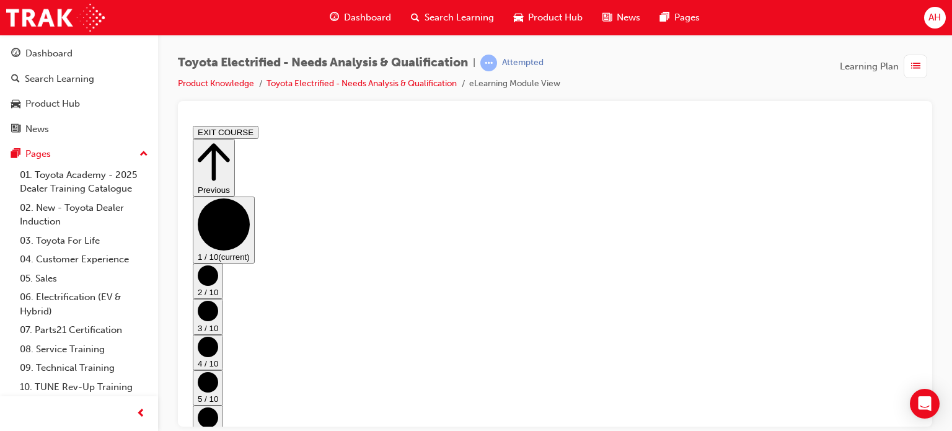
scroll to position [70, 0]
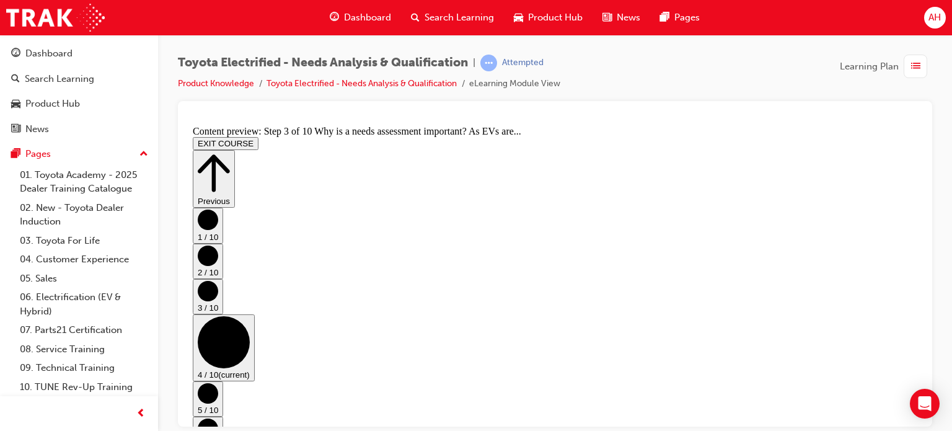
scroll to position [0, 0]
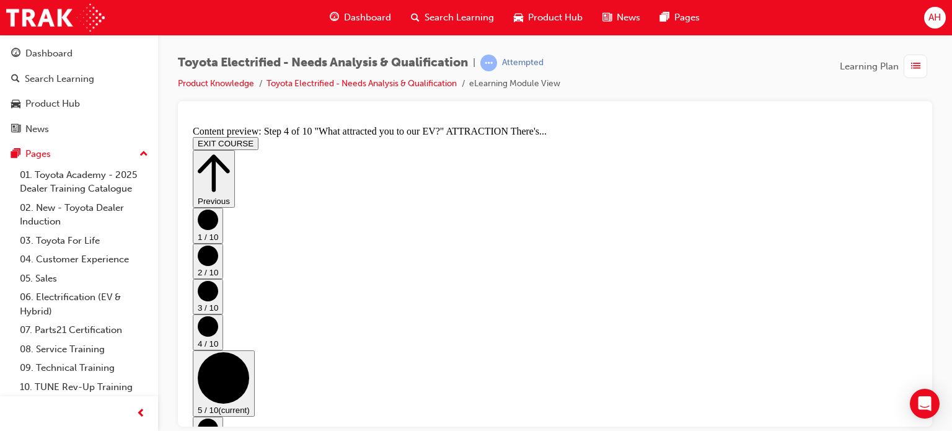
scroll to position [0, 0]
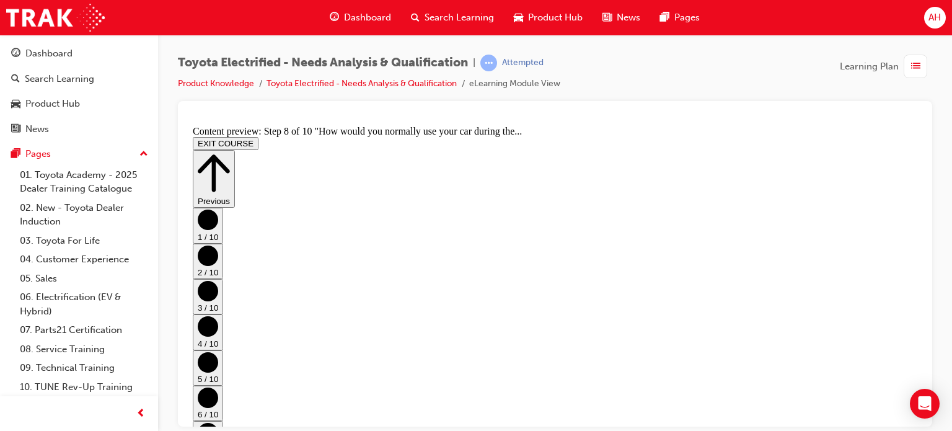
scroll to position [0, 0]
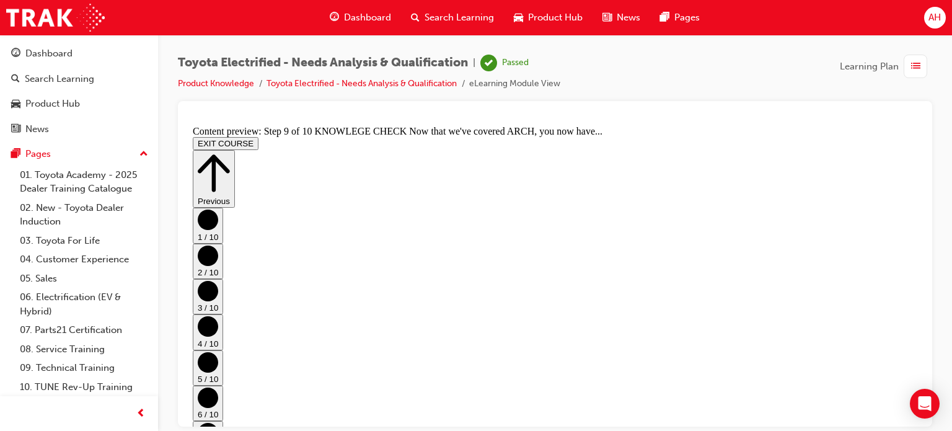
click at [921, 71] on div "button" at bounding box center [915, 67] width 24 height 24
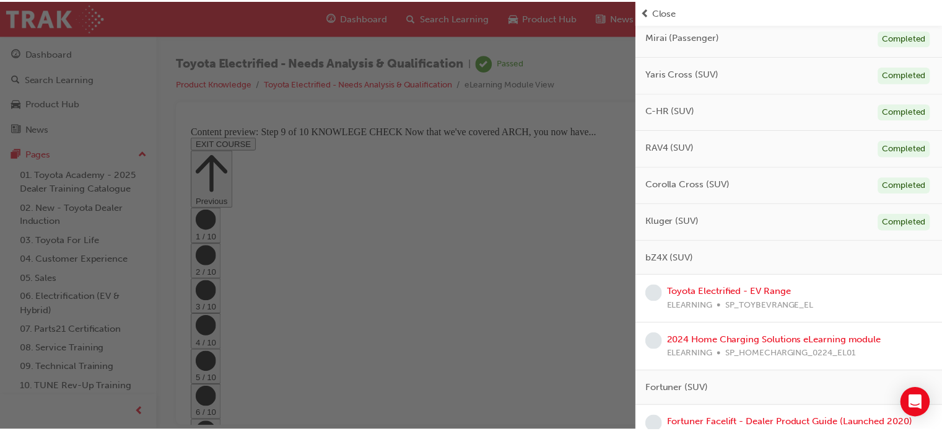
scroll to position [310, 0]
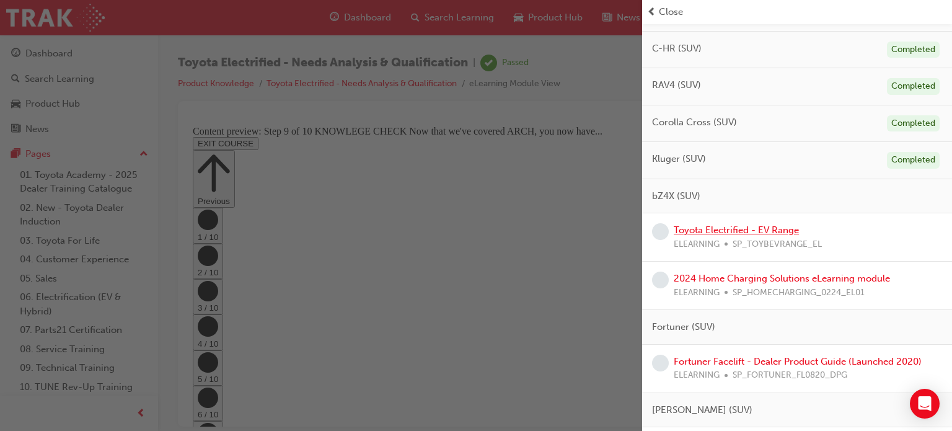
click at [768, 230] on link "Toyota Electrified - EV Range" at bounding box center [736, 229] width 125 height 11
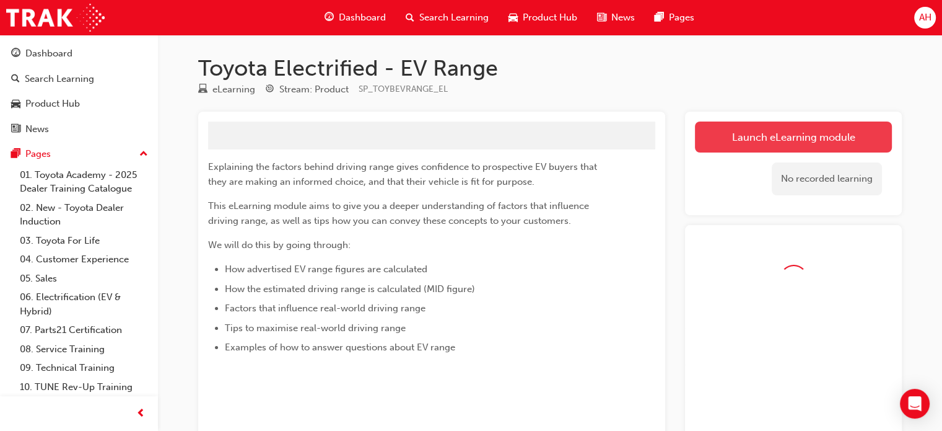
click at [734, 144] on button "Launch eLearning module" at bounding box center [793, 136] width 197 height 31
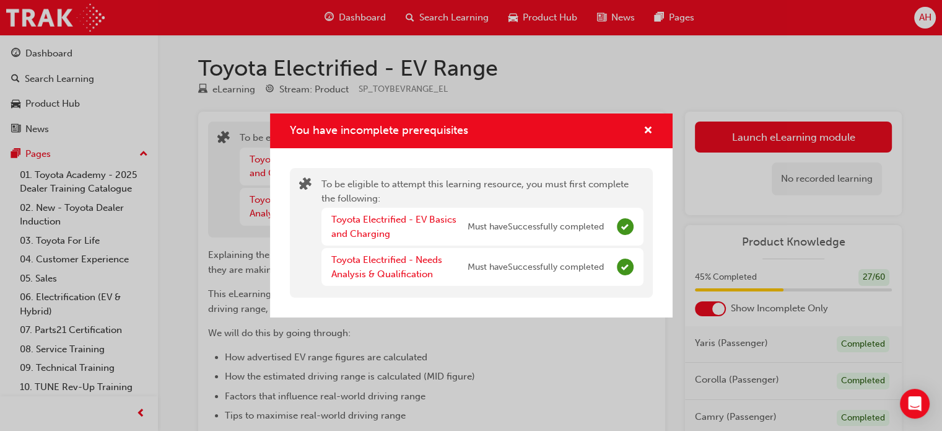
click at [584, 234] on div "Toyota Electrified - EV Basics and Charging Must have Successfully completed" at bounding box center [468, 227] width 273 height 28
click at [587, 271] on span "Must have Successfully completed" at bounding box center [536, 267] width 136 height 14
click at [661, 125] on div "You have incomplete prerequisites" at bounding box center [471, 130] width 403 height 35
click at [647, 132] on span "cross-icon" at bounding box center [648, 131] width 9 height 11
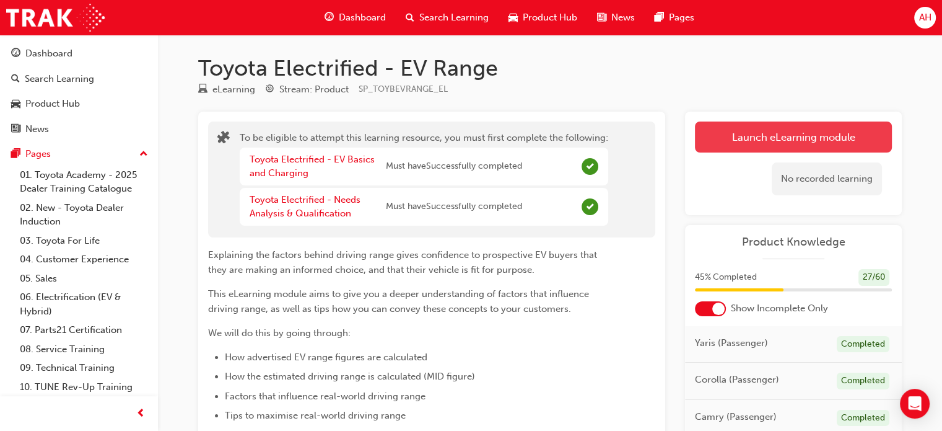
click at [745, 140] on button "Launch eLearning module" at bounding box center [793, 136] width 197 height 31
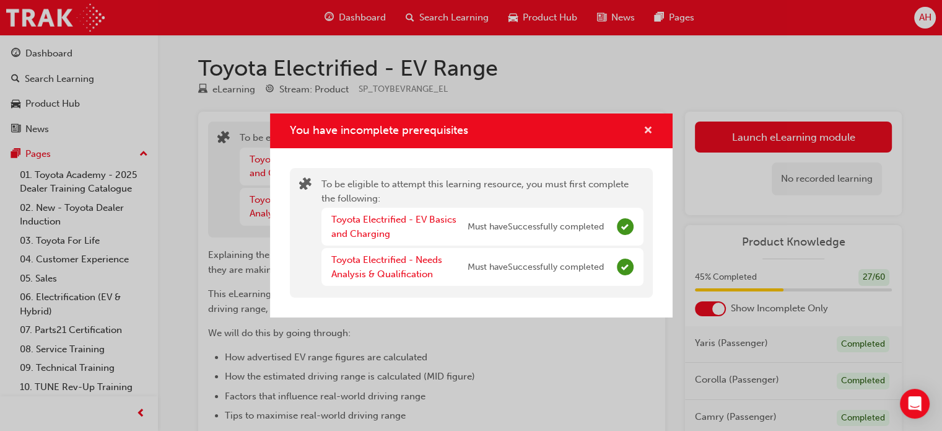
click at [651, 131] on span "cross-icon" at bounding box center [648, 131] width 9 height 11
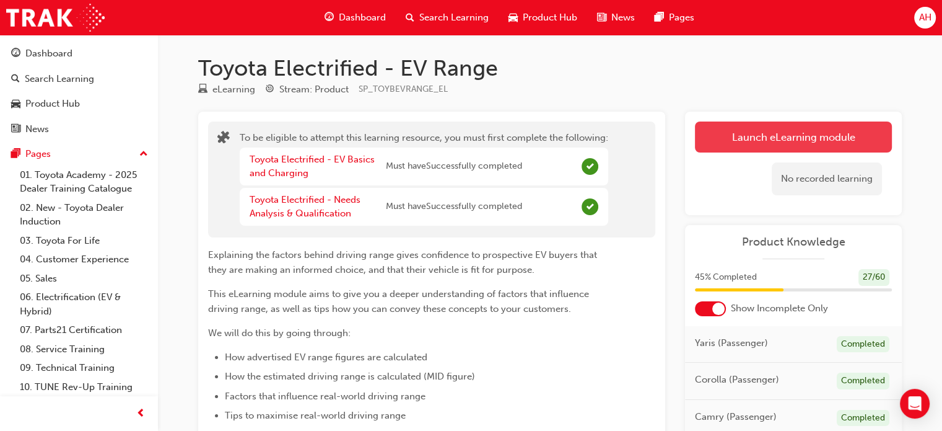
click at [843, 138] on button "Launch eLearning module" at bounding box center [793, 136] width 197 height 31
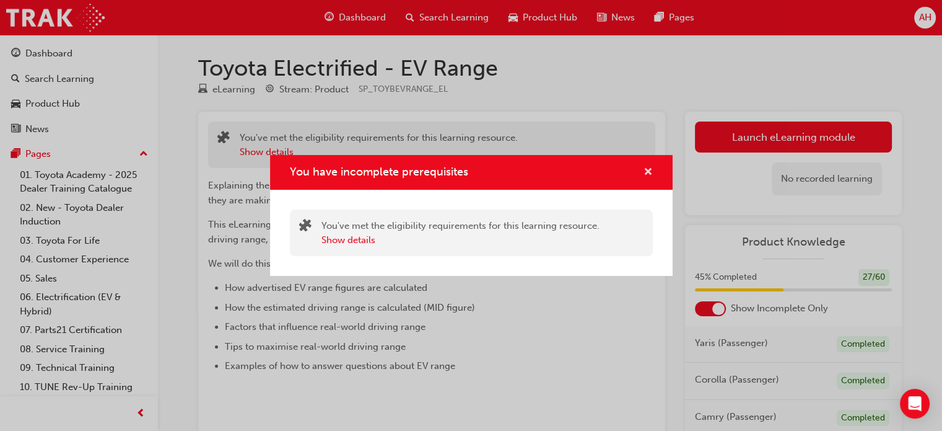
click at [648, 173] on span "cross-icon" at bounding box center [648, 172] width 9 height 11
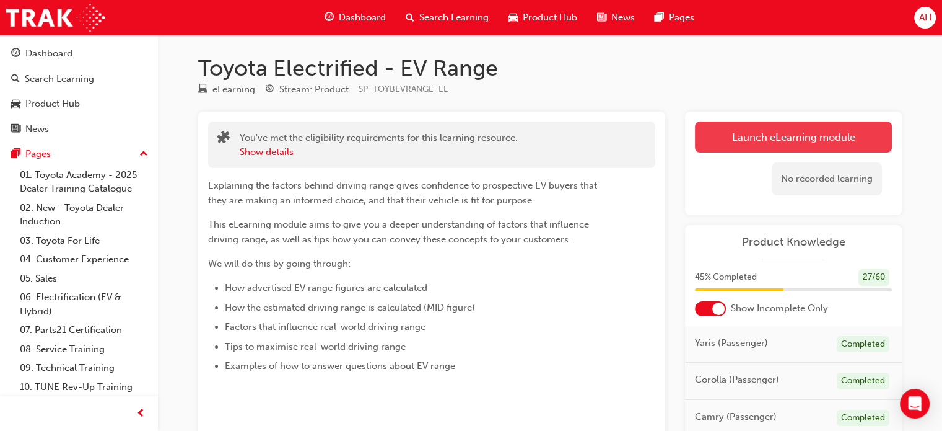
click at [812, 149] on button "Launch eLearning module" at bounding box center [793, 136] width 197 height 31
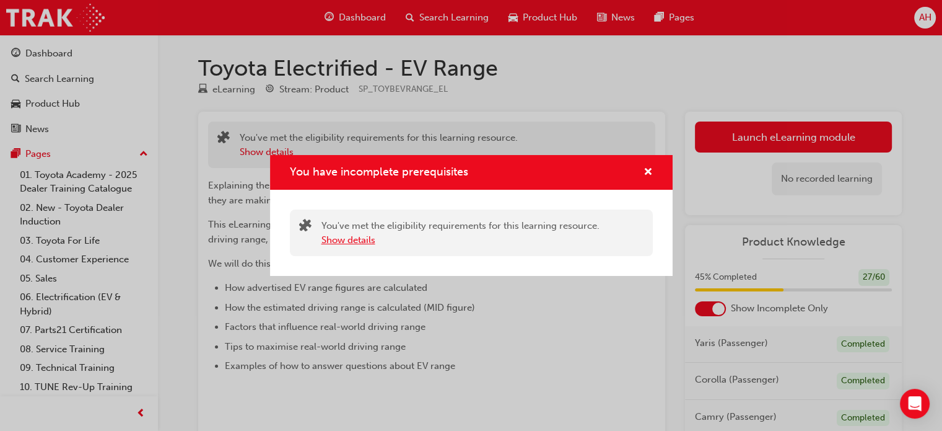
click at [354, 245] on button "Show details" at bounding box center [349, 240] width 54 height 14
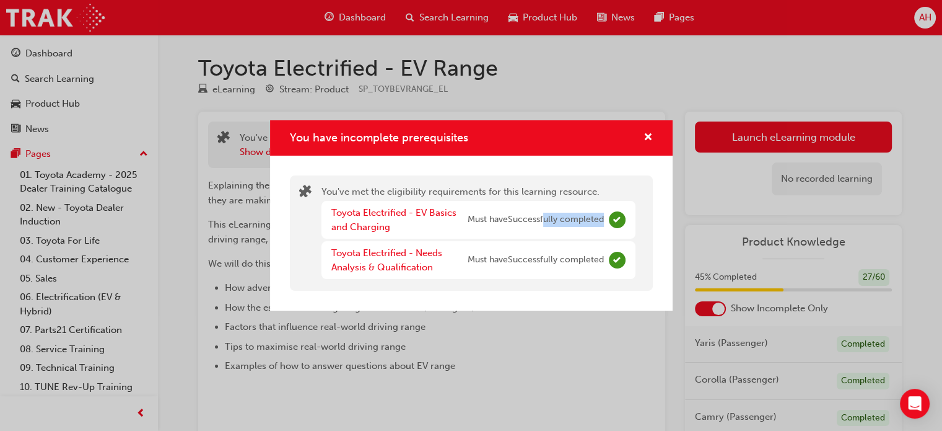
drag, startPoint x: 597, startPoint y: 219, endPoint x: 640, endPoint y: 219, distance: 42.8
click at [640, 219] on div "You've met the eligibility requirements for this learning resource. Toyota Elec…" at bounding box center [471, 233] width 345 height 97
click at [644, 135] on span "cross-icon" at bounding box center [648, 138] width 9 height 11
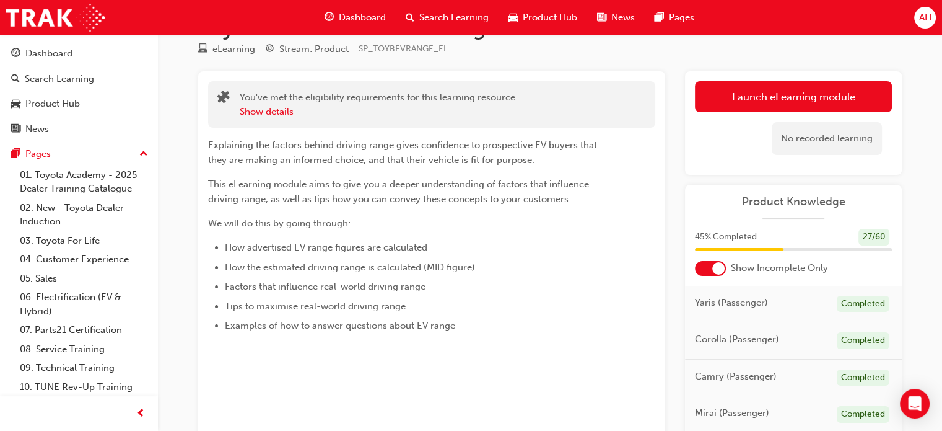
scroll to position [62, 0]
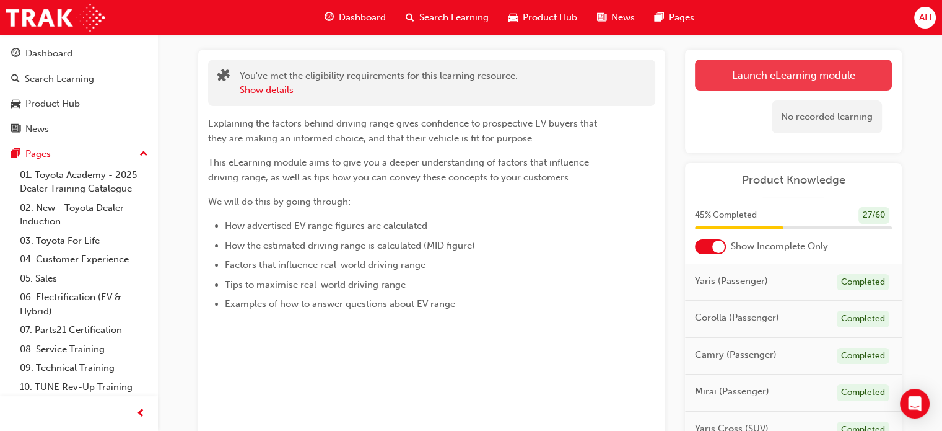
click at [788, 76] on button "Launch eLearning module" at bounding box center [793, 74] width 197 height 31
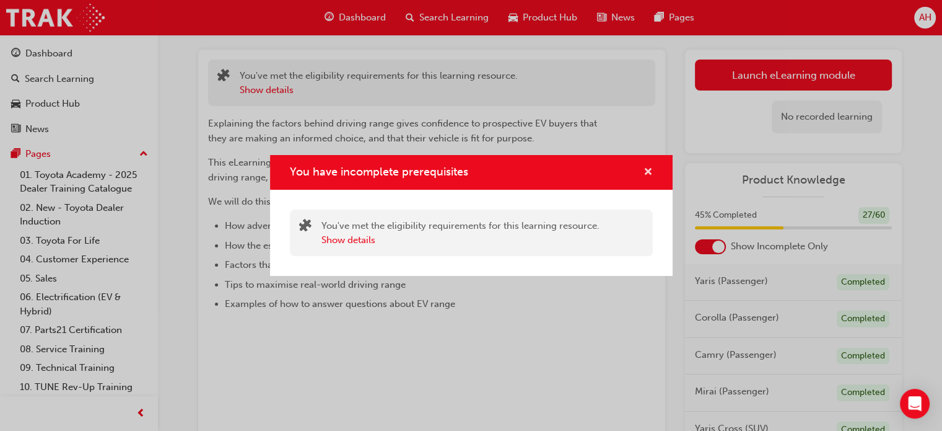
click at [649, 168] on span "cross-icon" at bounding box center [648, 172] width 9 height 11
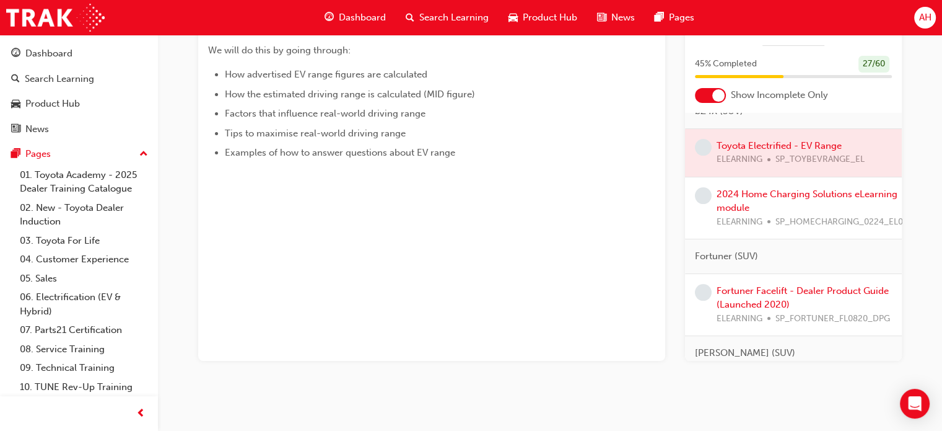
scroll to position [372, 0]
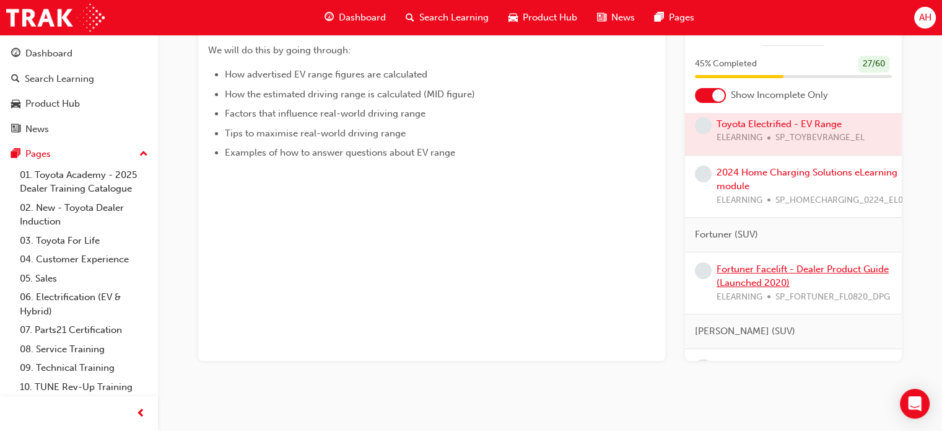
click at [797, 272] on link "Fortuner Facelift - Dealer Product Guide (Launched 2020)" at bounding box center [803, 275] width 172 height 25
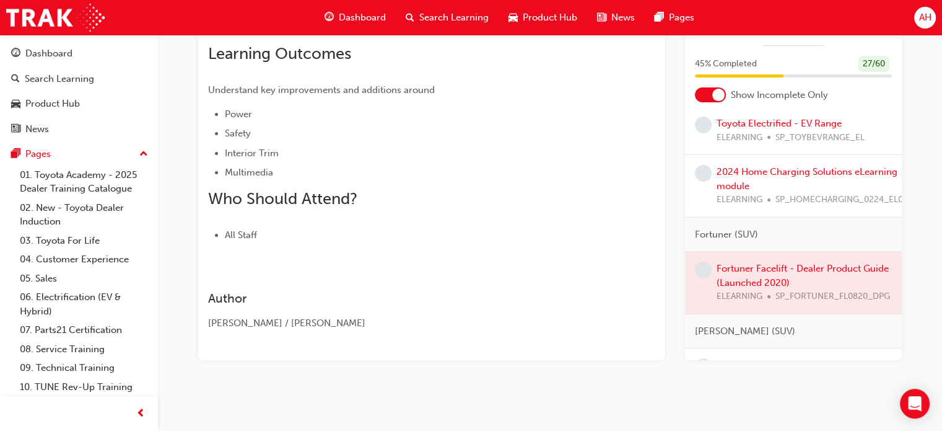
click at [796, 267] on div at bounding box center [793, 283] width 217 height 62
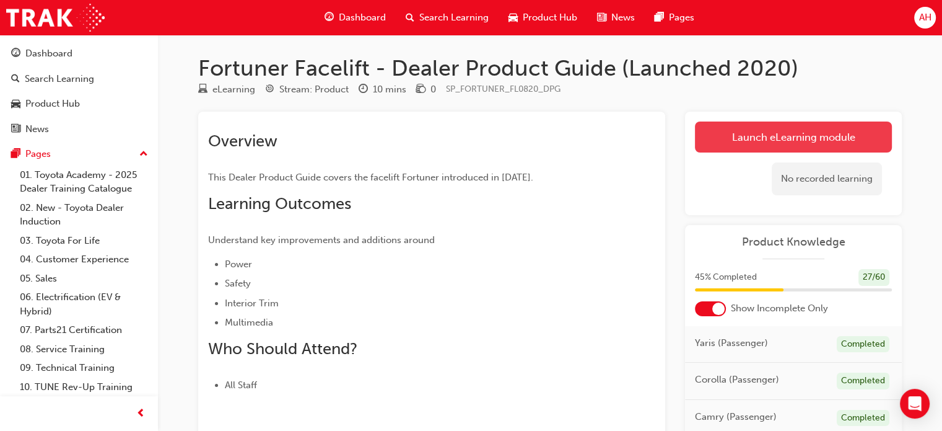
click at [802, 143] on link "Launch eLearning module" at bounding box center [793, 136] width 197 height 31
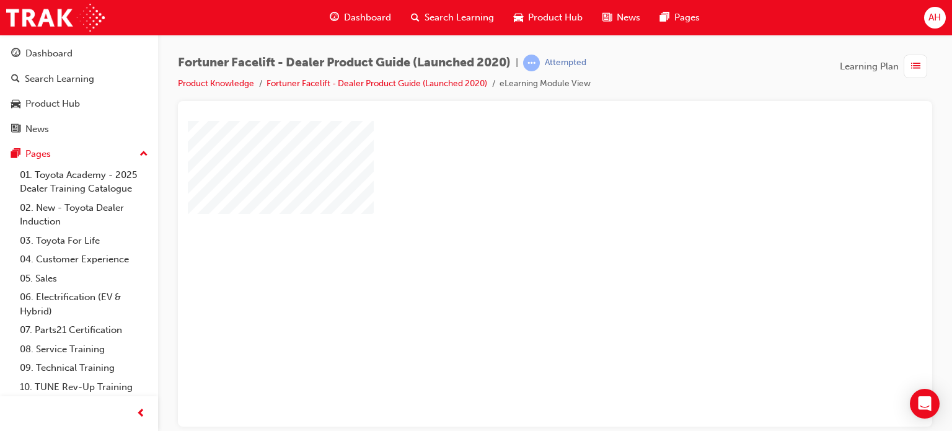
click at [519, 237] on div "play" at bounding box center [519, 237] width 0 height 0
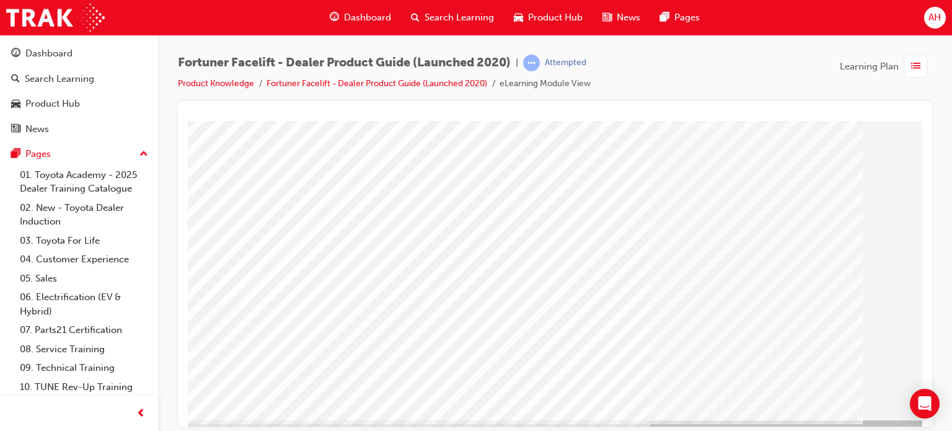
scroll to position [169, 0]
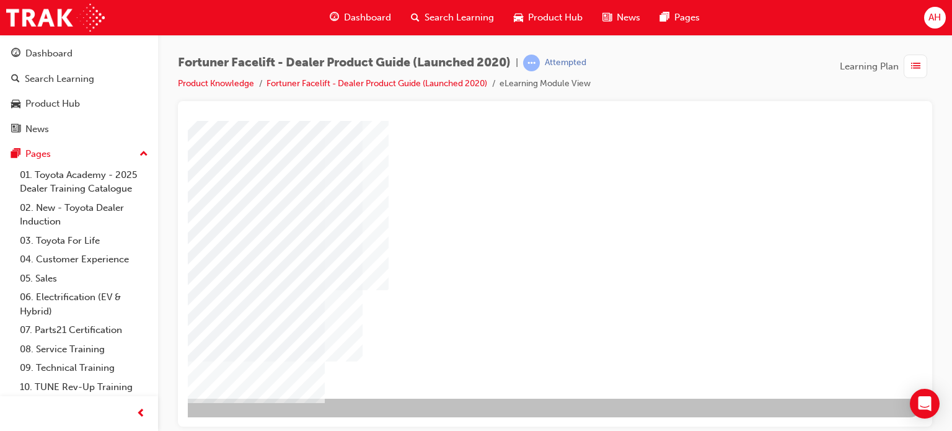
click at [157, 420] on div "NEXT Trigger this button to go to the next slide" at bounding box center [118, 431] width 78 height 22
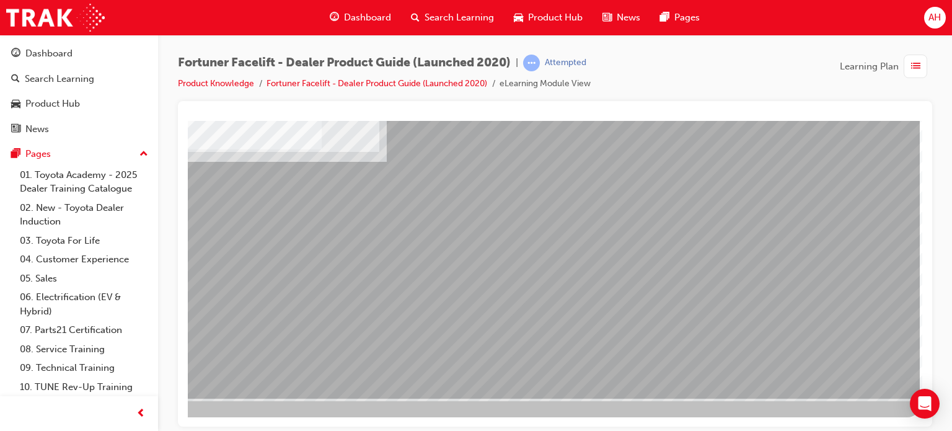
drag, startPoint x: 590, startPoint y: 420, endPoint x: 961, endPoint y: 546, distance: 392.1
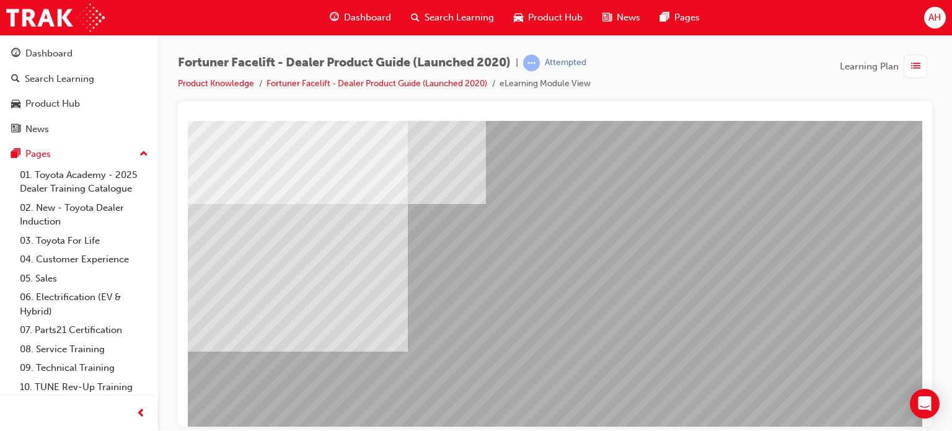
scroll to position [124, 0]
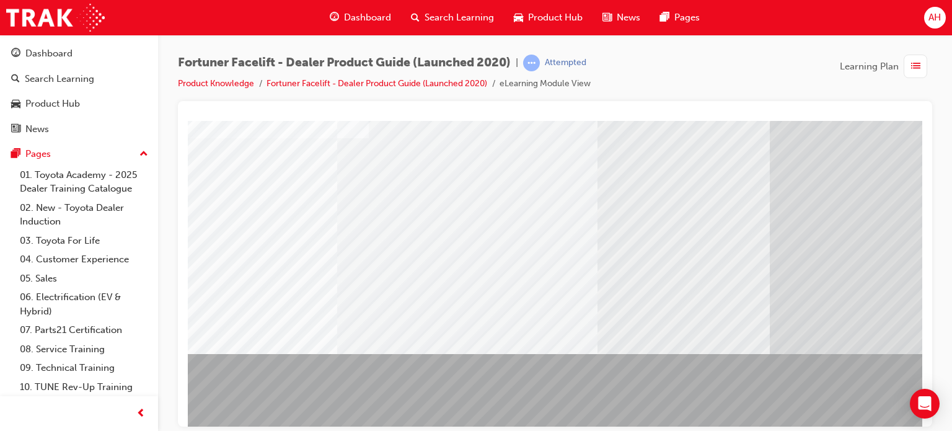
scroll to position [124, 118]
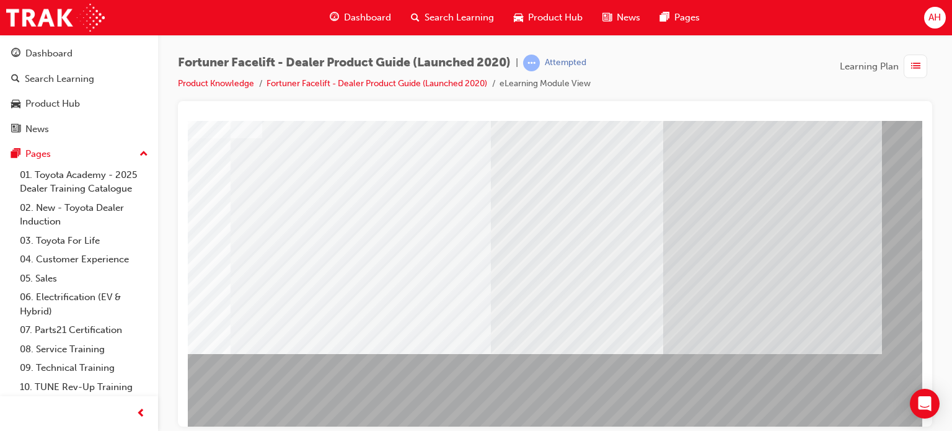
drag, startPoint x: 715, startPoint y: 420, endPoint x: 1030, endPoint y: 547, distance: 340.3
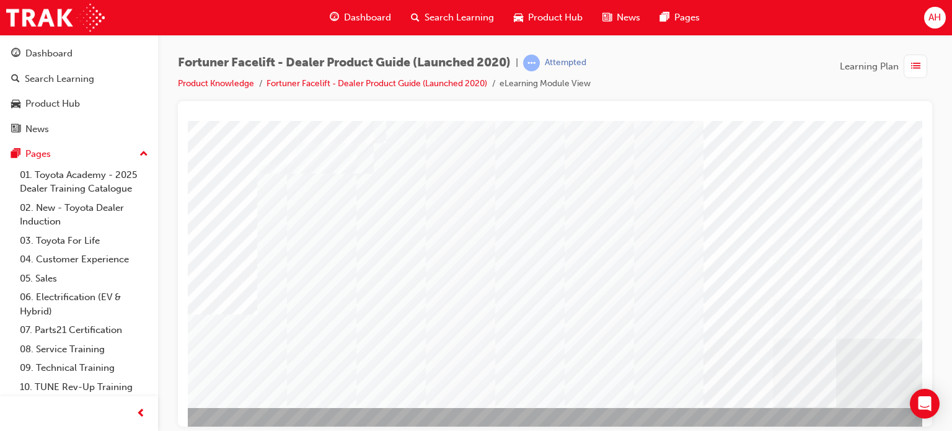
scroll to position [124, 0]
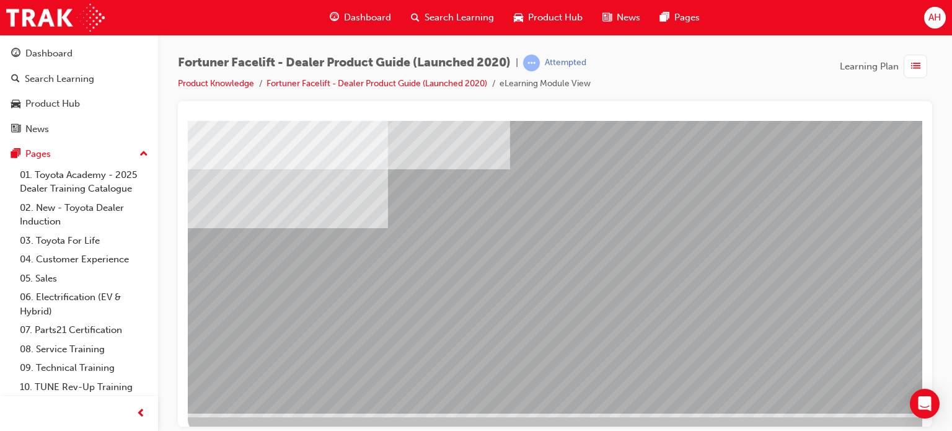
scroll to position [169, 0]
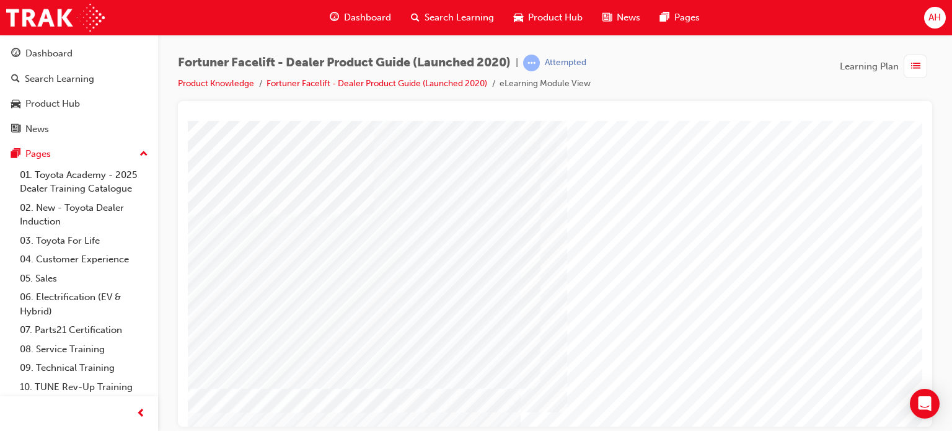
scroll to position [0, 64]
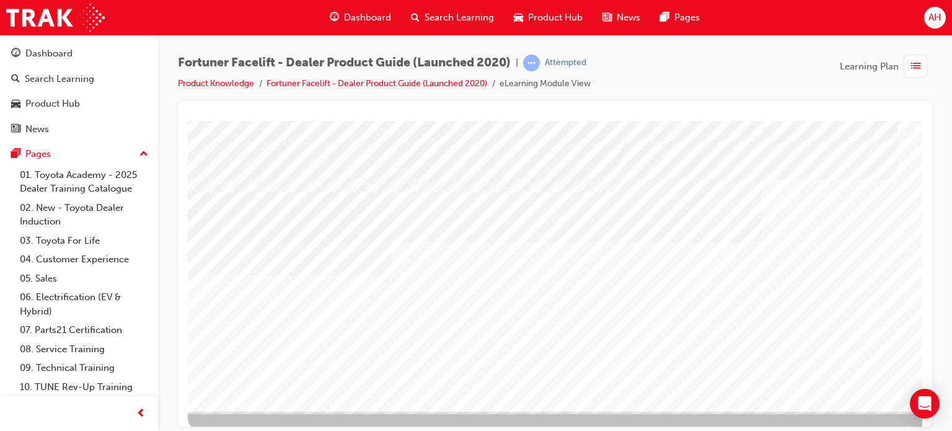
scroll to position [169, 0]
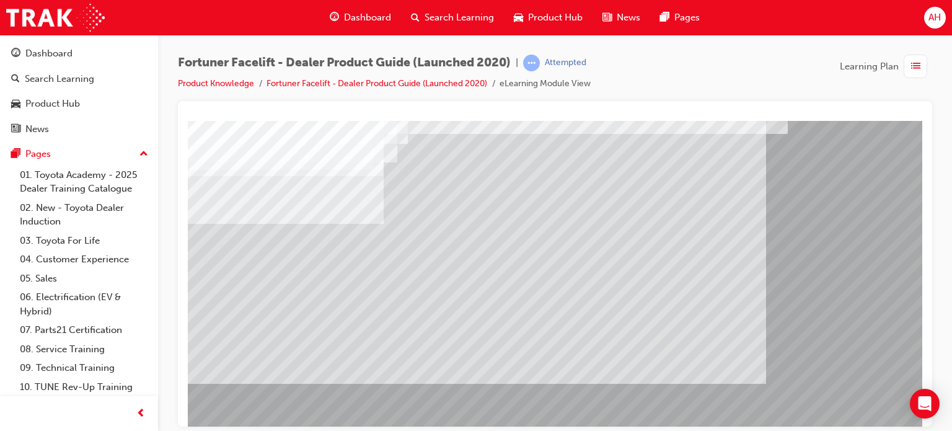
scroll to position [124, 0]
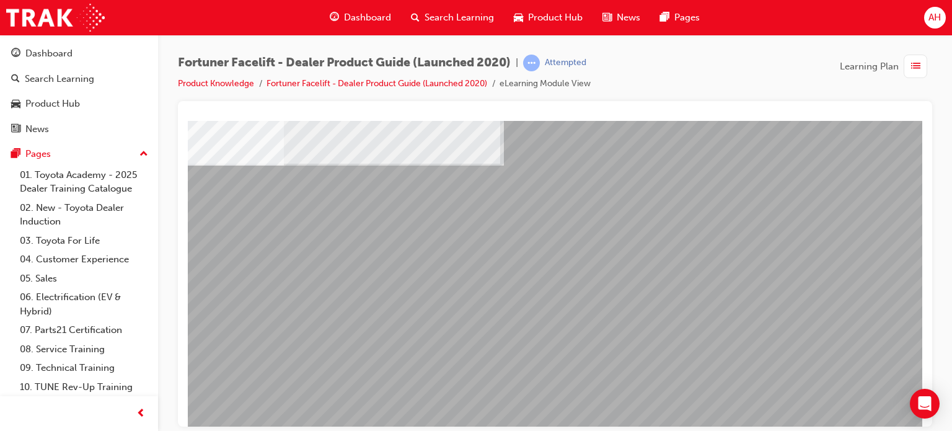
scroll to position [0, 0]
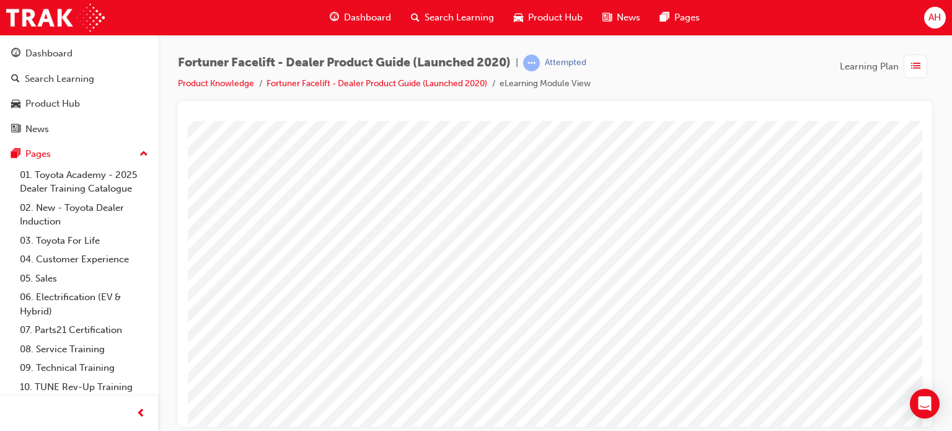
drag, startPoint x: 786, startPoint y: 416, endPoint x: 842, endPoint y: 422, distance: 56.0
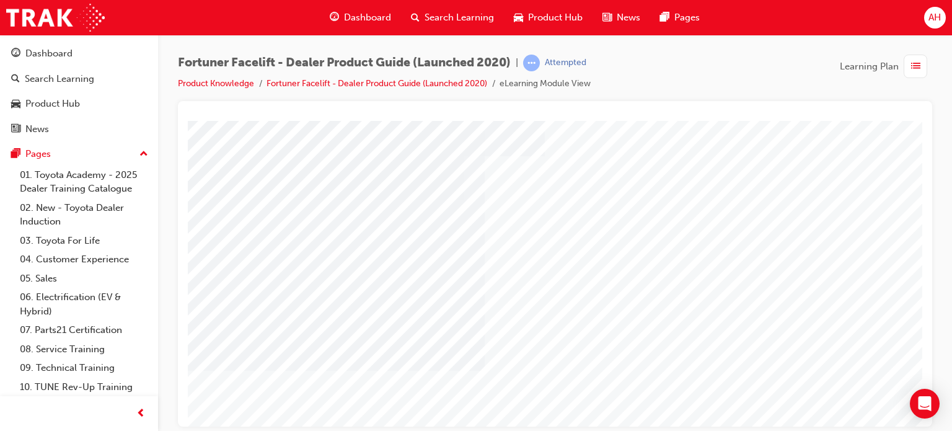
scroll to position [124, 0]
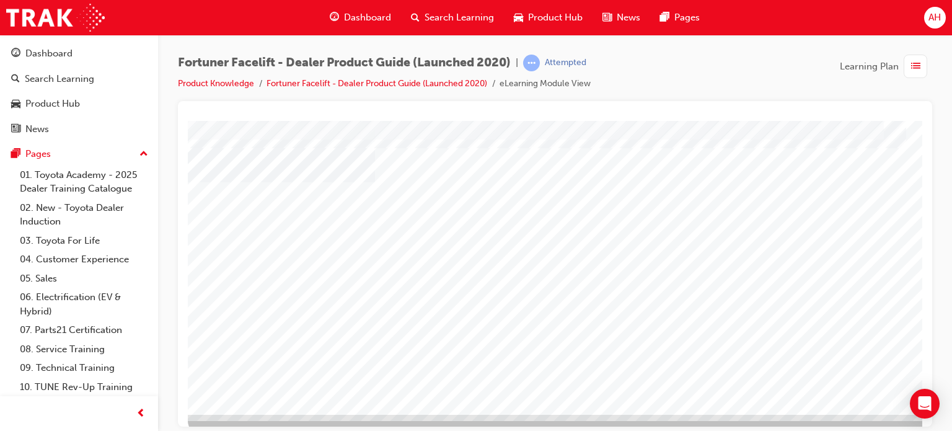
scroll to position [169, 0]
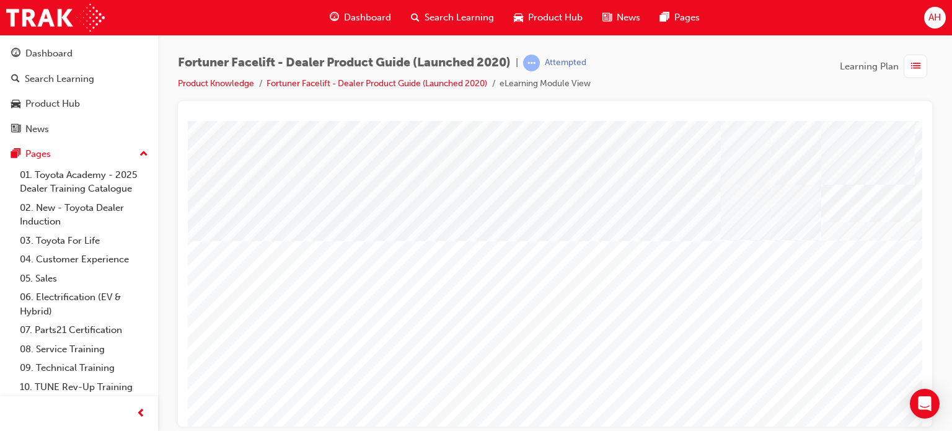
scroll to position [169, 0]
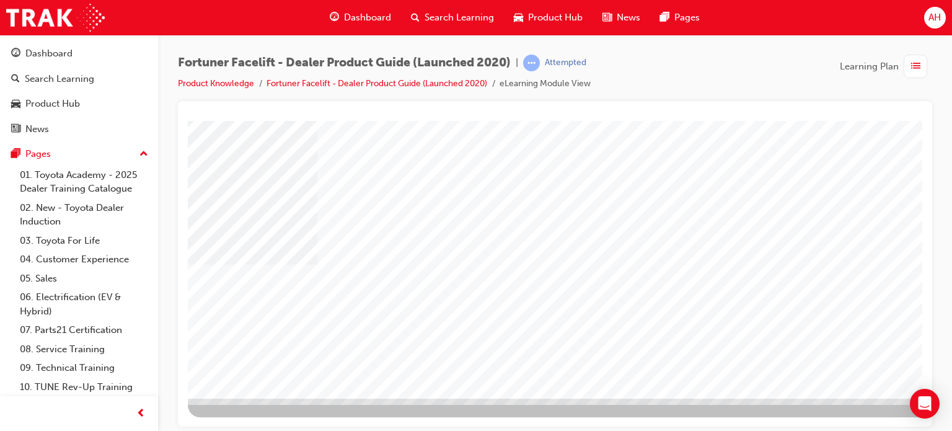
scroll to position [169, 118]
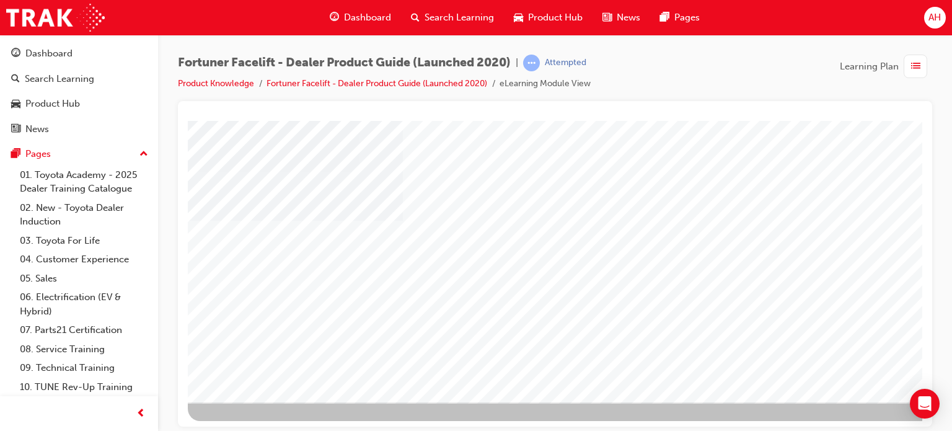
scroll to position [169, 0]
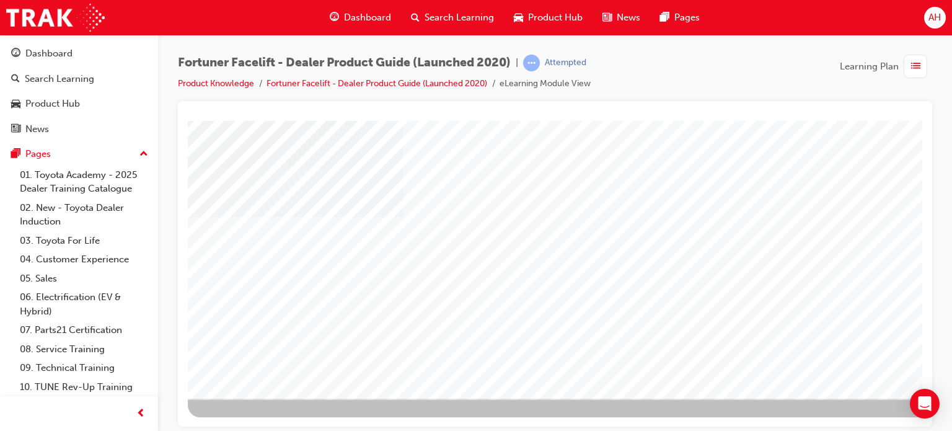
drag, startPoint x: 771, startPoint y: 417, endPoint x: 820, endPoint y: 420, distance: 48.4
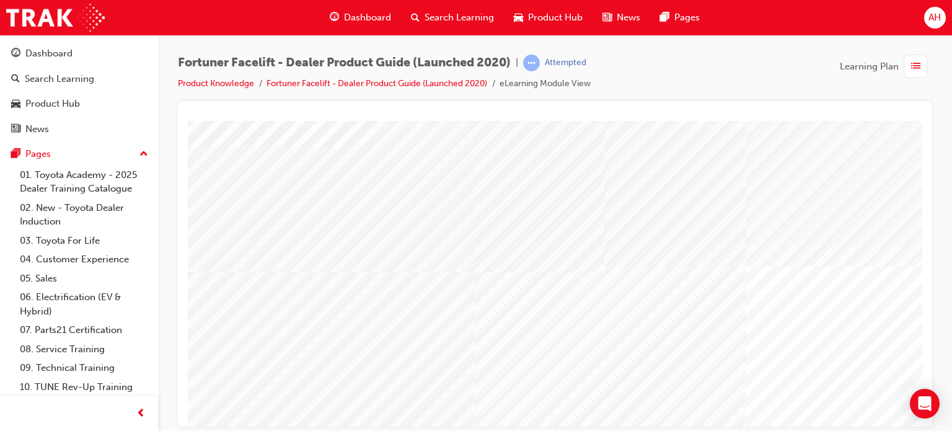
scroll to position [124, 0]
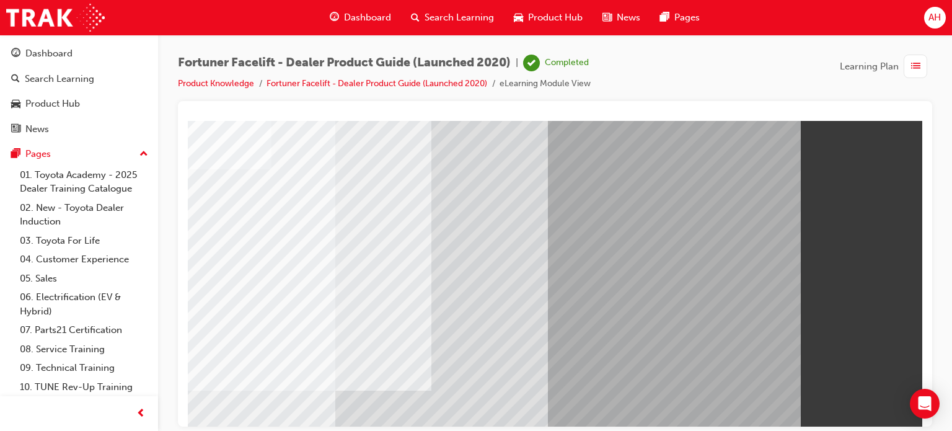
click at [918, 58] on div "button" at bounding box center [915, 67] width 24 height 24
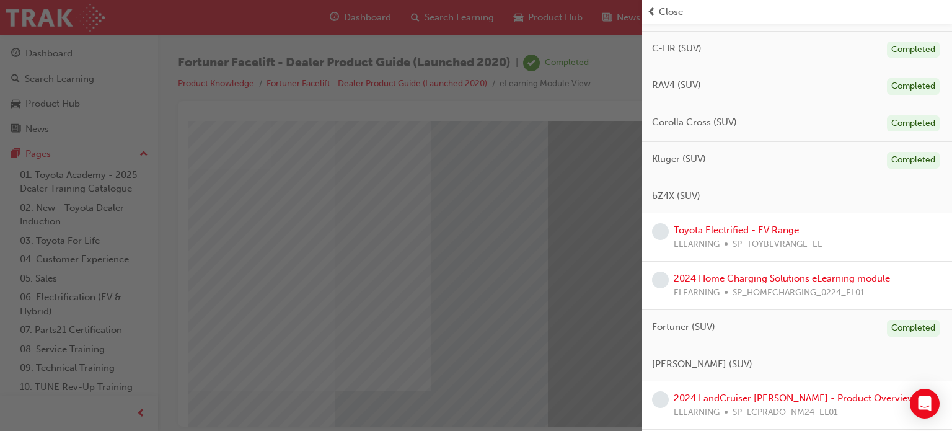
click at [773, 235] on link "Toyota Electrified - EV Range" at bounding box center [736, 229] width 125 height 11
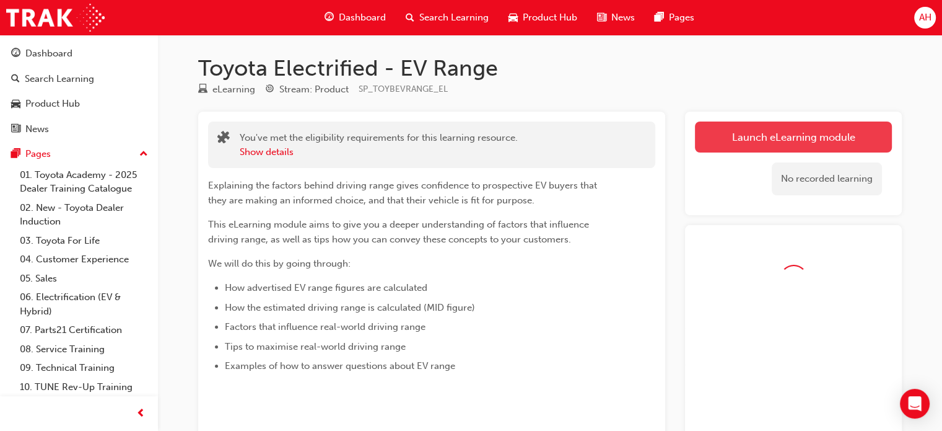
click at [788, 133] on link "Launch eLearning module" at bounding box center [793, 136] width 197 height 31
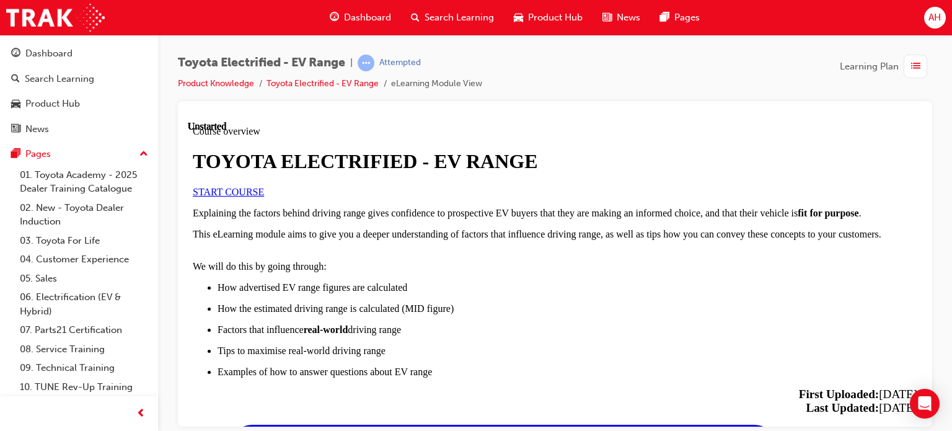
click at [264, 196] on link "START COURSE" at bounding box center [228, 191] width 71 height 11
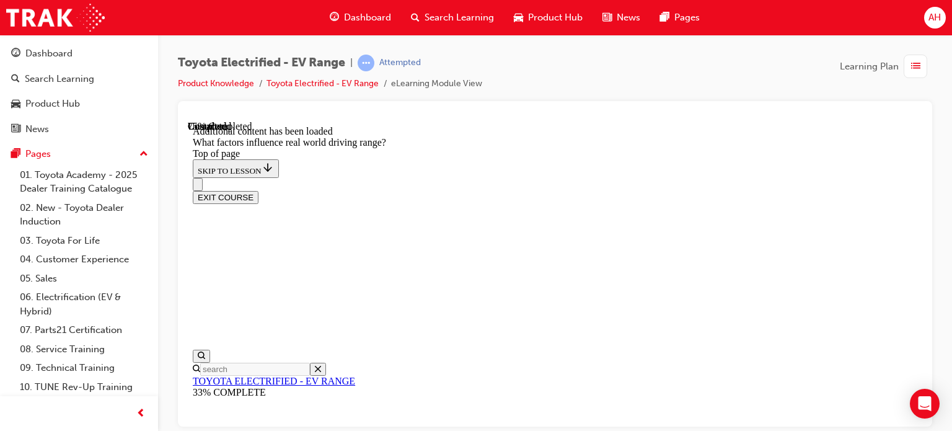
drag, startPoint x: 569, startPoint y: 338, endPoint x: 654, endPoint y: 208, distance: 154.9
drag, startPoint x: 654, startPoint y: 208, endPoint x: 518, endPoint y: 376, distance: 215.8
drag, startPoint x: 646, startPoint y: 209, endPoint x: 543, endPoint y: 358, distance: 180.8
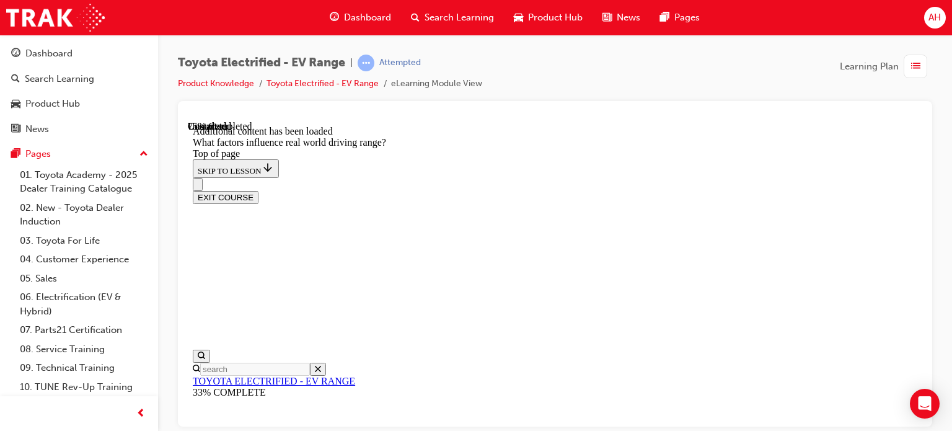
drag, startPoint x: 648, startPoint y: 222, endPoint x: 542, endPoint y: 378, distance: 188.7
drag, startPoint x: 657, startPoint y: 201, endPoint x: 770, endPoint y: 371, distance: 204.3
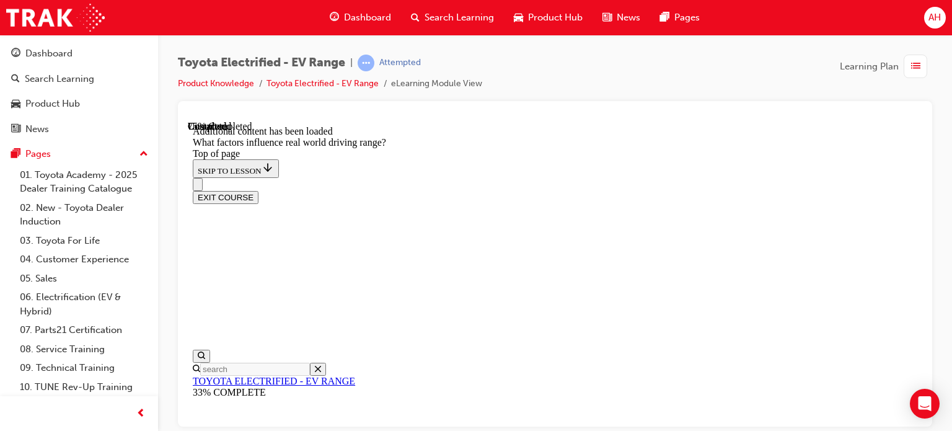
drag, startPoint x: 677, startPoint y: 213, endPoint x: 793, endPoint y: 375, distance: 199.3
drag, startPoint x: 652, startPoint y: 211, endPoint x: 763, endPoint y: 382, distance: 203.7
drag, startPoint x: 682, startPoint y: 218, endPoint x: 802, endPoint y: 382, distance: 203.1
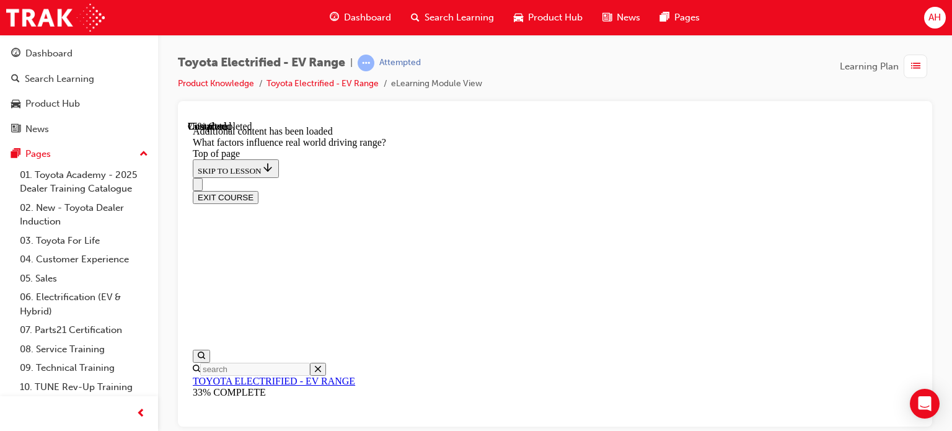
drag, startPoint x: 672, startPoint y: 226, endPoint x: 794, endPoint y: 385, distance: 201.0
drag, startPoint x: 669, startPoint y: 231, endPoint x: 522, endPoint y: 379, distance: 209.0
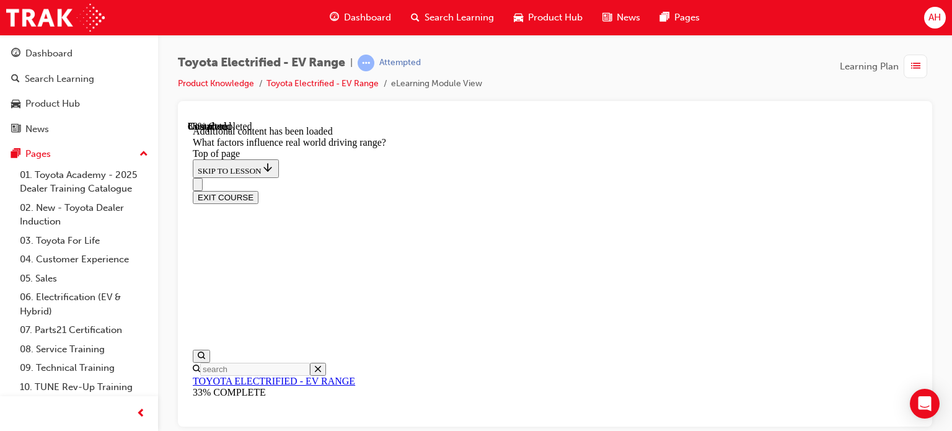
scroll to position [1966, 0]
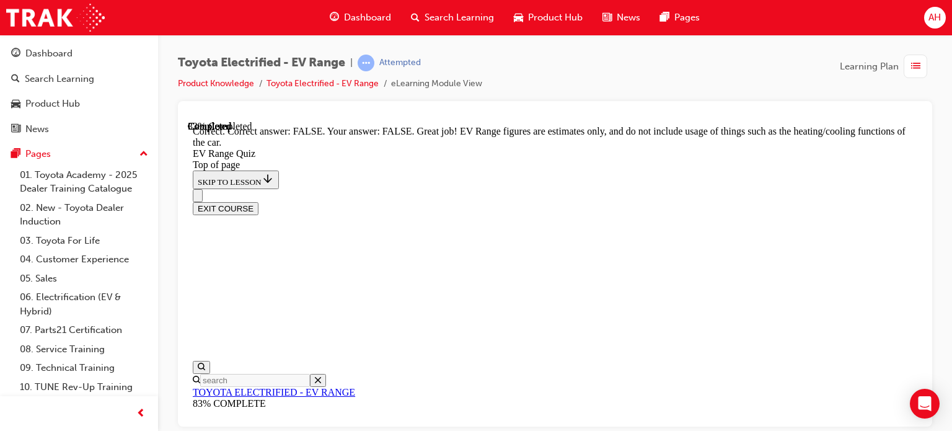
drag, startPoint x: 540, startPoint y: 204, endPoint x: 592, endPoint y: 208, distance: 52.8
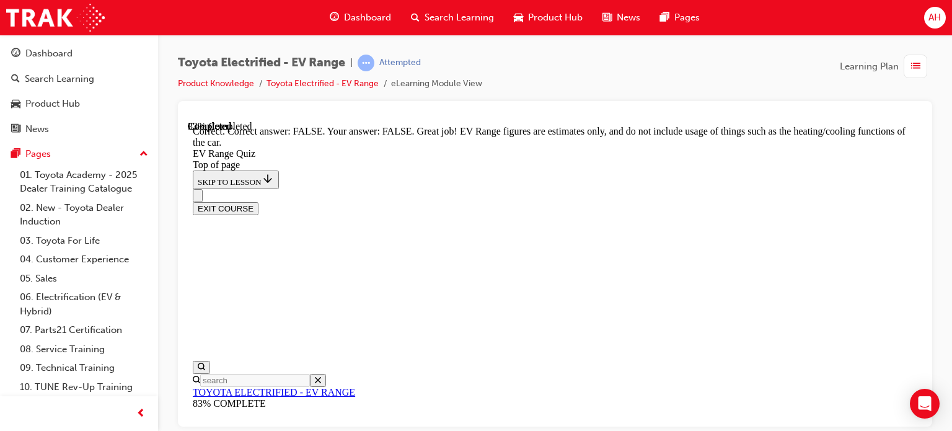
drag, startPoint x: 545, startPoint y: 221, endPoint x: 603, endPoint y: 223, distance: 58.3
drag, startPoint x: 544, startPoint y: 240, endPoint x: 597, endPoint y: 247, distance: 53.7
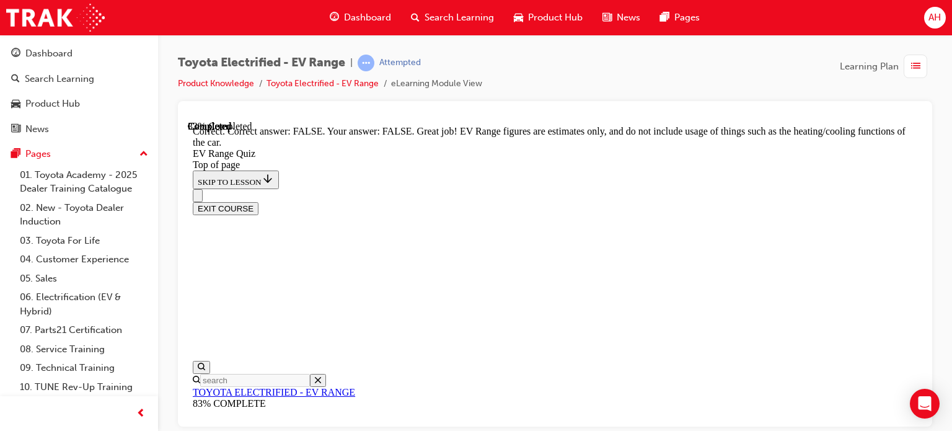
drag, startPoint x: 597, startPoint y: 247, endPoint x: 643, endPoint y: 248, distance: 45.9
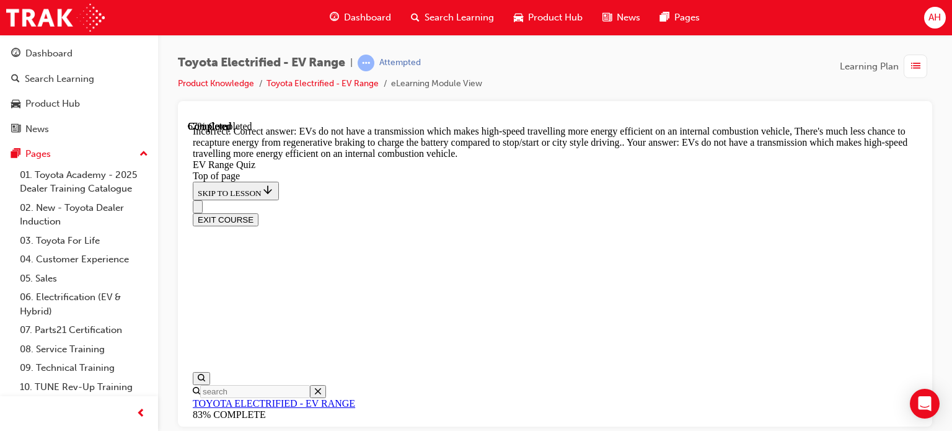
scroll to position [499, 0]
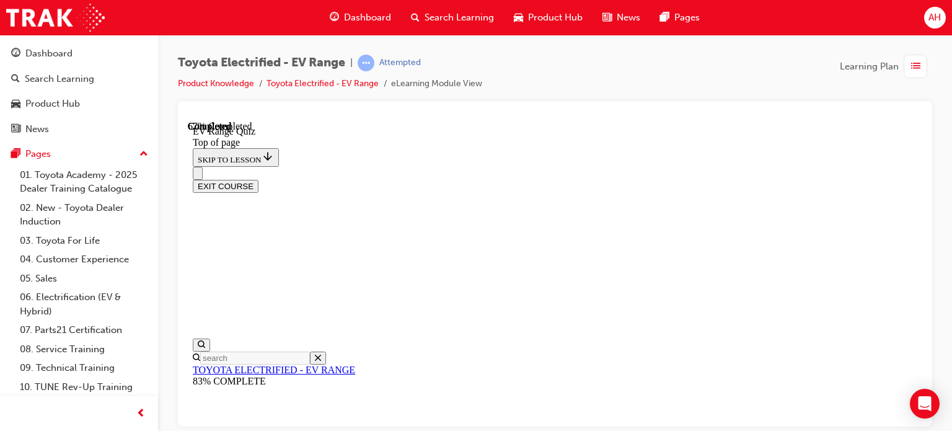
scroll to position [285, 0]
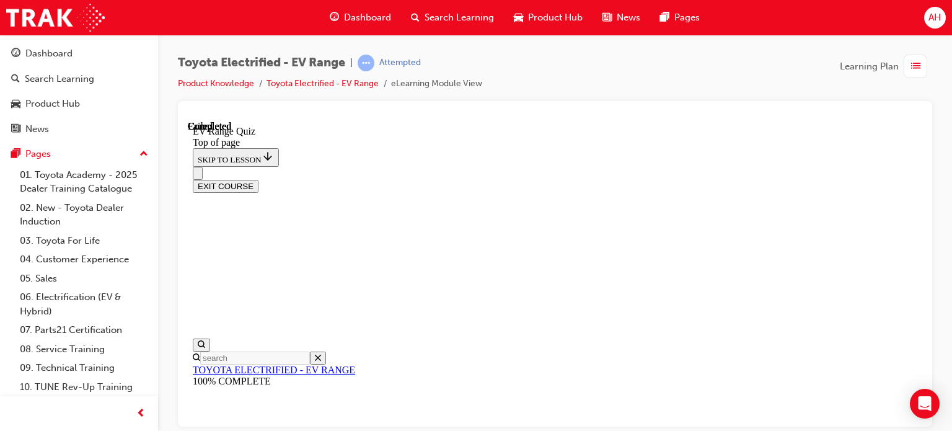
scroll to position [329, 0]
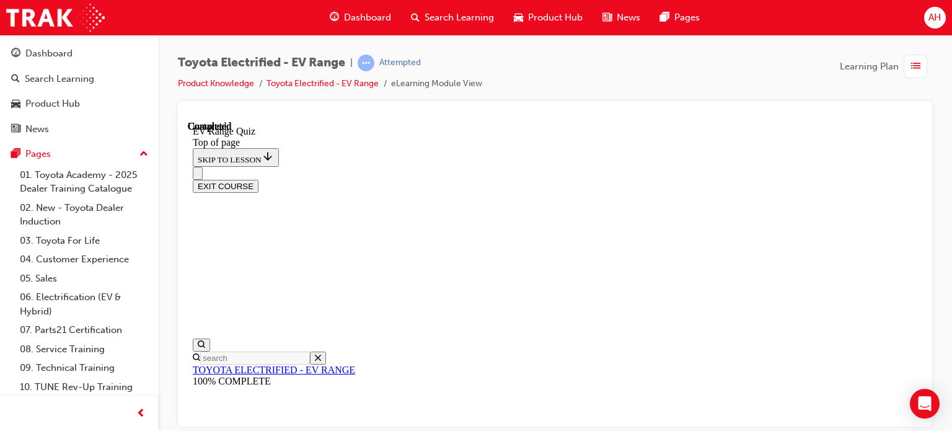
scroll to position [100, 0]
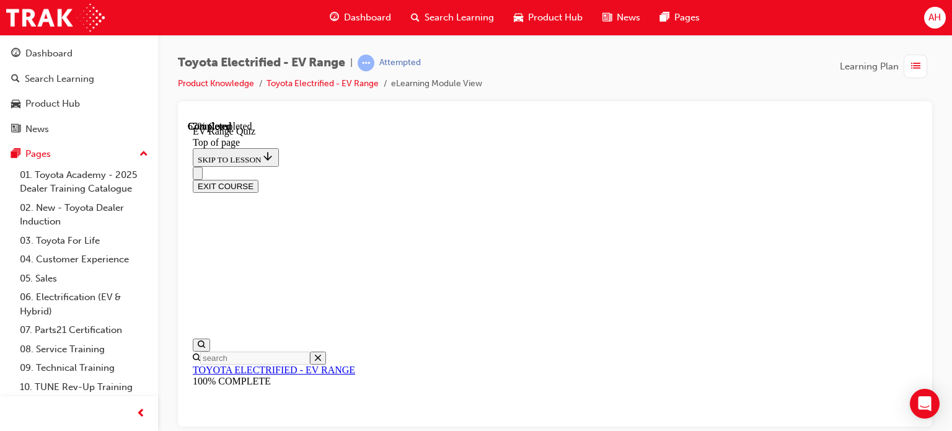
scroll to position [223, 0]
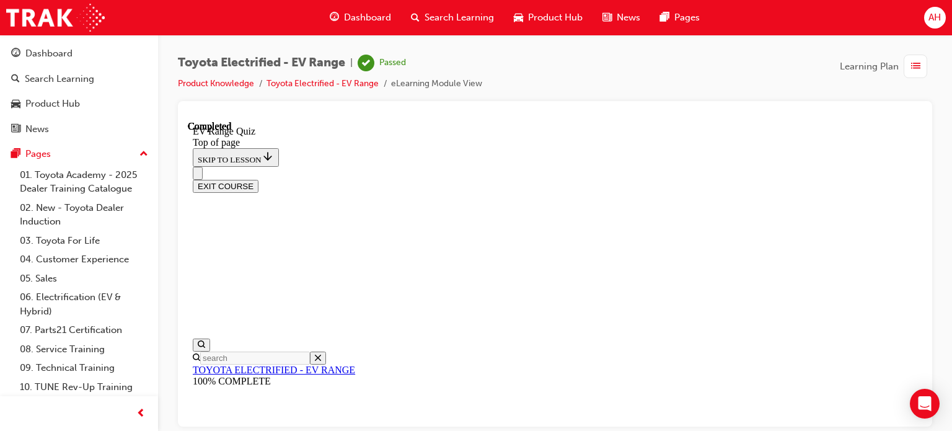
scroll to position [329, 0]
click at [909, 69] on div "button" at bounding box center [915, 67] width 24 height 24
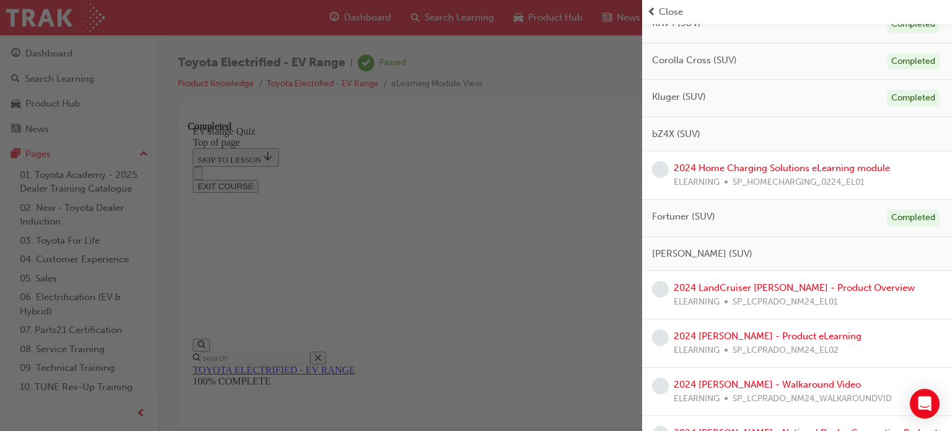
scroll to position [434, 0]
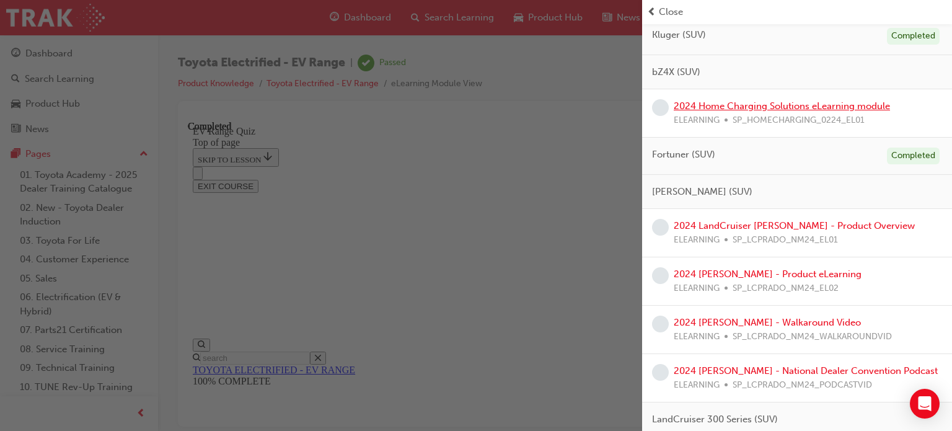
click at [815, 106] on link "2024 Home Charging Solutions eLearning module" at bounding box center [782, 105] width 216 height 11
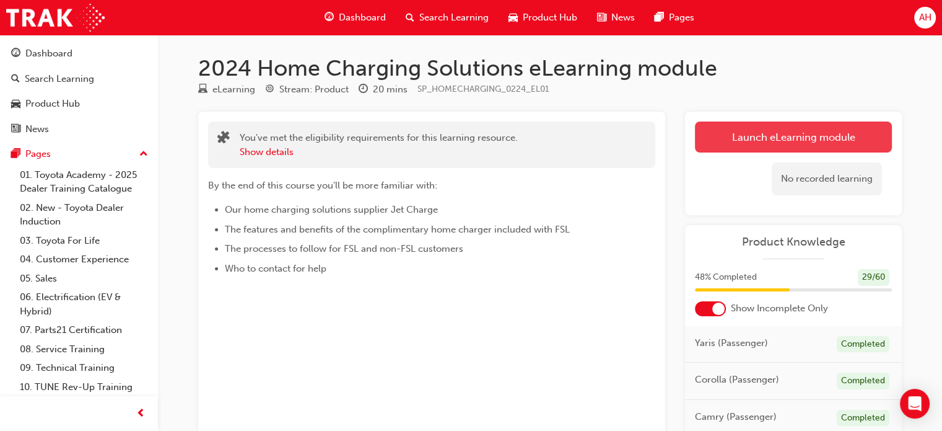
click at [722, 144] on link "Launch eLearning module" at bounding box center [793, 136] width 197 height 31
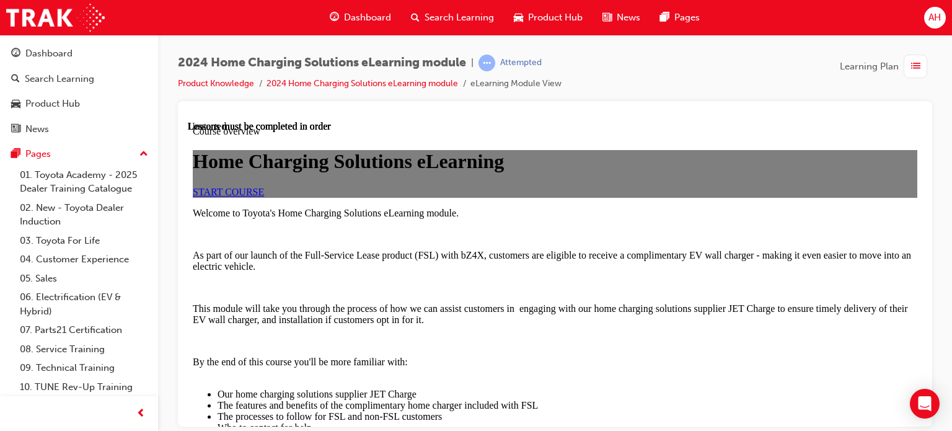
click at [264, 196] on link "START COURSE" at bounding box center [228, 191] width 71 height 11
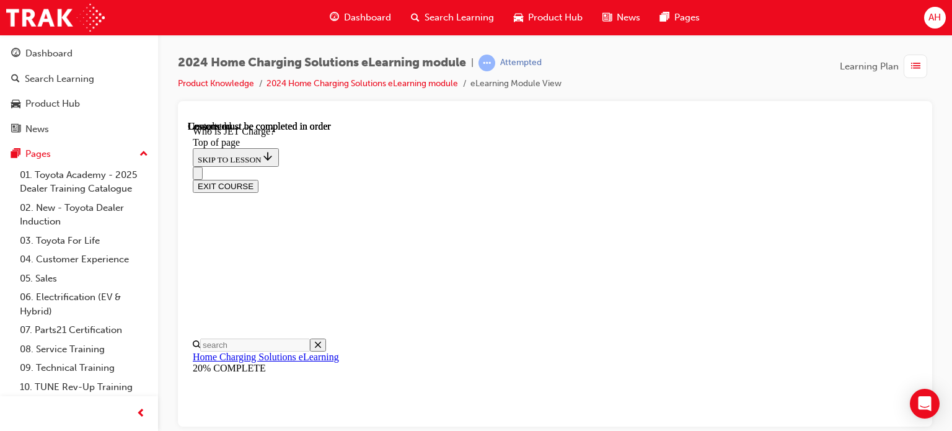
scroll to position [315, 0]
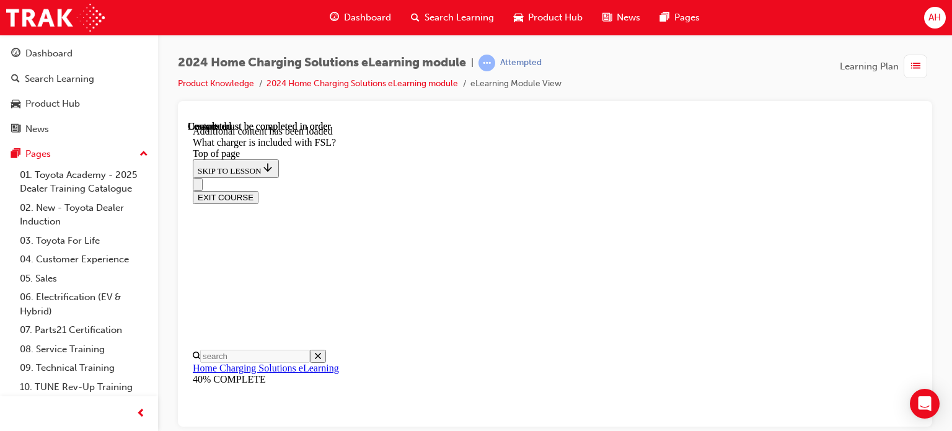
scroll to position [1820, 0]
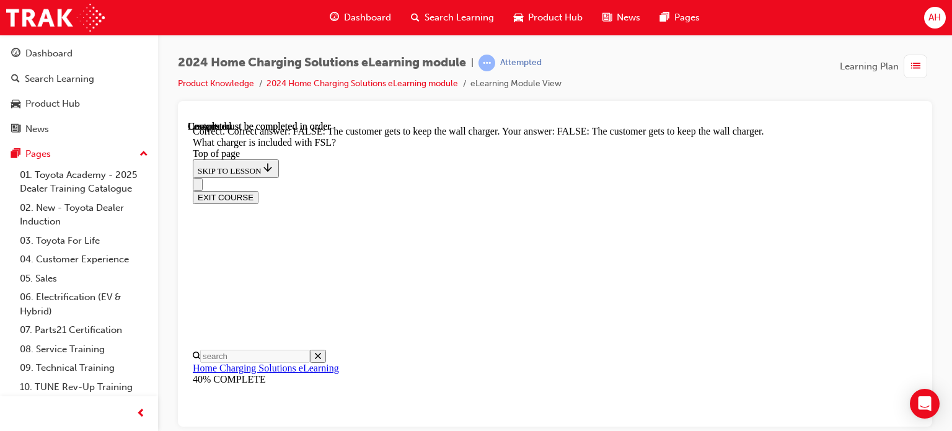
scroll to position [2057, 0]
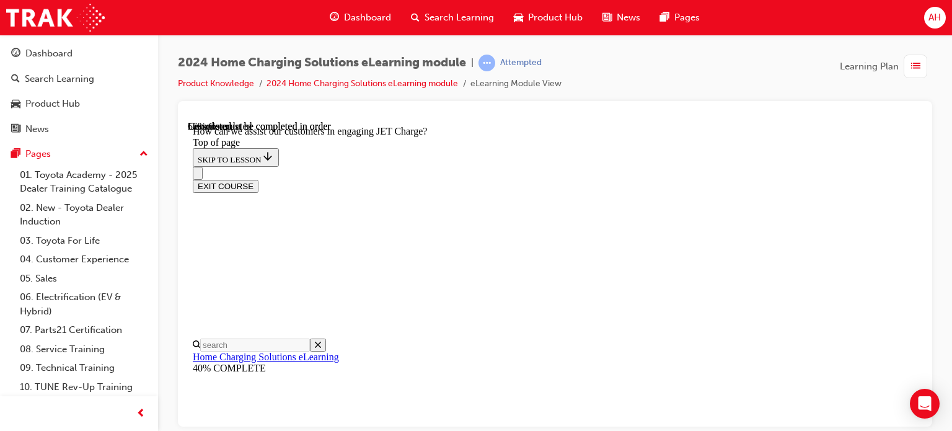
scroll to position [253, 0]
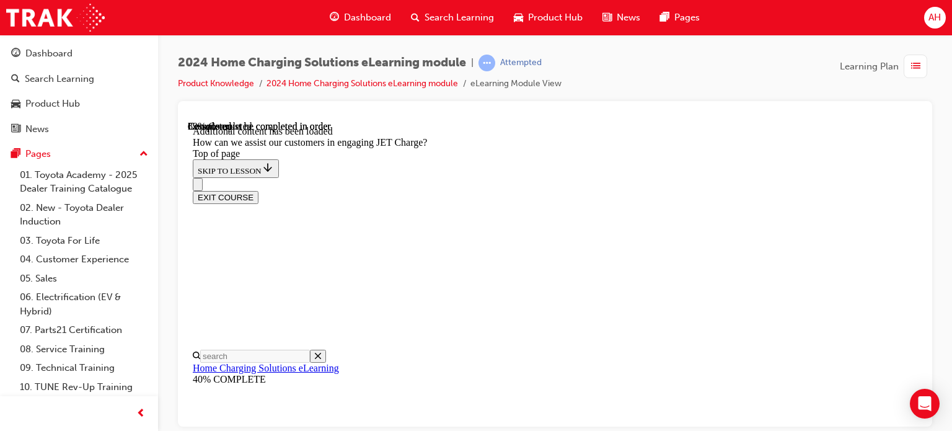
scroll to position [1788, 0]
drag, startPoint x: 597, startPoint y: 362, endPoint x: 627, endPoint y: 232, distance: 133.5
drag, startPoint x: 548, startPoint y: 359, endPoint x: 620, endPoint y: 149, distance: 221.4
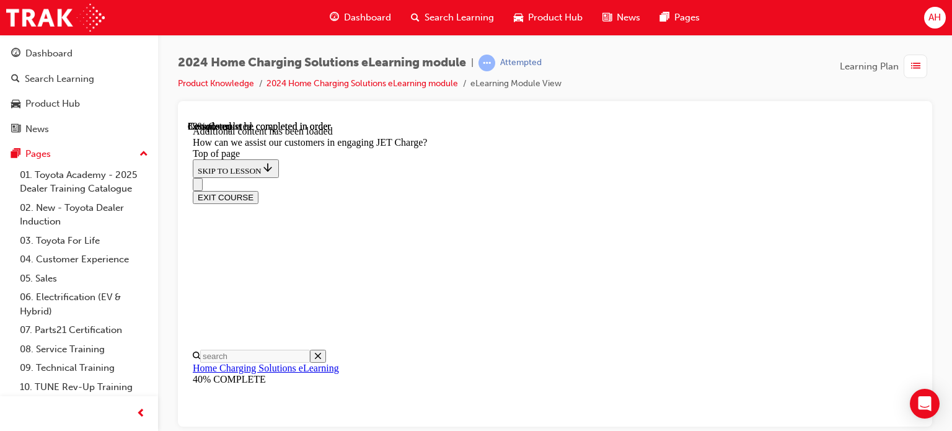
scroll to position [1744, 0]
drag, startPoint x: 584, startPoint y: 395, endPoint x: 638, endPoint y: 191, distance: 210.4
drag, startPoint x: 607, startPoint y: 330, endPoint x: 643, endPoint y: 201, distance: 134.0
drag, startPoint x: 607, startPoint y: 238, endPoint x: 654, endPoint y: 310, distance: 86.5
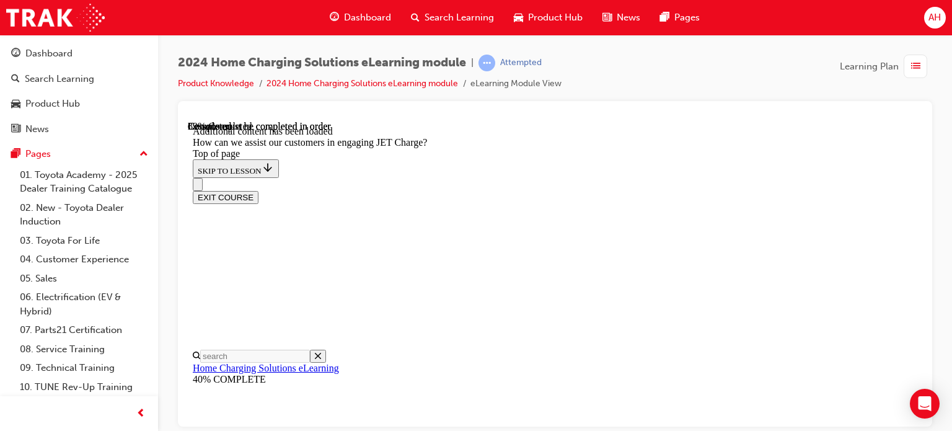
drag, startPoint x: 555, startPoint y: 248, endPoint x: 605, endPoint y: 243, distance: 50.5
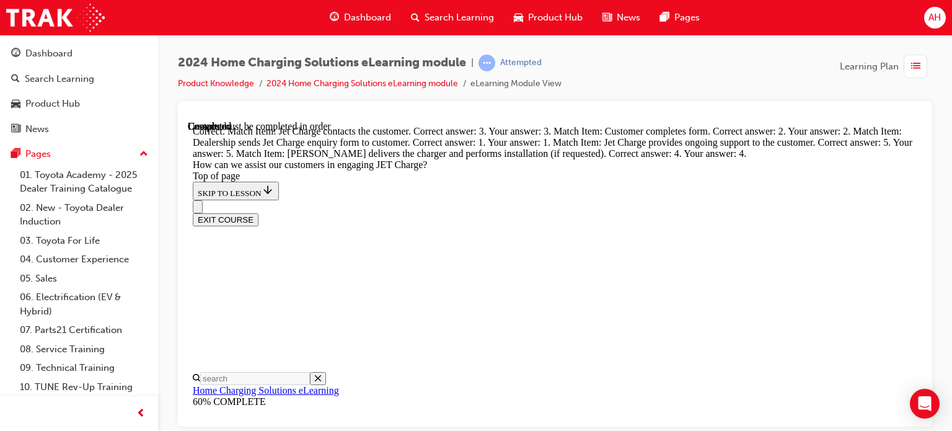
scroll to position [2295, 0]
drag, startPoint x: 542, startPoint y: 201, endPoint x: 602, endPoint y: 204, distance: 60.2
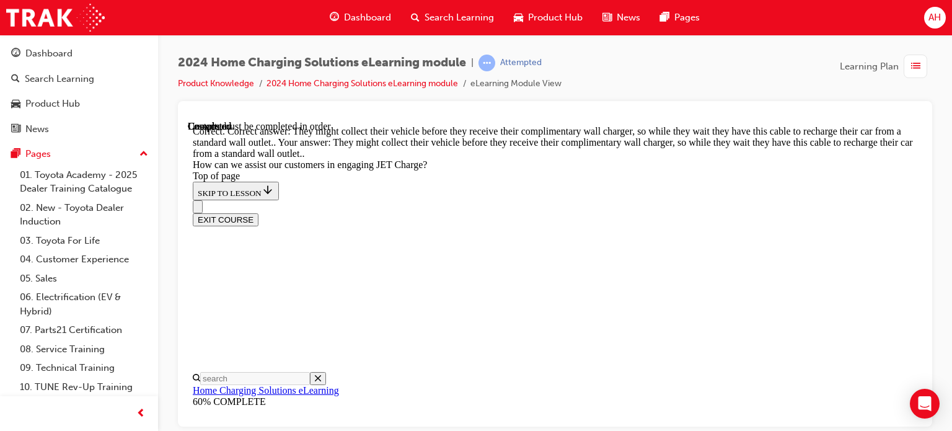
scroll to position [2552, 0]
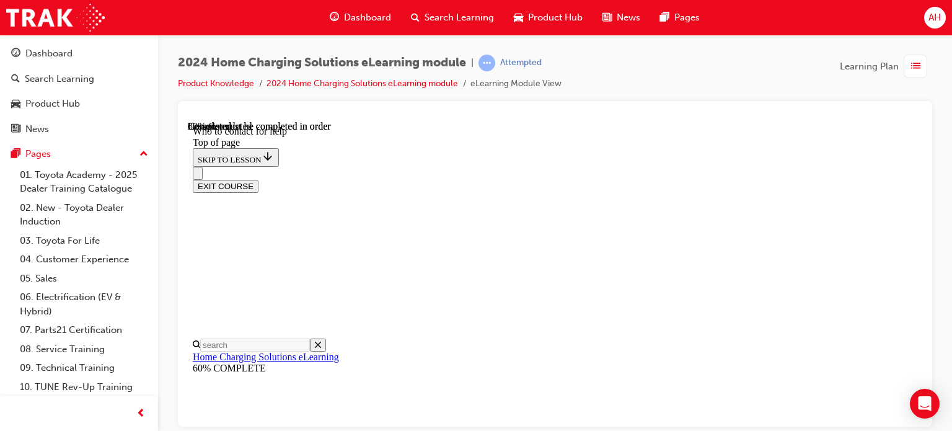
scroll to position [1754, 0]
click at [910, 69] on div "button" at bounding box center [915, 67] width 24 height 24
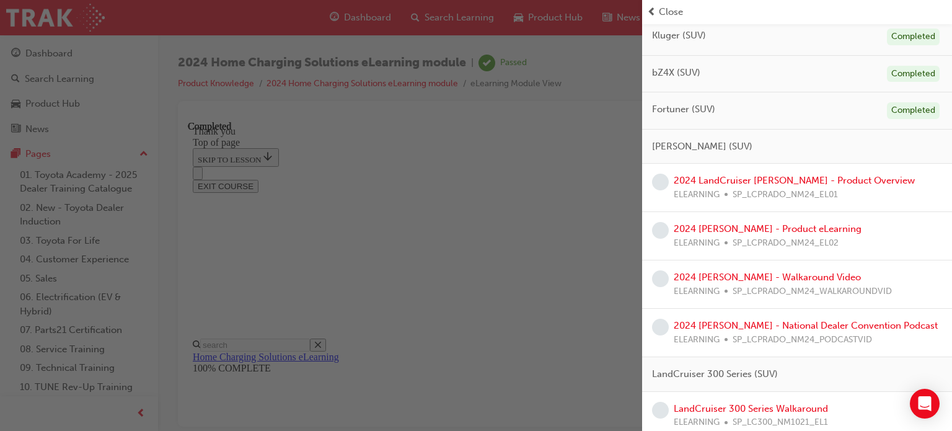
scroll to position [434, 0]
click at [814, 181] on link "2024 LandCruiser [PERSON_NAME] - Product Overview" at bounding box center [794, 179] width 241 height 11
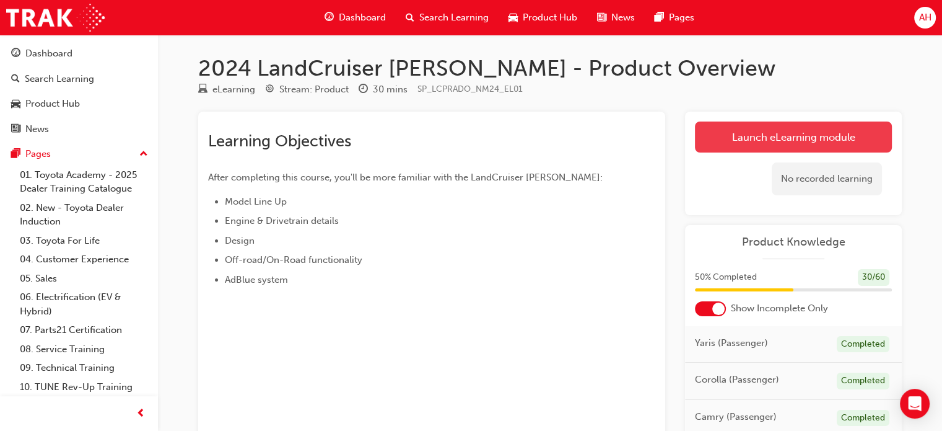
click at [781, 143] on link "Launch eLearning module" at bounding box center [793, 136] width 197 height 31
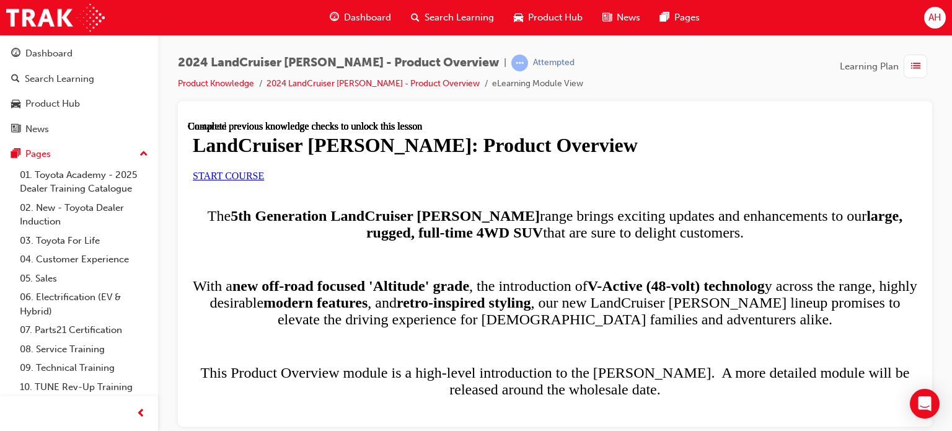
click at [264, 180] on link "START COURSE" at bounding box center [228, 175] width 71 height 11
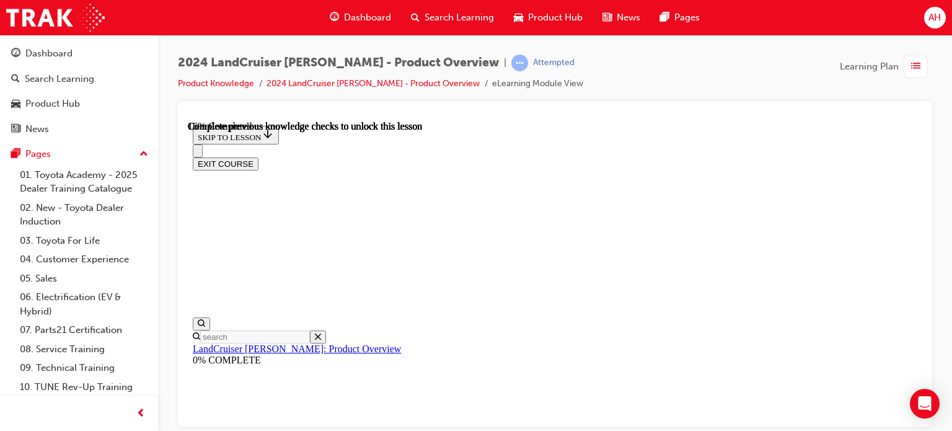
scroll to position [869, 0]
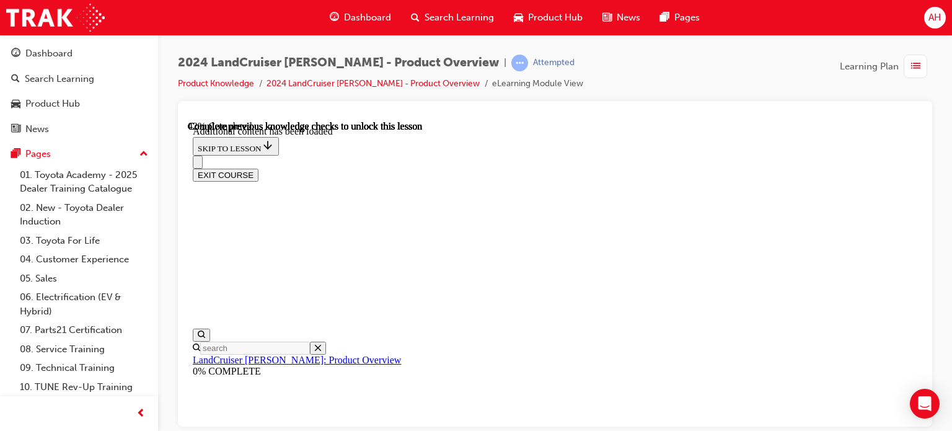
scroll to position [1549, 0]
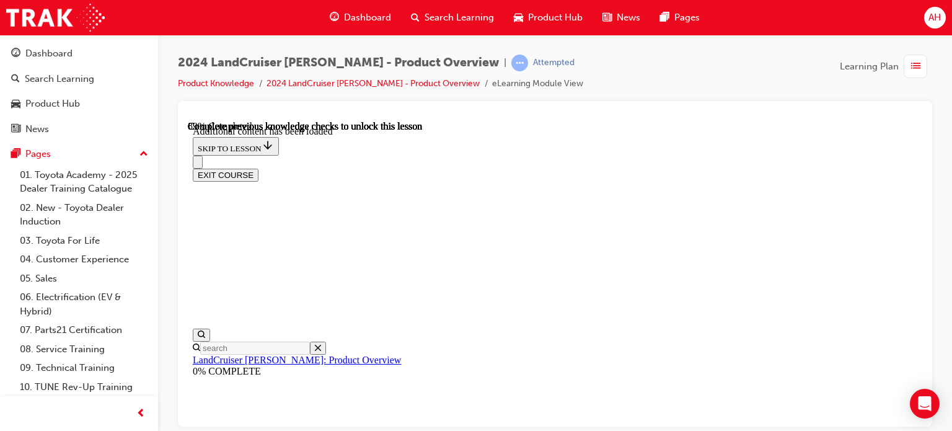
drag, startPoint x: 575, startPoint y: 283, endPoint x: 605, endPoint y: 286, distance: 29.8
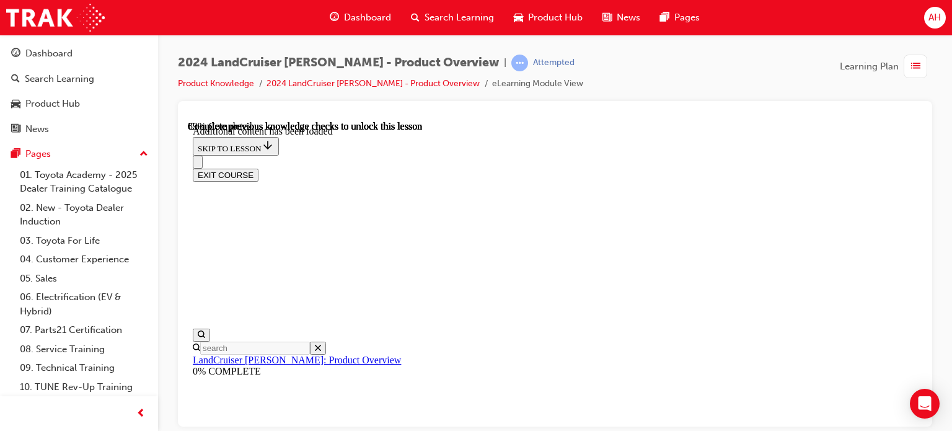
radio input "true"
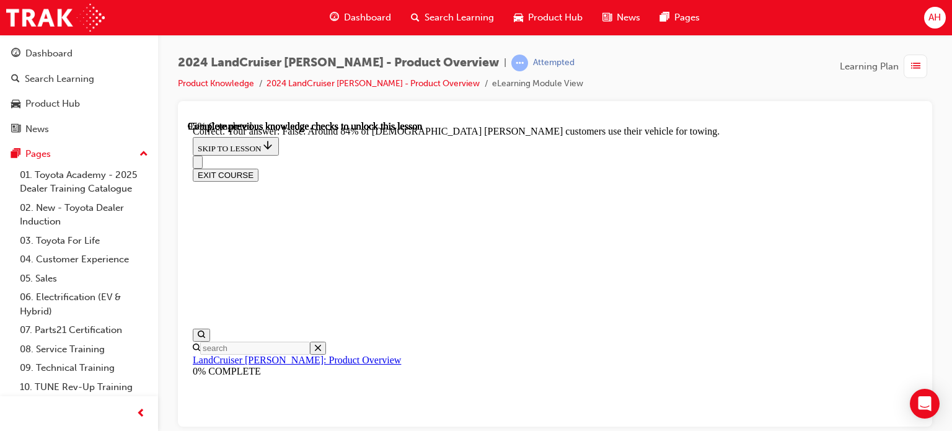
scroll to position [2743, 0]
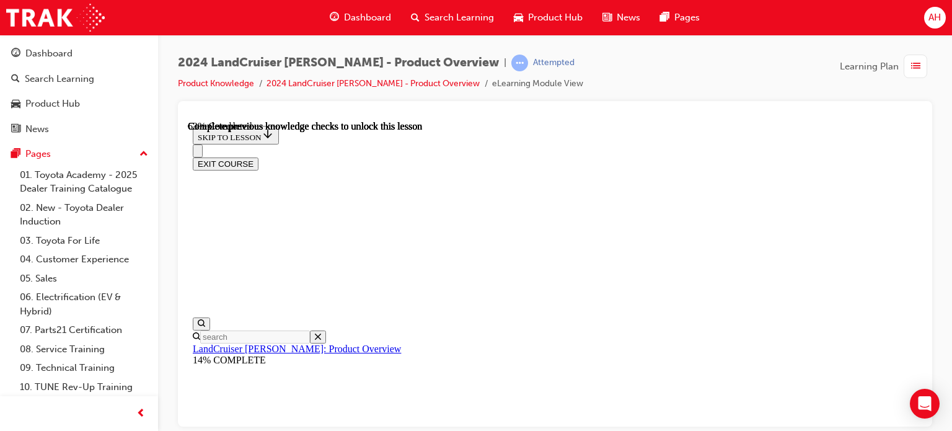
scroll to position [1860, 0]
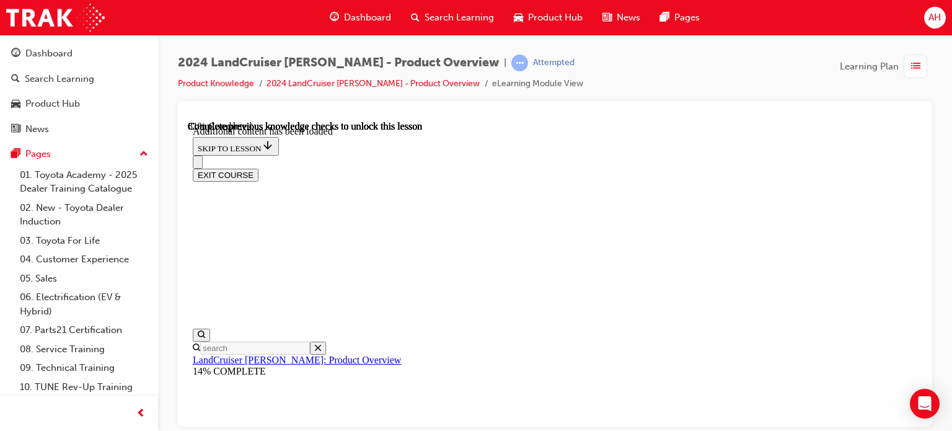
scroll to position [2166, 0]
radio input "true"
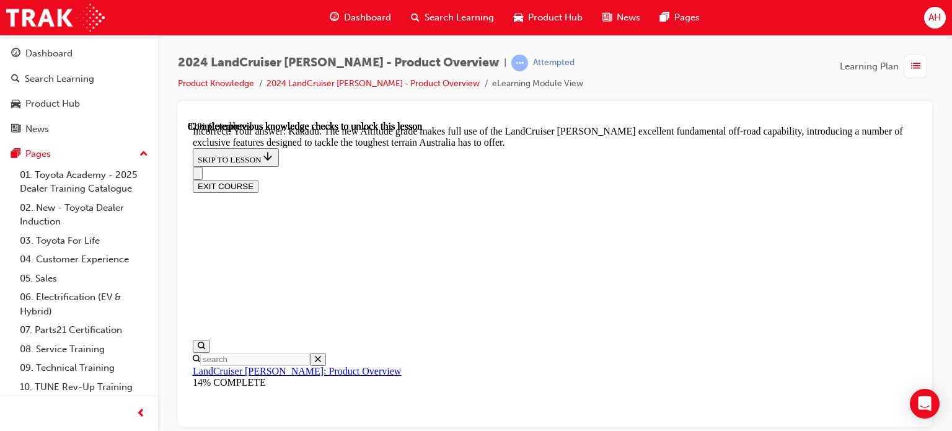
scroll to position [2386, 0]
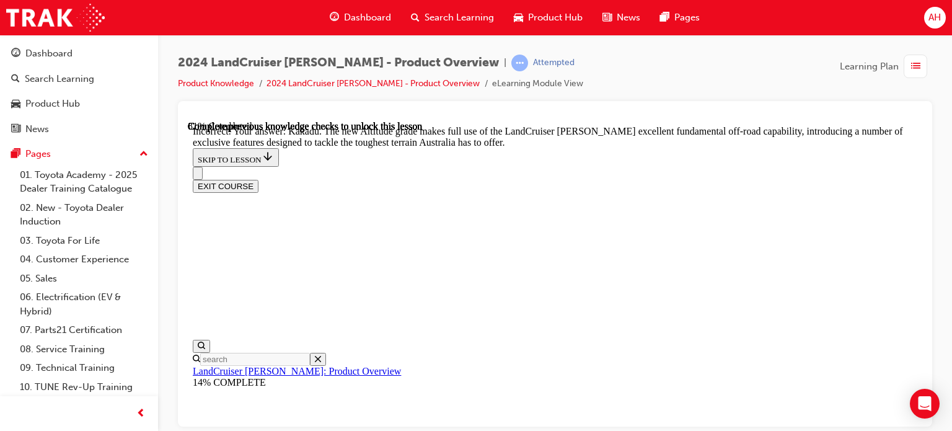
radio input "true"
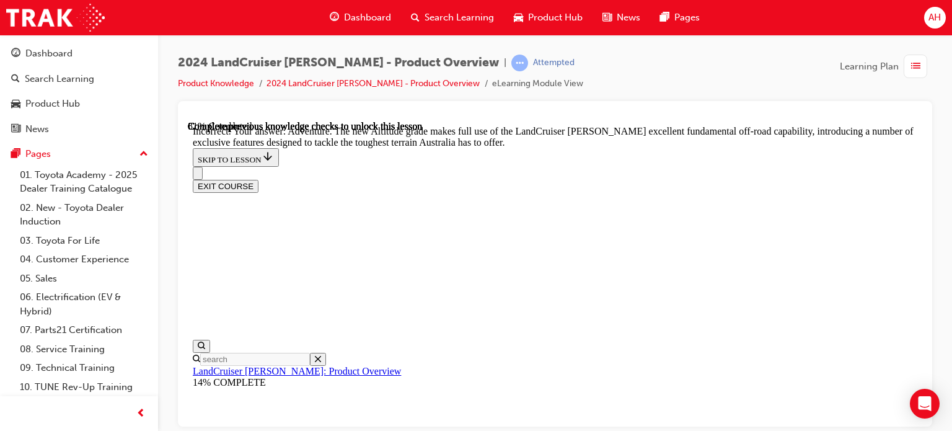
scroll to position [2448, 0]
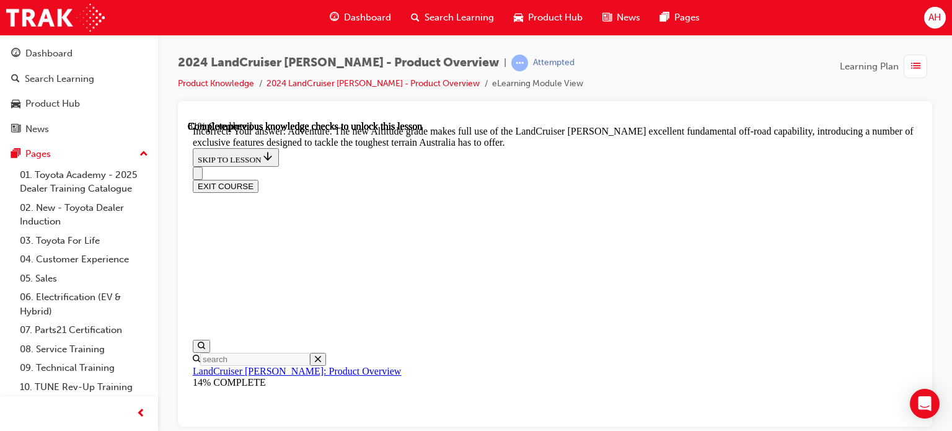
radio input "true"
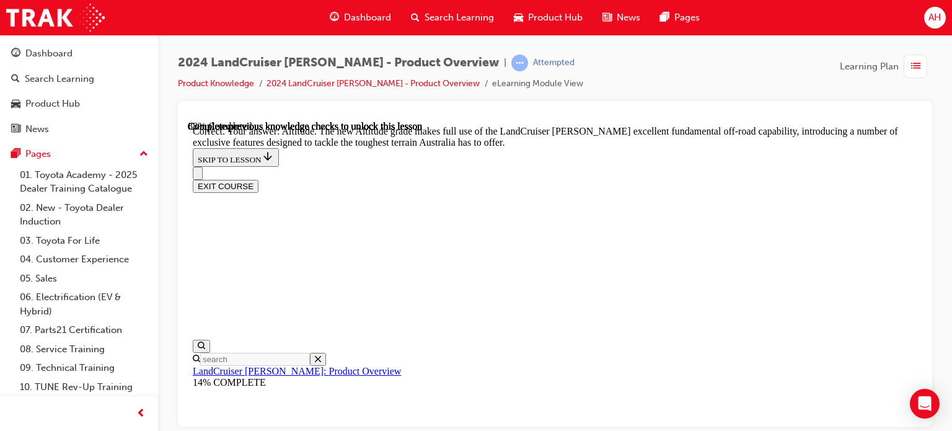
checkbox input "true"
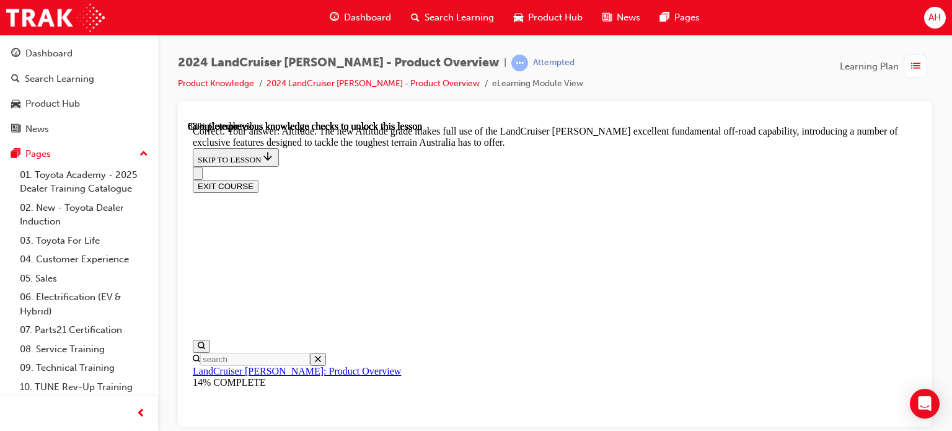
checkbox input "true"
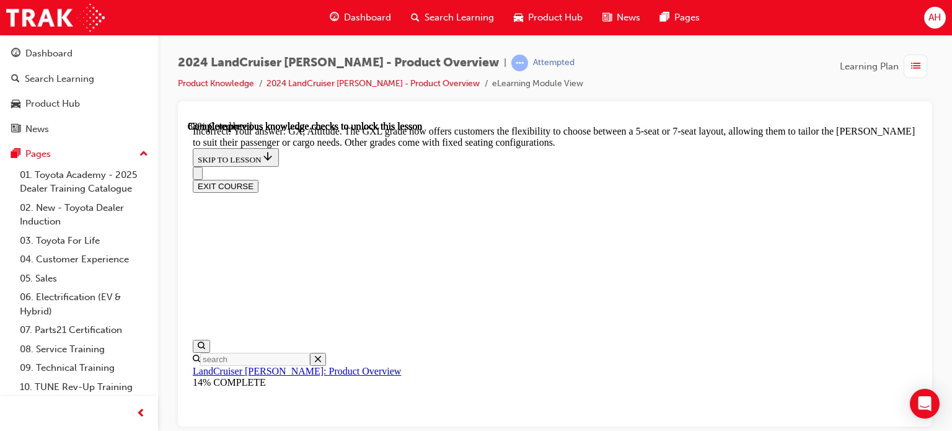
checkbox input "false"
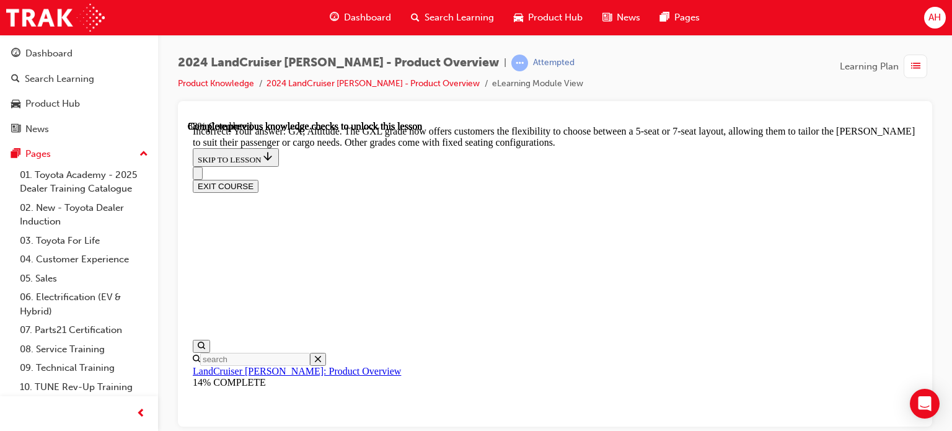
checkbox input "false"
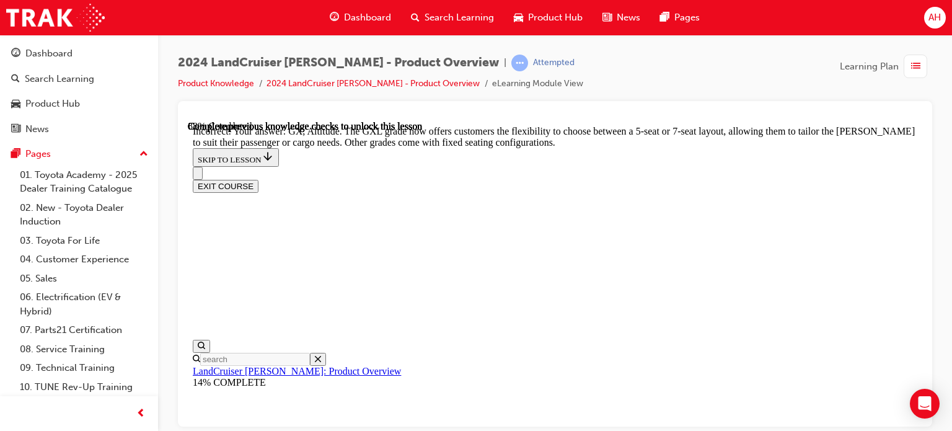
checkbox input "true"
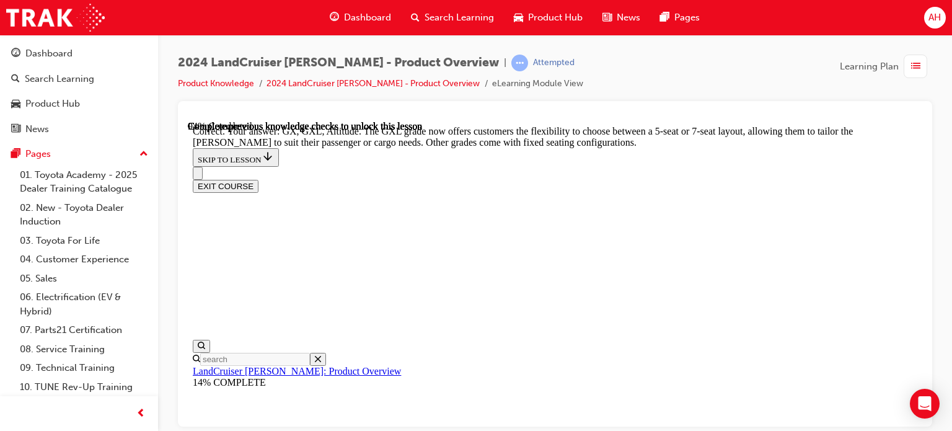
scroll to position [3077, 0]
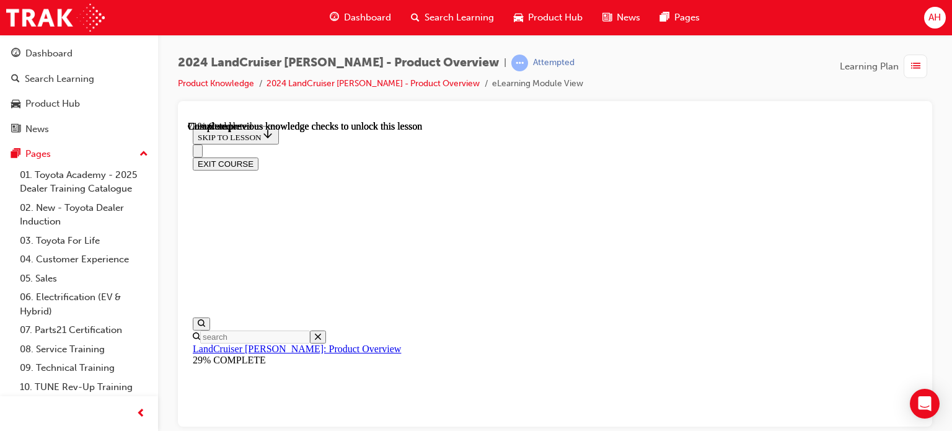
scroll to position [2782, 0]
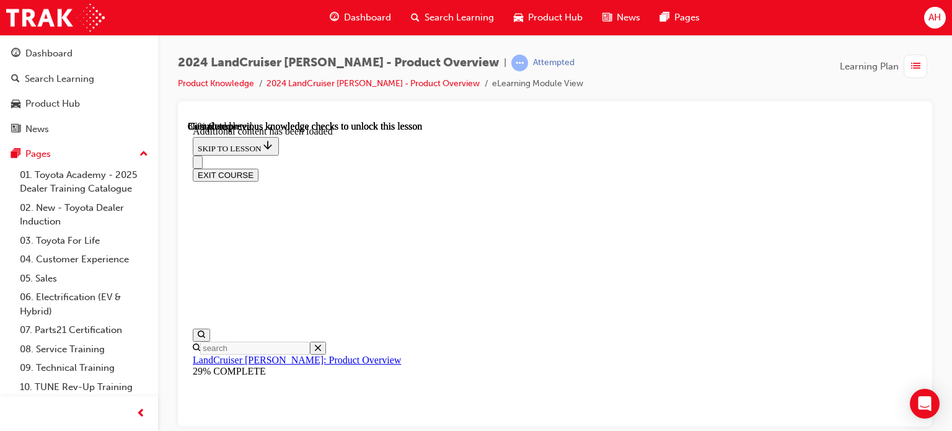
scroll to position [2956, 0]
radio input "true"
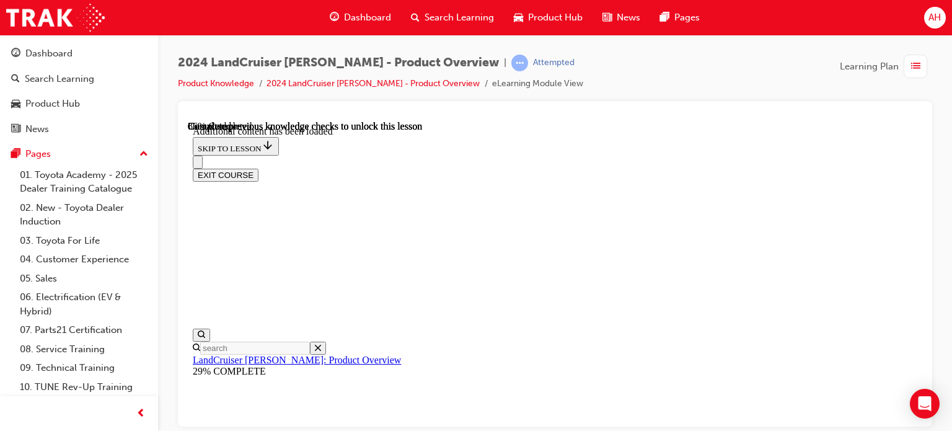
scroll to position [3156, 0]
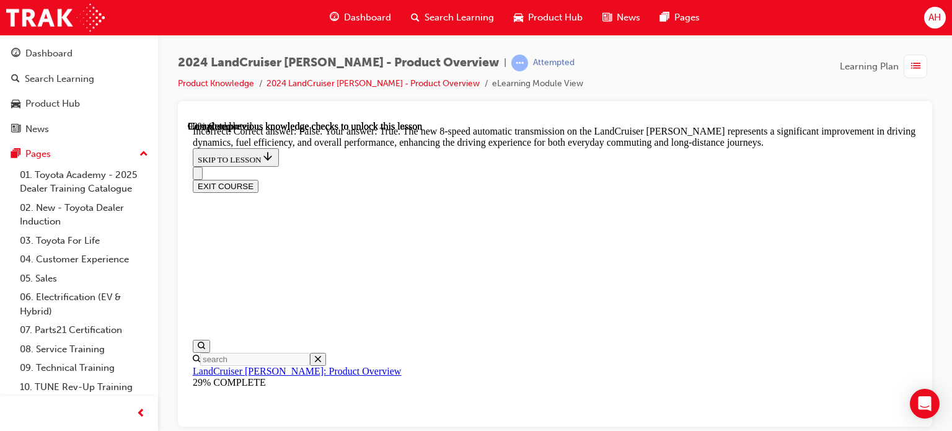
radio input "true"
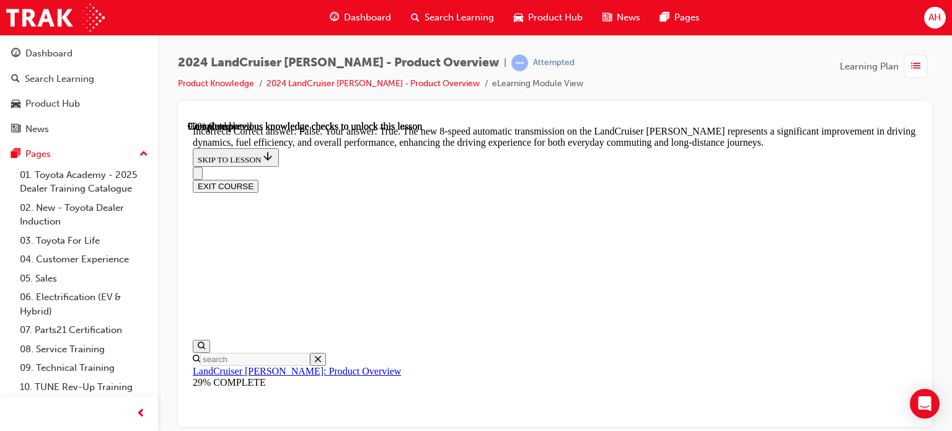
radio input "true"
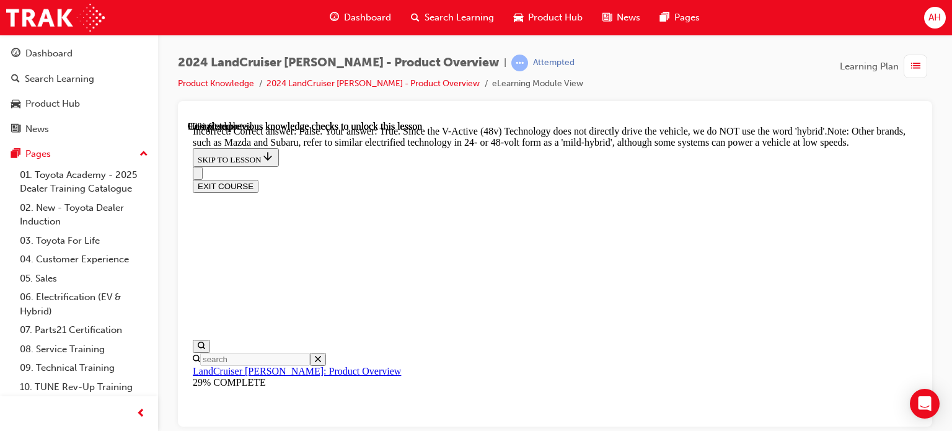
scroll to position [3404, 0]
radio input "true"
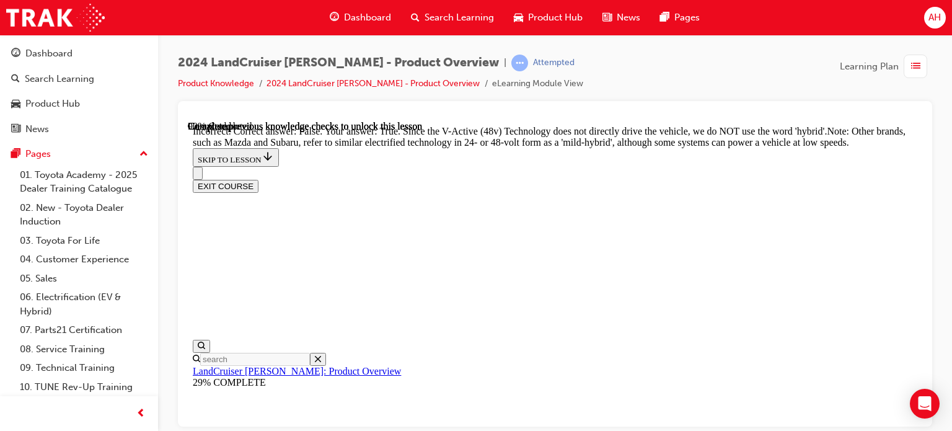
radio input "true"
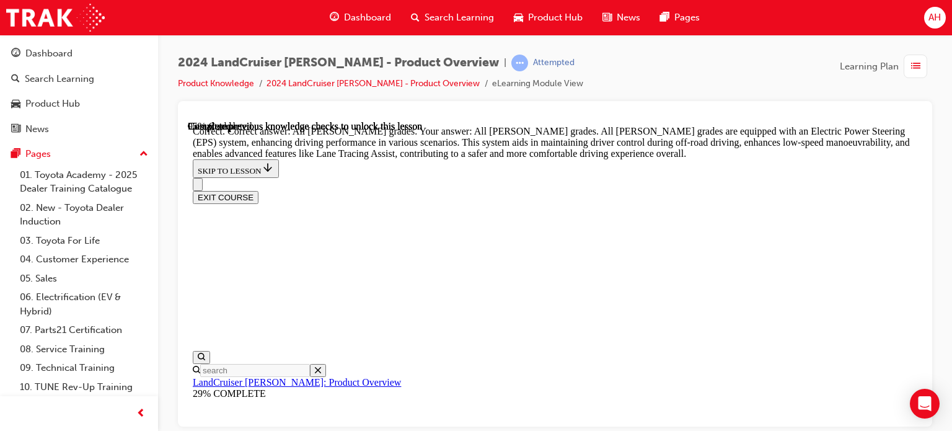
scroll to position [4272, 0]
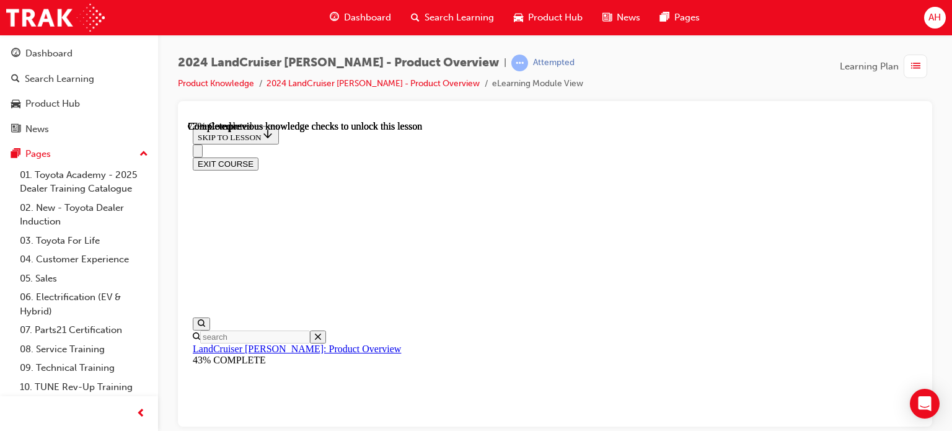
scroll to position [4043, 0]
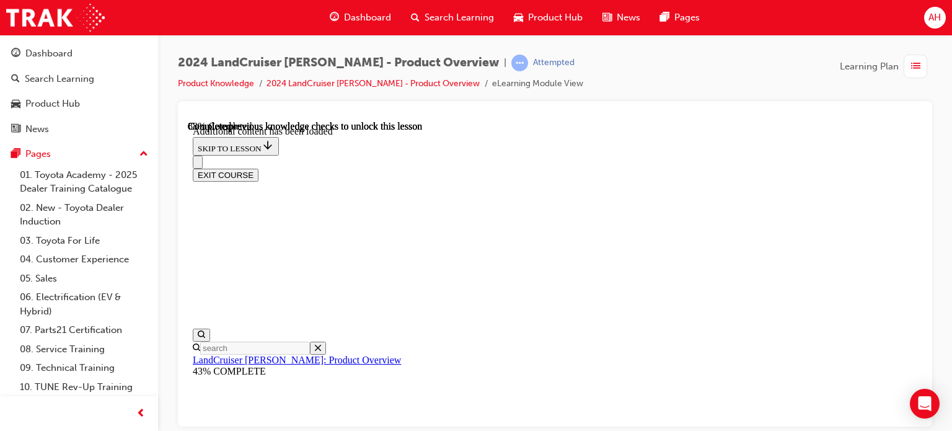
scroll to position [4217, 0]
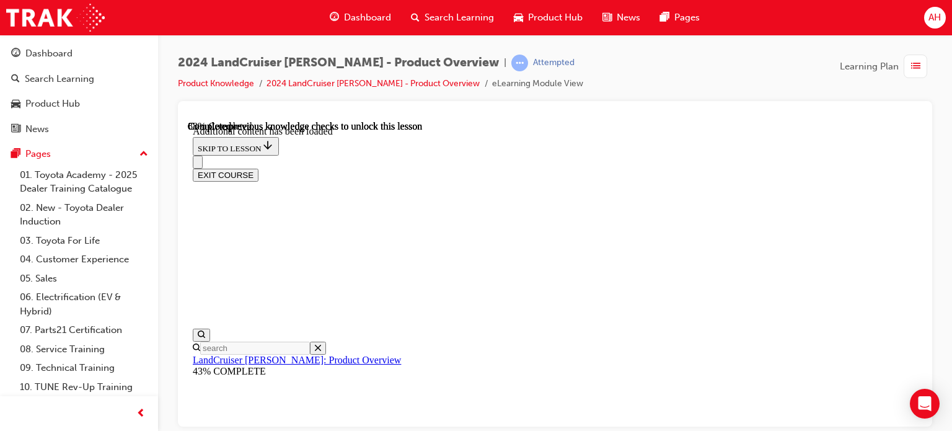
checkbox input "true"
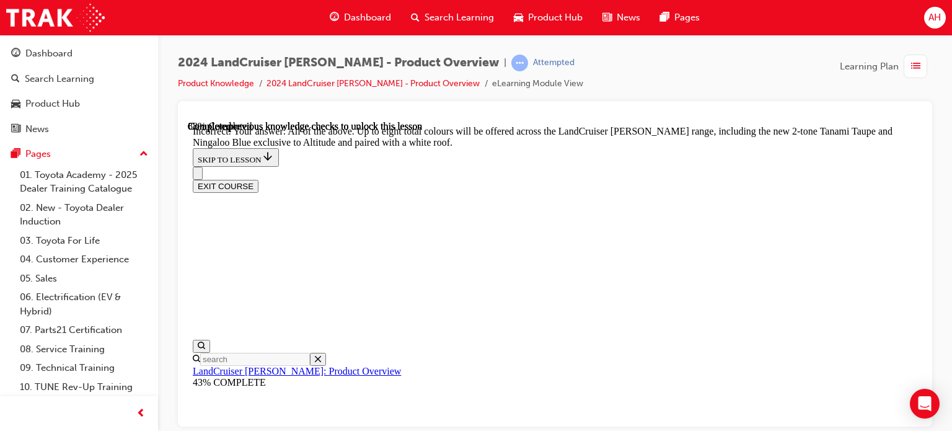
scroll to position [4492, 0]
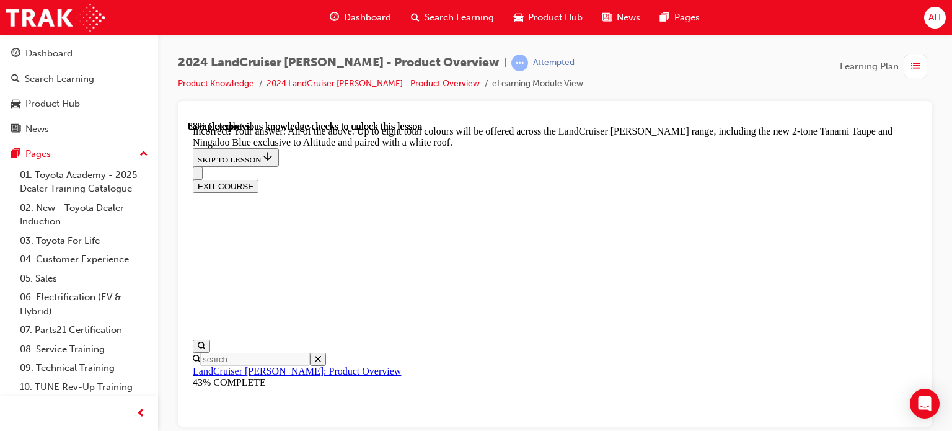
checkbox input "true"
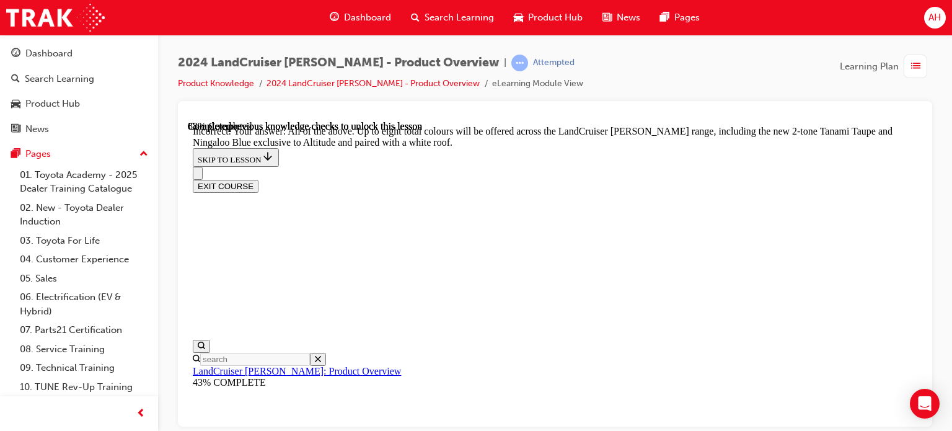
checkbox input "false"
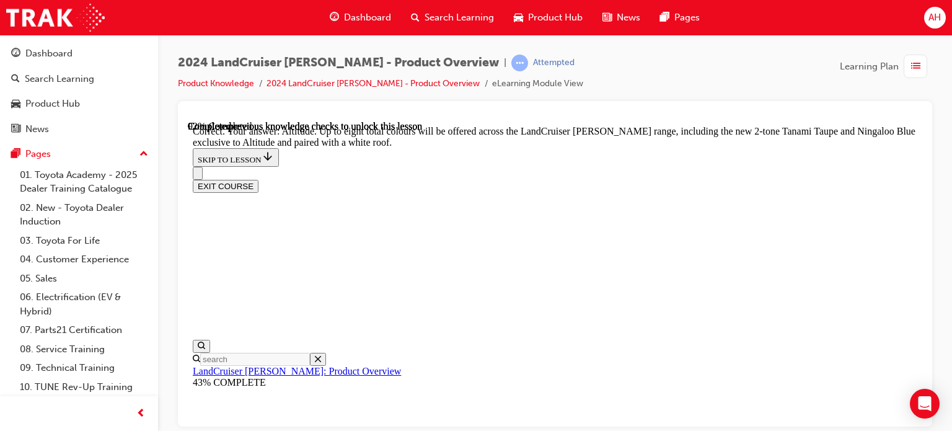
checkbox input "true"
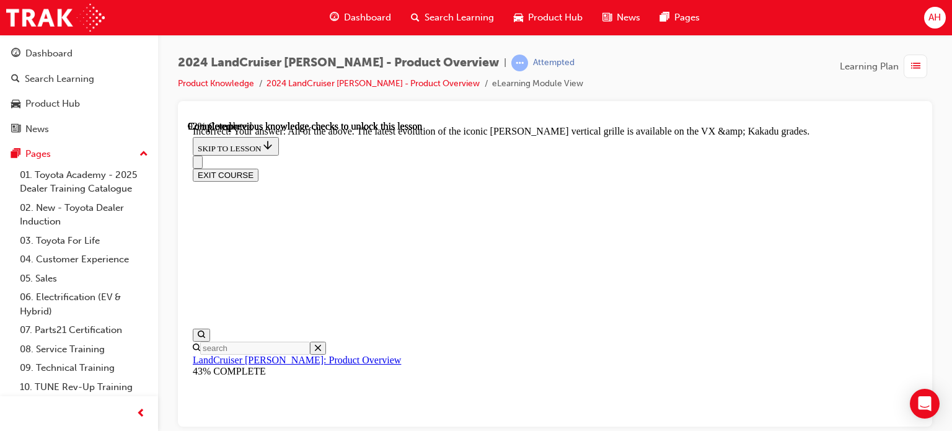
scroll to position [4966, 0]
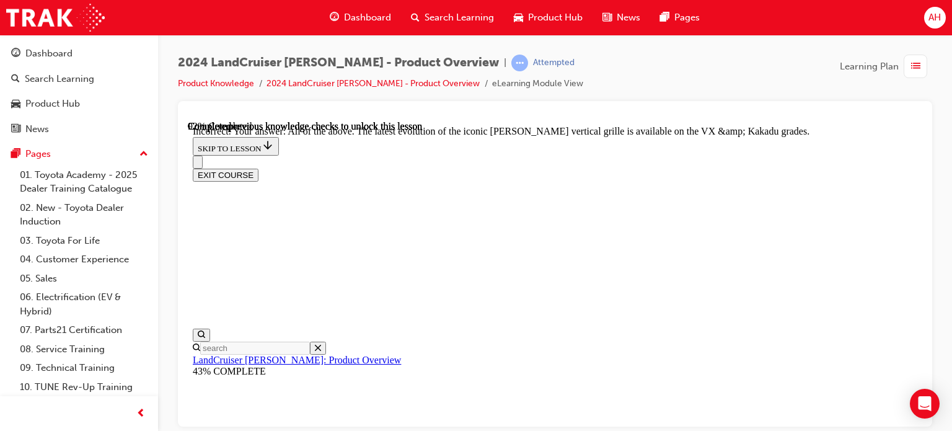
checkbox input "true"
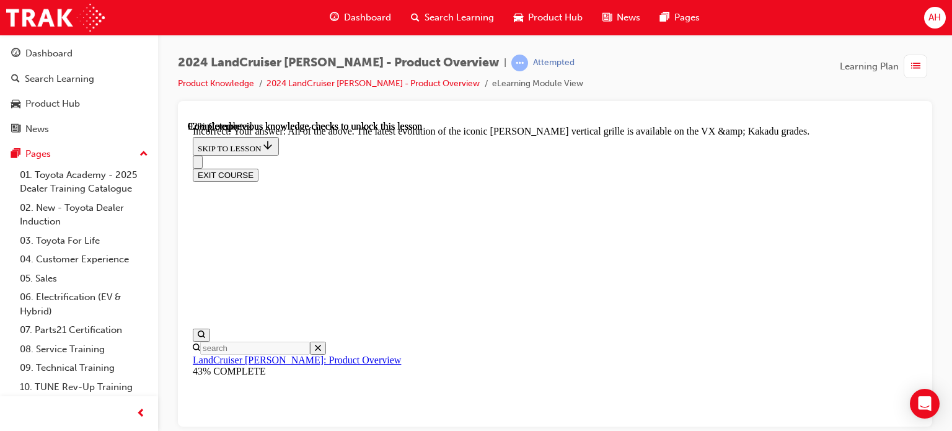
scroll to position [5002, 0]
checkbox input "true"
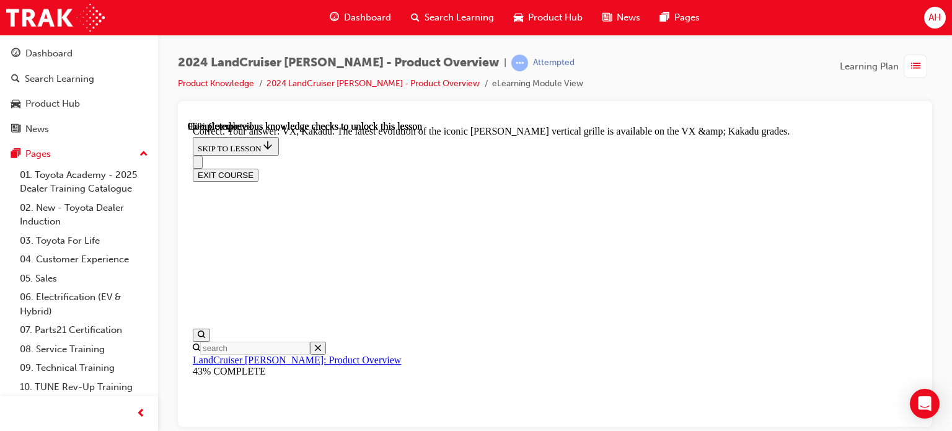
scroll to position [5302, 0]
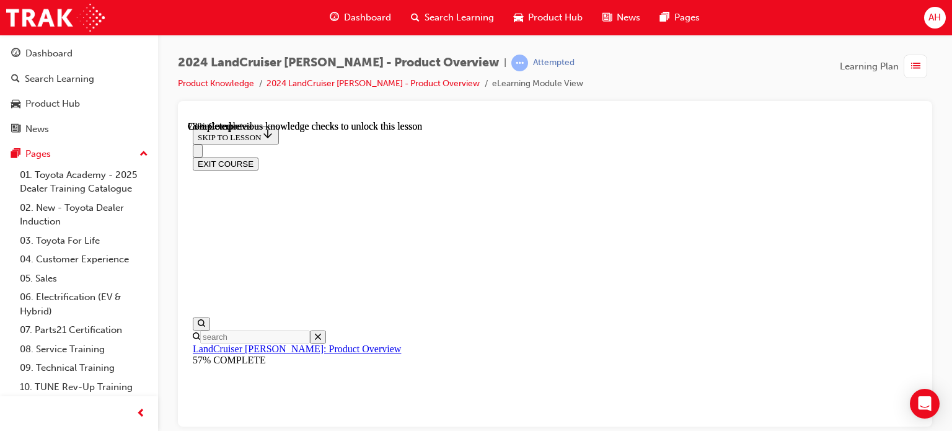
scroll to position [2992, 0]
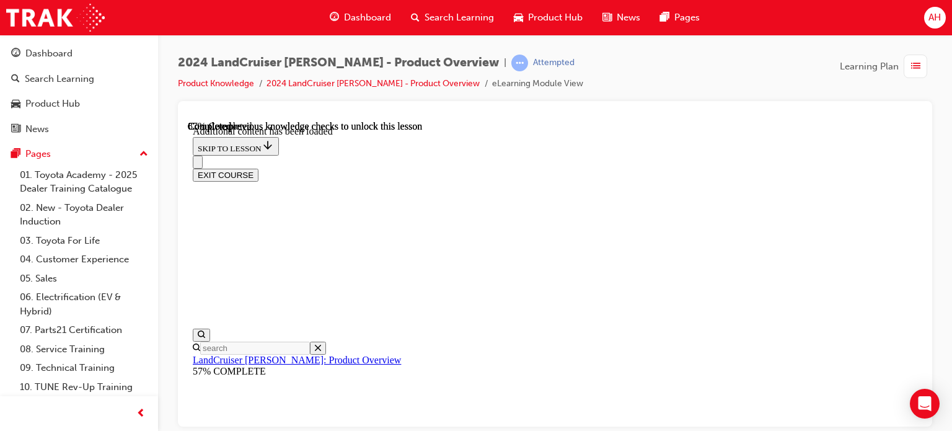
scroll to position [3165, 0]
radio input "true"
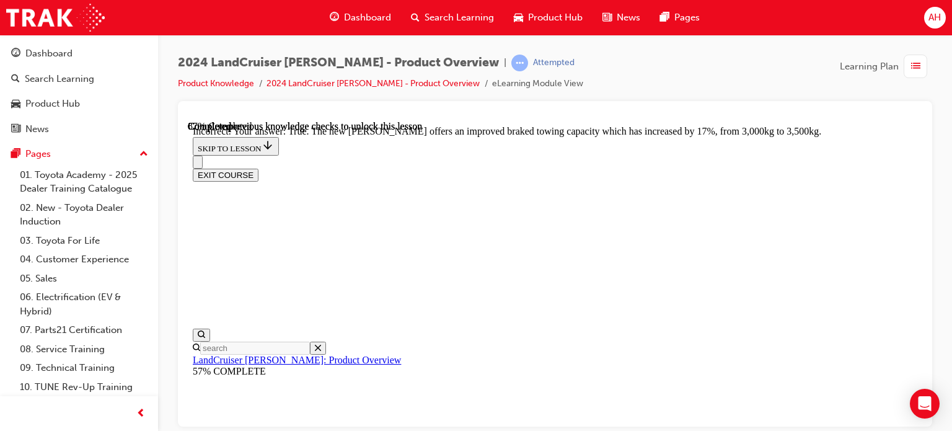
radio input "true"
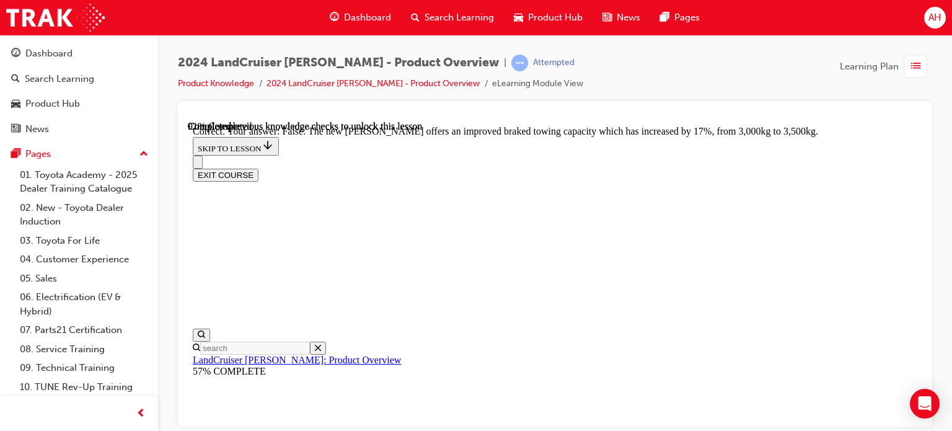
radio input "true"
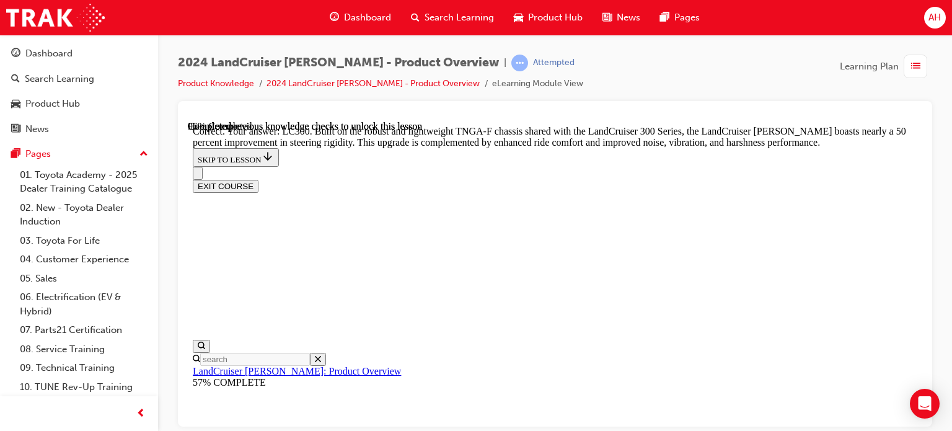
scroll to position [3979, 0]
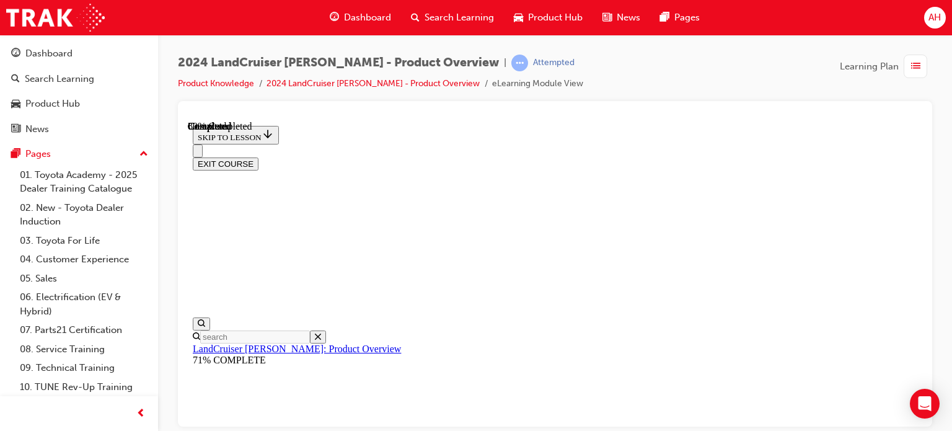
scroll to position [1470, 0]
click at [910, 83] on div "2024 LandCruiser Prado - Product Overview | Passed Product Knowledge 2024 LandC…" at bounding box center [555, 78] width 754 height 46
click at [915, 77] on div "button" at bounding box center [915, 67] width 24 height 24
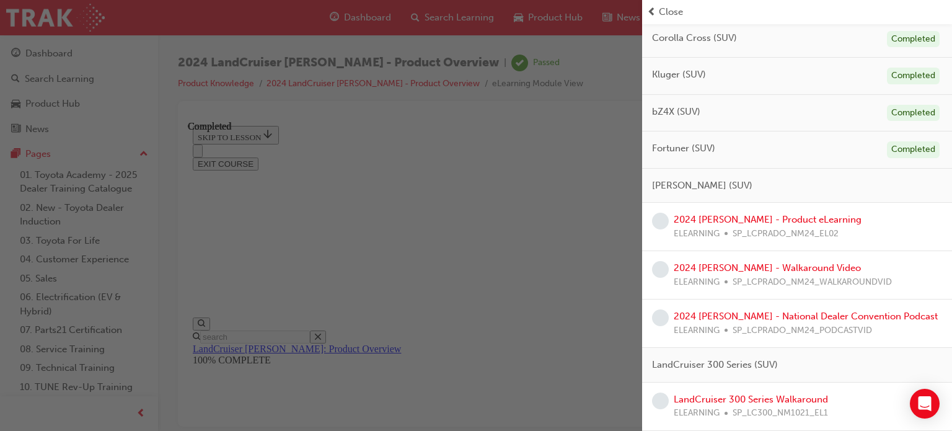
scroll to position [434, 0]
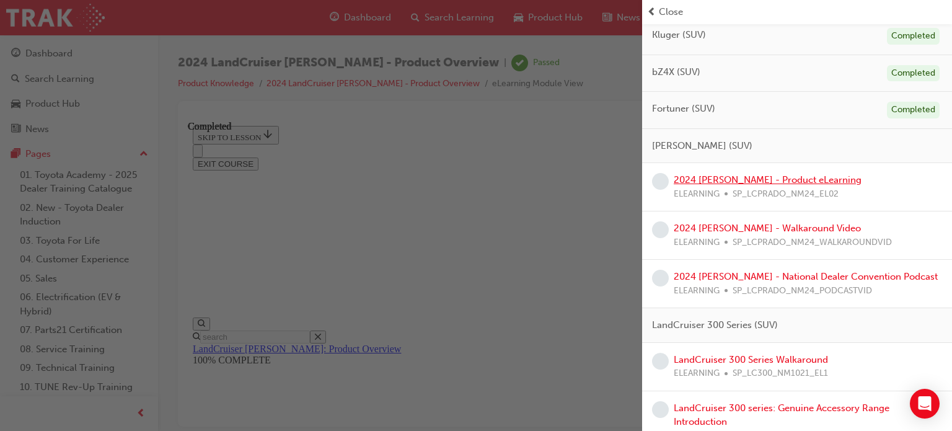
click at [763, 180] on link "2024 [PERSON_NAME] - Product eLearning" at bounding box center [768, 179] width 188 height 11
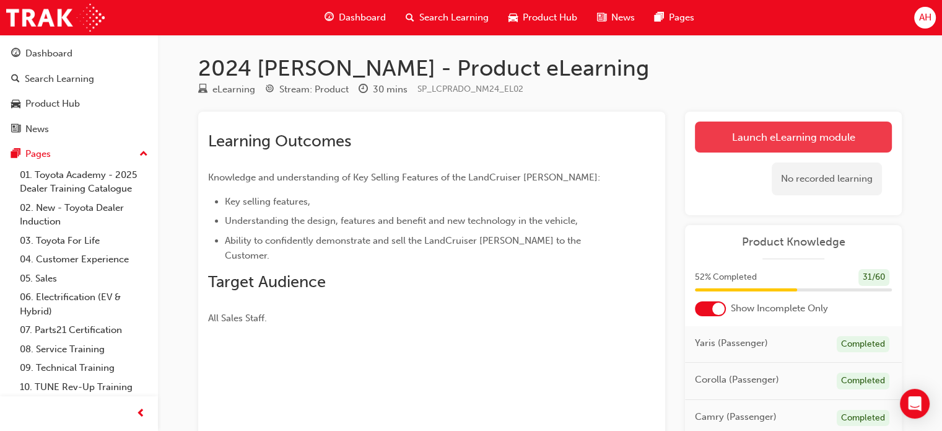
click at [749, 146] on link "Launch eLearning module" at bounding box center [793, 136] width 197 height 31
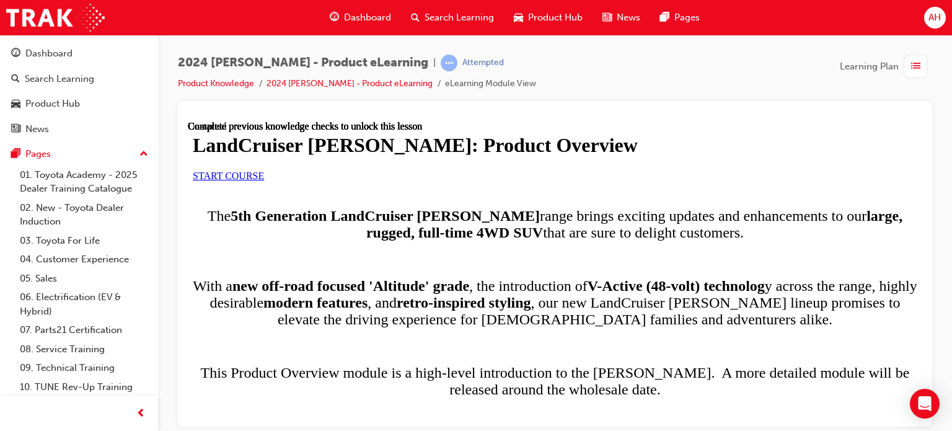
click at [264, 180] on link "START COURSE" at bounding box center [228, 175] width 71 height 11
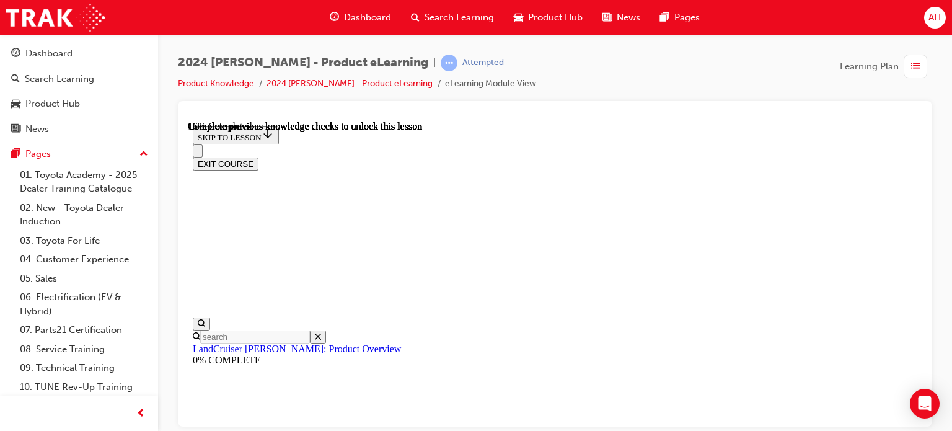
scroll to position [1005, 0]
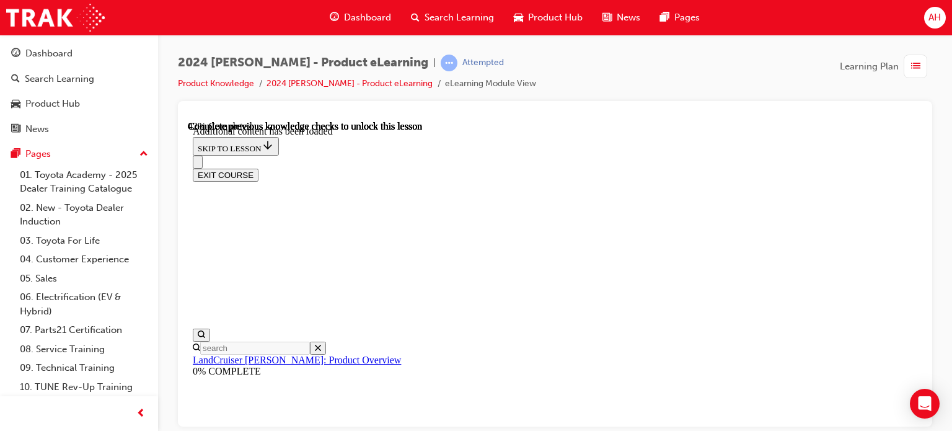
scroll to position [1363, 0]
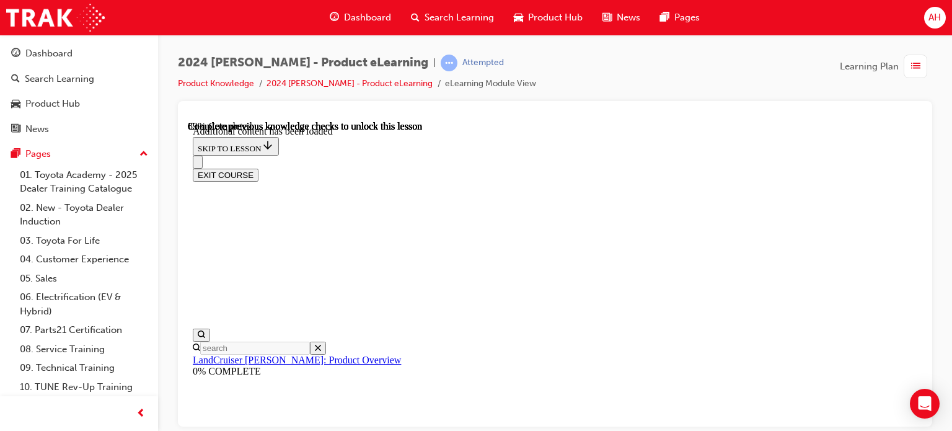
scroll to position [2495, 0]
radio input "true"
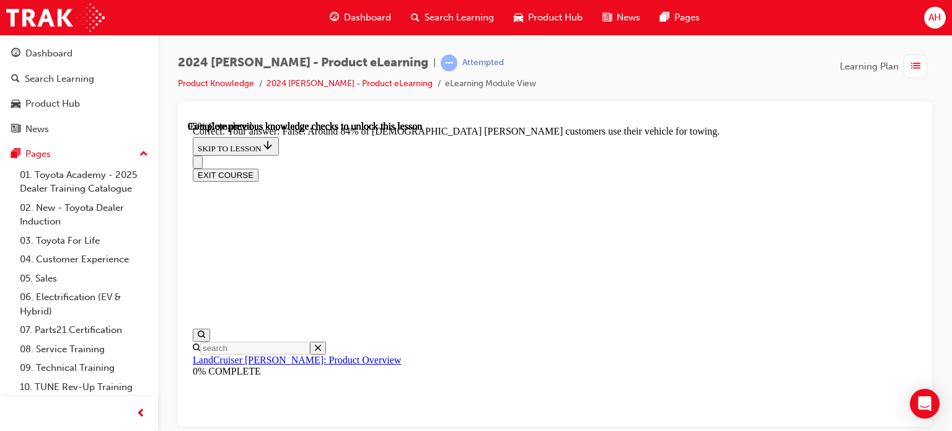
scroll to position [2805, 0]
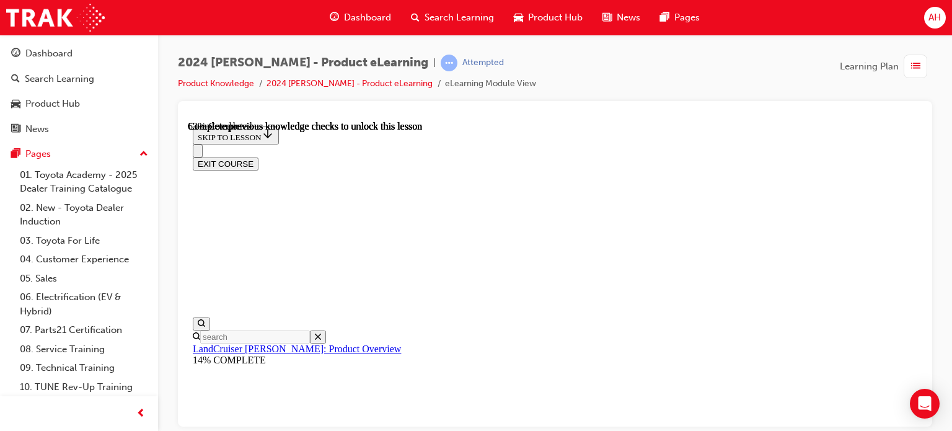
scroll to position [1869, 0]
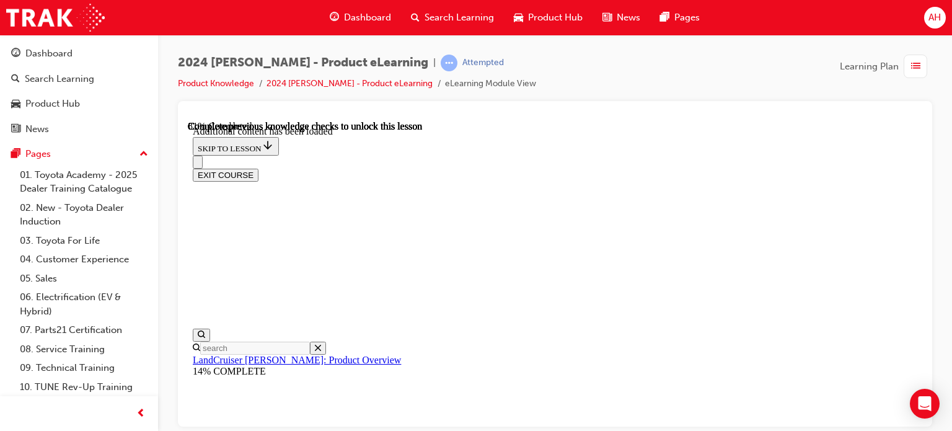
scroll to position [2166, 0]
radio input "true"
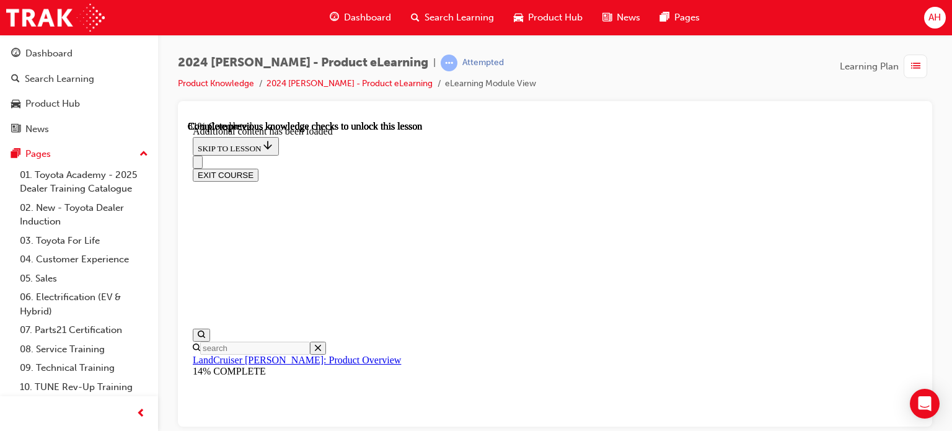
radio input "true"
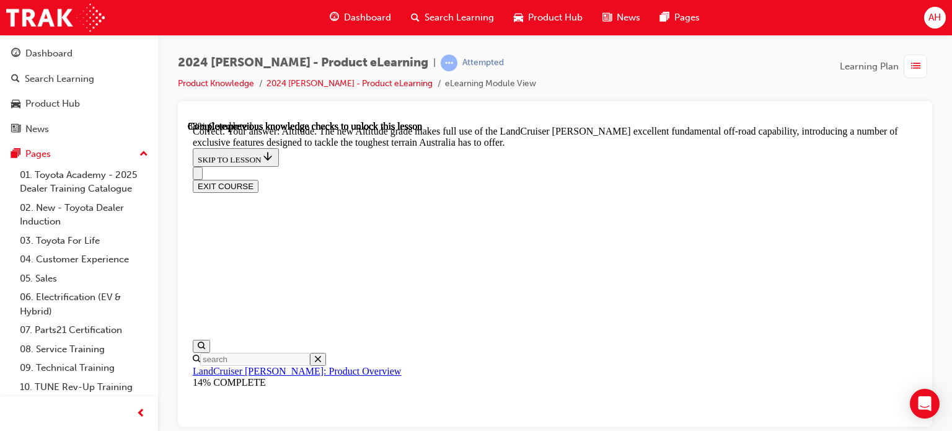
scroll to position [2786, 0]
drag, startPoint x: 543, startPoint y: 244, endPoint x: 542, endPoint y: 253, distance: 10.0
checkbox input "true"
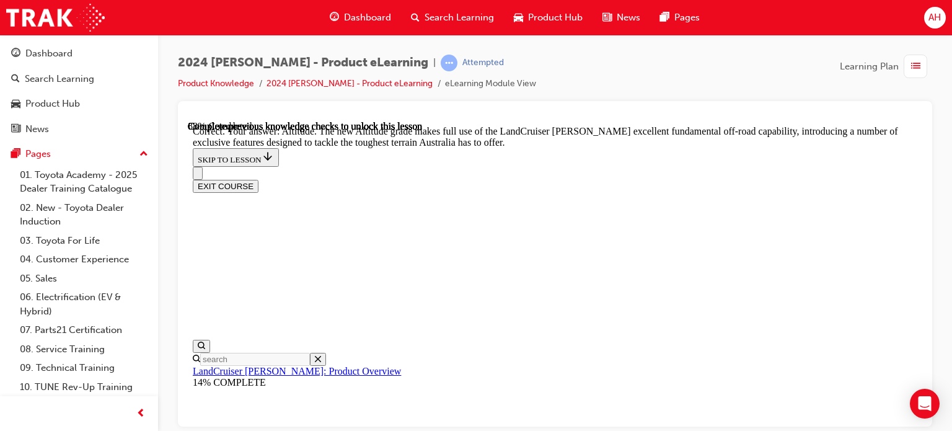
checkbox input "true"
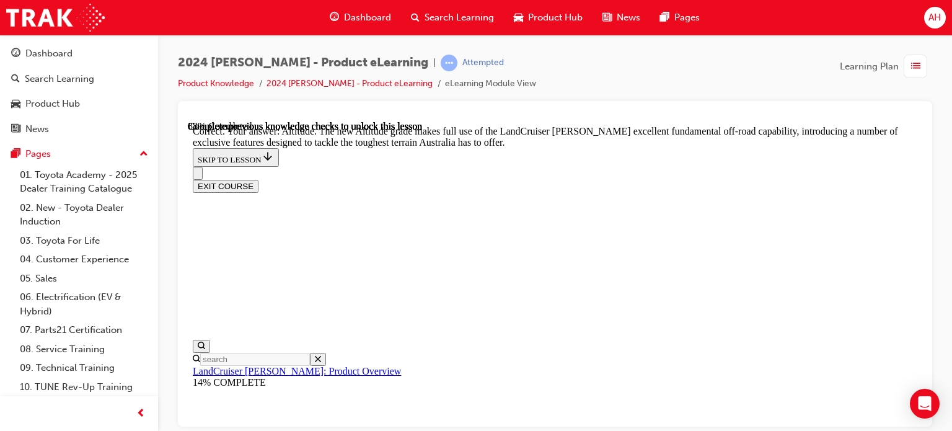
checkbox input "true"
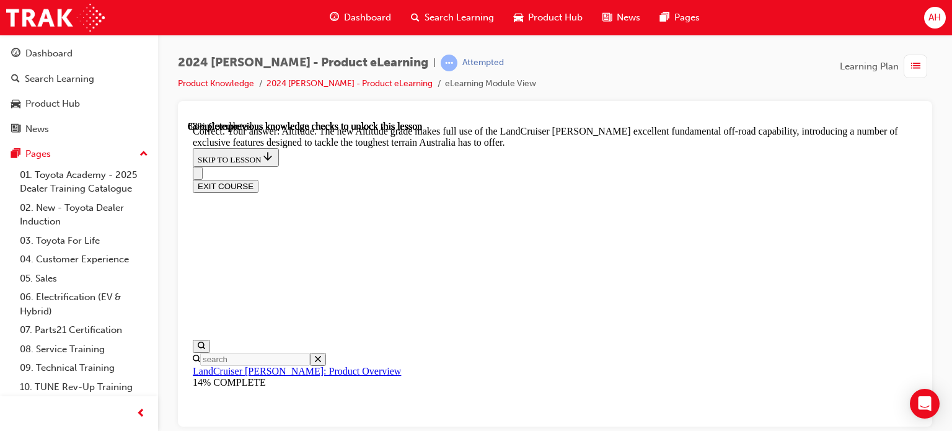
checkbox input "false"
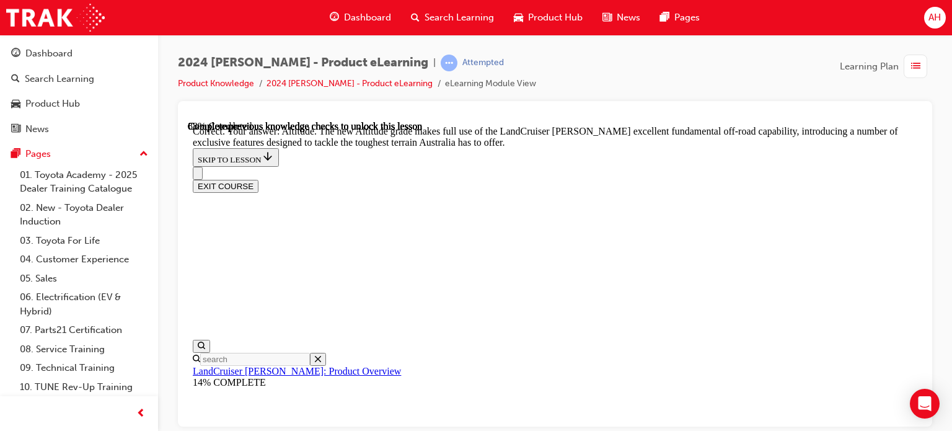
scroll to position [2848, 0]
checkbox input "true"
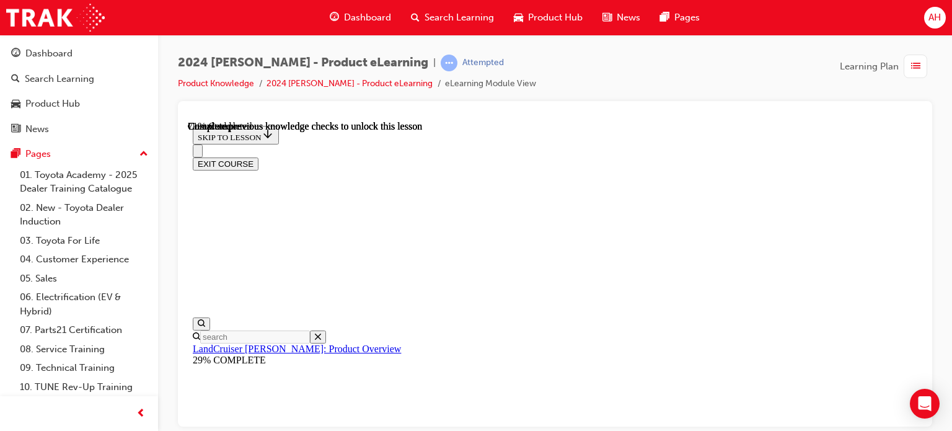
scroll to position [2782, 0]
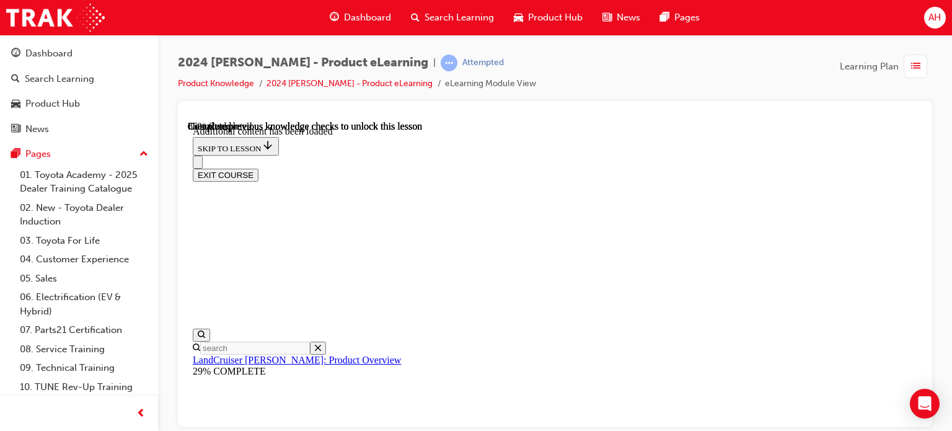
scroll to position [3018, 0]
radio input "true"
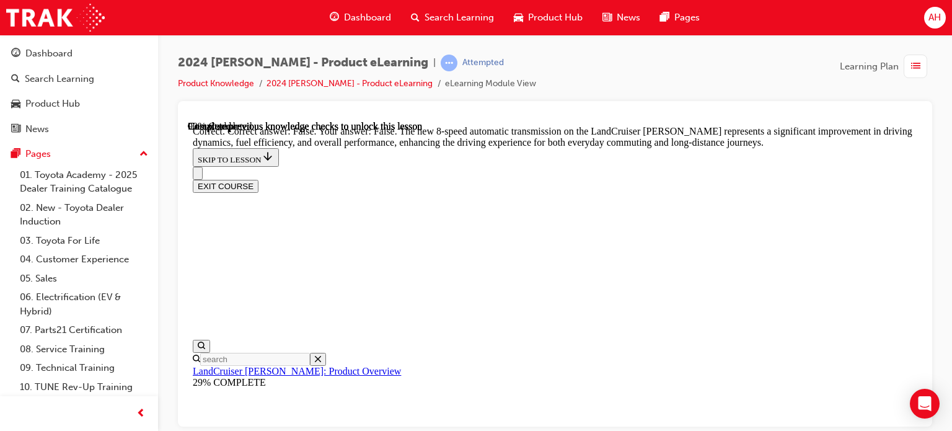
scroll to position [3575, 0]
radio input "true"
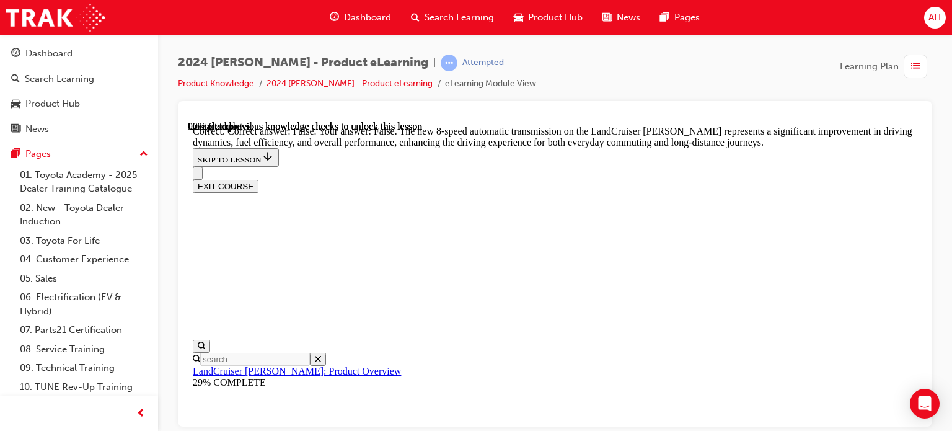
drag, startPoint x: 495, startPoint y: 182, endPoint x: 543, endPoint y: 180, distance: 47.7
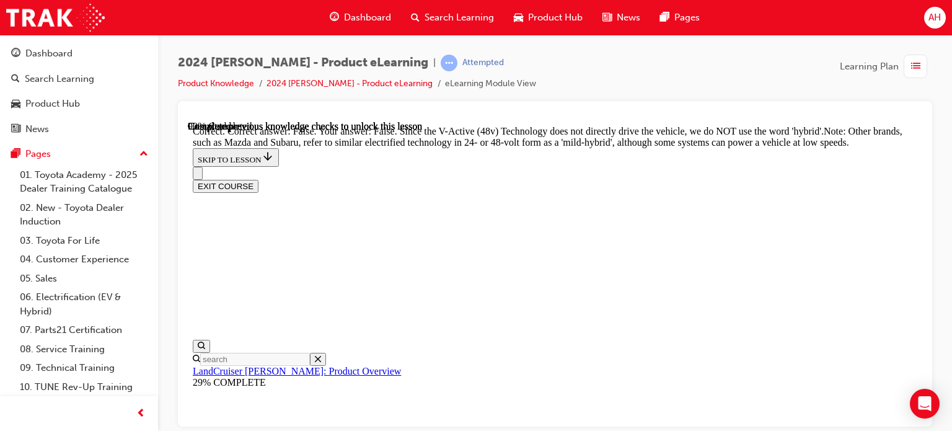
radio input "true"
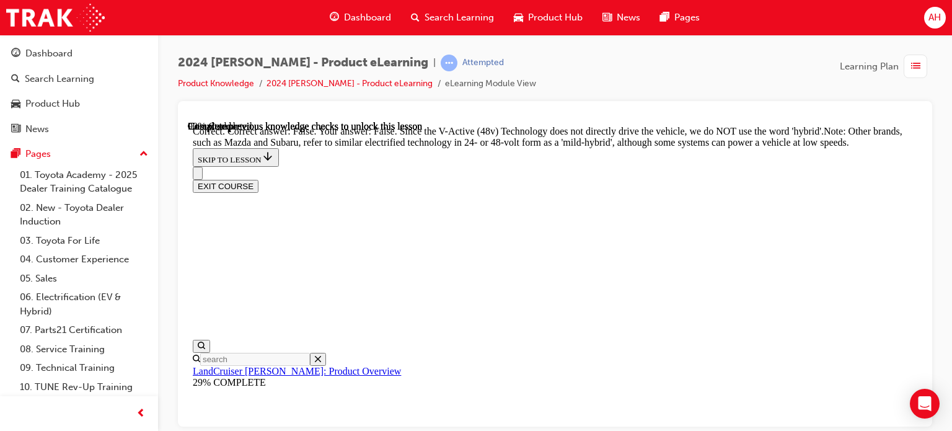
scroll to position [4257, 0]
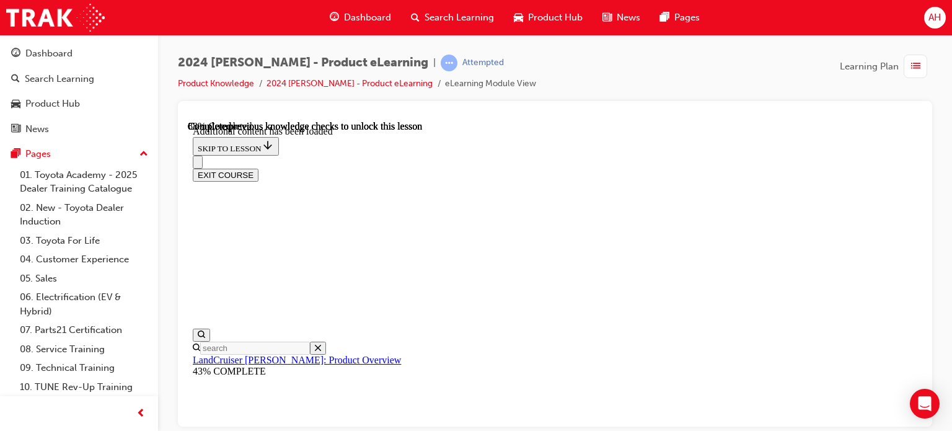
scroll to position [4340, 0]
drag, startPoint x: 506, startPoint y: 300, endPoint x: 501, endPoint y: 258, distance: 41.8
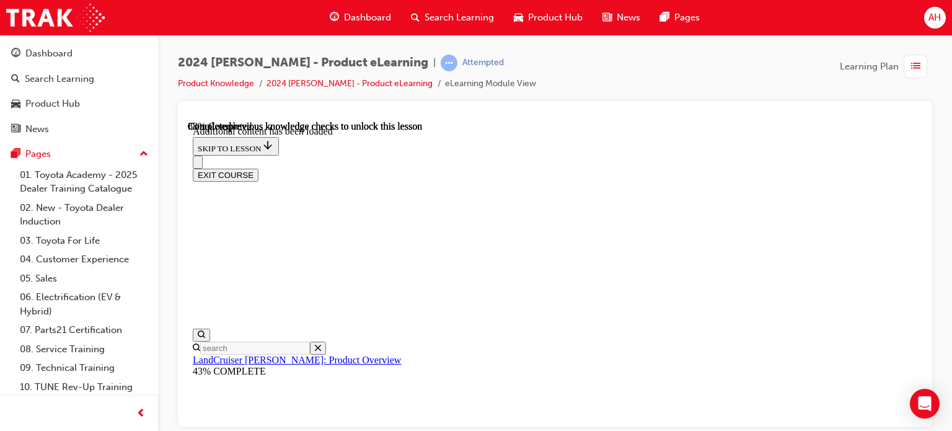
checkbox input "false"
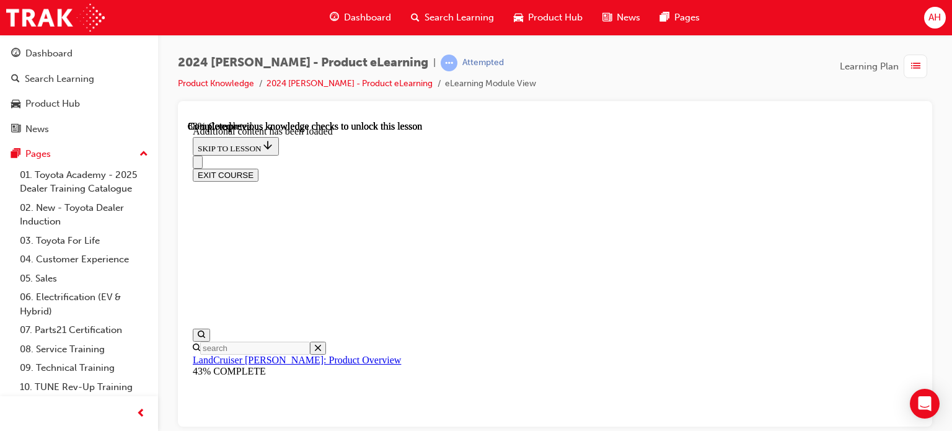
checkbox input "true"
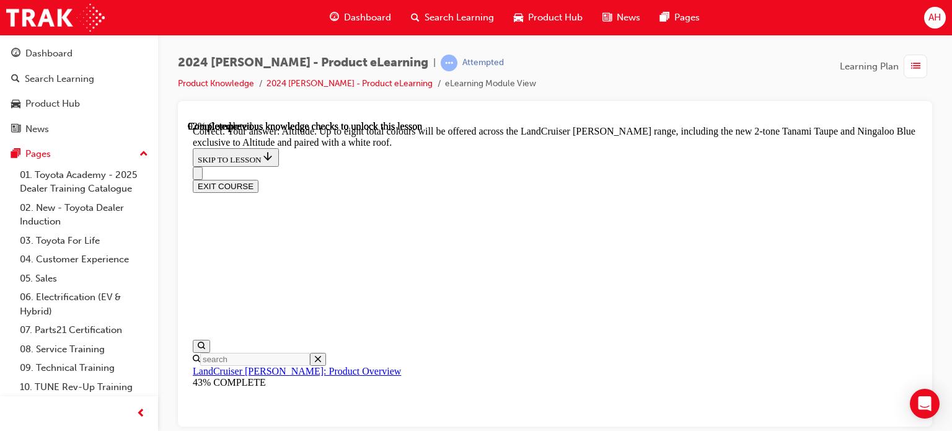
scroll to position [4836, 0]
checkbox input "true"
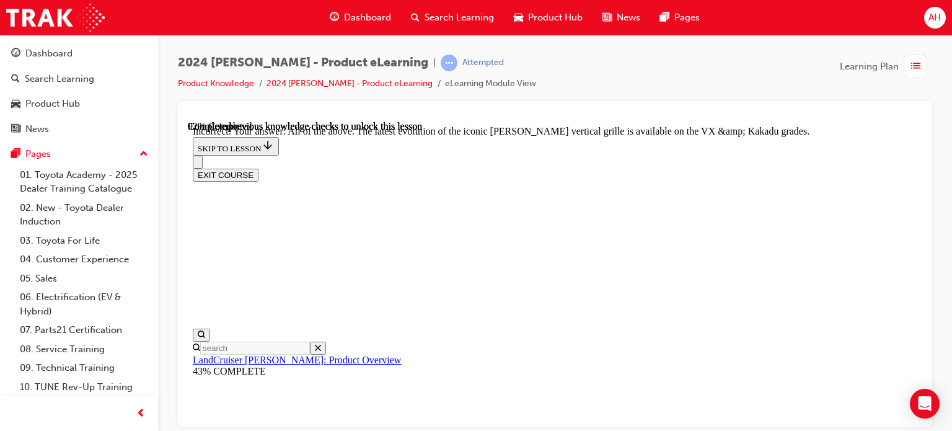
scroll to position [5336, 0]
checkbox input "true"
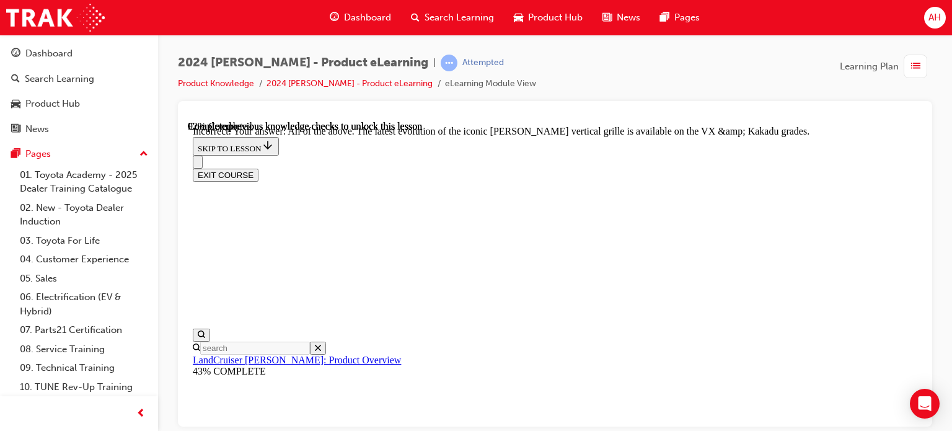
scroll to position [5035, 0]
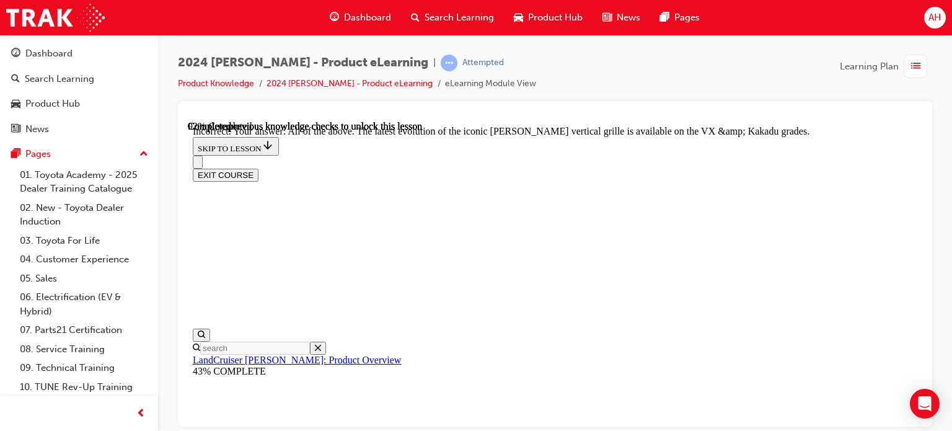
checkbox input "false"
checkbox input "true"
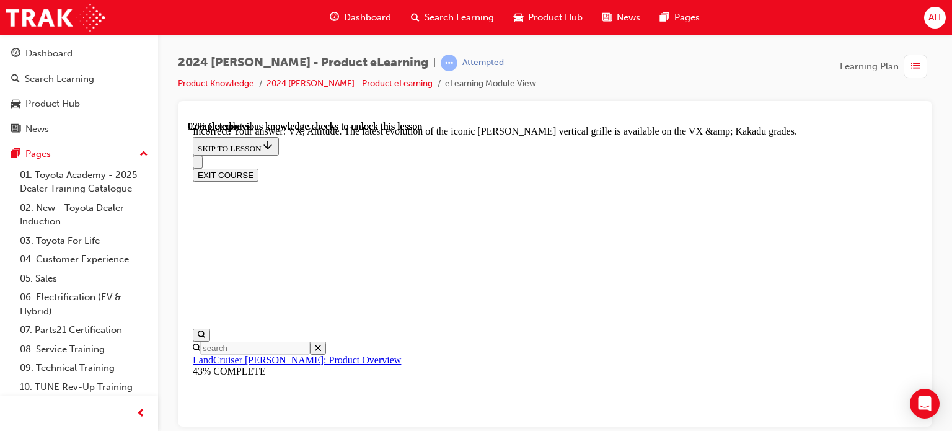
checkbox input "false"
checkbox input "true"
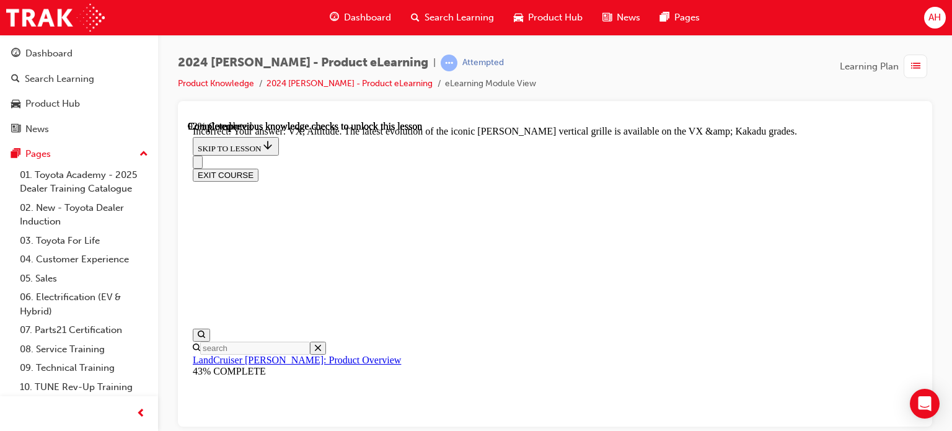
scroll to position [5221, 0]
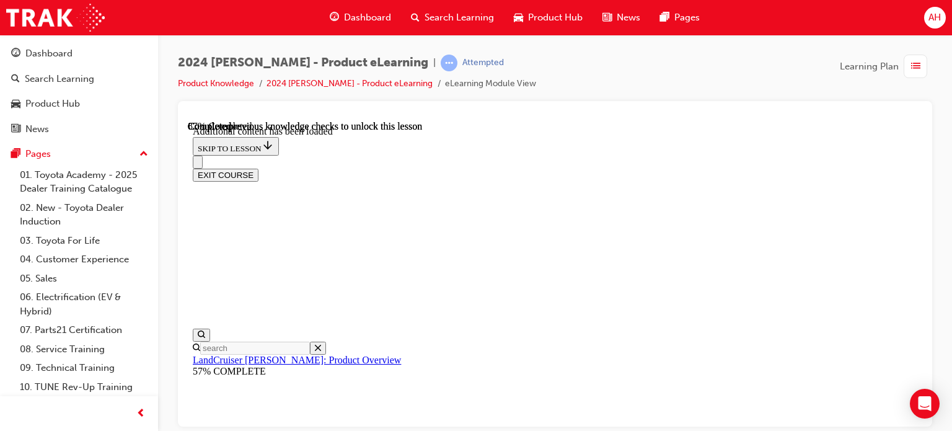
scroll to position [3231, 0]
radio input "true"
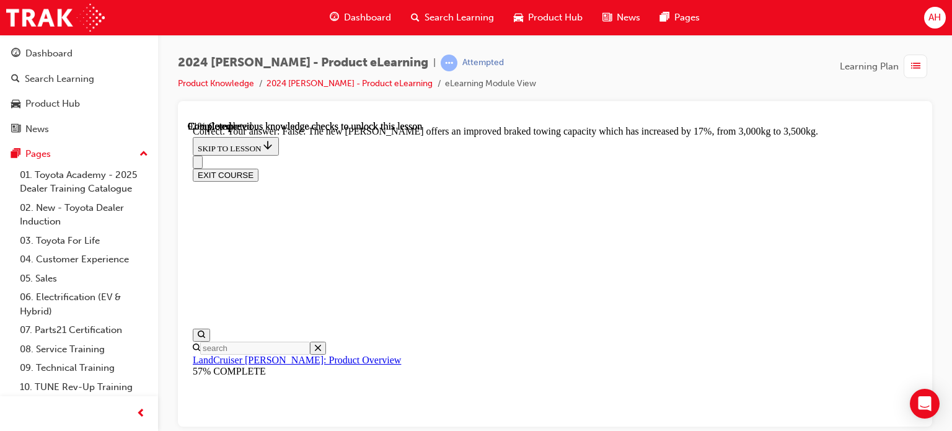
scroll to position [3727, 0]
radio input "true"
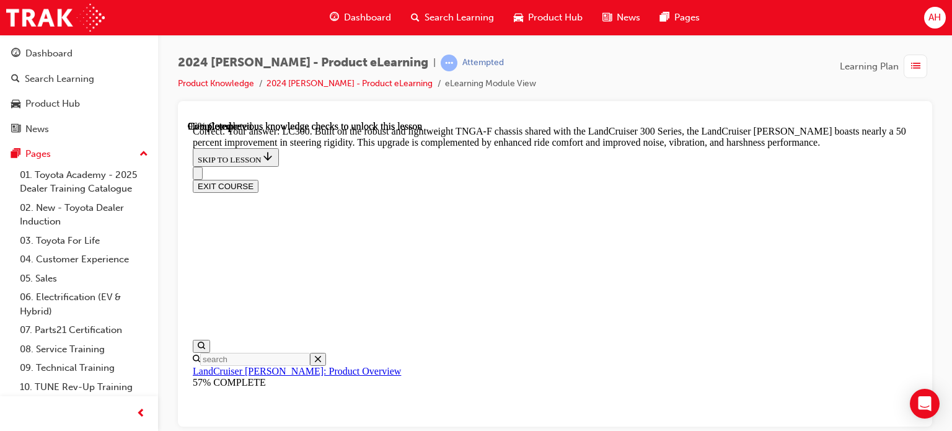
scroll to position [4156, 0]
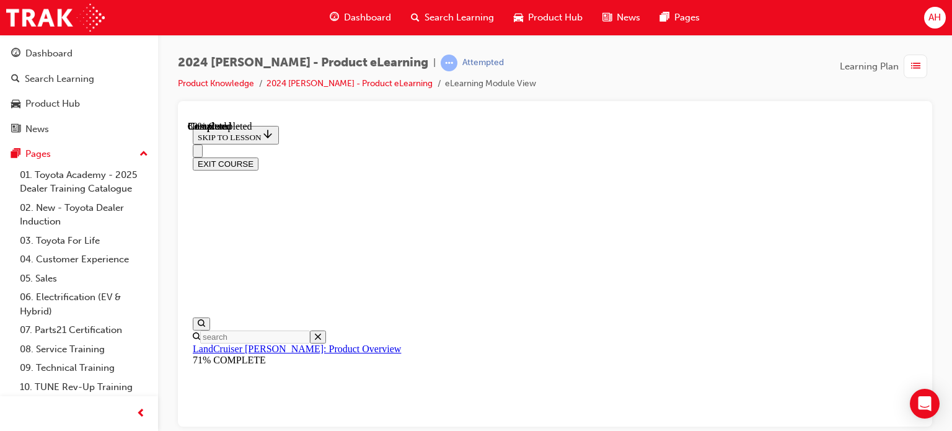
scroll to position [1470, 0]
click at [258, 157] on button "EXIT COURSE" at bounding box center [226, 163] width 66 height 13
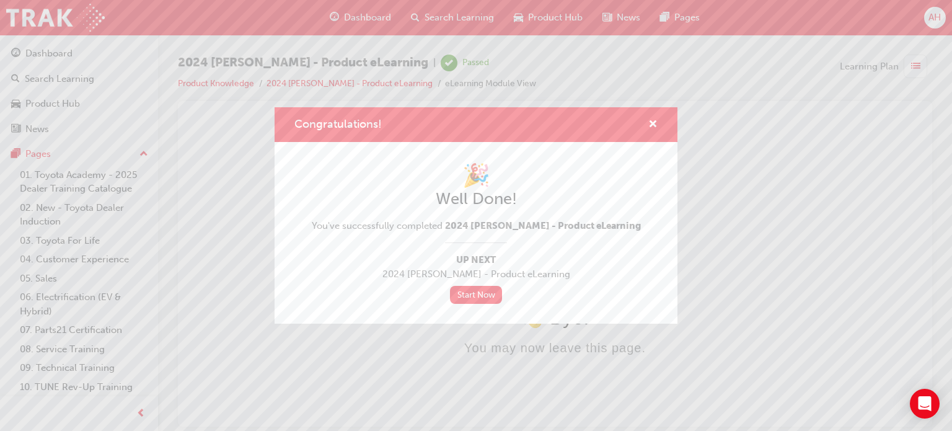
scroll to position [0, 0]
click at [488, 293] on link "Start Now" at bounding box center [476, 295] width 52 height 18
click at [480, 289] on link "Start Now" at bounding box center [476, 295] width 52 height 18
click at [492, 299] on link "Start Now" at bounding box center [476, 295] width 52 height 18
click at [644, 126] on div "Congratulations!" at bounding box center [647, 124] width 19 height 15
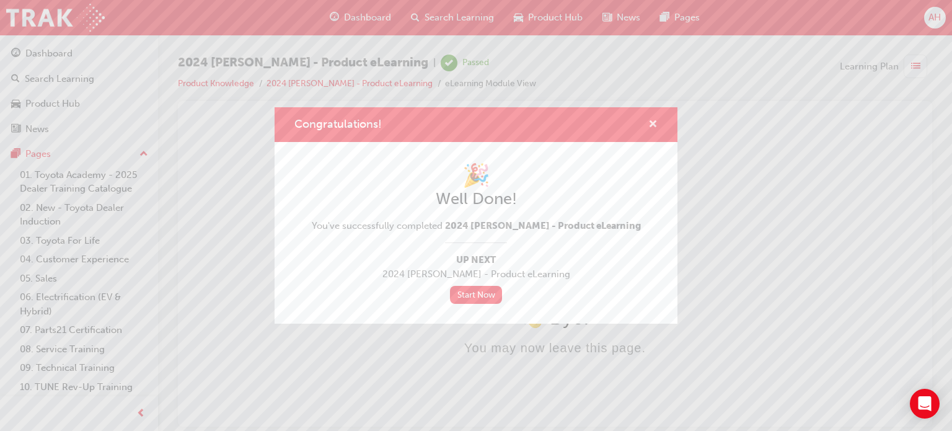
click at [657, 121] on span "cross-icon" at bounding box center [652, 125] width 9 height 11
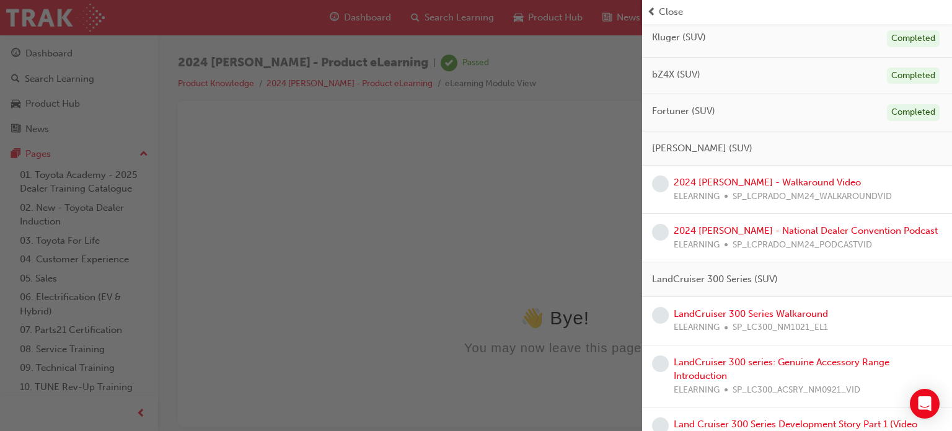
scroll to position [434, 0]
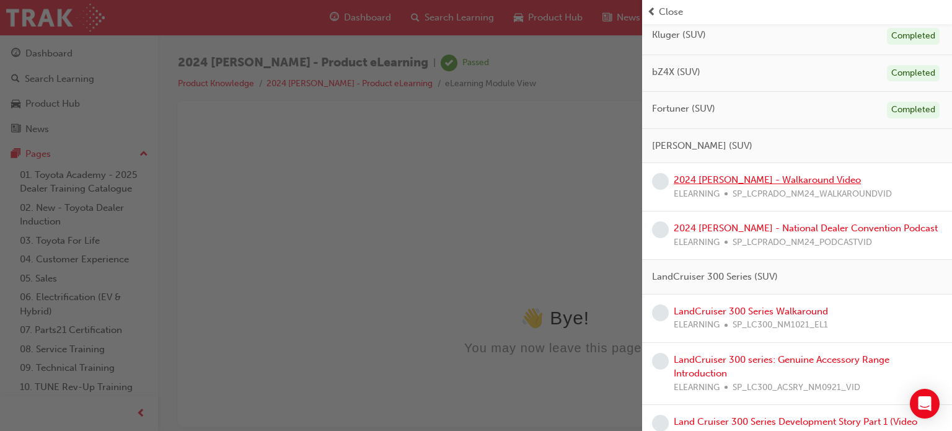
click at [742, 178] on link "2024 [PERSON_NAME] - Walkaround Video" at bounding box center [767, 179] width 187 height 11
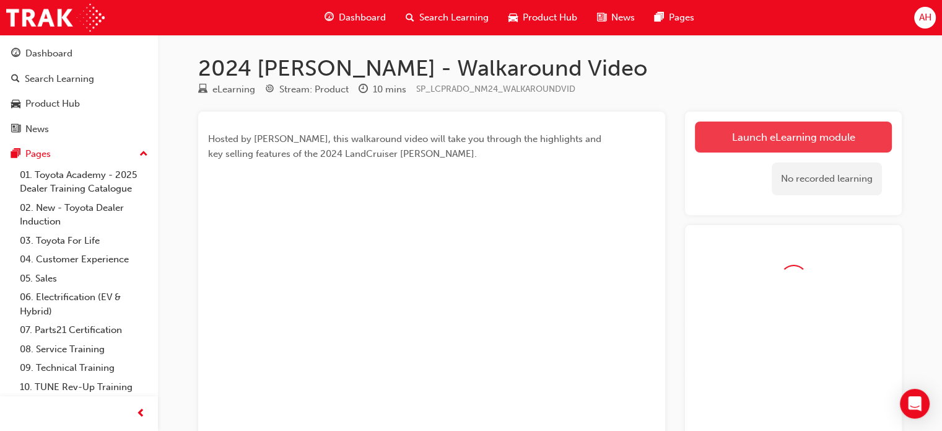
click at [751, 138] on link "Launch eLearning module" at bounding box center [793, 136] width 197 height 31
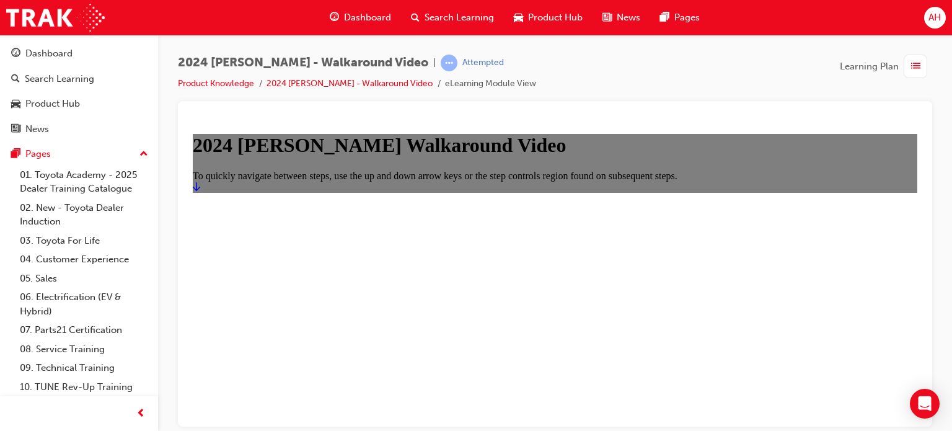
click at [200, 191] on link "Start" at bounding box center [196, 186] width 7 height 11
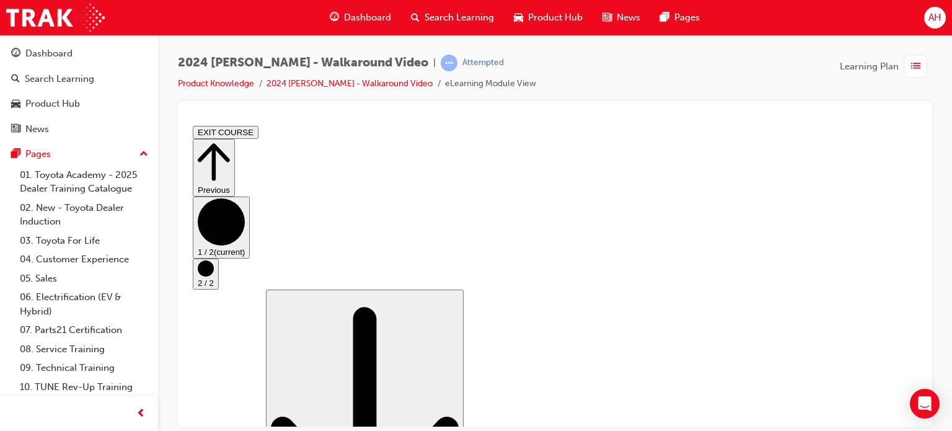
click at [214, 276] on circle "Step controls" at bounding box center [206, 268] width 16 height 16
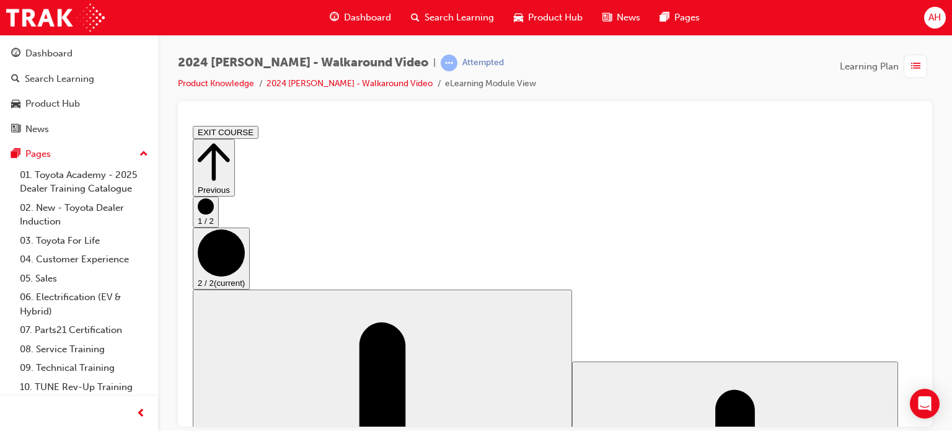
scroll to position [0, 0]
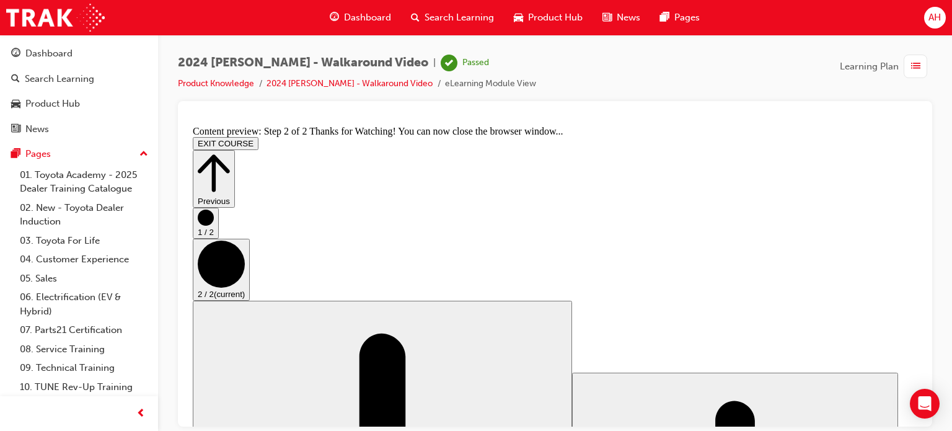
click at [911, 69] on span "list-icon" at bounding box center [915, 66] width 9 height 15
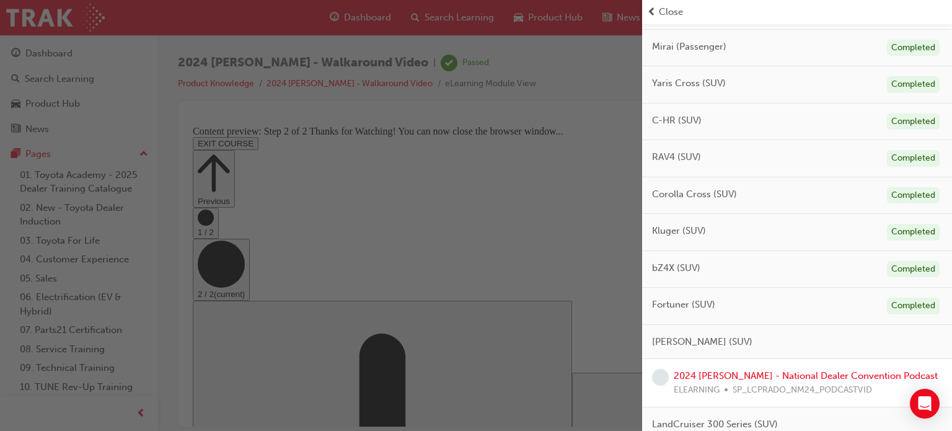
scroll to position [310, 0]
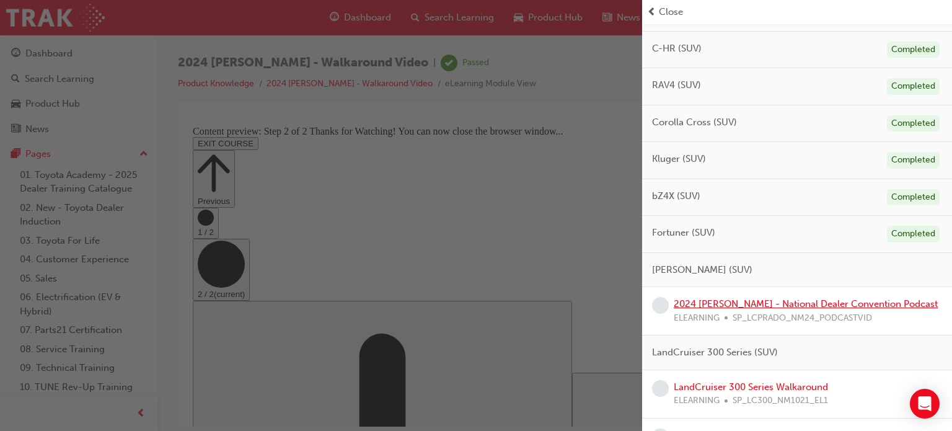
click at [758, 301] on link "2024 [PERSON_NAME] - National Dealer Convention Podcast" at bounding box center [806, 303] width 264 height 11
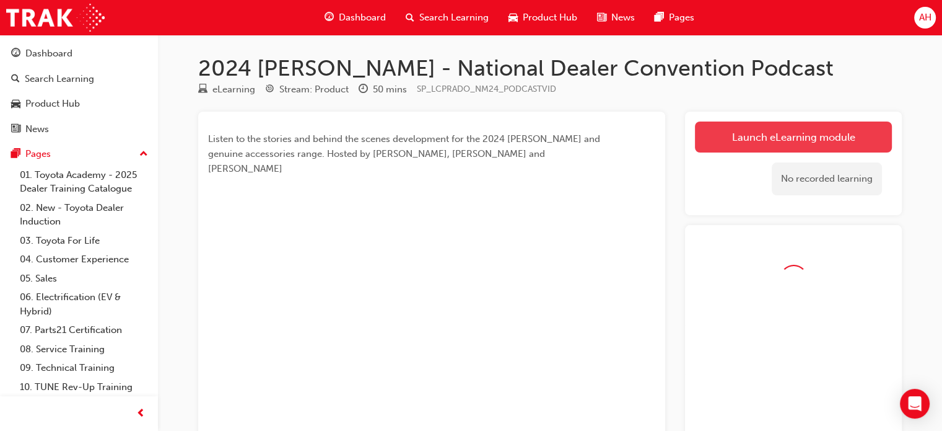
click at [758, 146] on link "Launch eLearning module" at bounding box center [793, 136] width 197 height 31
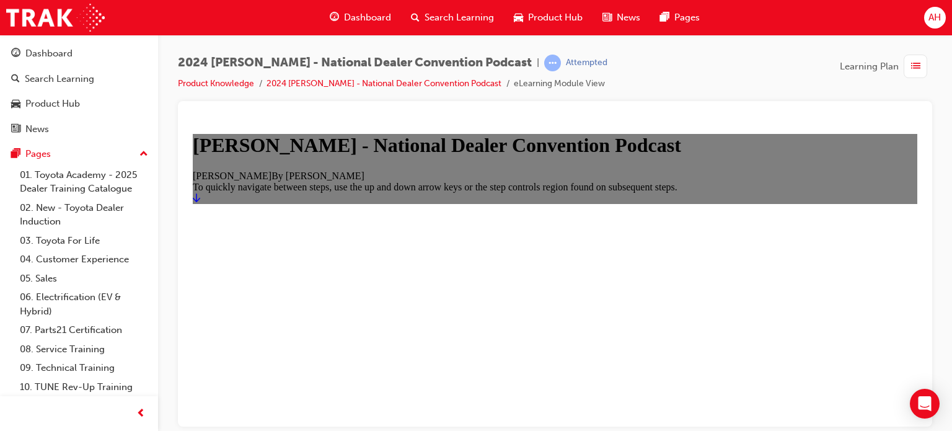
click at [200, 202] on icon "Start" at bounding box center [196, 197] width 7 height 10
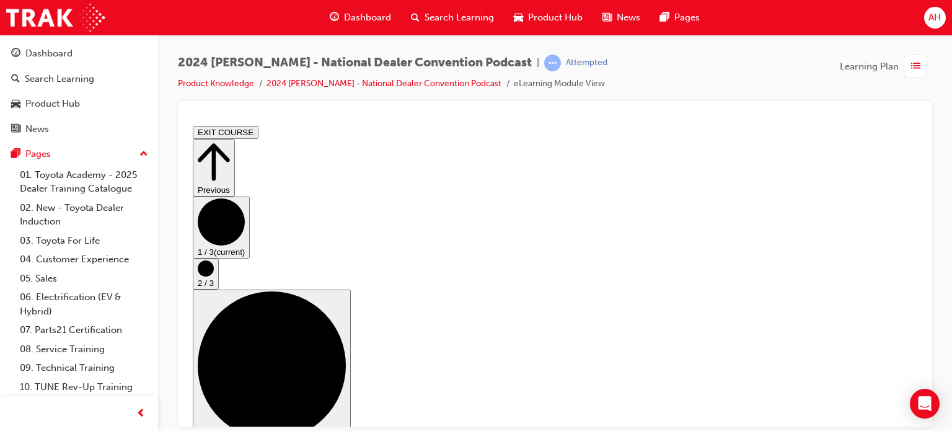
click at [214, 276] on circle "Step controls" at bounding box center [206, 268] width 16 height 16
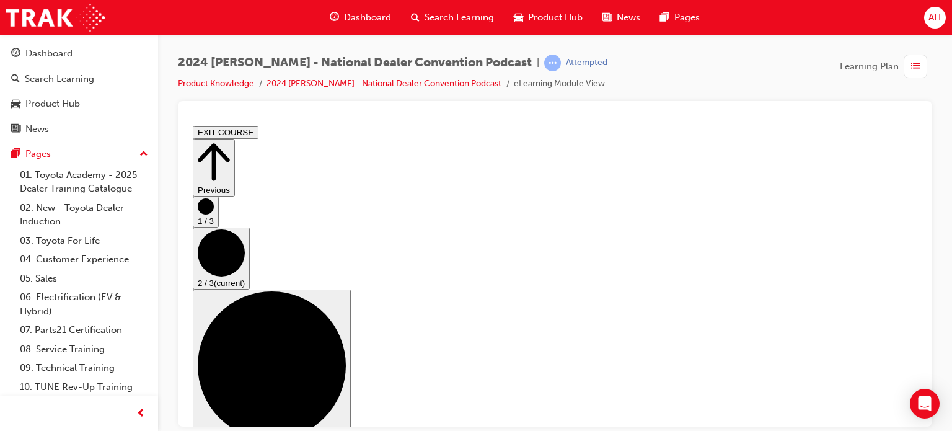
scroll to position [0, 0]
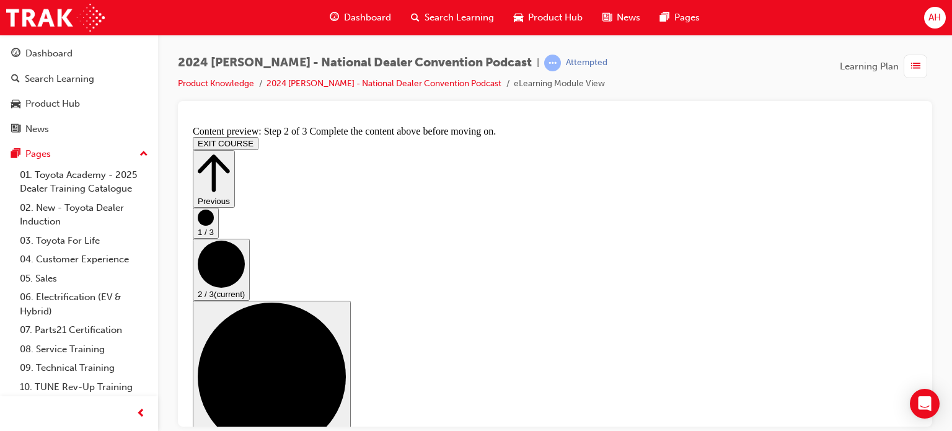
click at [346, 302] on circle "Step controls" at bounding box center [272, 376] width 148 height 148
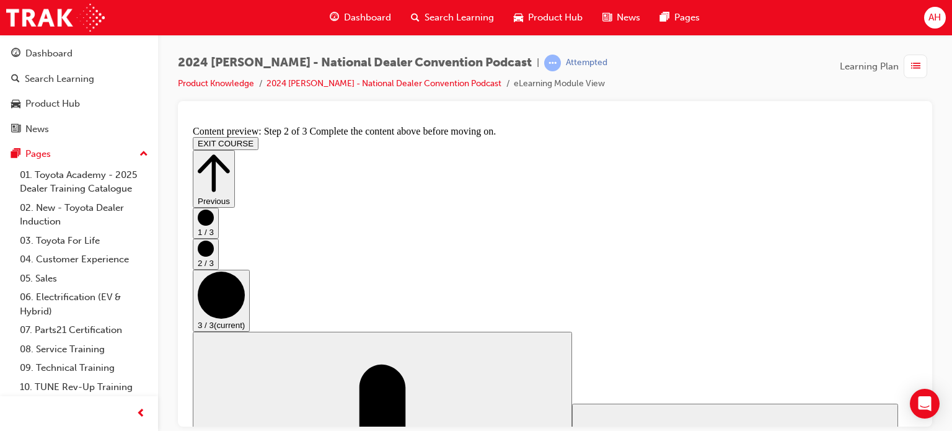
scroll to position [0, 0]
click at [913, 64] on span "list-icon" at bounding box center [915, 66] width 9 height 15
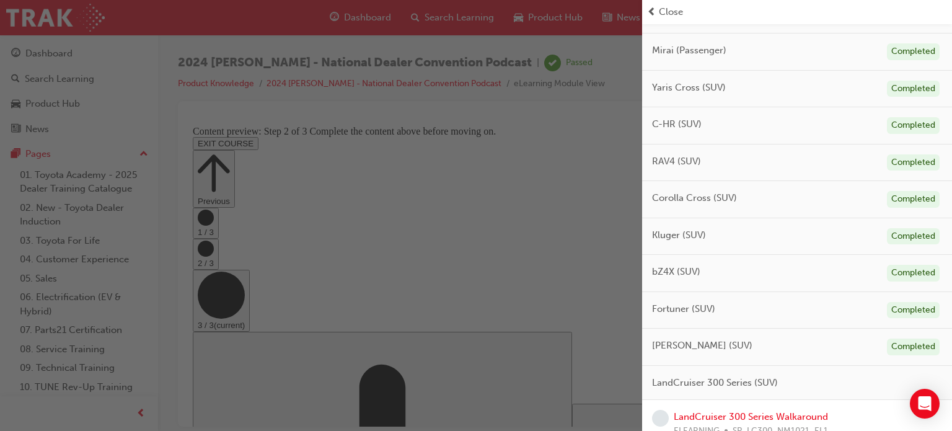
scroll to position [496, 0]
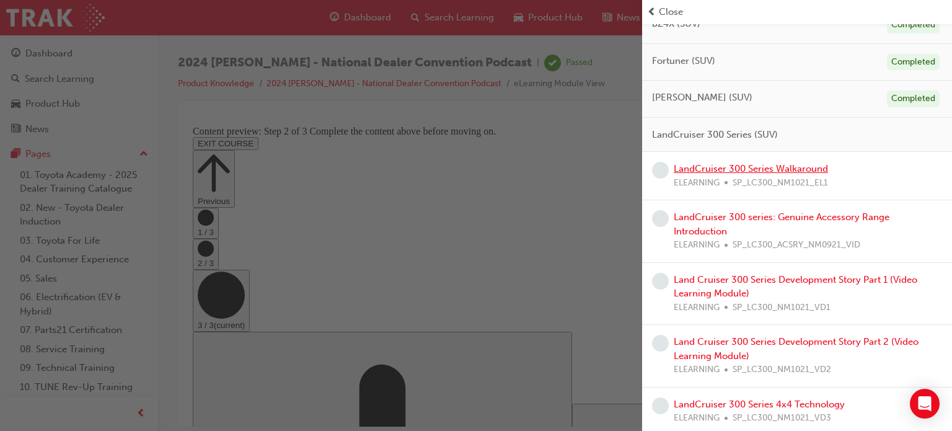
click at [724, 163] on link "LandCruiser 300 Series Walkaround" at bounding box center [751, 168] width 154 height 11
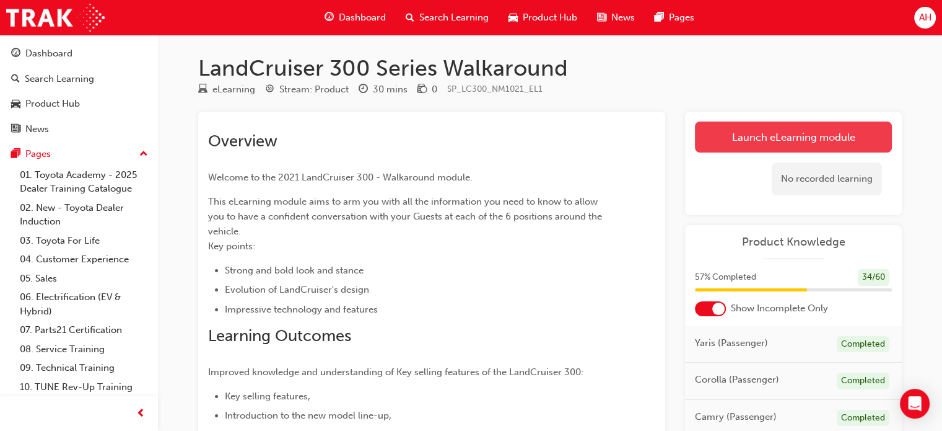
click at [726, 141] on link "Launch eLearning module" at bounding box center [793, 136] width 197 height 31
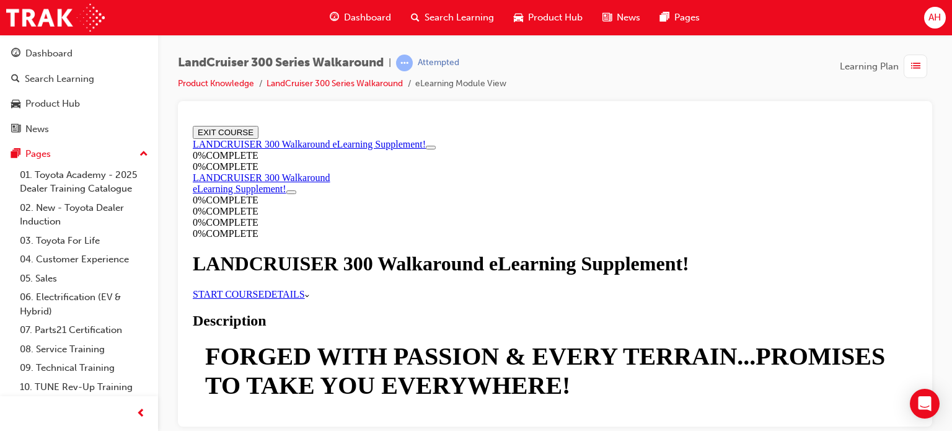
click at [264, 299] on link "START COURSE" at bounding box center [228, 293] width 71 height 11
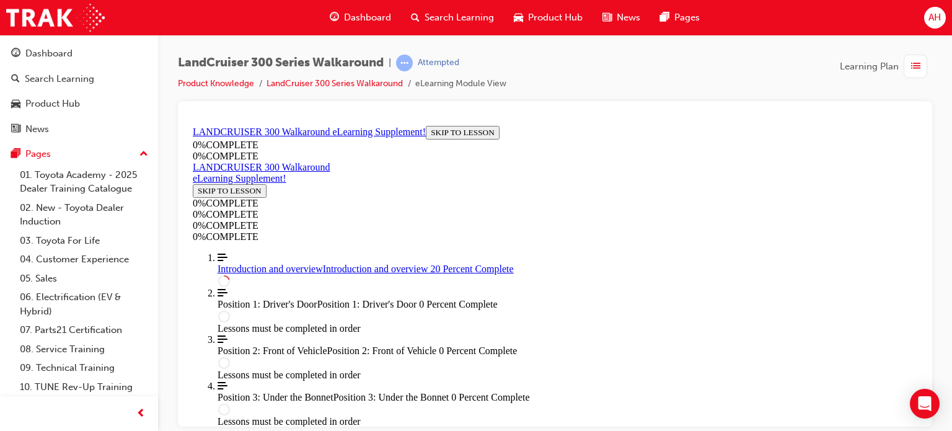
scroll to position [724, 0]
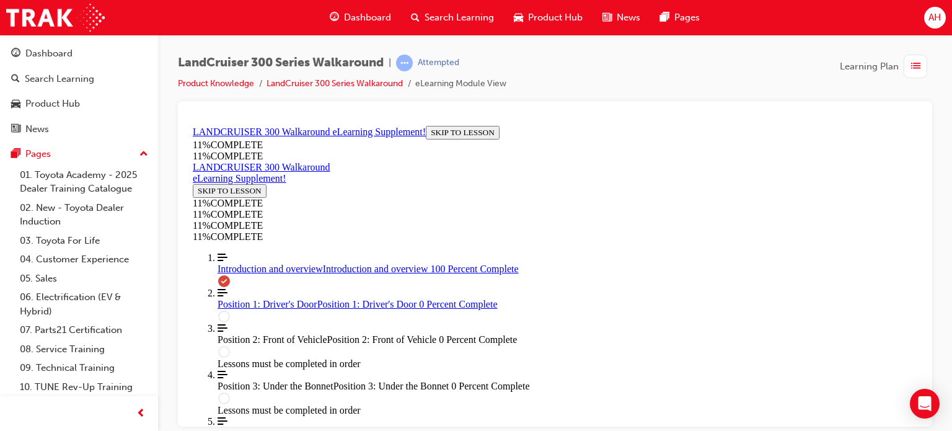
scroll to position [1788, 0]
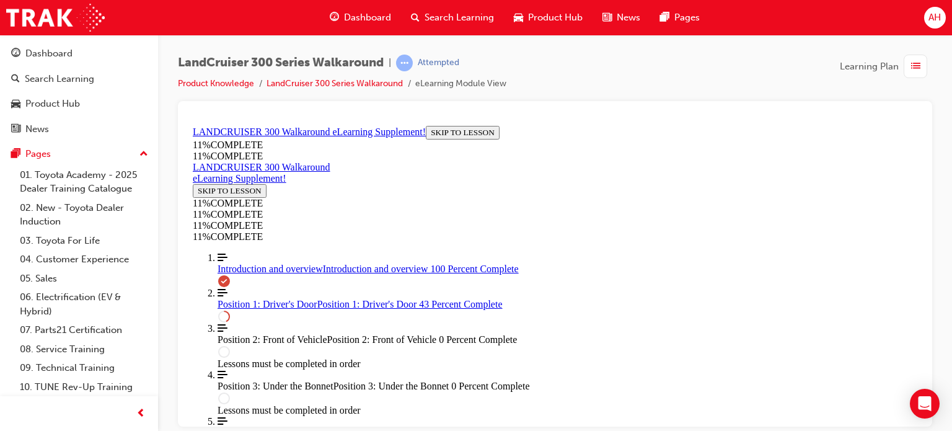
scroll to position [700, 0]
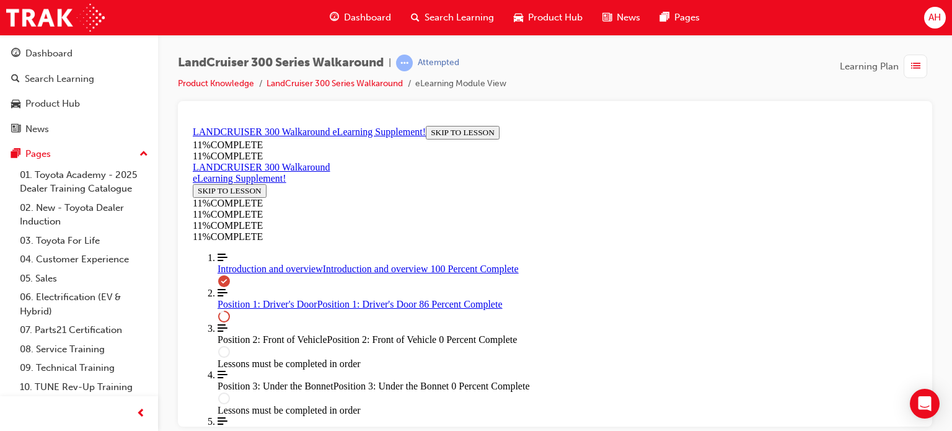
drag, startPoint x: 574, startPoint y: 290, endPoint x: 623, endPoint y: 234, distance: 74.2
drag, startPoint x: 586, startPoint y: 266, endPoint x: 639, endPoint y: 325, distance: 79.5
drag, startPoint x: 559, startPoint y: 293, endPoint x: 615, endPoint y: 292, distance: 56.4
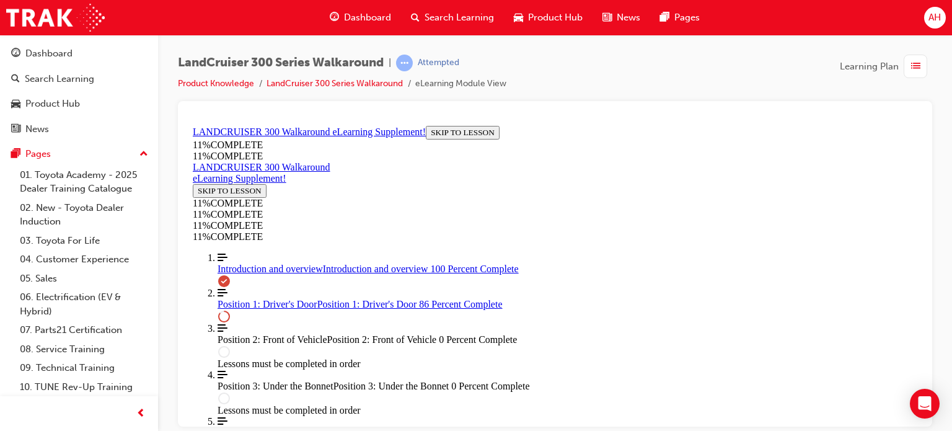
drag, startPoint x: 592, startPoint y: 283, endPoint x: 592, endPoint y: 270, distance: 13.6
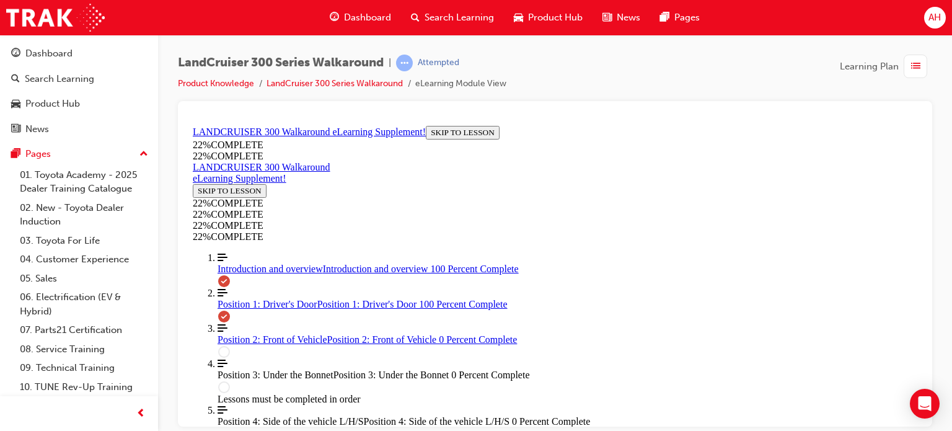
scroll to position [1945, 0]
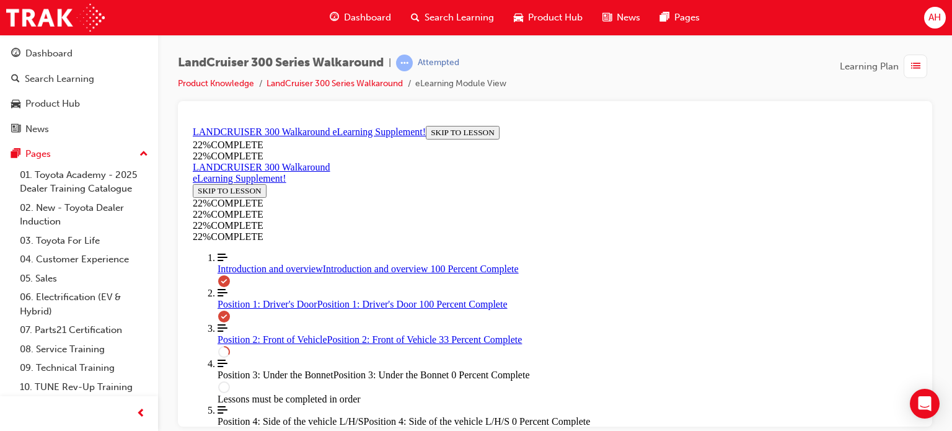
scroll to position [554, 0]
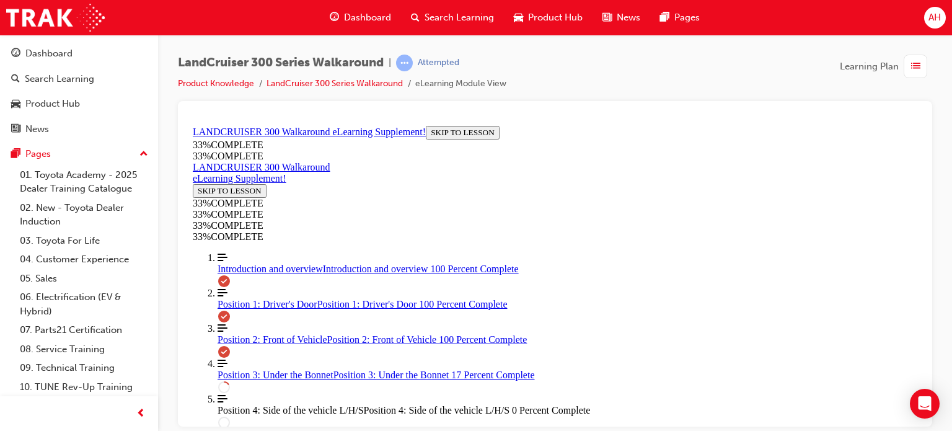
scroll to position [690, 0]
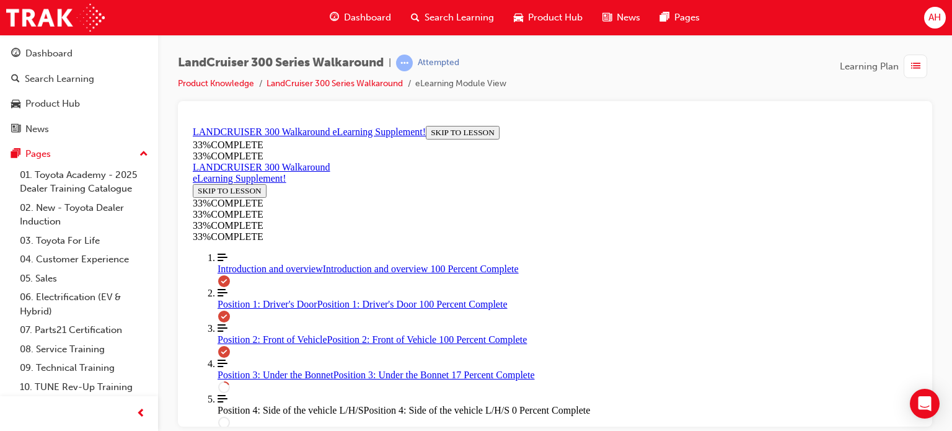
drag, startPoint x: 734, startPoint y: 267, endPoint x: 747, endPoint y: 267, distance: 13.6
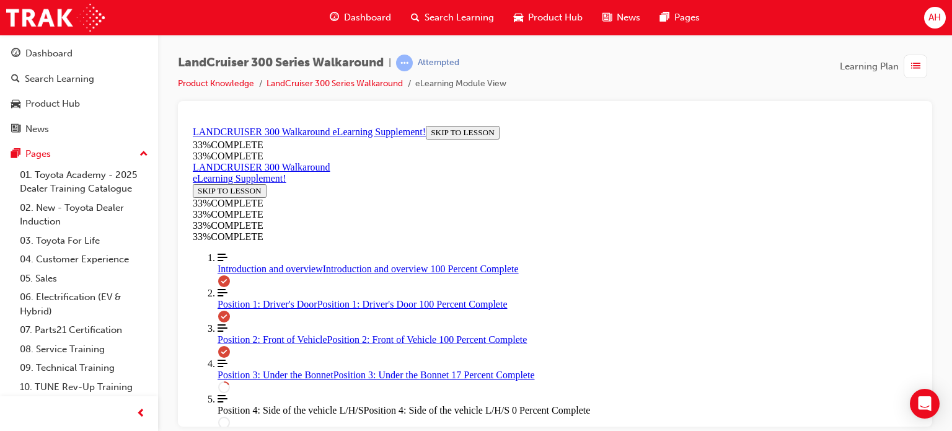
drag, startPoint x: 753, startPoint y: 265, endPoint x: 761, endPoint y: 266, distance: 8.2
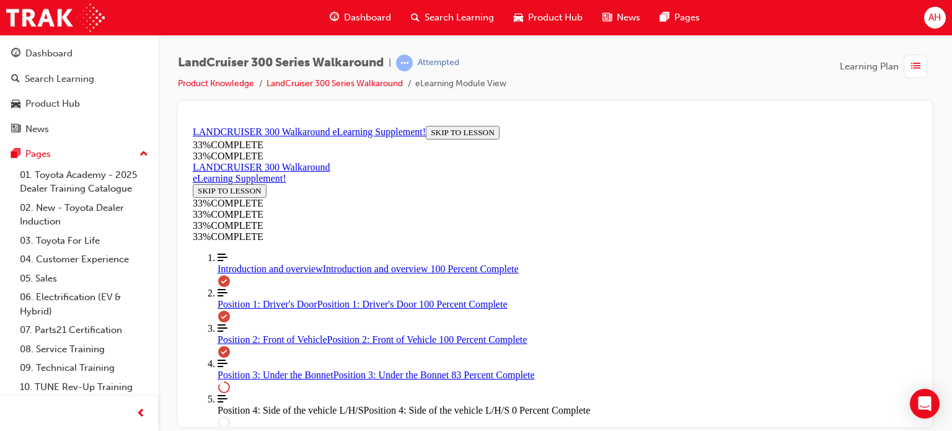
scroll to position [1674, 0]
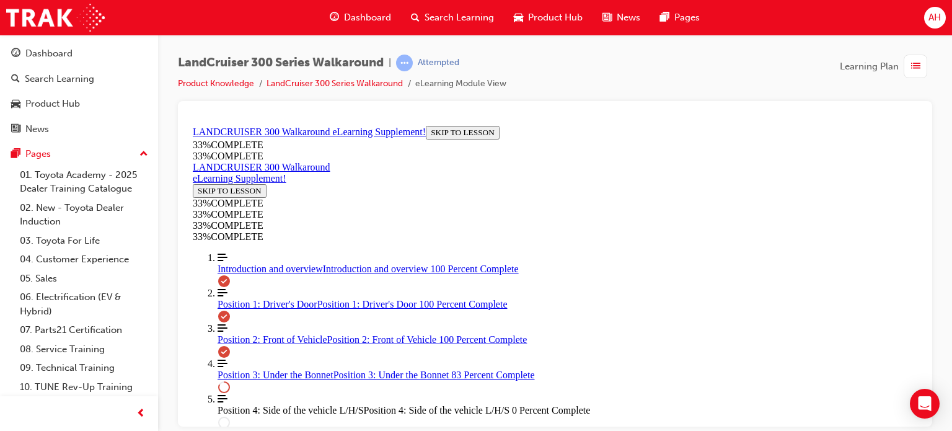
scroll to position [2046, 0]
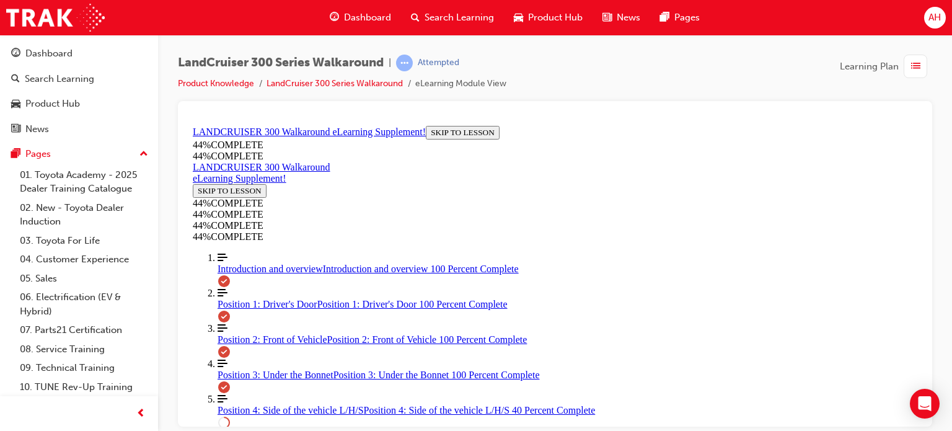
drag, startPoint x: 548, startPoint y: 201, endPoint x: 635, endPoint y: 203, distance: 86.8
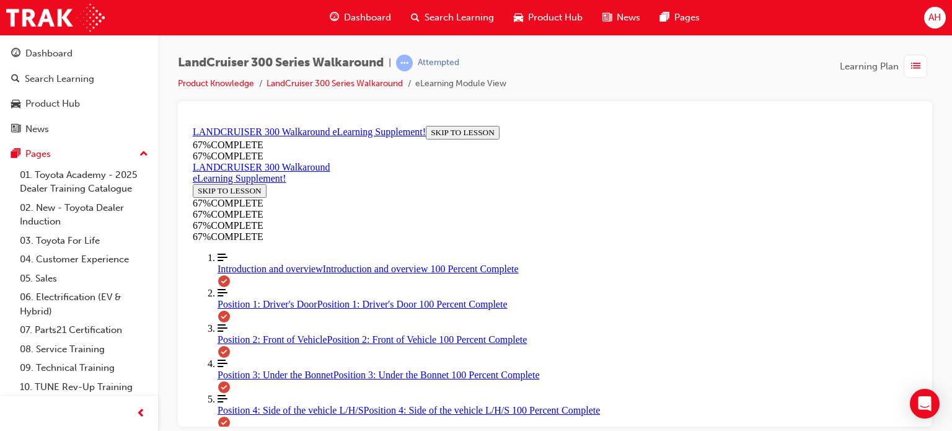
scroll to position [1213, 0]
drag, startPoint x: 602, startPoint y: 381, endPoint x: 631, endPoint y: 261, distance: 123.2
drag, startPoint x: 587, startPoint y: 201, endPoint x: 627, endPoint y: 310, distance: 116.6
drag, startPoint x: 585, startPoint y: 368, endPoint x: 607, endPoint y: 369, distance: 22.3
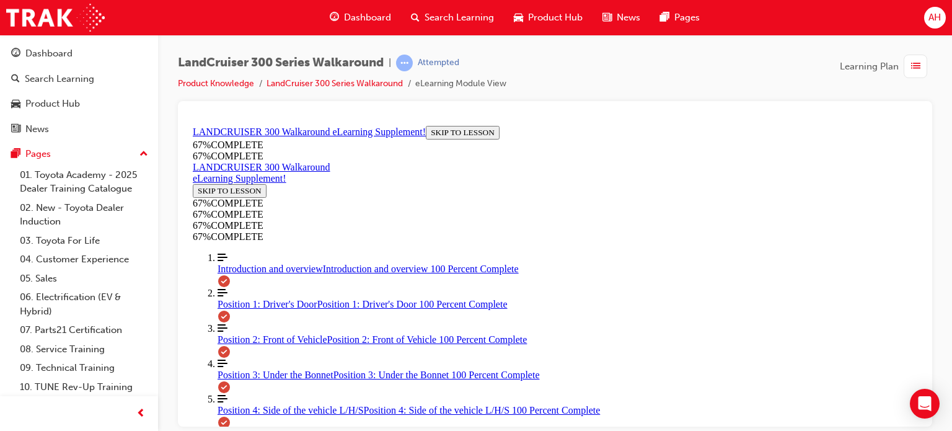
drag, startPoint x: 588, startPoint y: 211, endPoint x: 673, endPoint y: 204, distance: 85.2
drag, startPoint x: 601, startPoint y: 201, endPoint x: 657, endPoint y: 199, distance: 55.8
drag, startPoint x: 598, startPoint y: 387, endPoint x: 635, endPoint y: 384, distance: 36.6
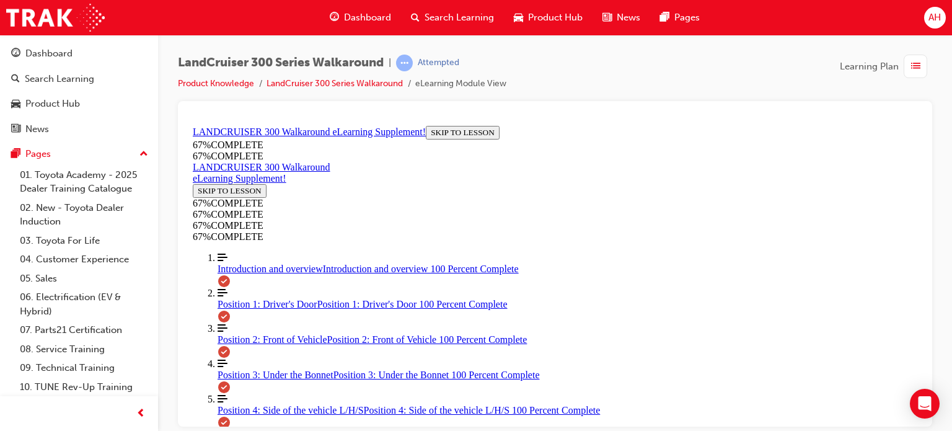
drag, startPoint x: 588, startPoint y: 370, endPoint x: 650, endPoint y: 367, distance: 62.0
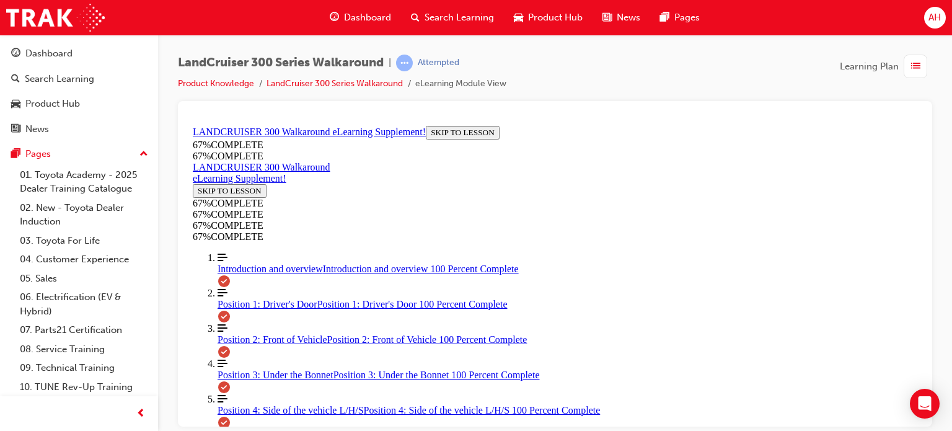
scroll to position [1472, 0]
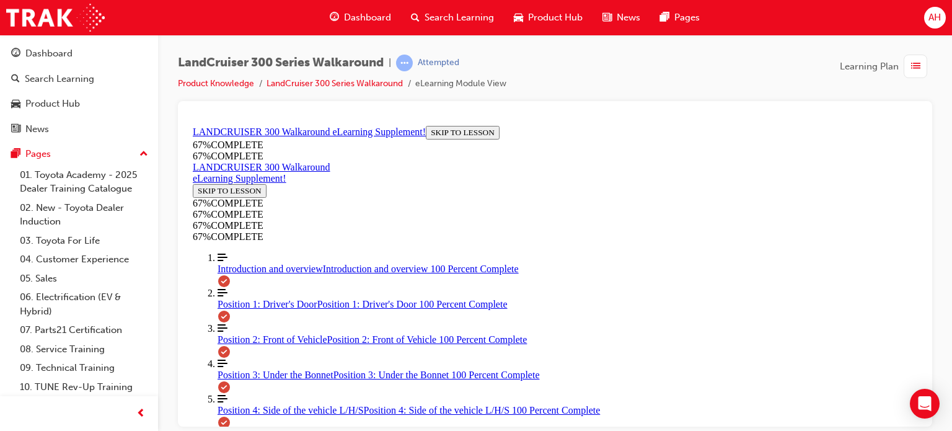
scroll to position [796, 0]
drag, startPoint x: 576, startPoint y: 201, endPoint x: 646, endPoint y: 200, distance: 70.0
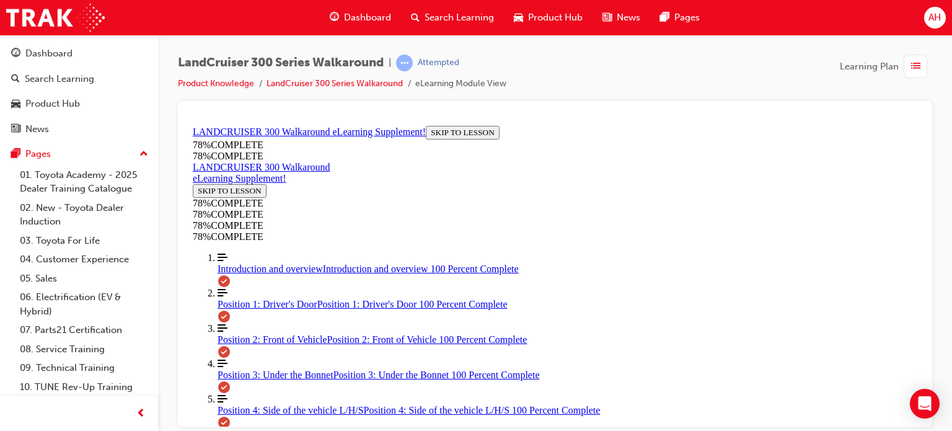
click at [925, 75] on div "button" at bounding box center [915, 67] width 24 height 24
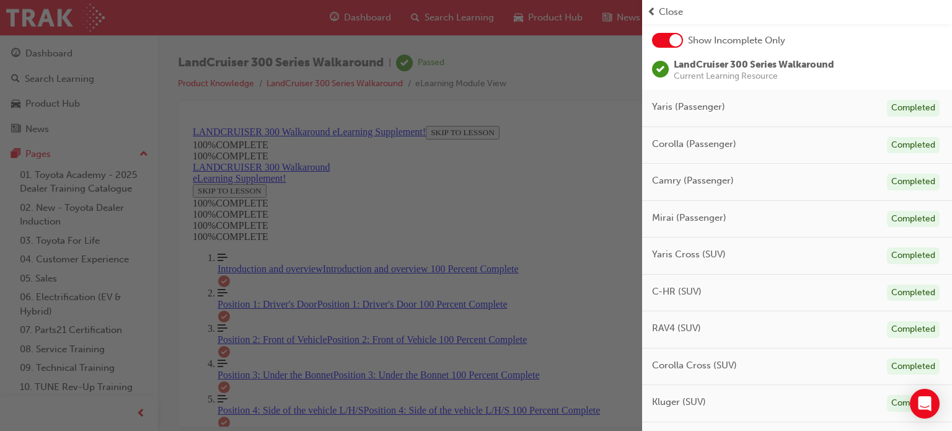
scroll to position [0, 0]
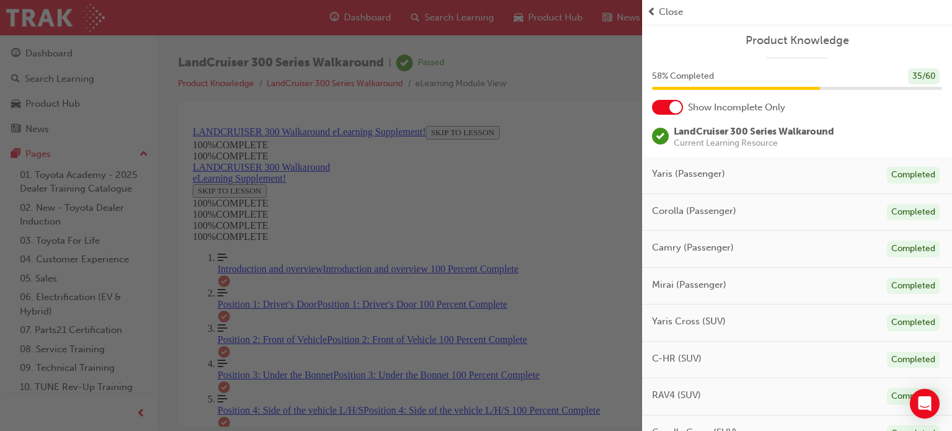
click at [672, 108] on div at bounding box center [675, 107] width 12 height 12
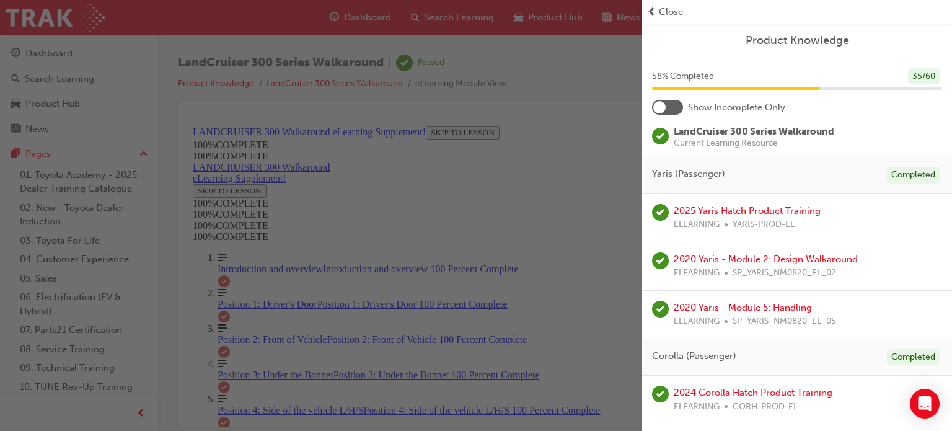
click at [670, 102] on div at bounding box center [667, 107] width 31 height 15
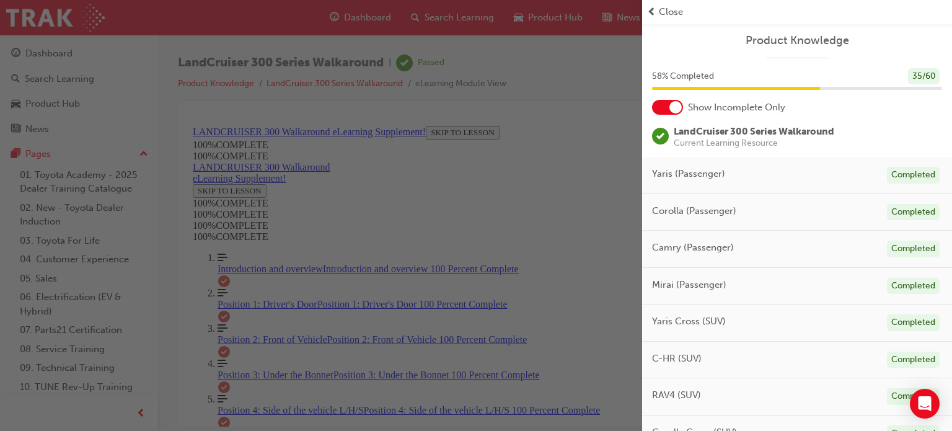
click at [672, 112] on div at bounding box center [675, 107] width 12 height 12
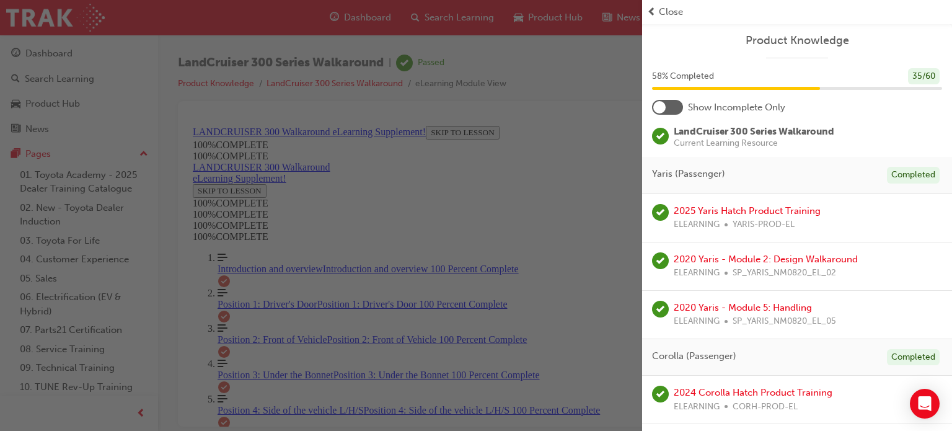
click at [674, 103] on div at bounding box center [667, 107] width 31 height 15
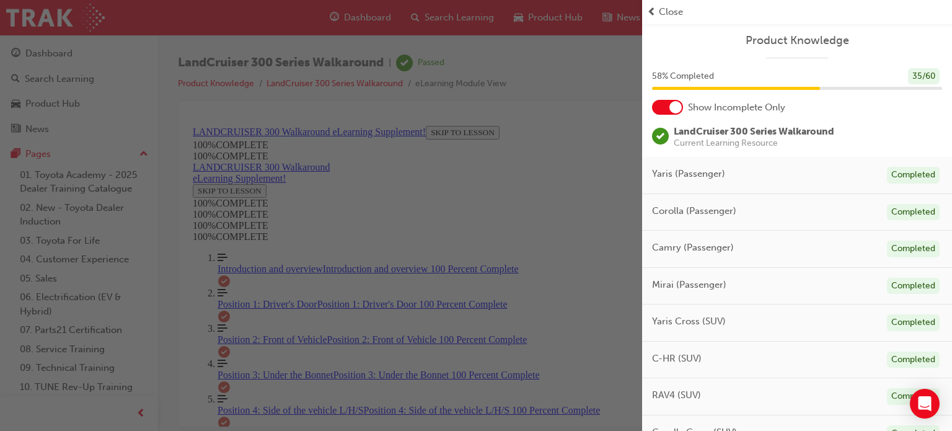
click at [675, 103] on div at bounding box center [675, 107] width 12 height 12
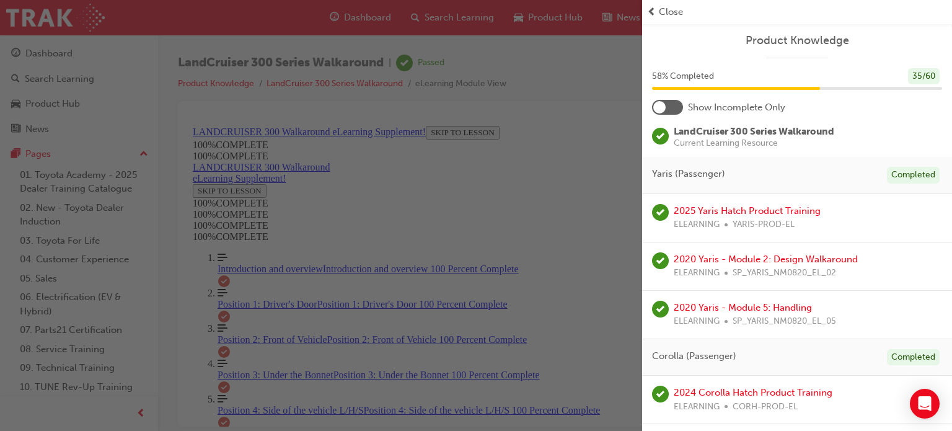
click at [673, 103] on div at bounding box center [667, 107] width 31 height 15
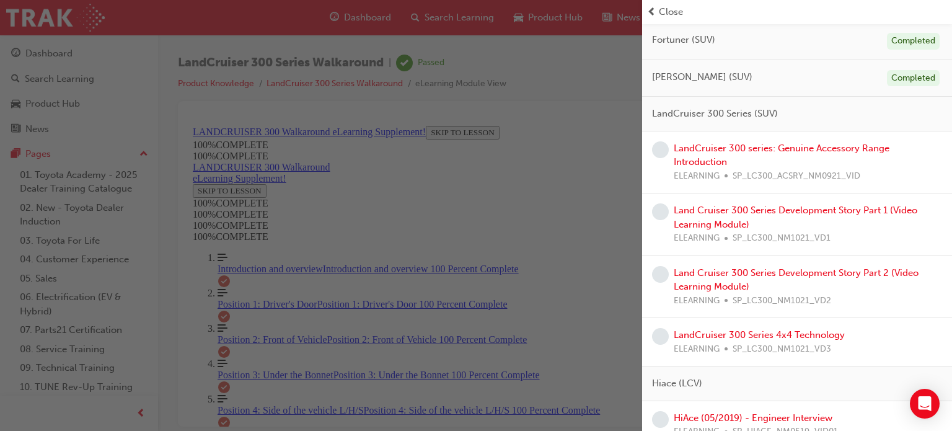
scroll to position [496, 0]
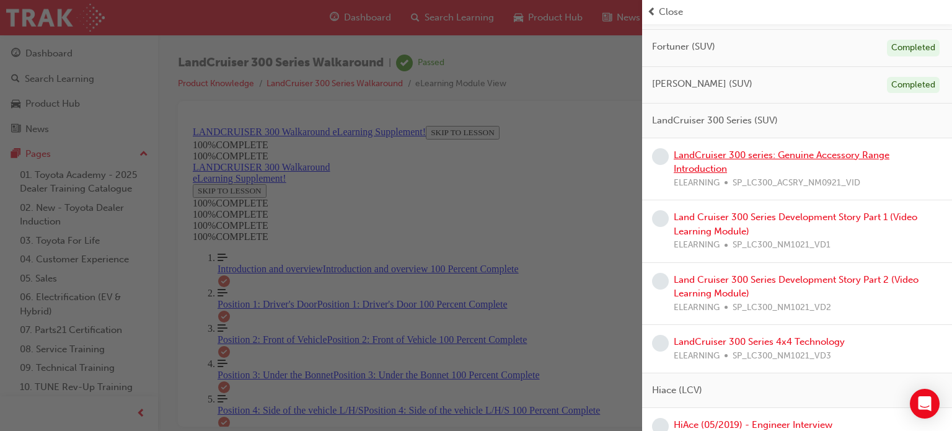
click at [793, 158] on link "LandCruiser 300 series: Genuine Accessory Range Introduction" at bounding box center [782, 161] width 216 height 25
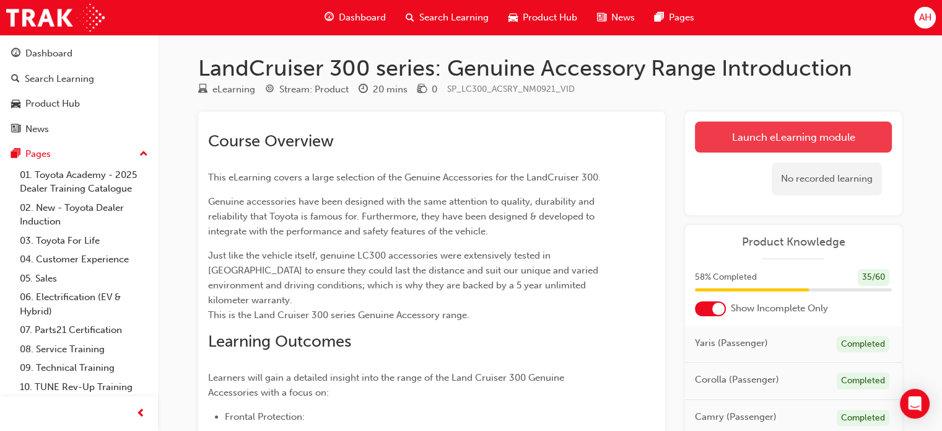
click at [794, 143] on link "Launch eLearning module" at bounding box center [793, 136] width 197 height 31
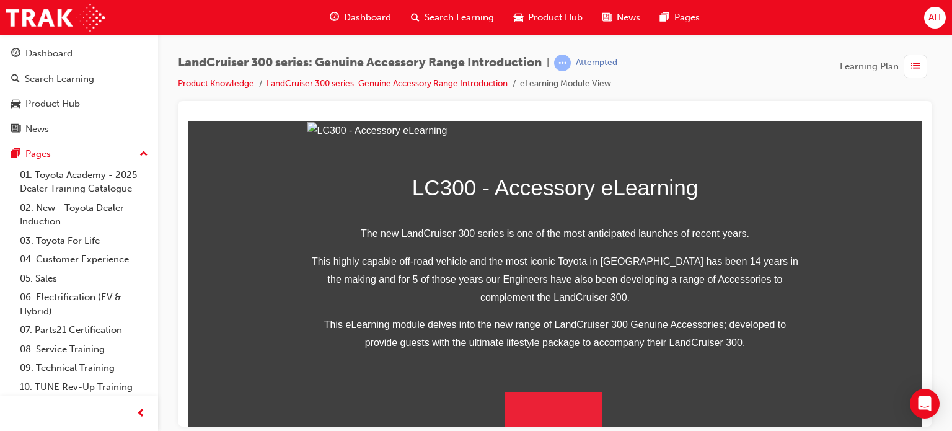
scroll to position [375, 0]
click at [540, 397] on button "Begin Module" at bounding box center [554, 408] width 98 height 35
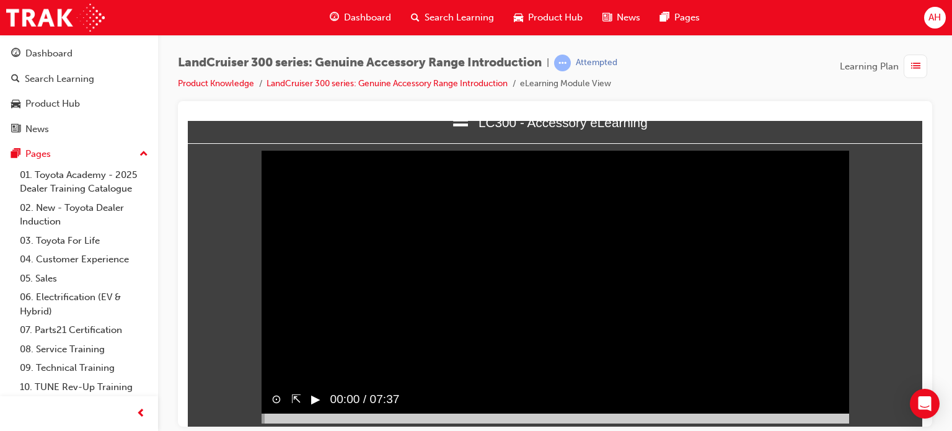
scroll to position [41, 0]
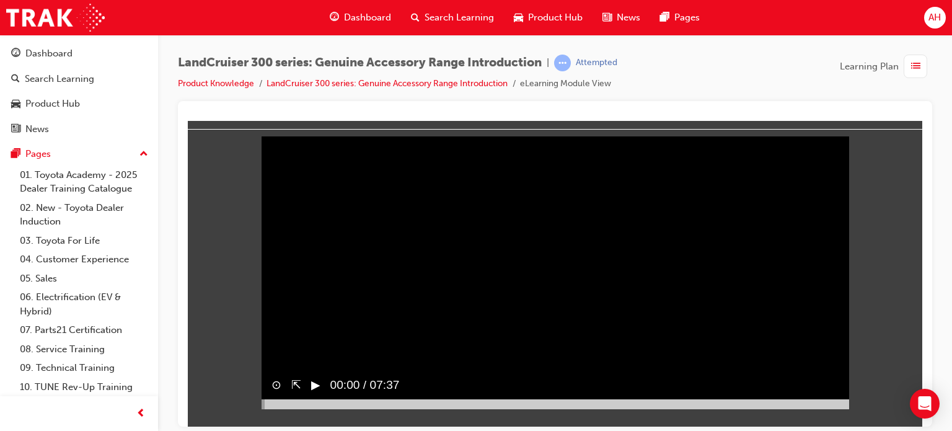
click at [311, 398] on div "▶︎" at bounding box center [310, 385] width 19 height 28
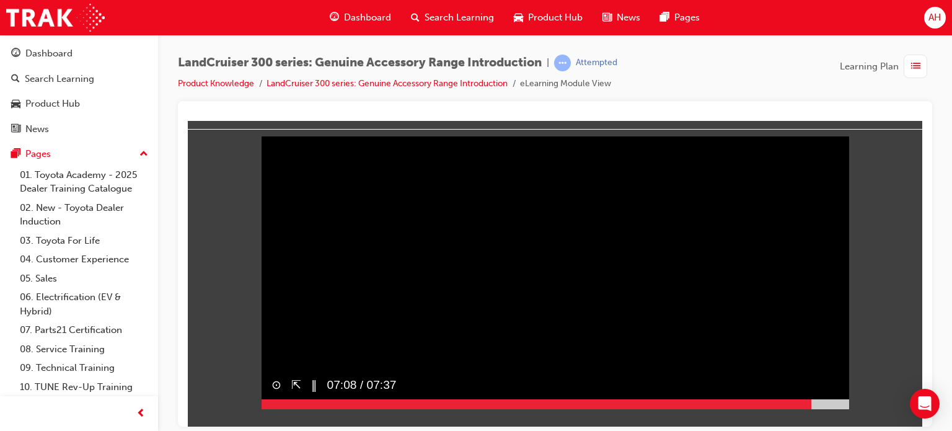
drag, startPoint x: 271, startPoint y: 420, endPoint x: 811, endPoint y: 382, distance: 541.0
click at [811, 382] on div "Sorry, your browser does not support embedded videos. Download Instead ⊙ ⇱ ‖ 07…" at bounding box center [554, 262] width 587 height 294
click at [315, 393] on button "▶︎" at bounding box center [315, 385] width 9 height 18
drag, startPoint x: 918, startPoint y: 276, endPoint x: 1127, endPoint y: 452, distance: 272.7
click at [335, 354] on video "Sorry, your browser does not support embedded videos. Download Instead" at bounding box center [554, 262] width 587 height 294
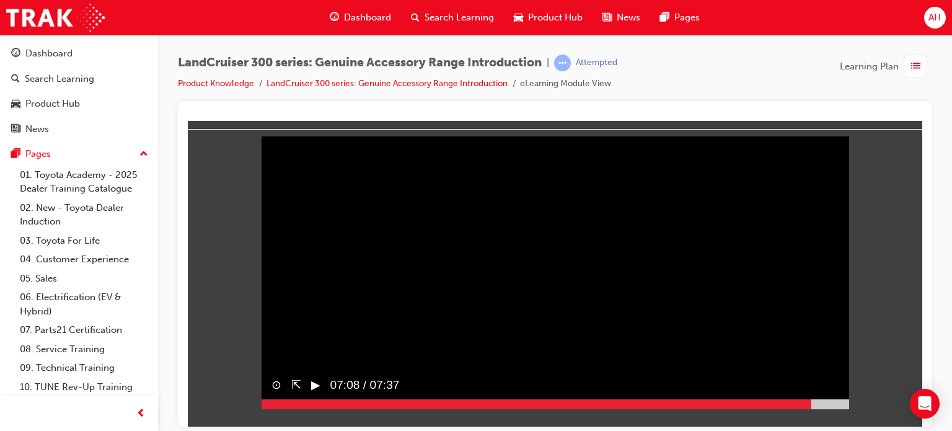
click at [335, 354] on video "Sorry, your browser does not support embedded videos. Download Instead" at bounding box center [554, 262] width 587 height 294
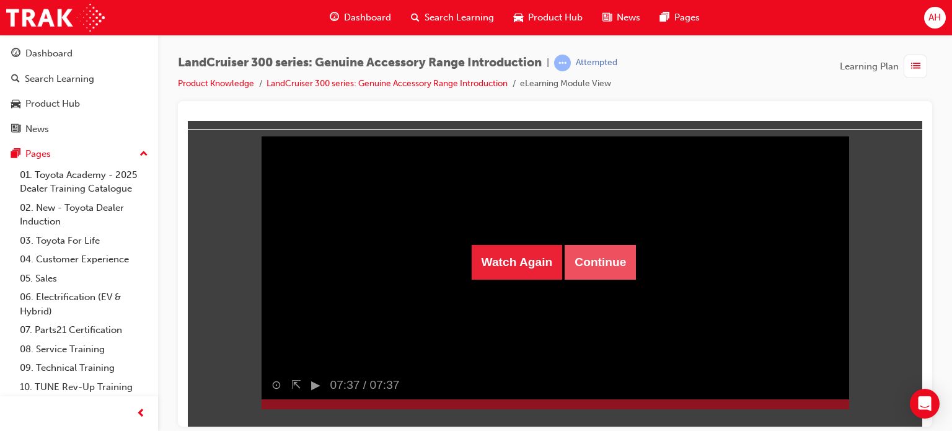
click at [617, 265] on button "Continue" at bounding box center [600, 261] width 71 height 35
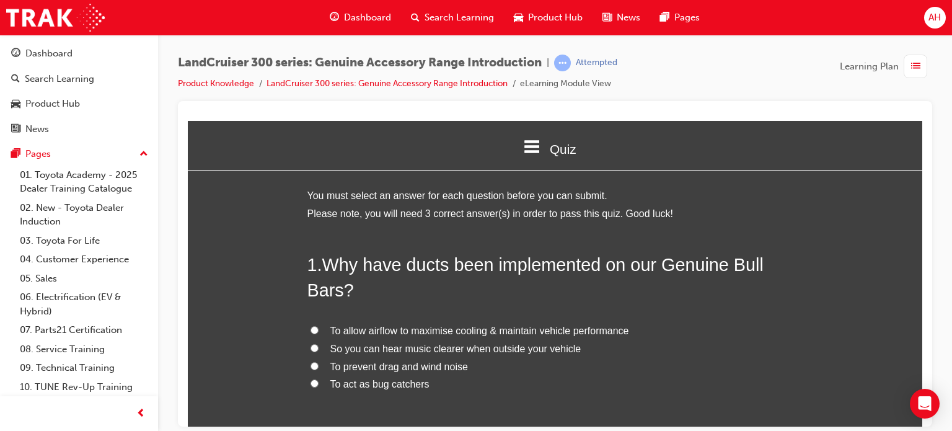
scroll to position [62, 0]
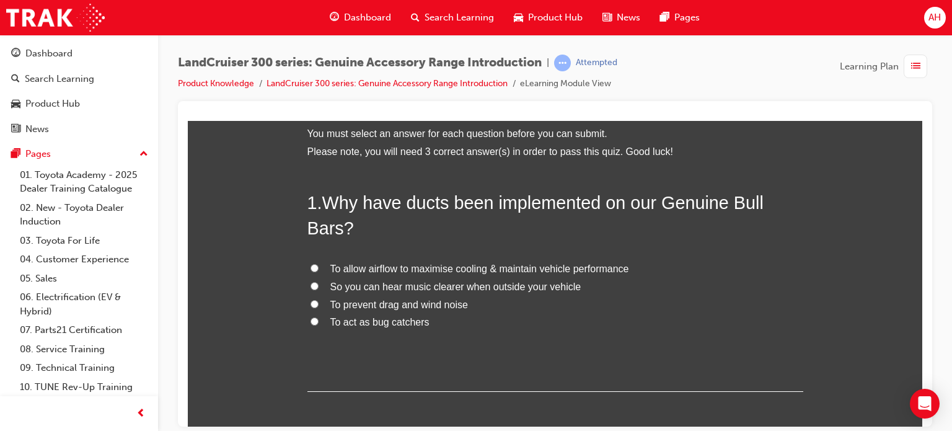
click at [310, 268] on input "To allow airflow to maximise cooling & maintain vehicle performance" at bounding box center [314, 267] width 8 height 8
radio input "true"
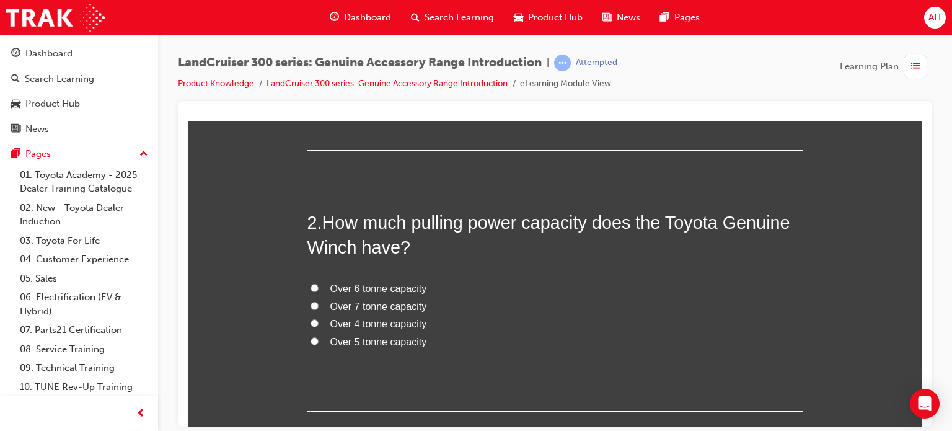
scroll to position [310, 0]
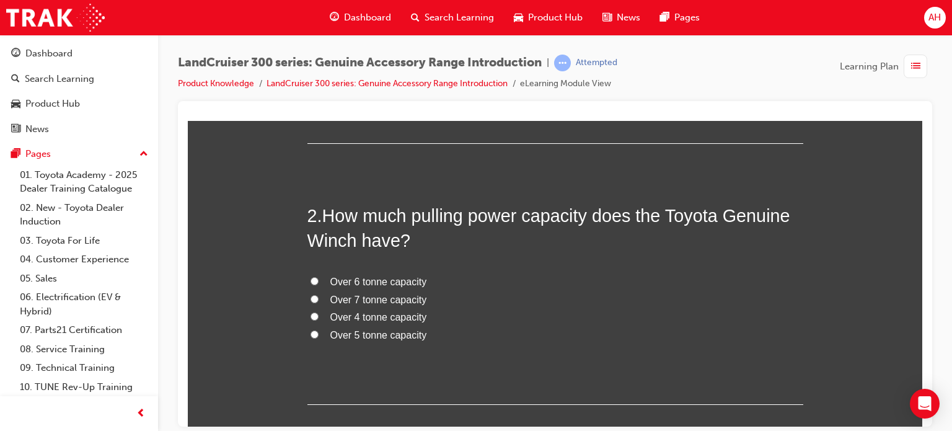
click at [398, 315] on span "Over 4 tonne capacity" at bounding box center [378, 316] width 97 height 11
click at [319, 315] on input "Over 4 tonne capacity" at bounding box center [314, 316] width 8 height 8
radio input "true"
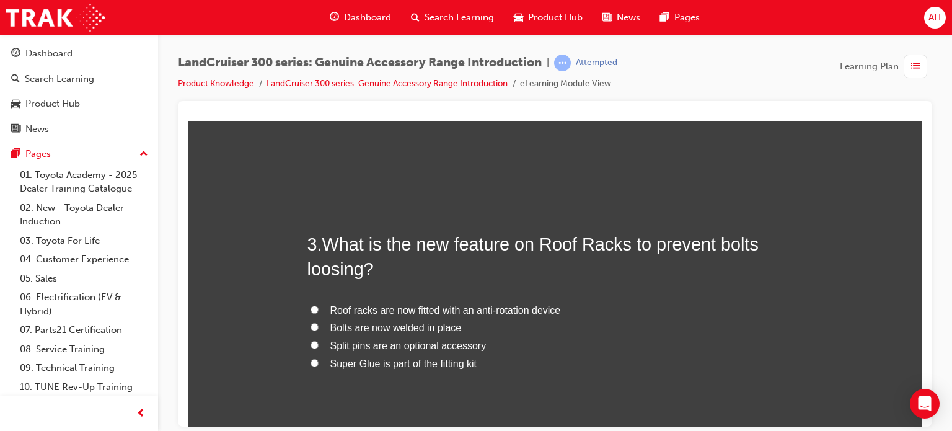
scroll to position [558, 0]
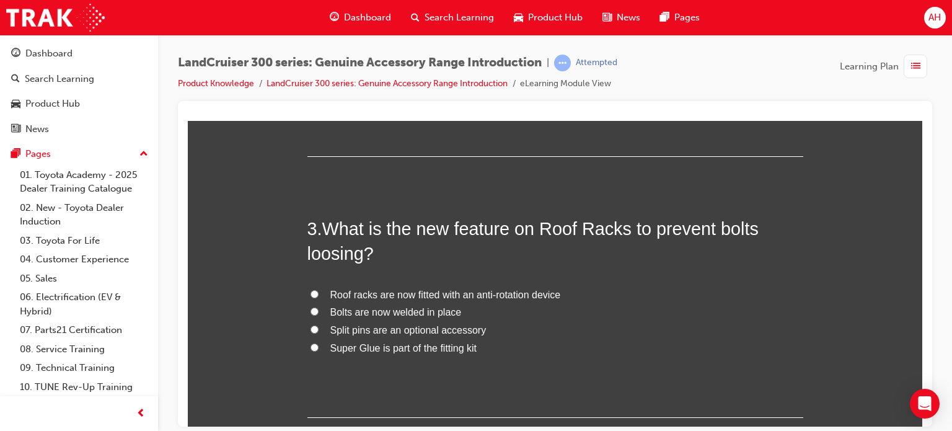
click at [393, 315] on span "Bolts are now welded in place" at bounding box center [395, 311] width 131 height 11
click at [319, 315] on input "Bolts are now welded in place" at bounding box center [314, 311] width 8 height 8
radio input "true"
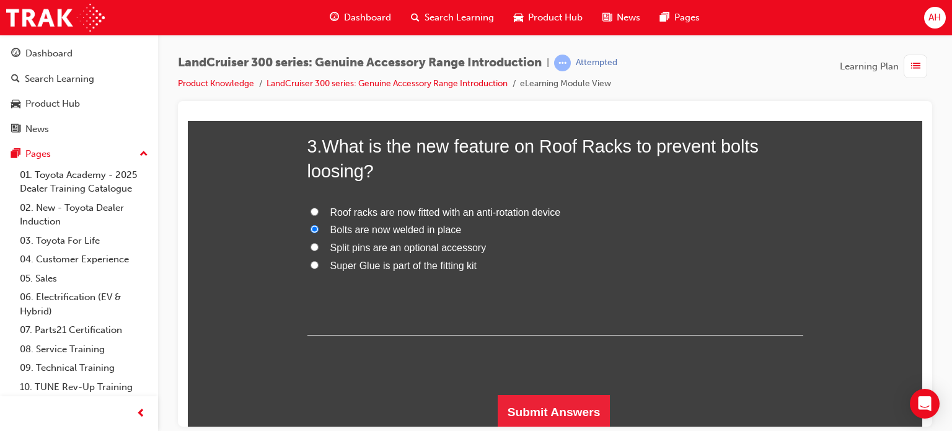
scroll to position [641, 0]
click at [543, 399] on button "Submit Answers" at bounding box center [554, 410] width 113 height 35
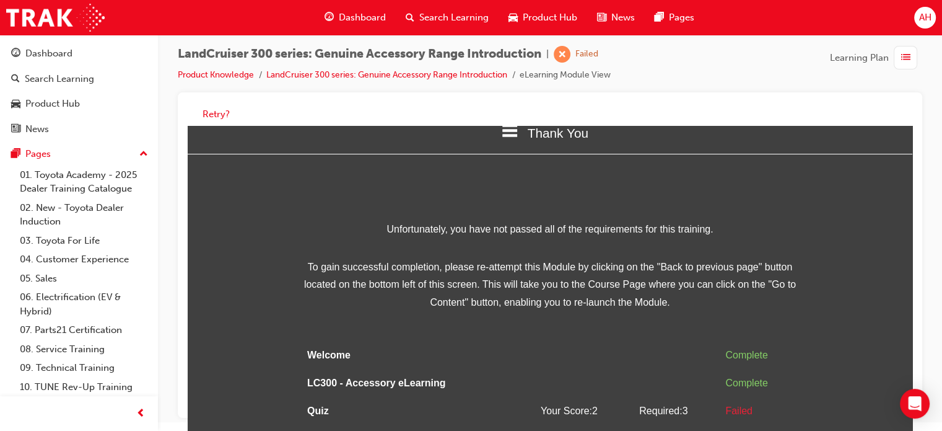
scroll to position [0, 0]
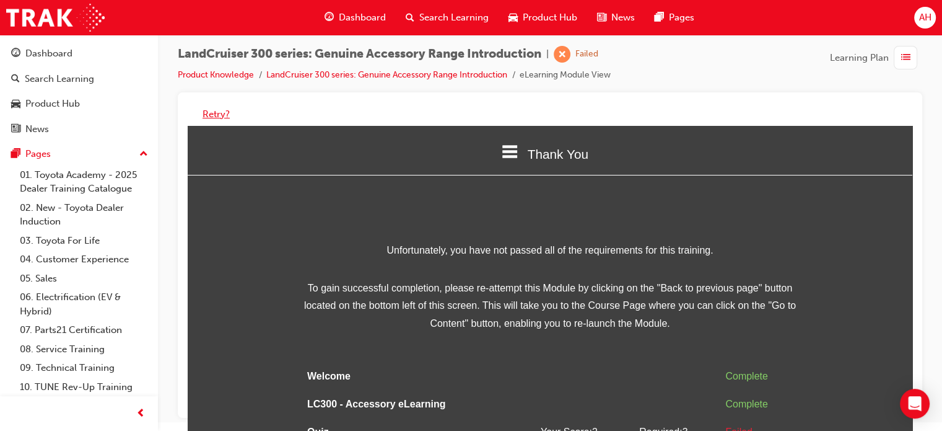
click at [206, 113] on button "Retry?" at bounding box center [216, 114] width 27 height 14
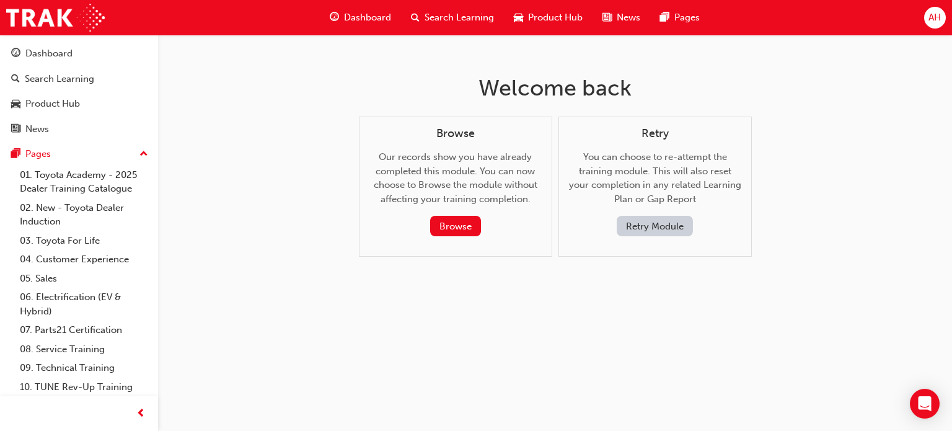
click at [641, 224] on button "Retry Module" at bounding box center [655, 226] width 76 height 20
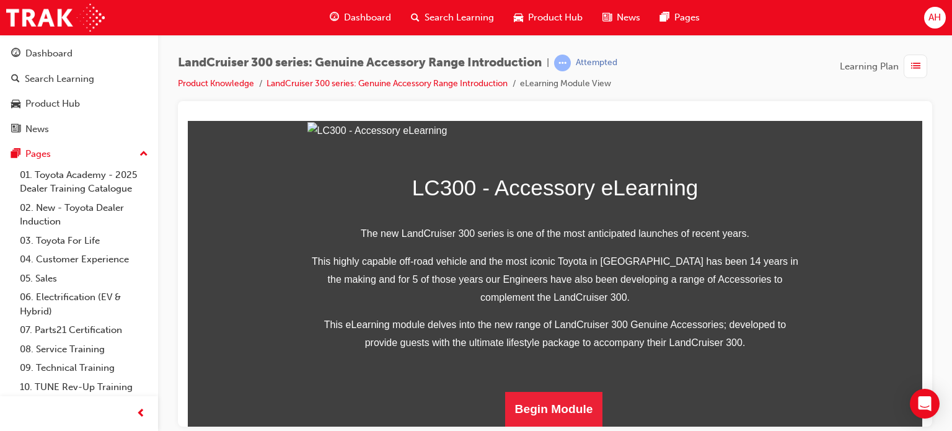
scroll to position [375, 0]
click at [568, 410] on button "Begin Module" at bounding box center [554, 408] width 98 height 35
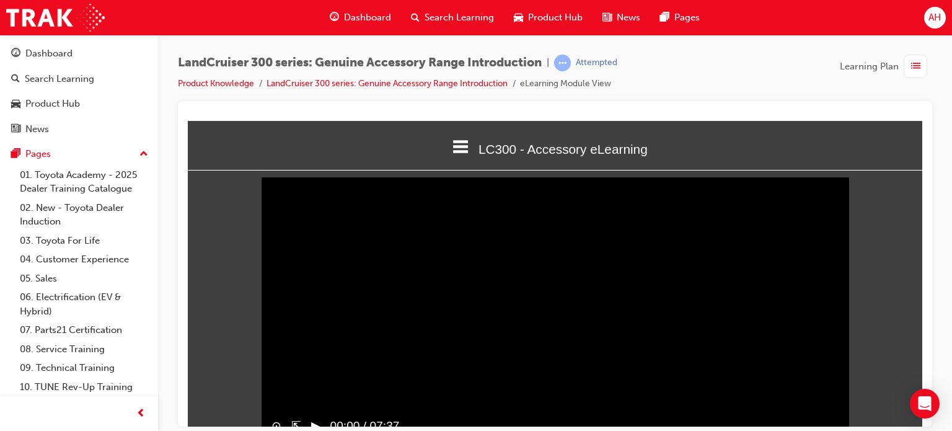
scroll to position [41, 0]
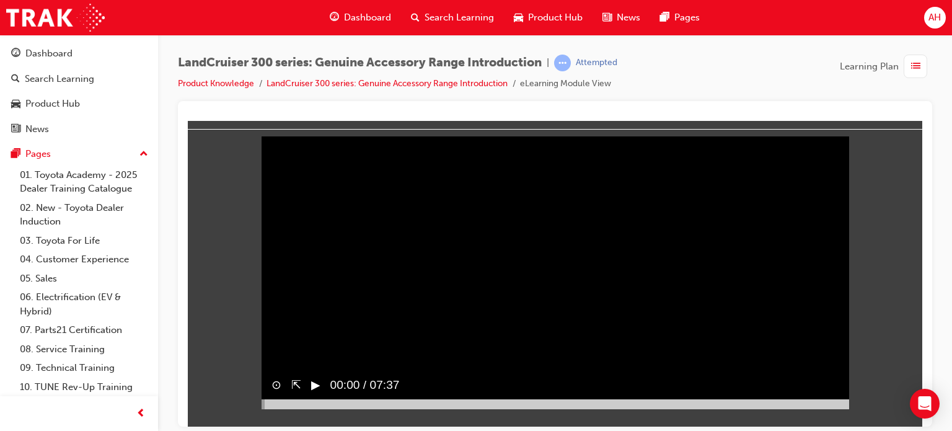
click at [319, 393] on button "▶︎" at bounding box center [315, 385] width 9 height 18
click at [428, 240] on video "Sorry, your browser does not support embedded videos. Download Instead" at bounding box center [554, 262] width 587 height 294
